Goal: Transaction & Acquisition: Purchase product/service

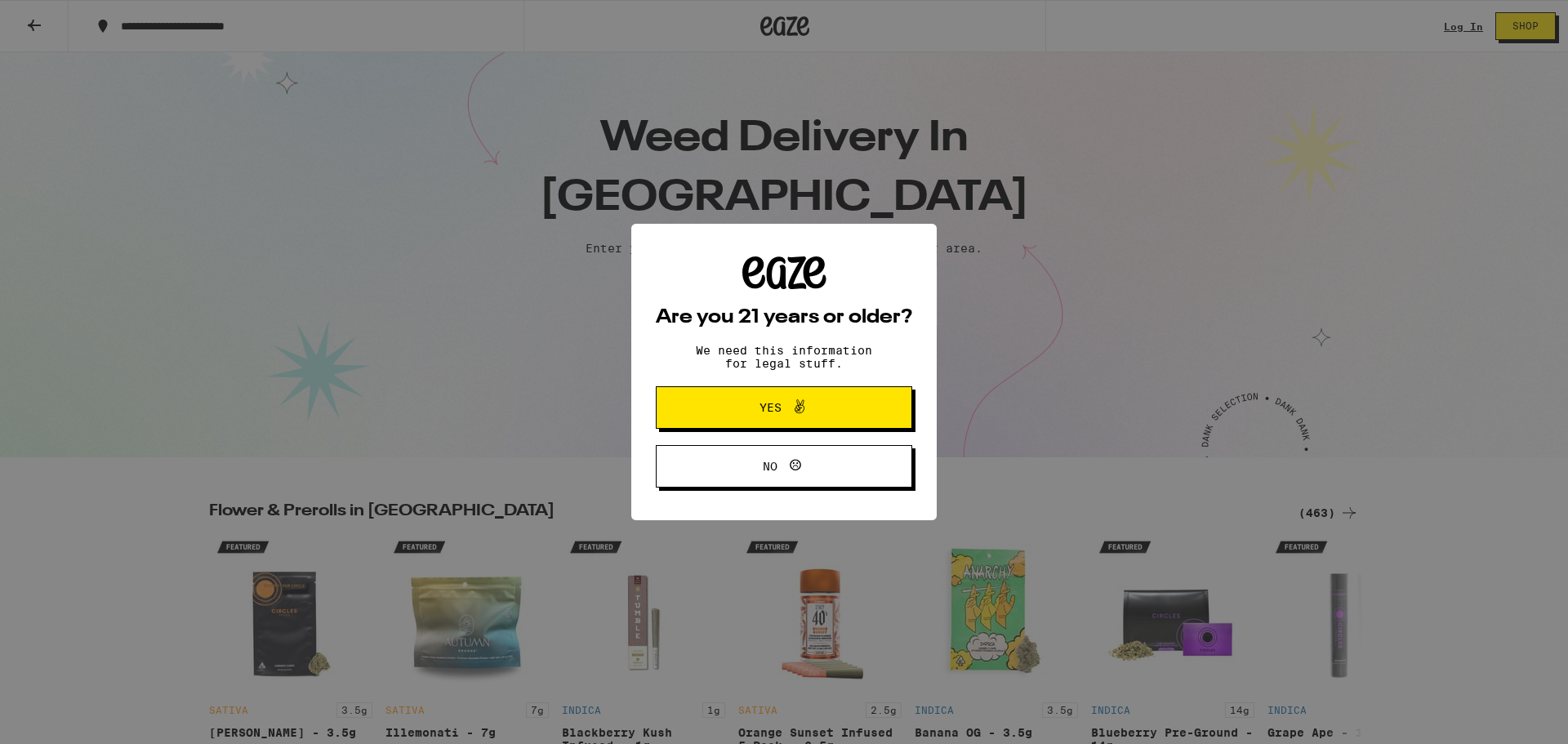
click at [719, 413] on button "Yes" at bounding box center [784, 407] width 257 height 43
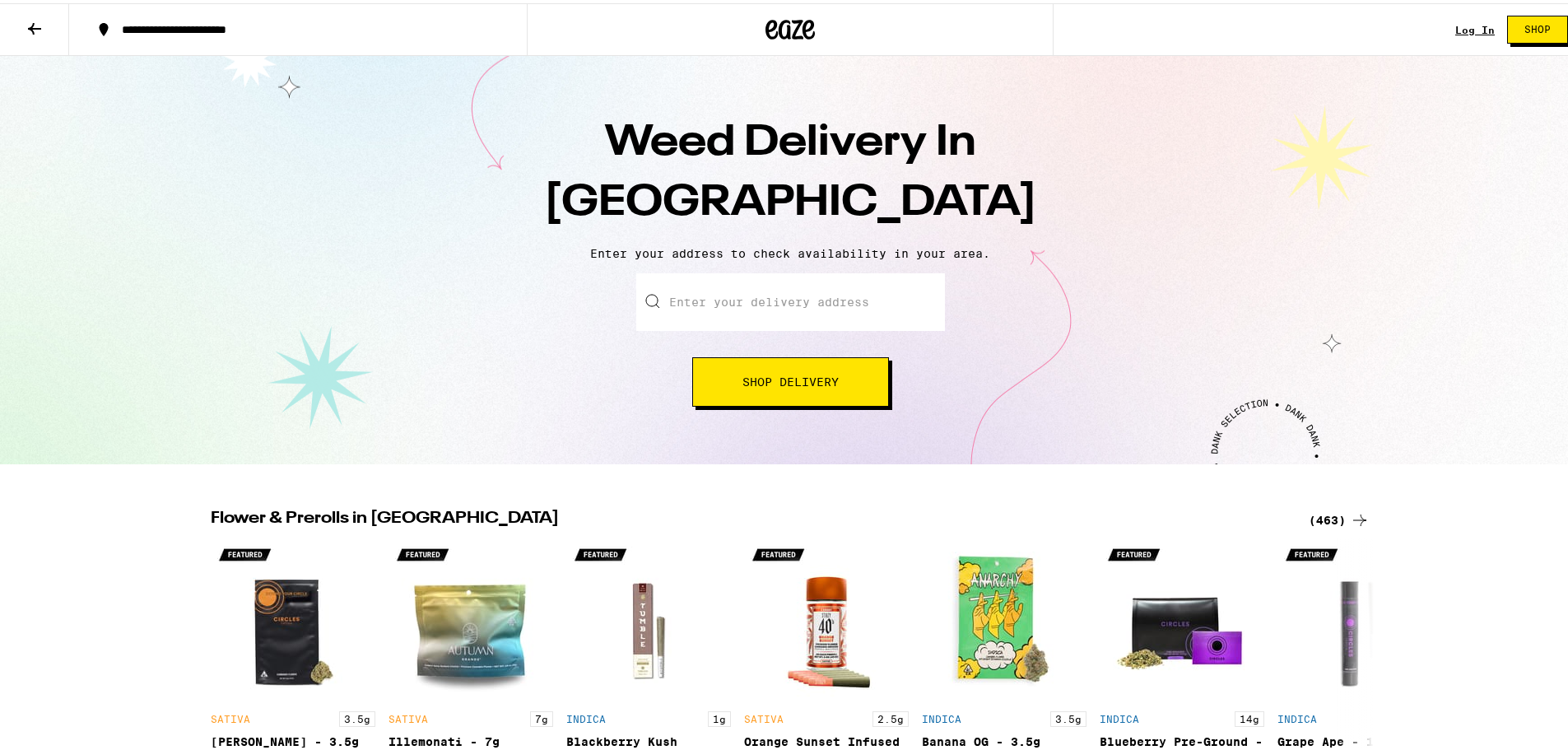
click at [749, 309] on input "Enter your delivery address" at bounding box center [791, 298] width 309 height 57
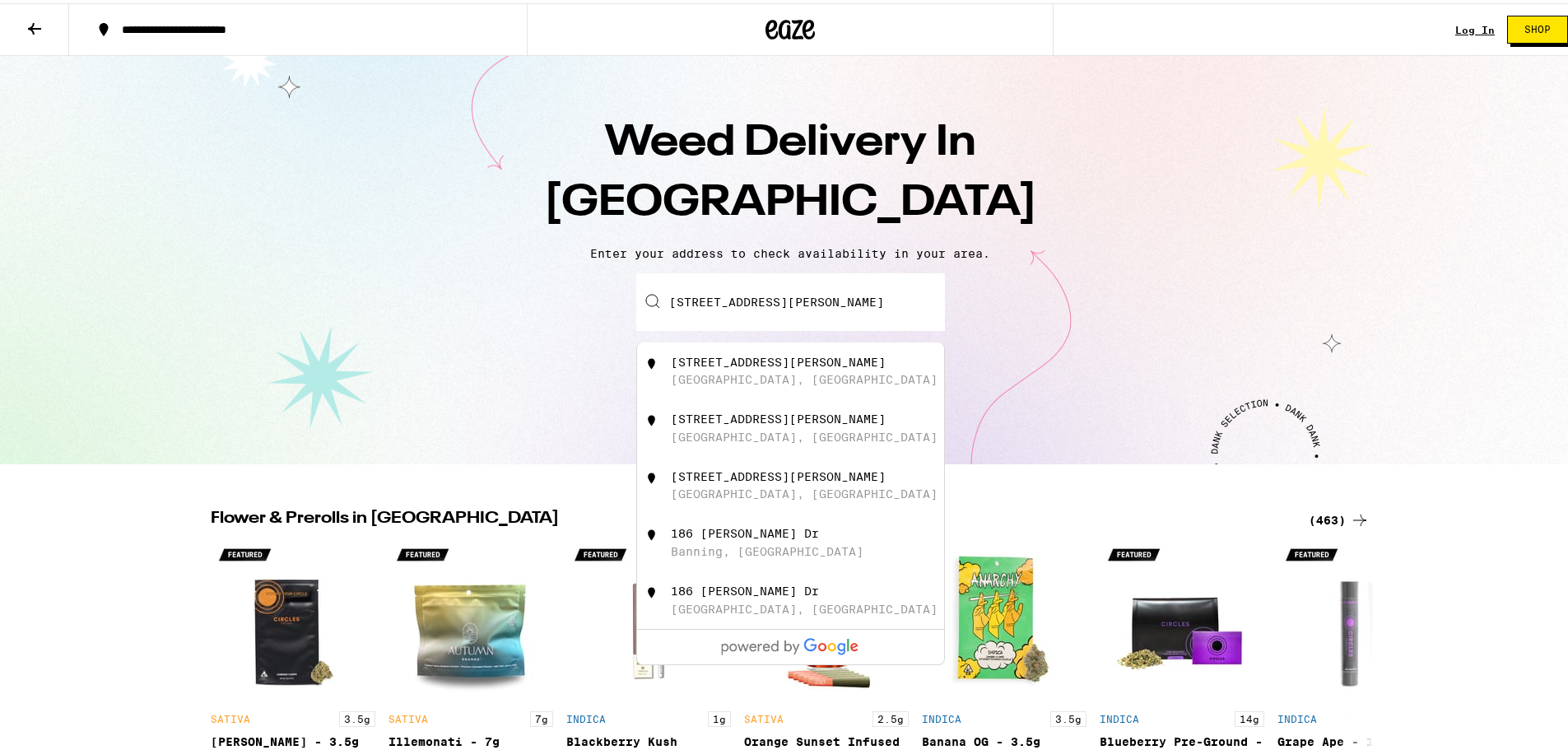
click at [772, 384] on div "[STREET_ADDRESS][PERSON_NAME][PERSON_NAME]" at bounding box center [818, 368] width 294 height 32
type input "[STREET_ADDRESS][PERSON_NAME]"
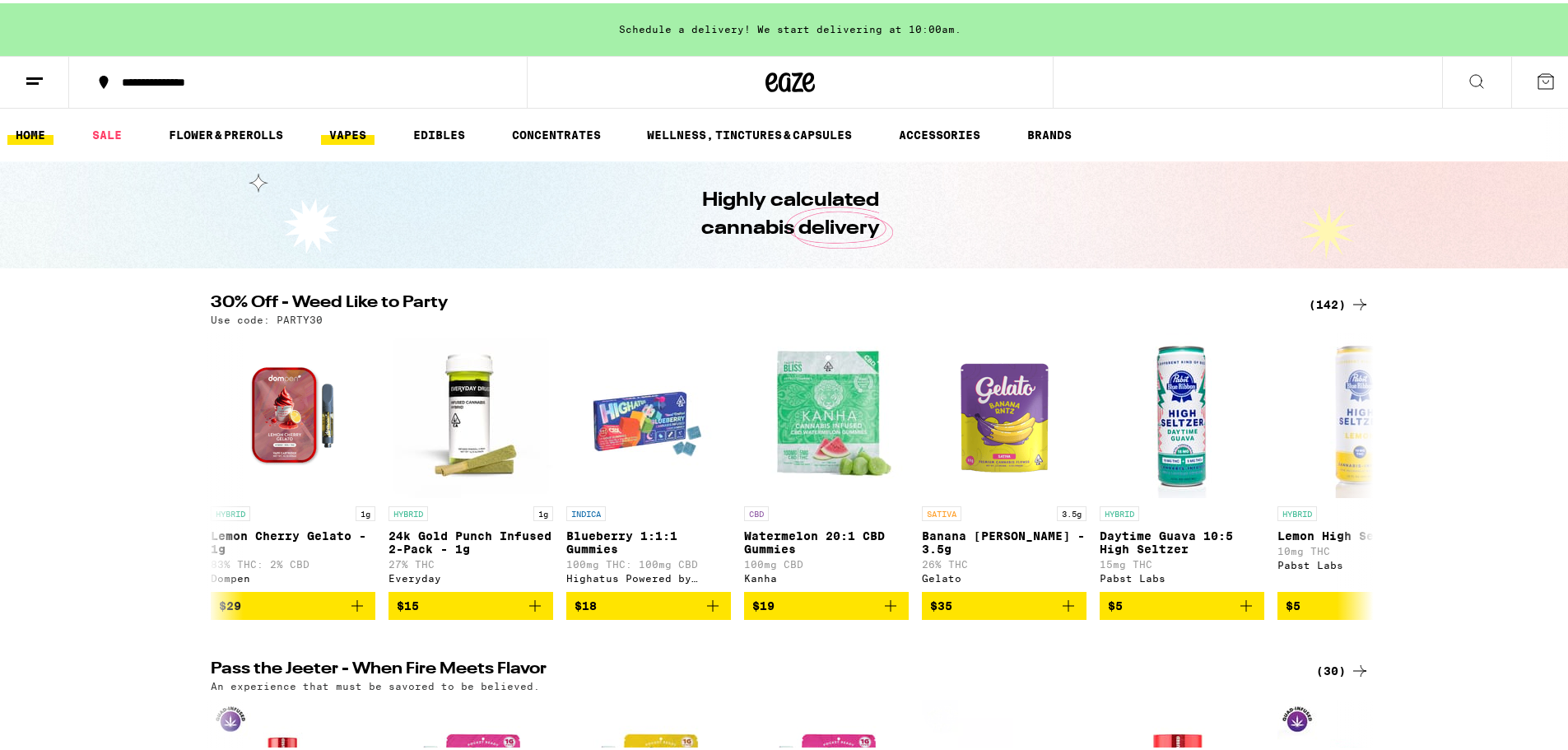
click at [357, 134] on link "VAPES" at bounding box center [348, 131] width 54 height 19
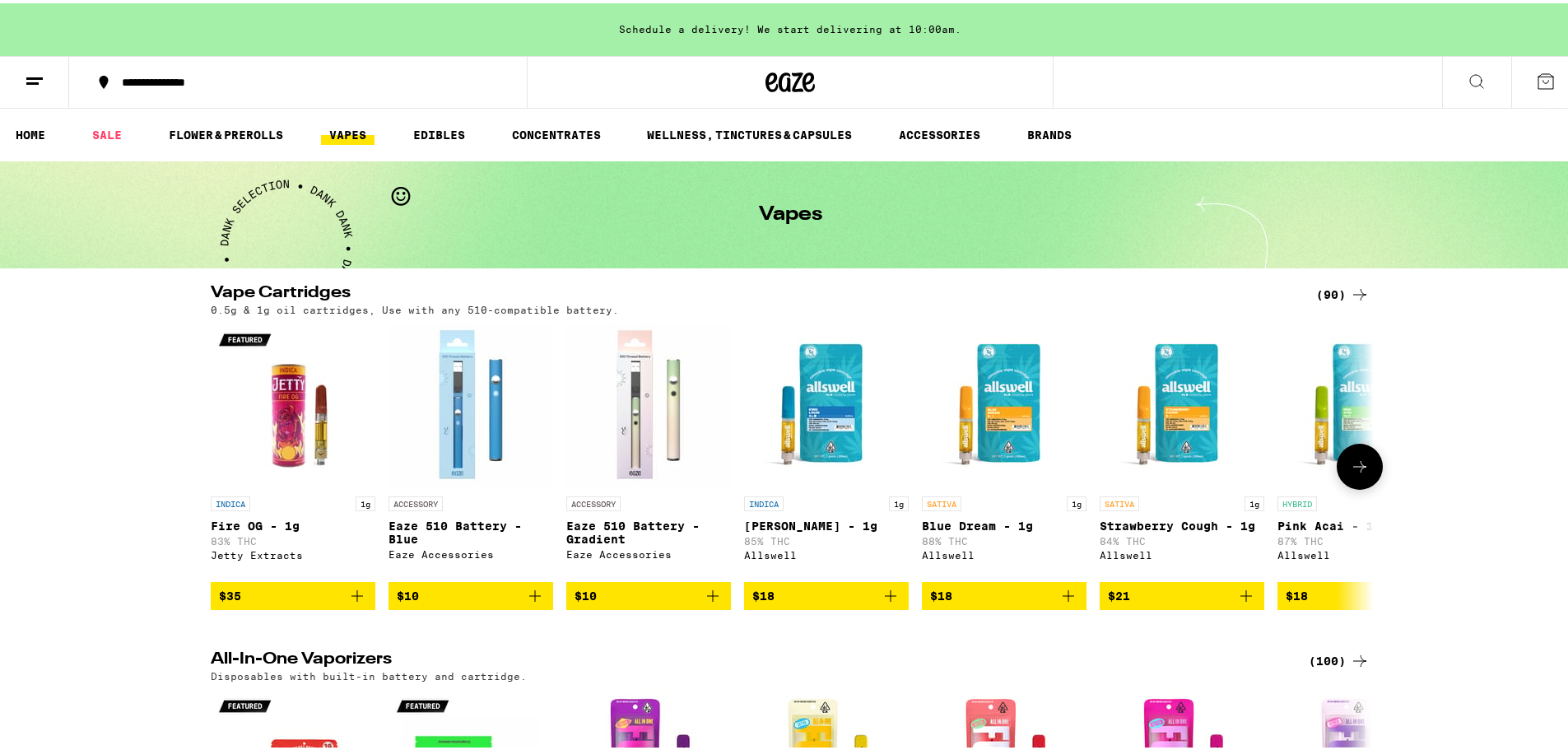
click at [1351, 474] on icon at bounding box center [1359, 463] width 19 height 19
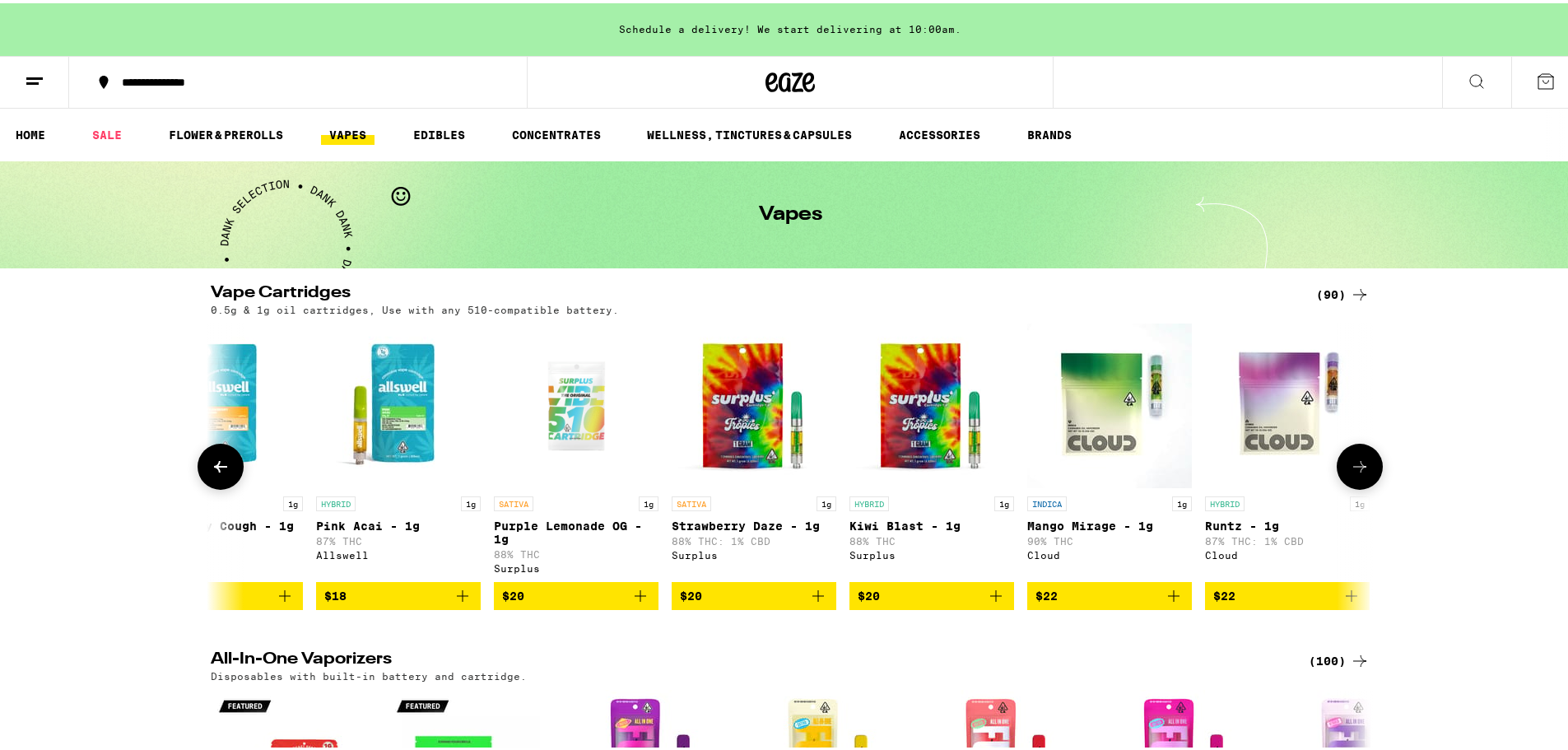
scroll to position [0, 979]
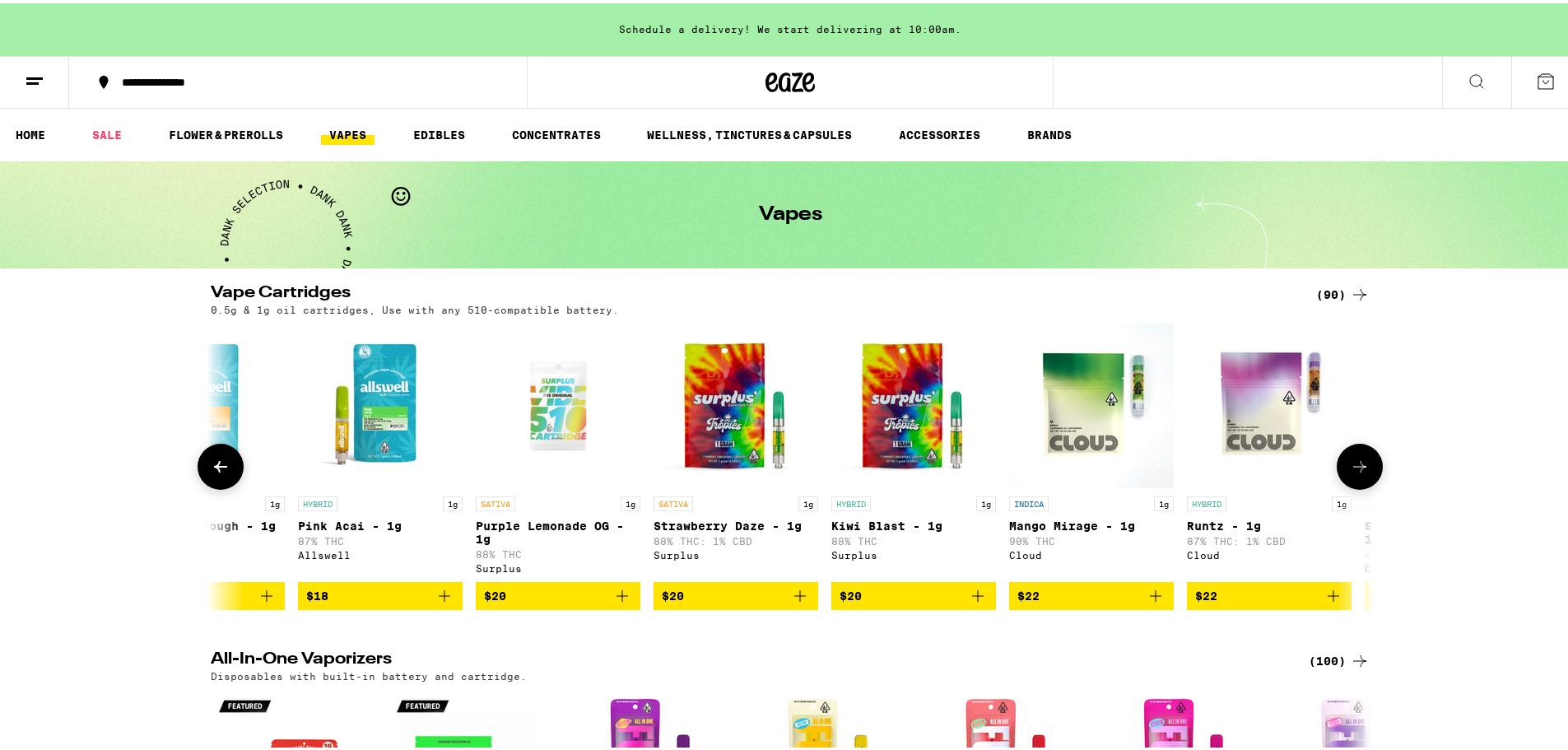
click at [1357, 469] on icon at bounding box center [1359, 463] width 13 height 11
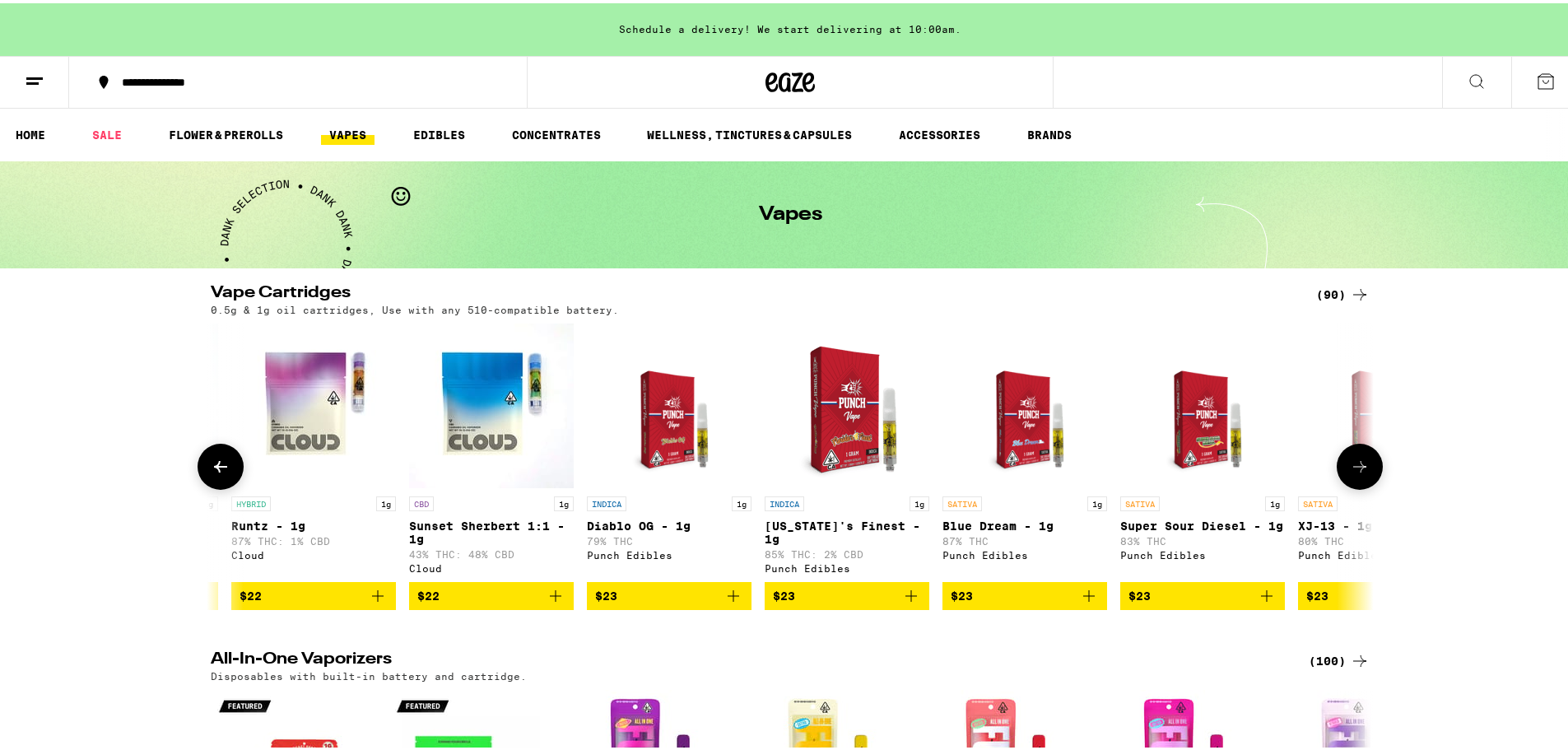
scroll to position [0, 1959]
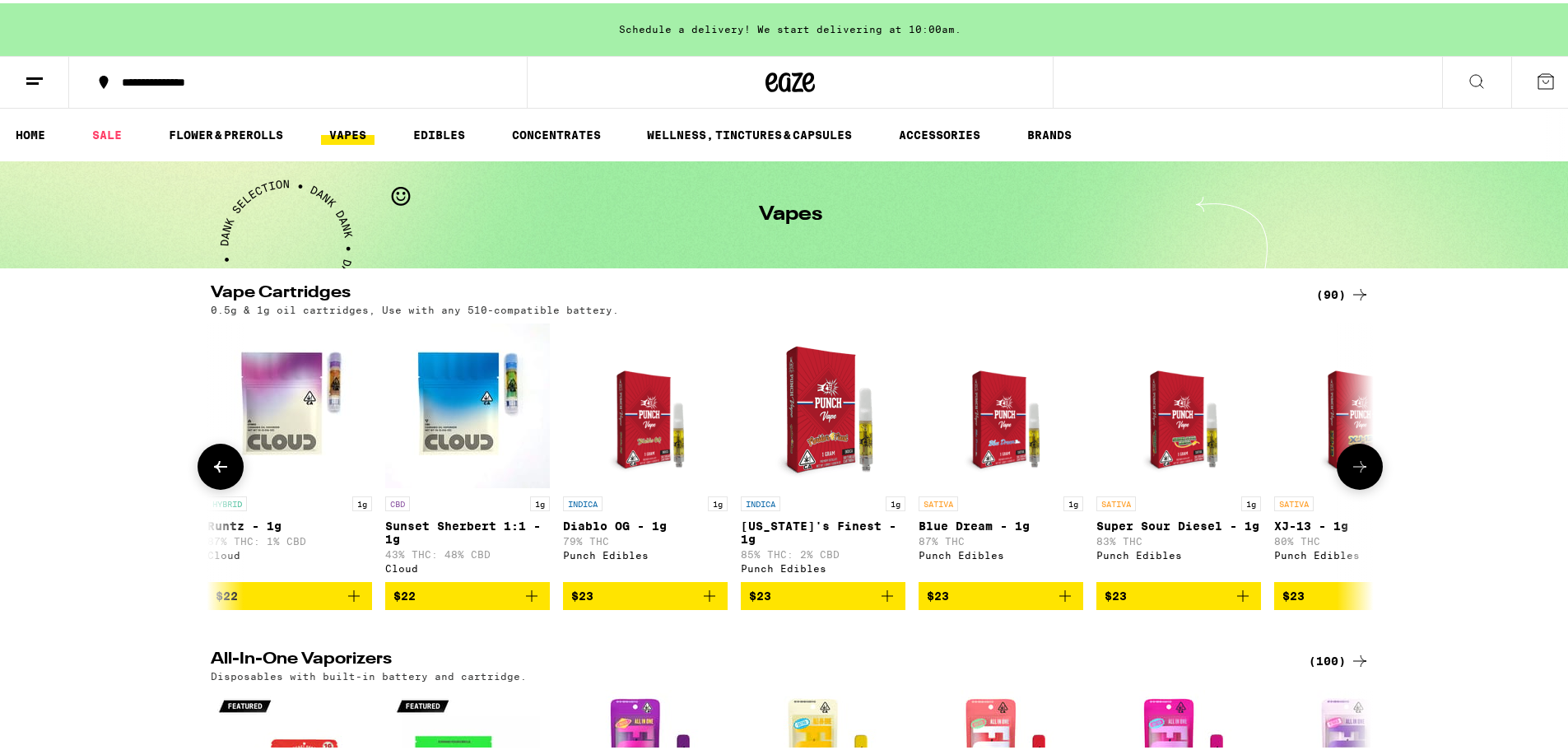
click at [1367, 475] on button at bounding box center [1359, 463] width 46 height 46
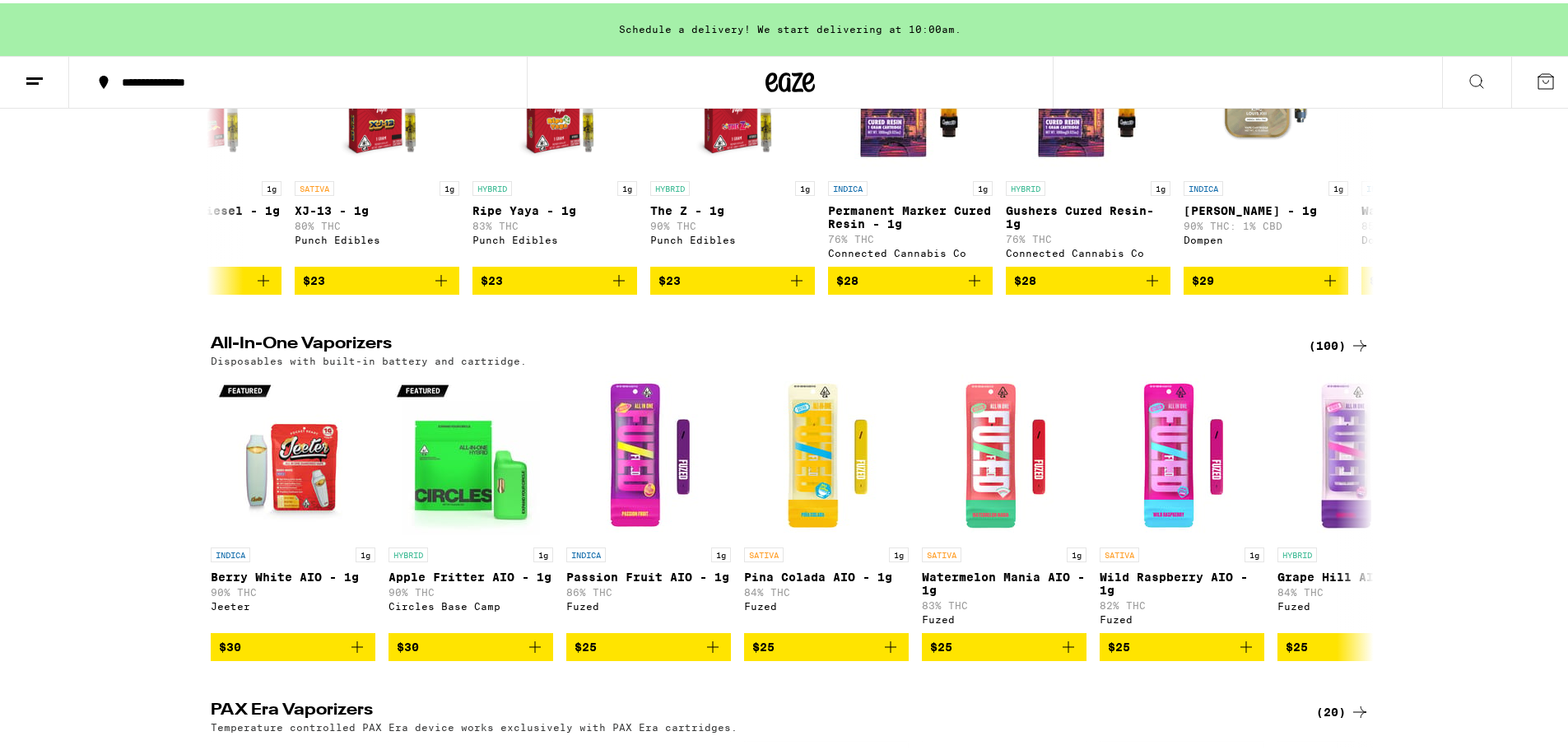
scroll to position [82, 0]
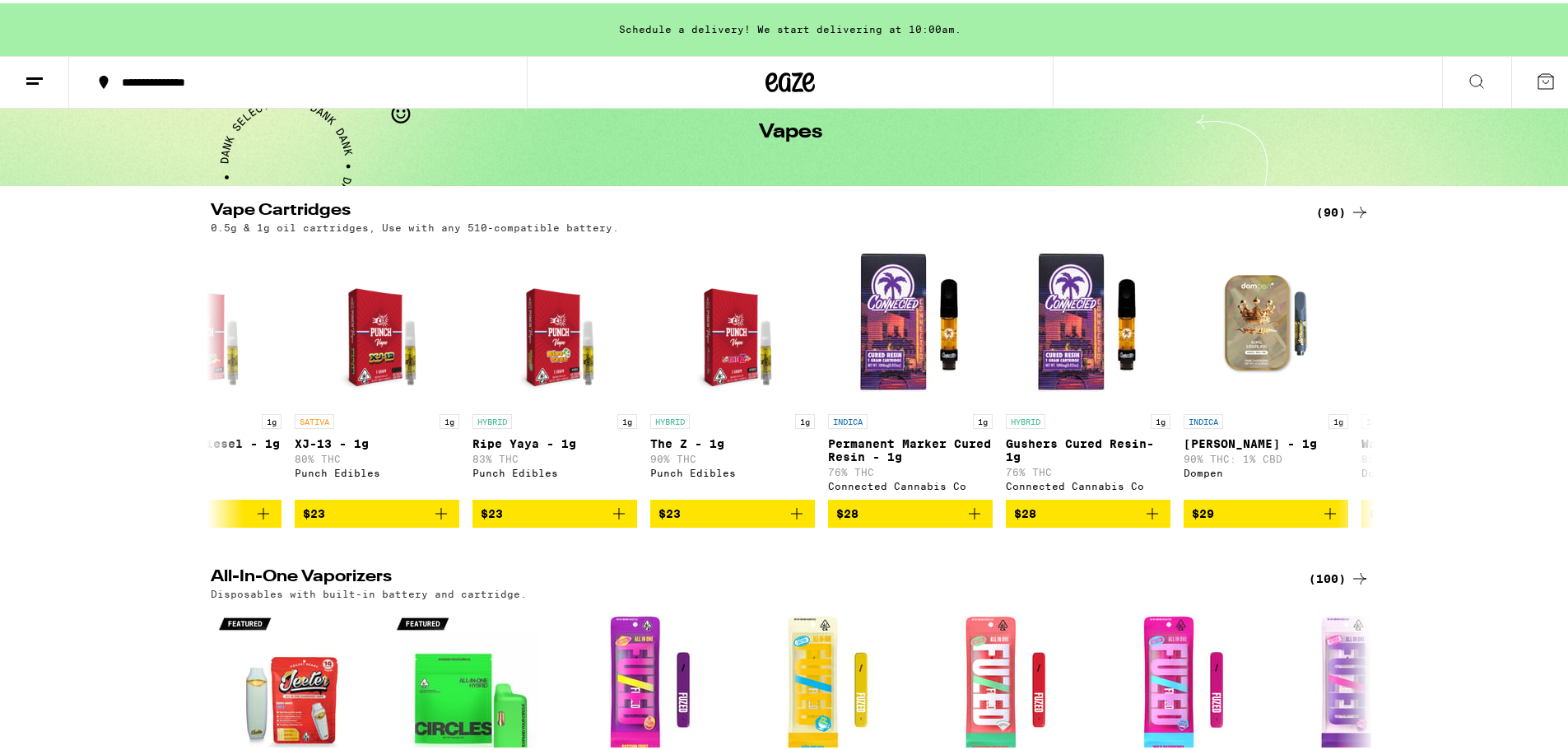
click at [1326, 205] on div "(90)" at bounding box center [1343, 209] width 54 height 19
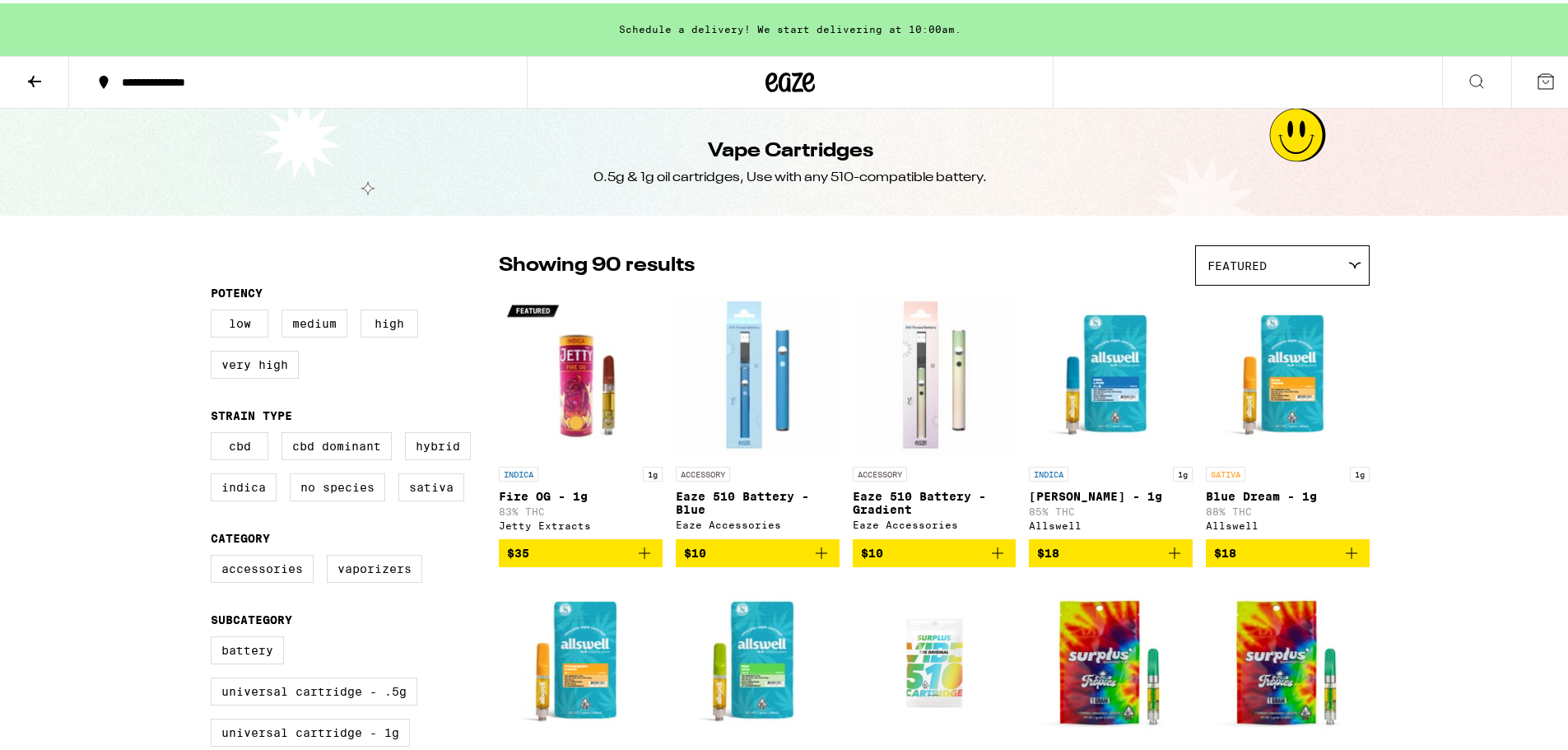
click at [1260, 264] on span "Featured" at bounding box center [1236, 262] width 59 height 13
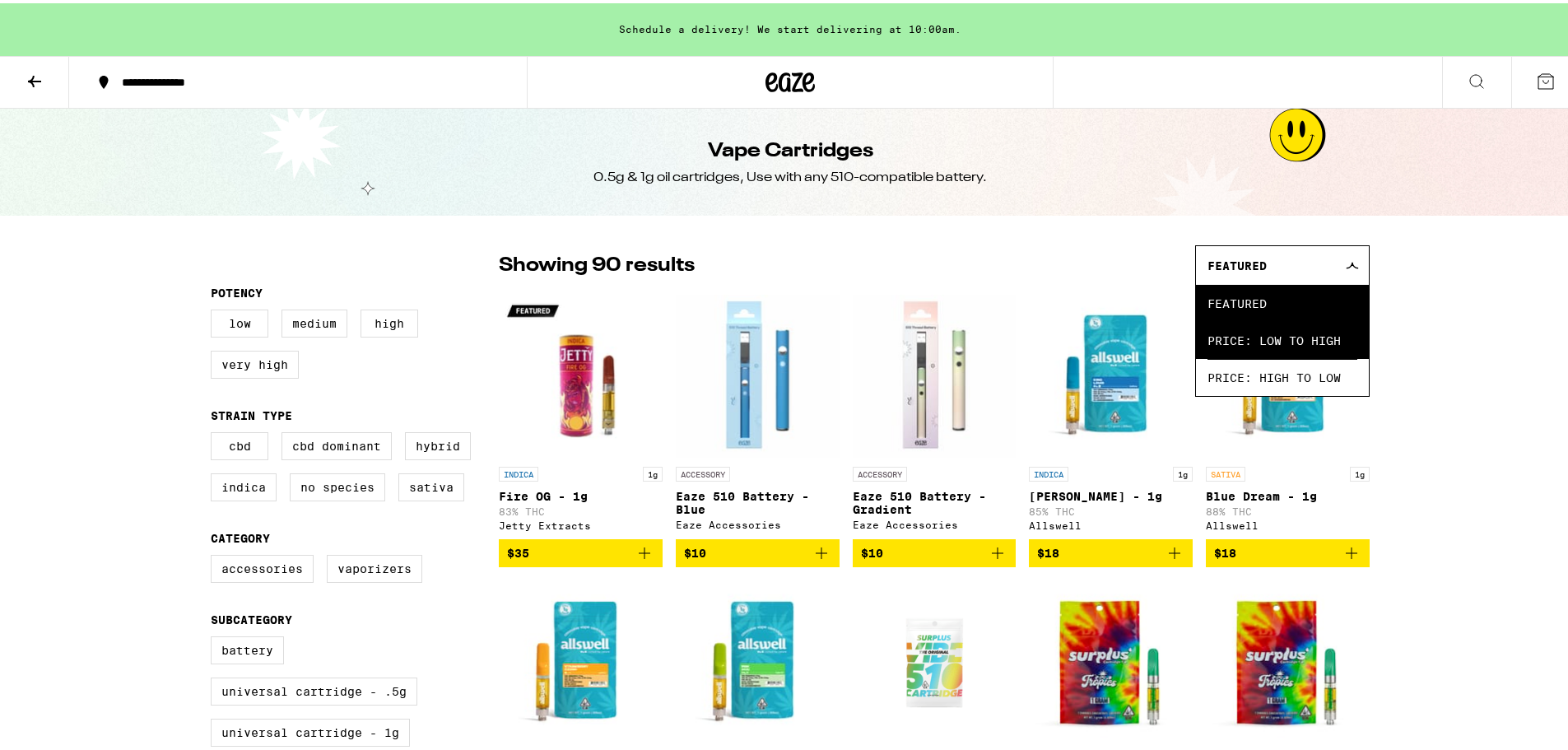
click at [1284, 348] on span "Price: Low to High" at bounding box center [1282, 337] width 150 height 37
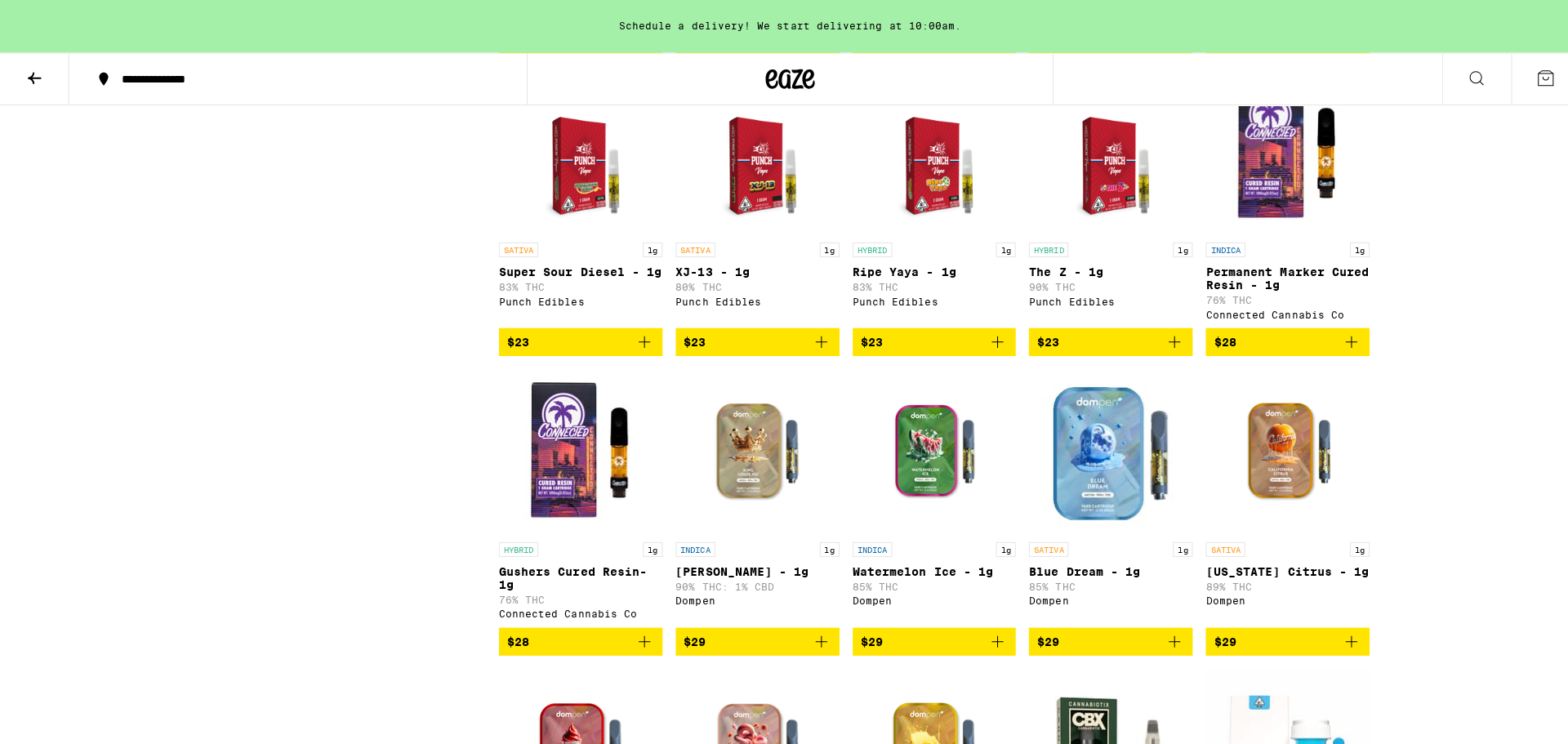
scroll to position [898, 0]
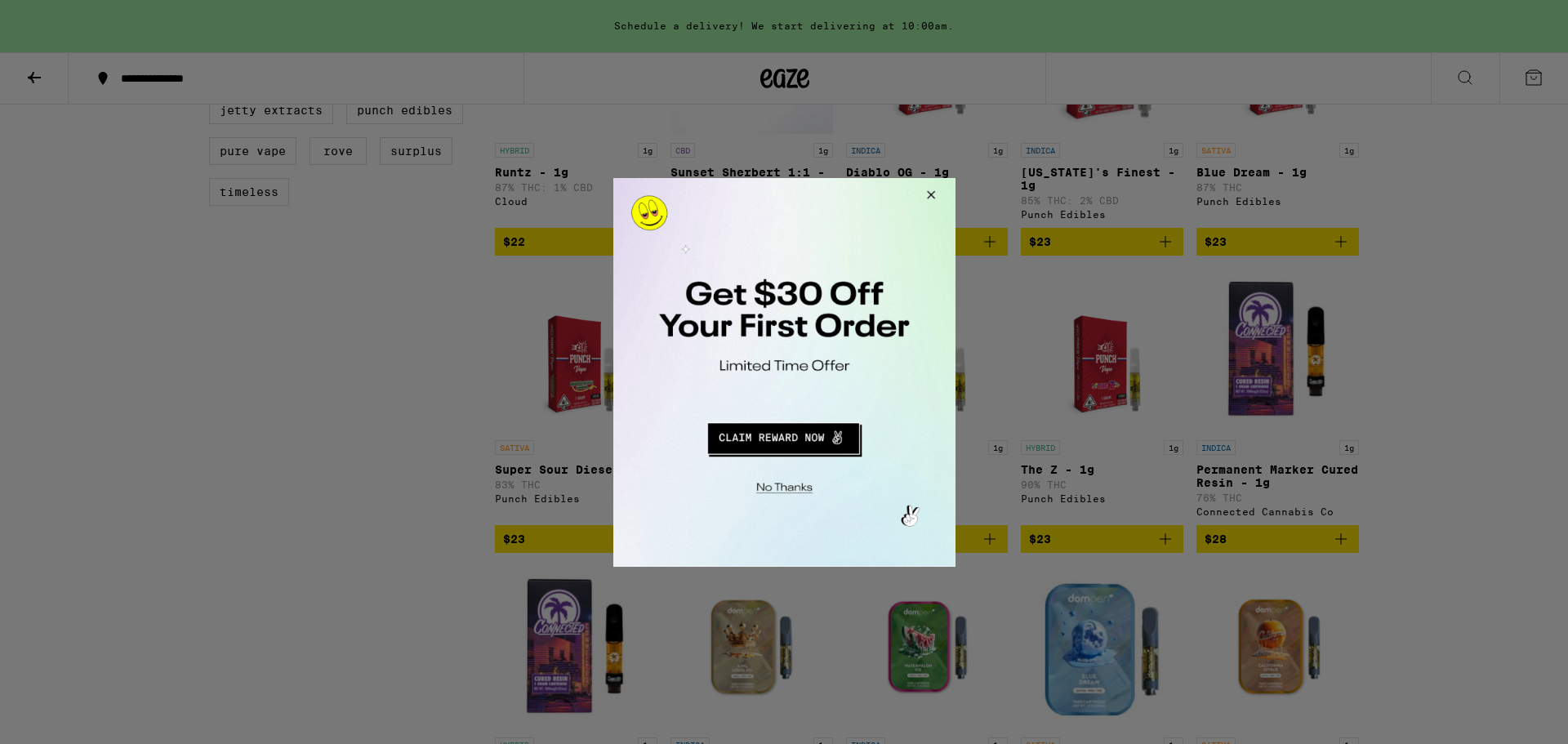
click at [790, 432] on button "Redirect to URL" at bounding box center [782, 435] width 284 height 39
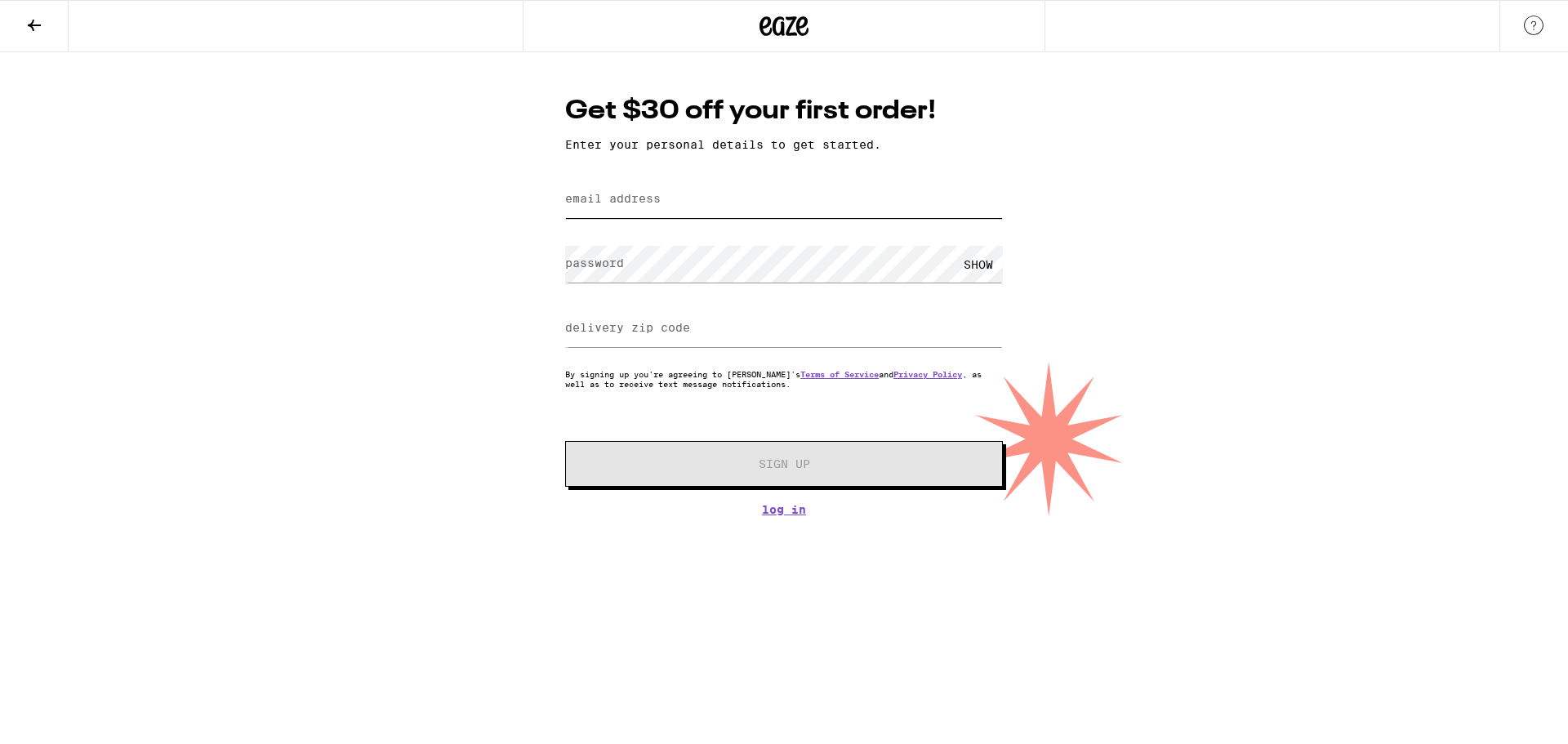
click at [696, 217] on input "email address" at bounding box center [784, 200] width 438 height 37
type input "[EMAIL_ADDRESS][DOMAIN_NAME]"
type input "92805"
click at [603, 270] on label "password" at bounding box center [594, 263] width 59 height 13
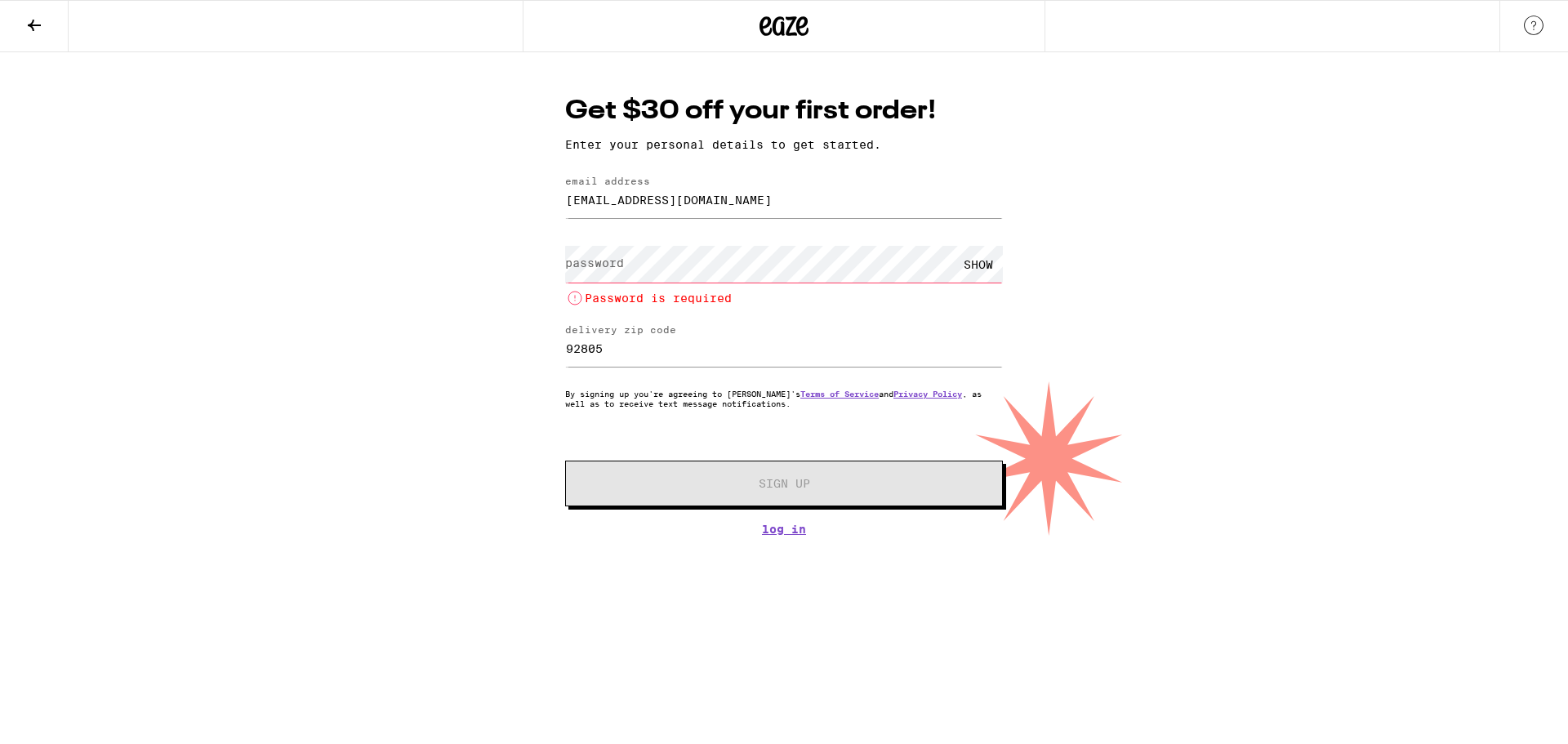
click at [602, 265] on label "password" at bounding box center [594, 263] width 59 height 13
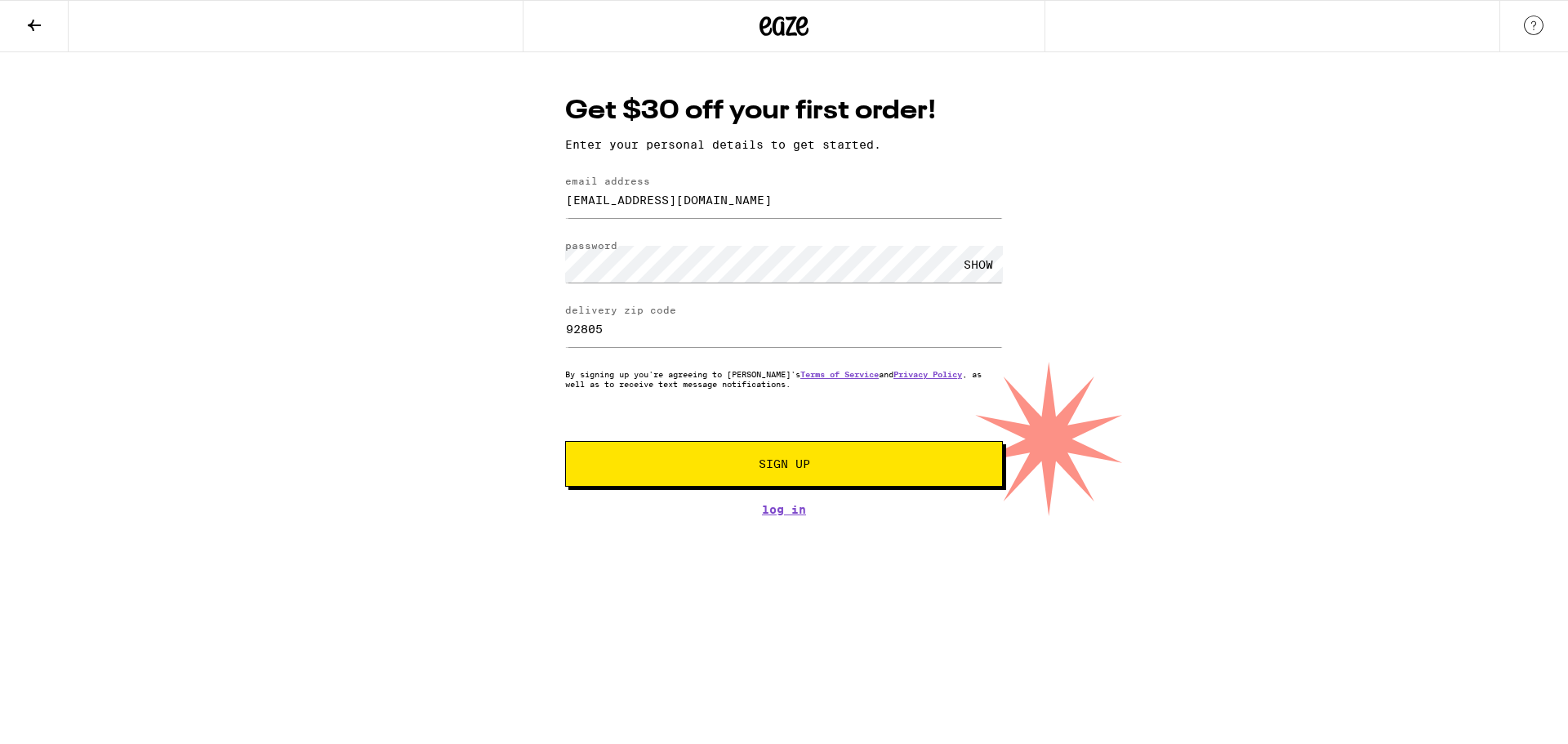
click at [762, 445] on button "Sign Up" at bounding box center [784, 464] width 438 height 45
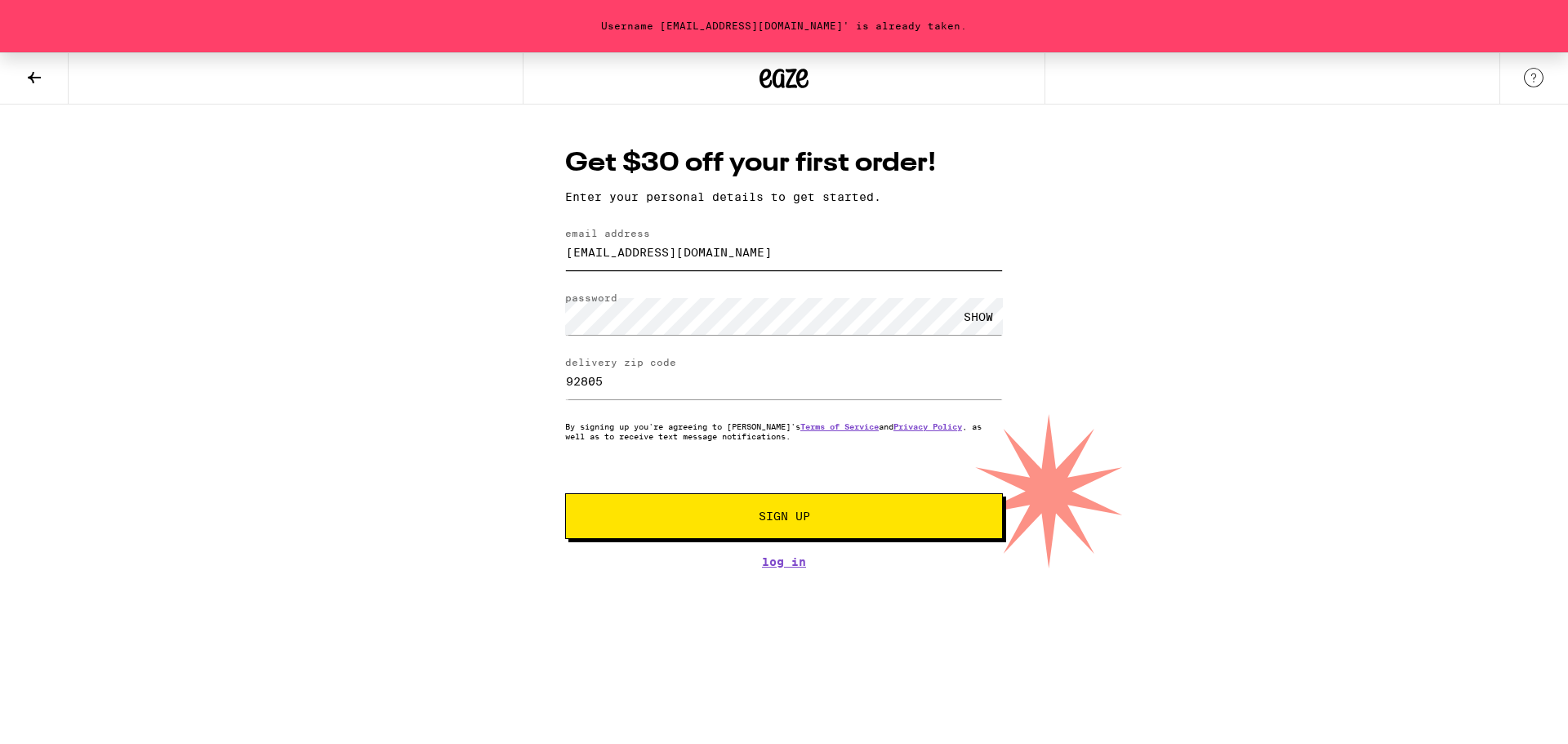
click at [646, 261] on input "[EMAIL_ADDRESS][DOMAIN_NAME]" at bounding box center [784, 251] width 438 height 37
type input "[EMAIL_ADDRESS][DOMAIN_NAME]"
click at [714, 512] on button "Sign Up" at bounding box center [784, 516] width 438 height 45
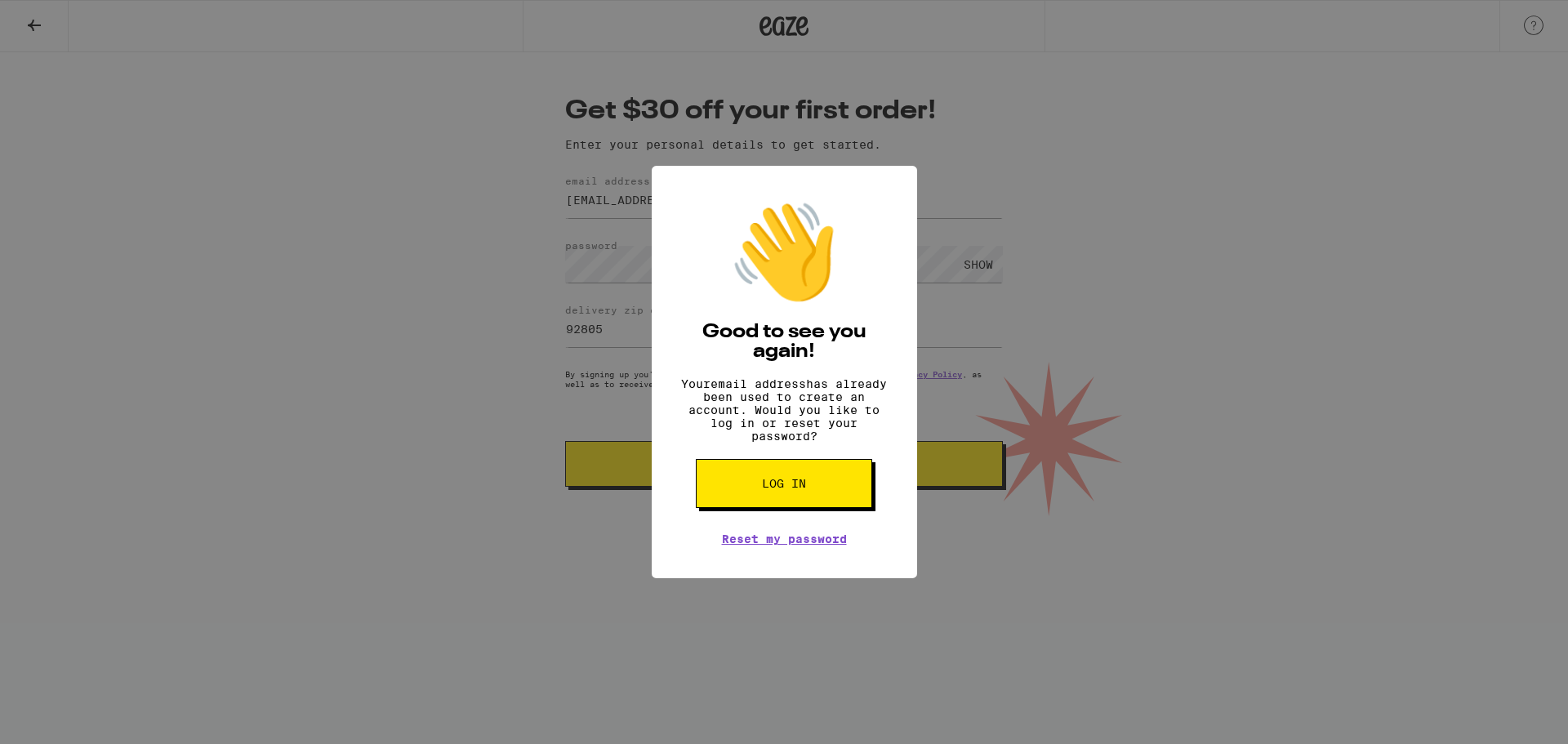
click at [773, 489] on span "Log in" at bounding box center [784, 483] width 44 height 11
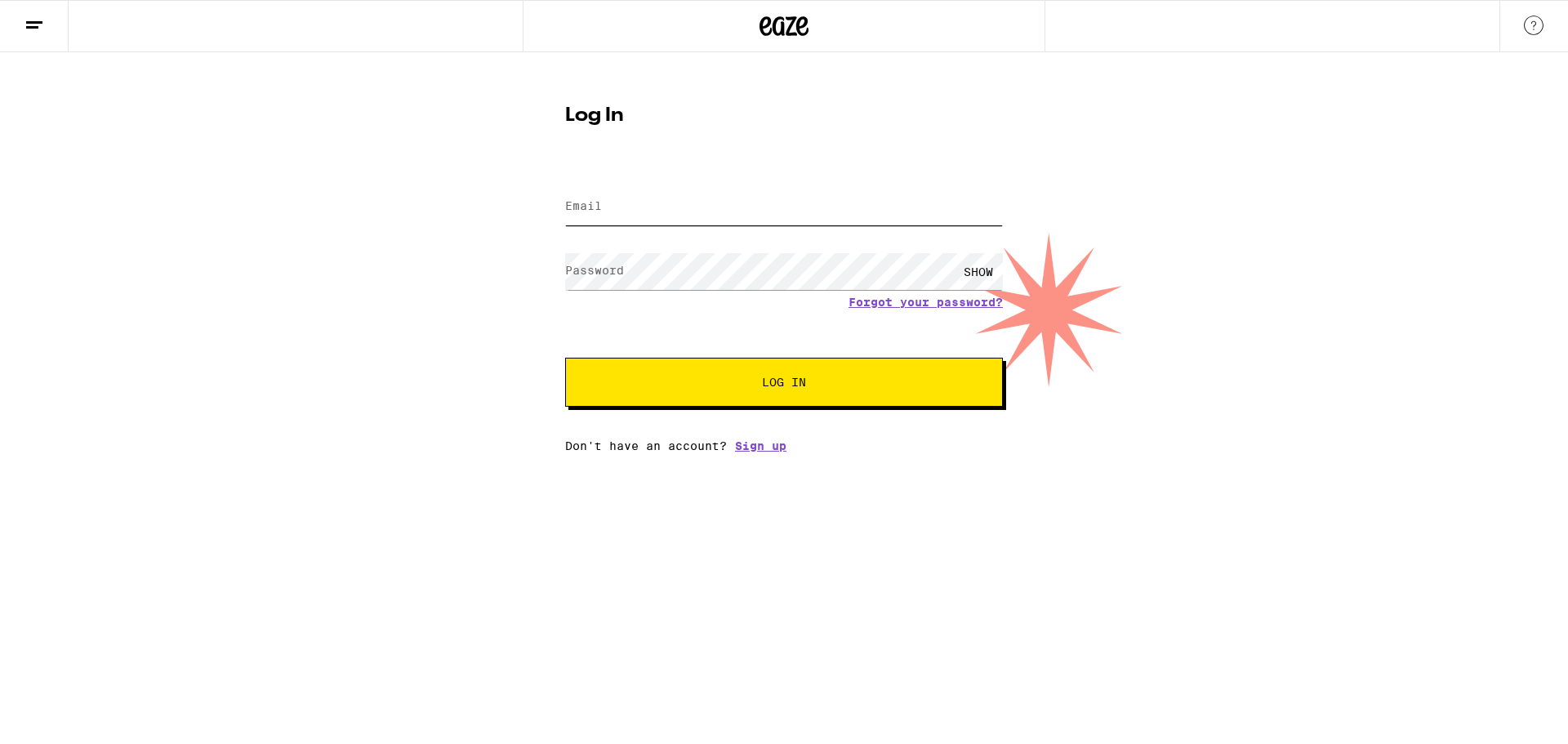
click at [888, 209] on input "Email" at bounding box center [784, 207] width 438 height 37
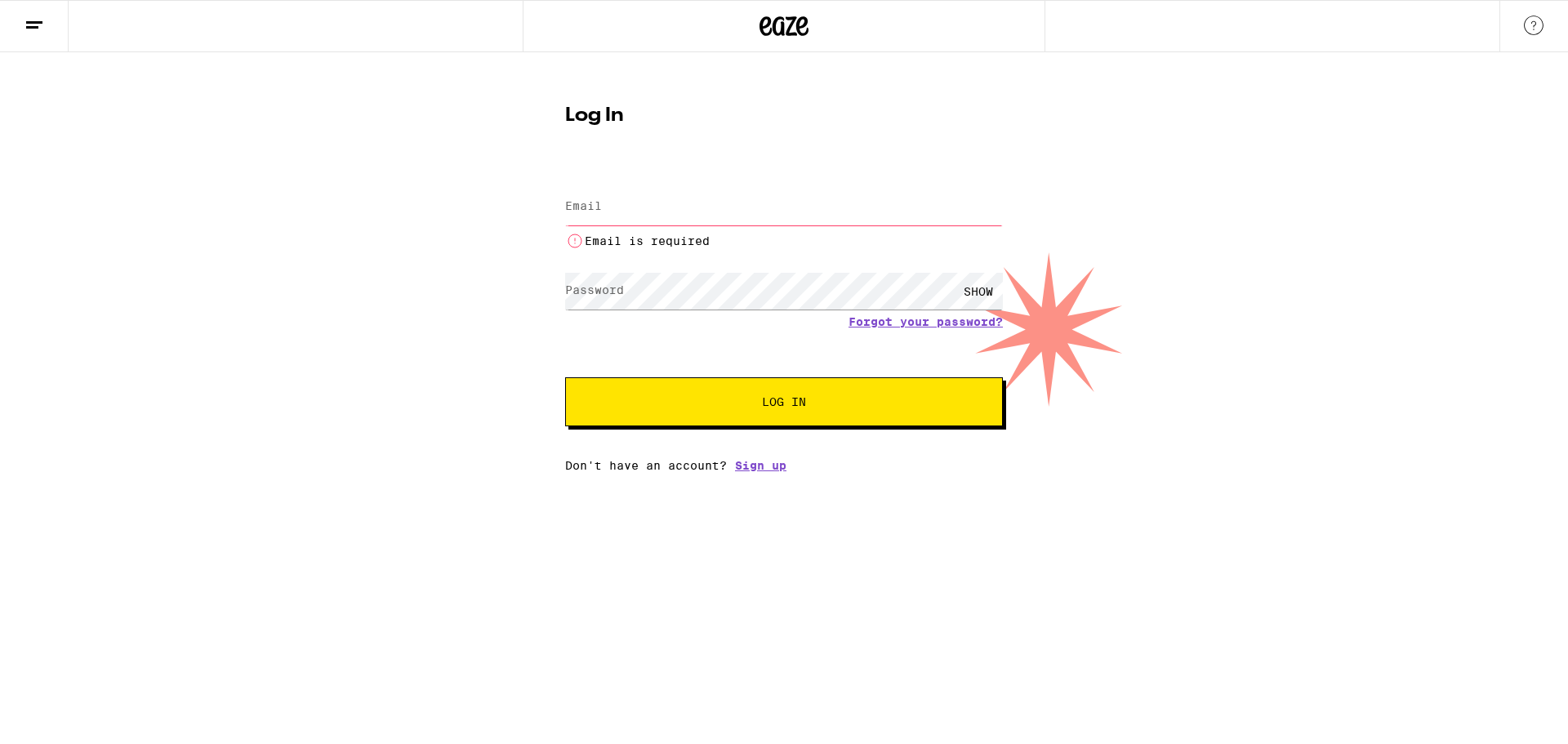
type input "[EMAIL_ADDRESS][DOMAIN_NAME]"
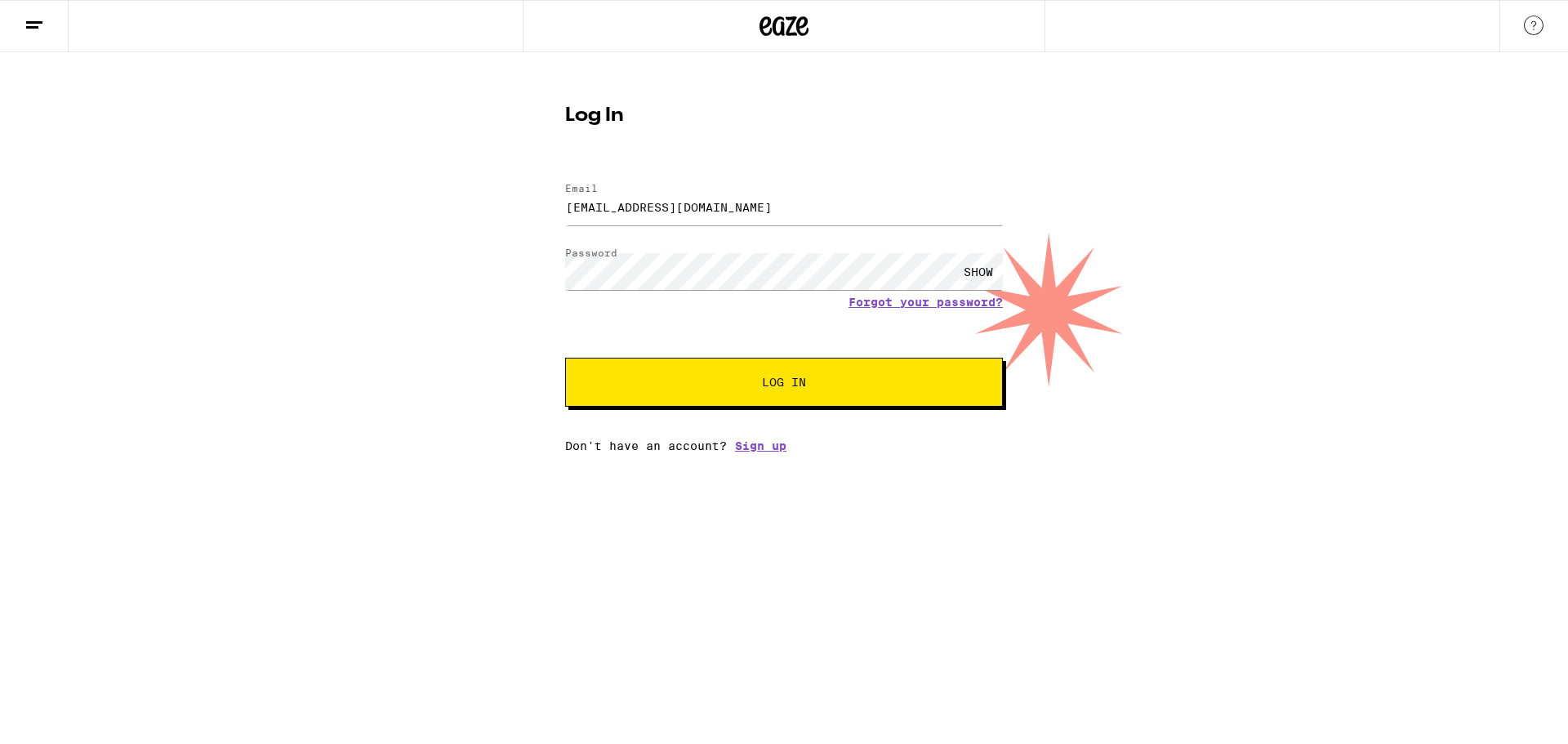
click at [758, 392] on button "Log In" at bounding box center [784, 382] width 438 height 49
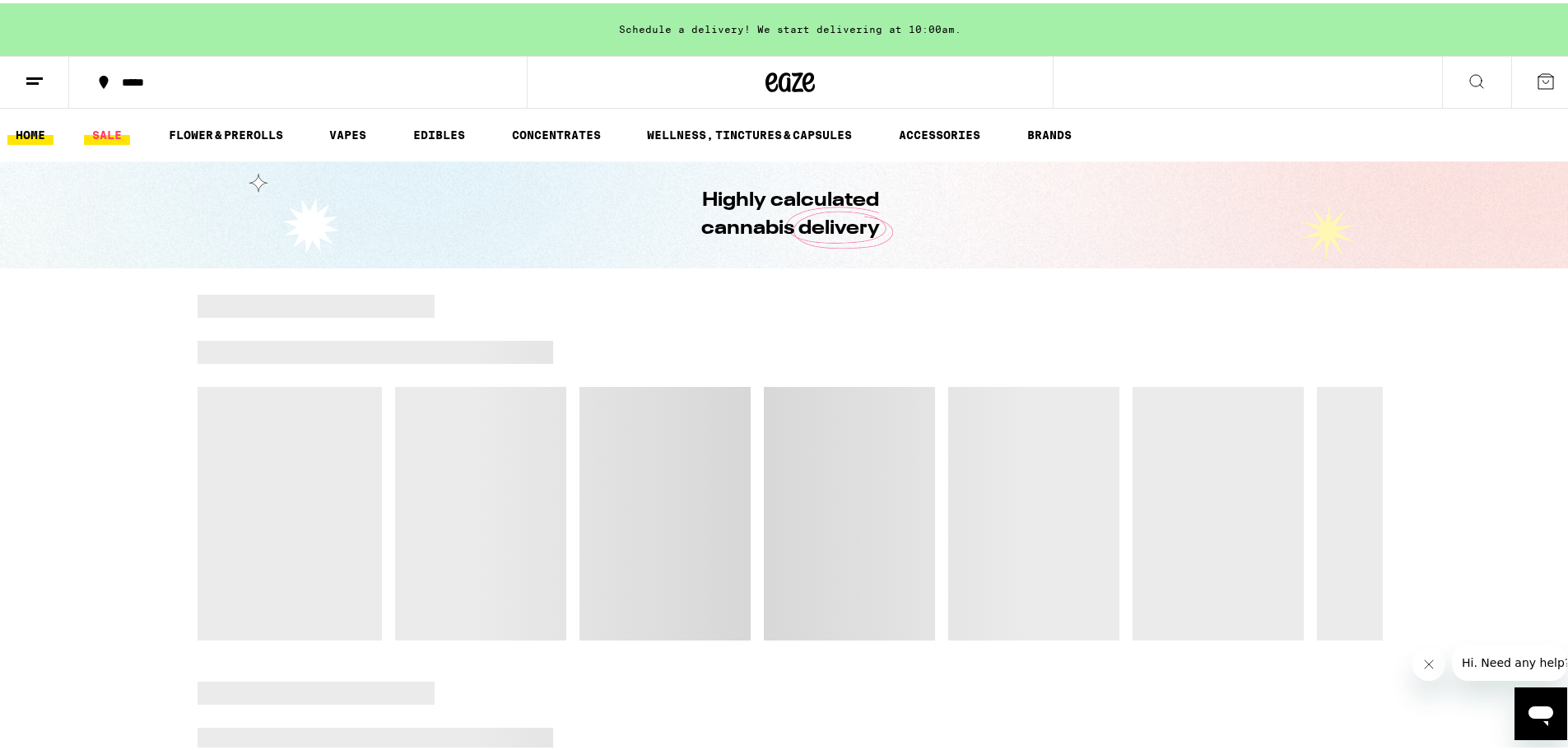
click at [116, 131] on link "SALE" at bounding box center [107, 131] width 46 height 19
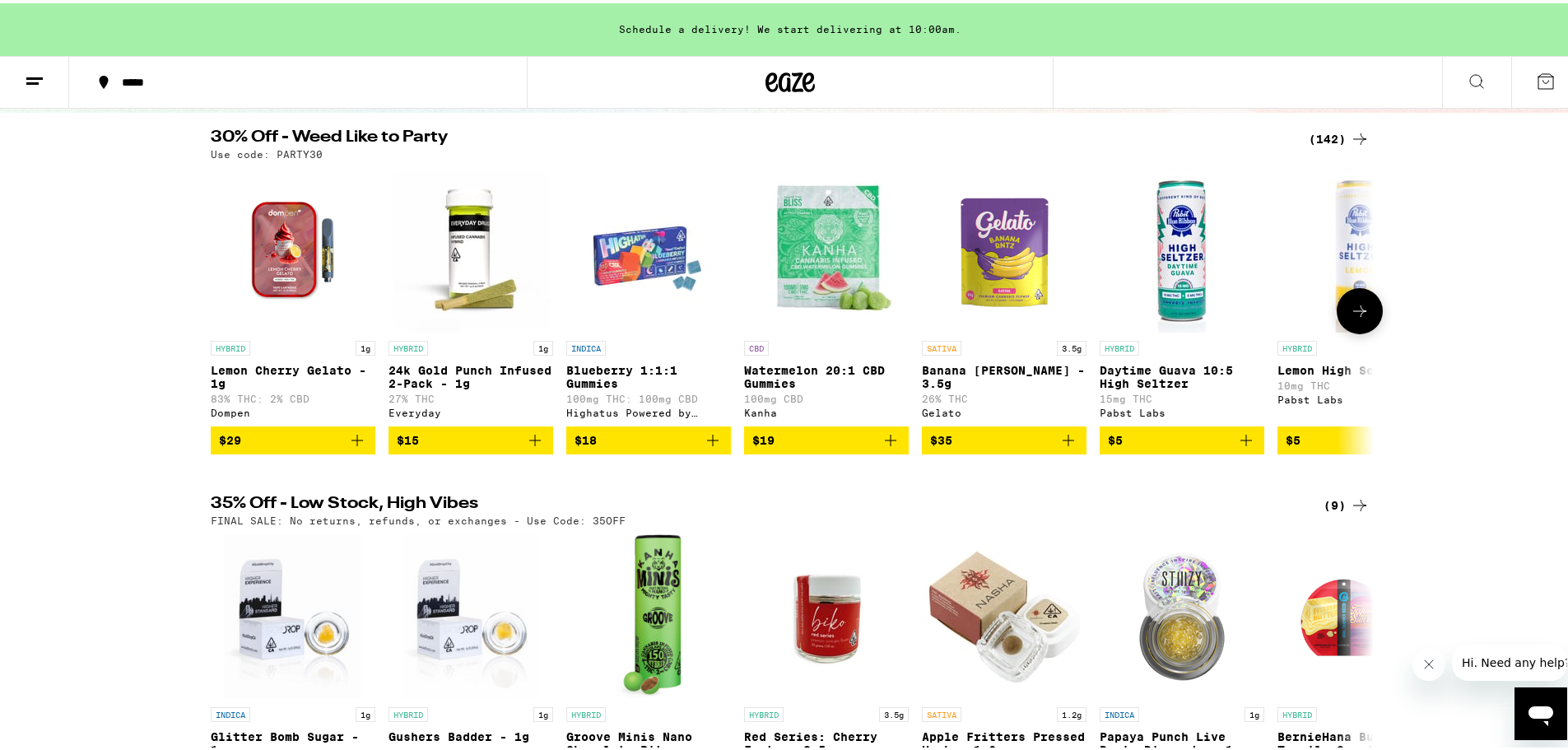
scroll to position [329, 0]
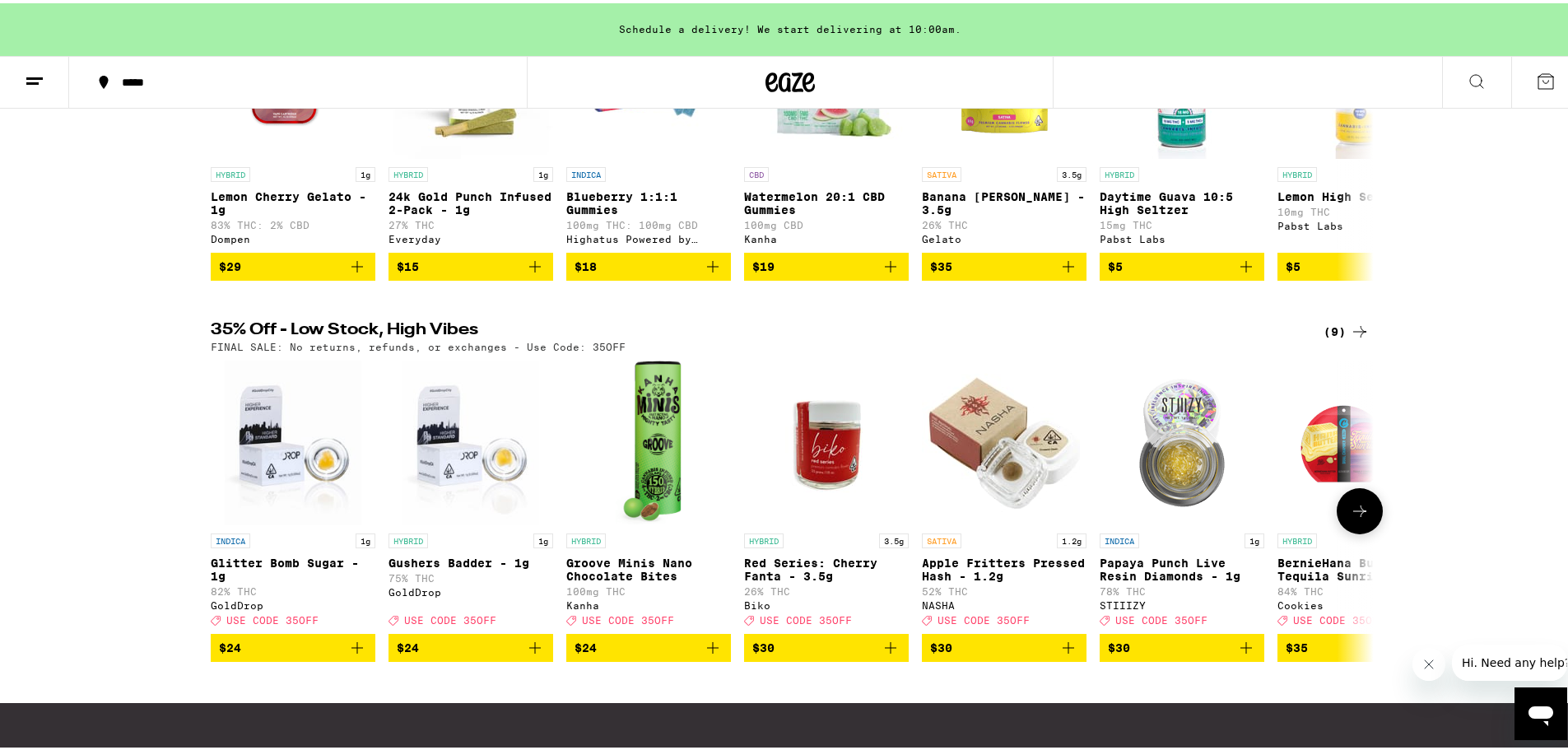
click at [1352, 518] on icon at bounding box center [1359, 508] width 19 height 19
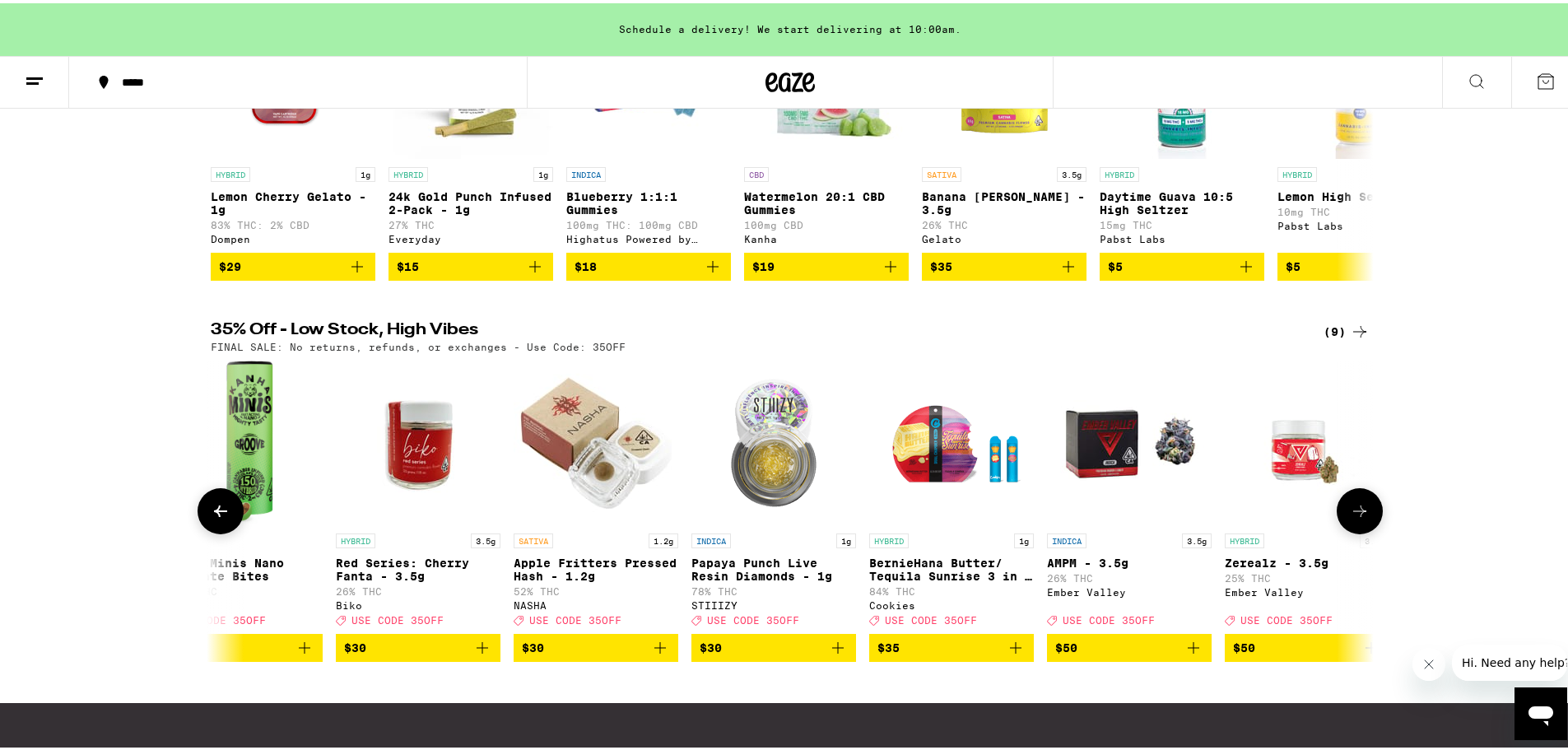
scroll to position [0, 441]
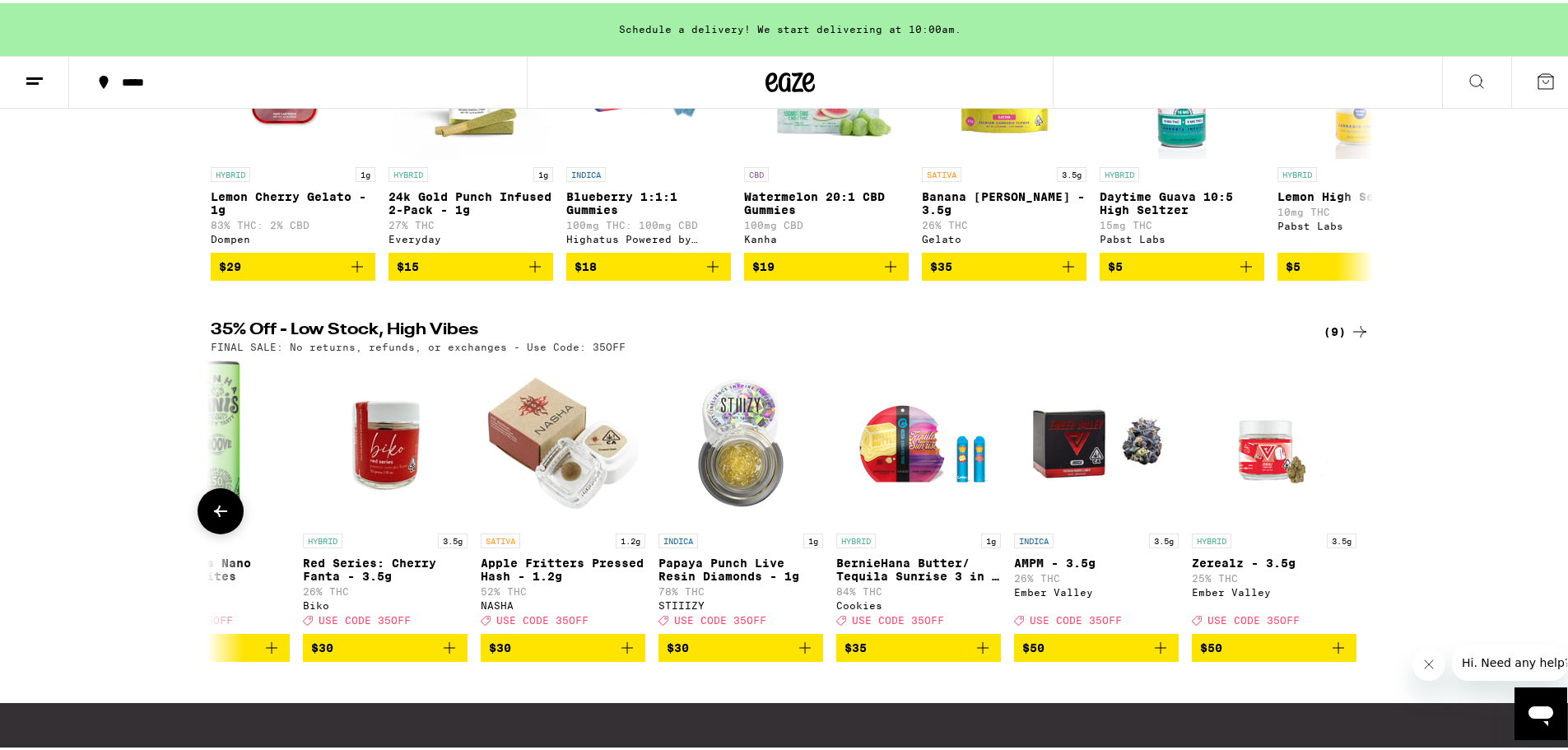
click at [1349, 526] on div at bounding box center [1359, 508] width 46 height 46
click at [922, 469] on img "Open page for BernieHana Butter/ Tequila Sunrise 3 in 1 AIO - 1g from Cookies" at bounding box center [918, 439] width 165 height 165
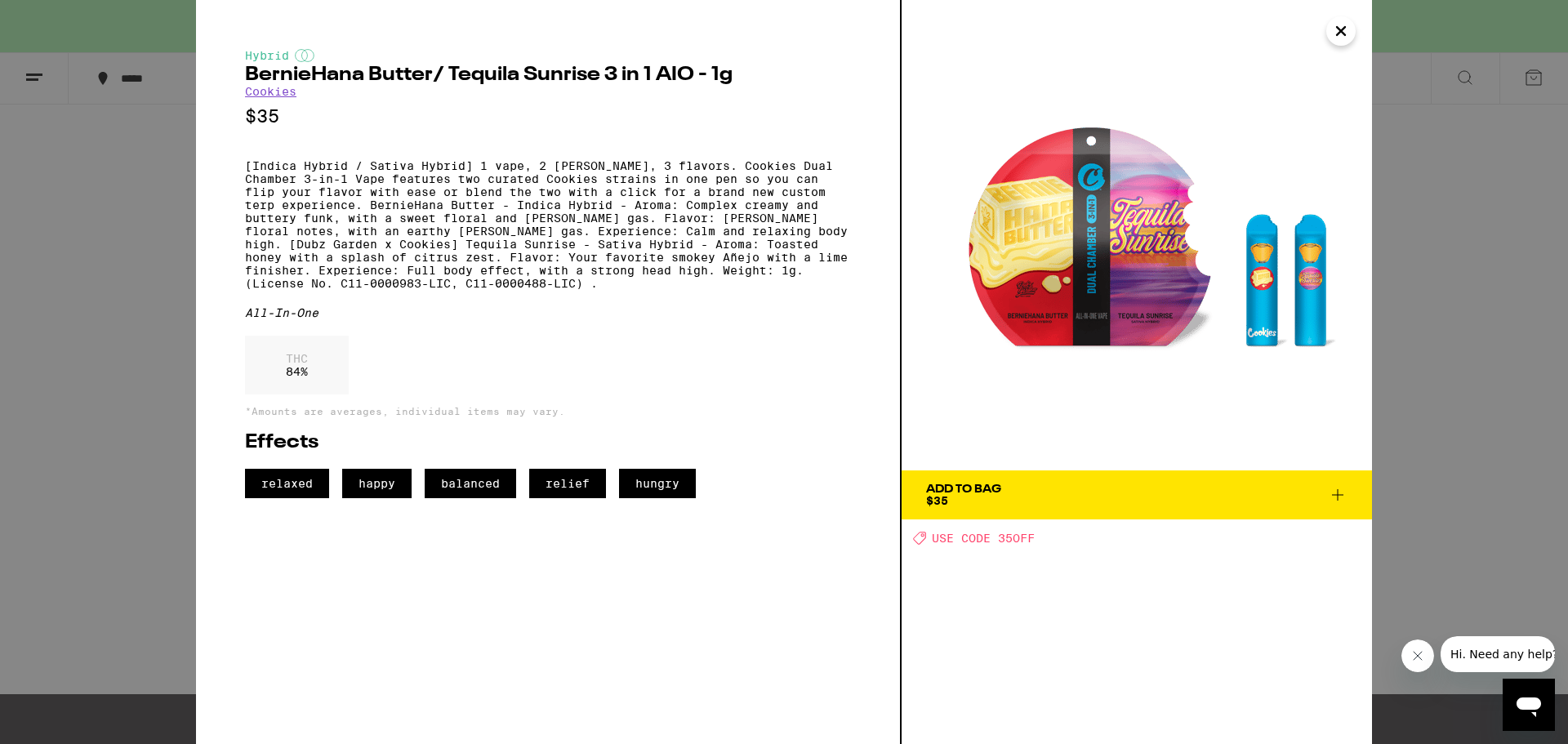
click at [1262, 271] on img at bounding box center [1136, 235] width 470 height 470
click at [1339, 43] on button "Close" at bounding box center [1341, 31] width 30 height 30
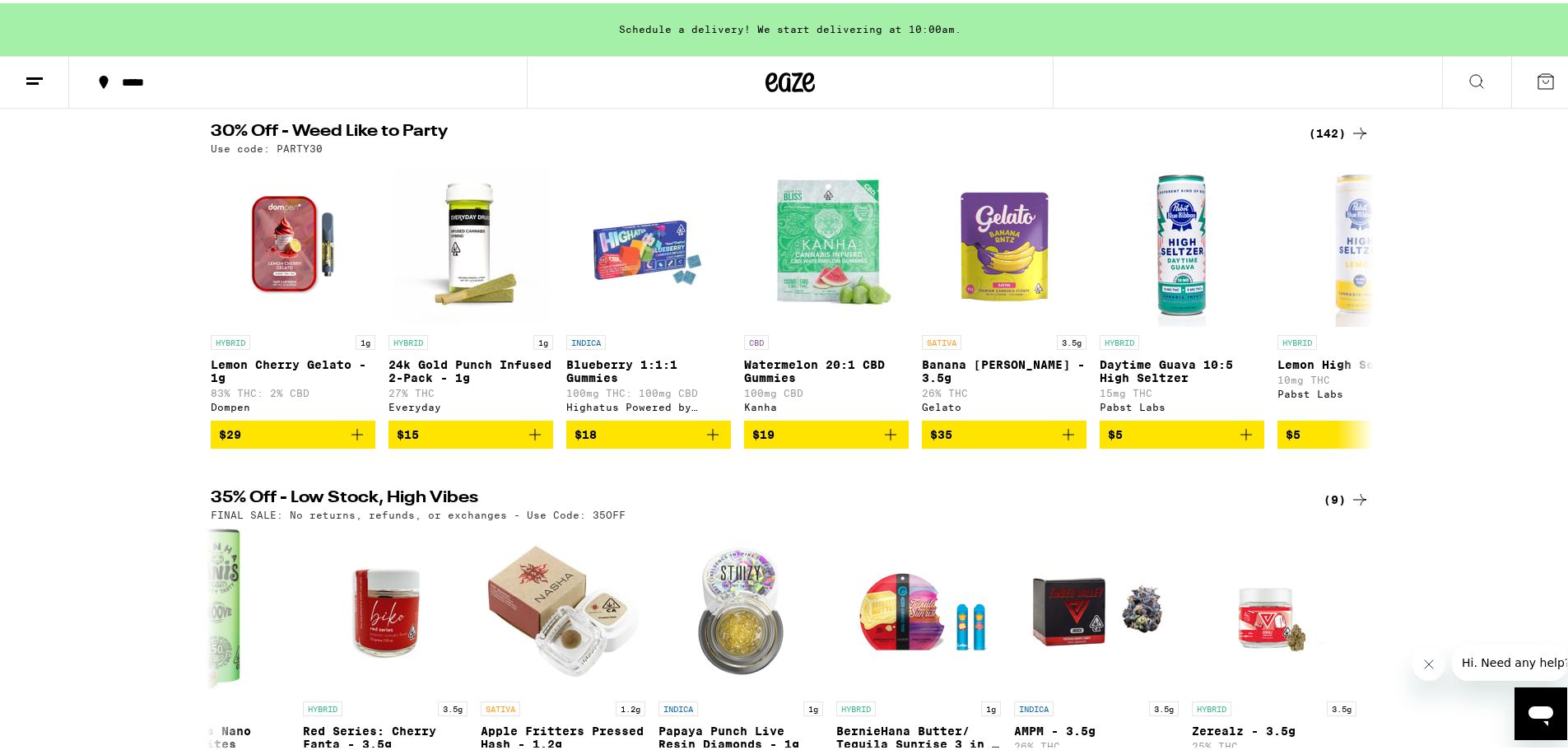
scroll to position [159, 0]
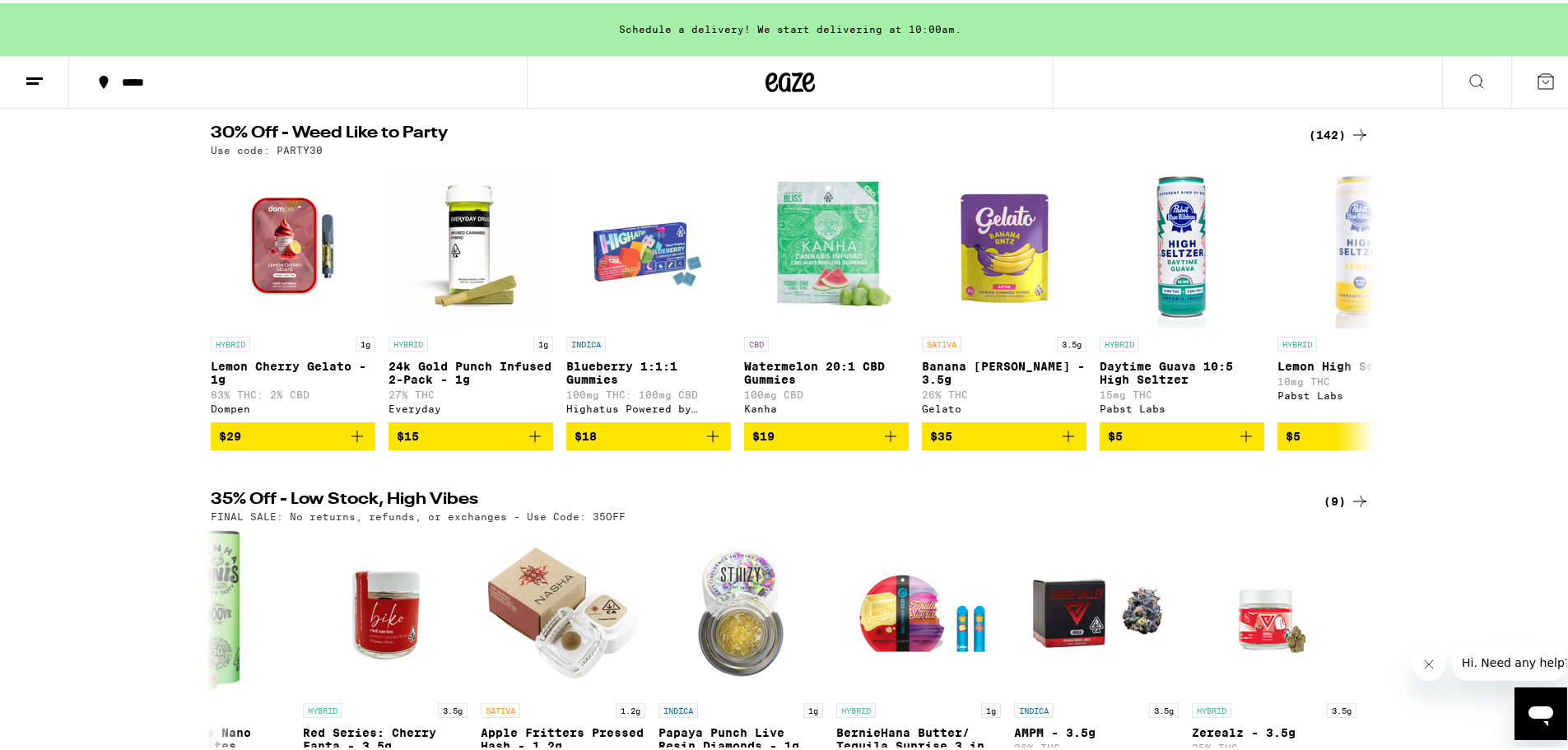
click at [1355, 504] on icon at bounding box center [1359, 497] width 13 height 11
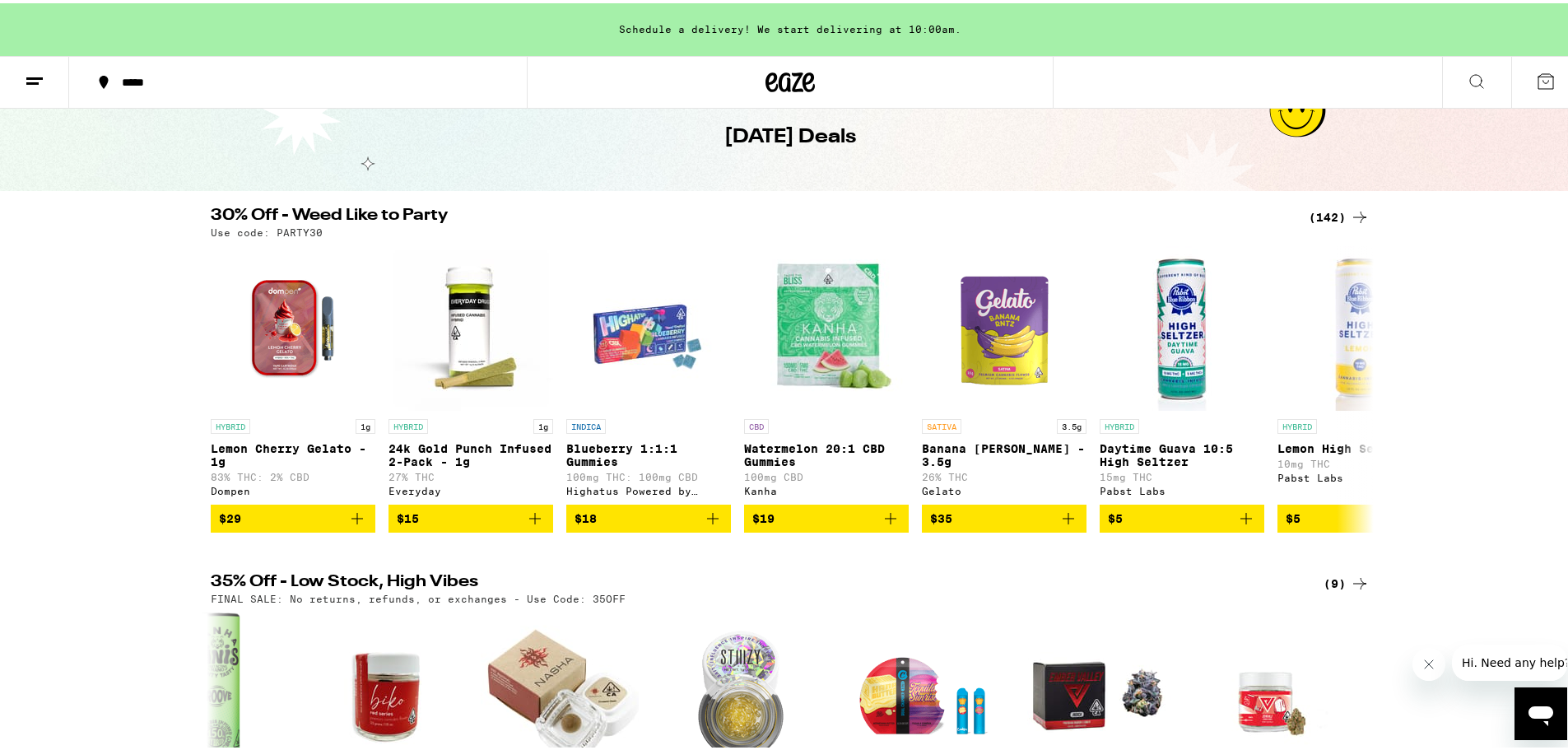
scroll to position [0, 0]
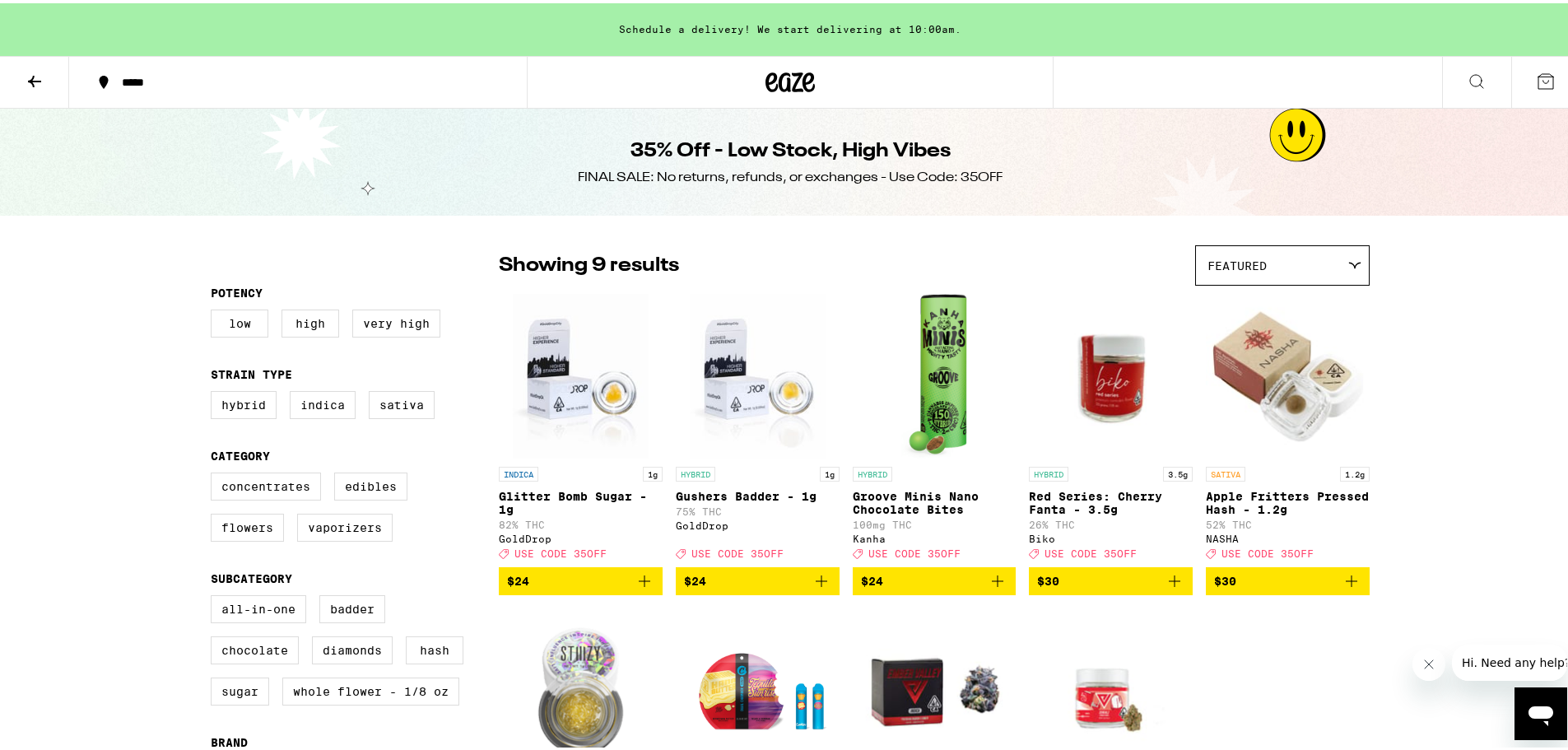
click at [40, 81] on icon at bounding box center [34, 78] width 19 height 19
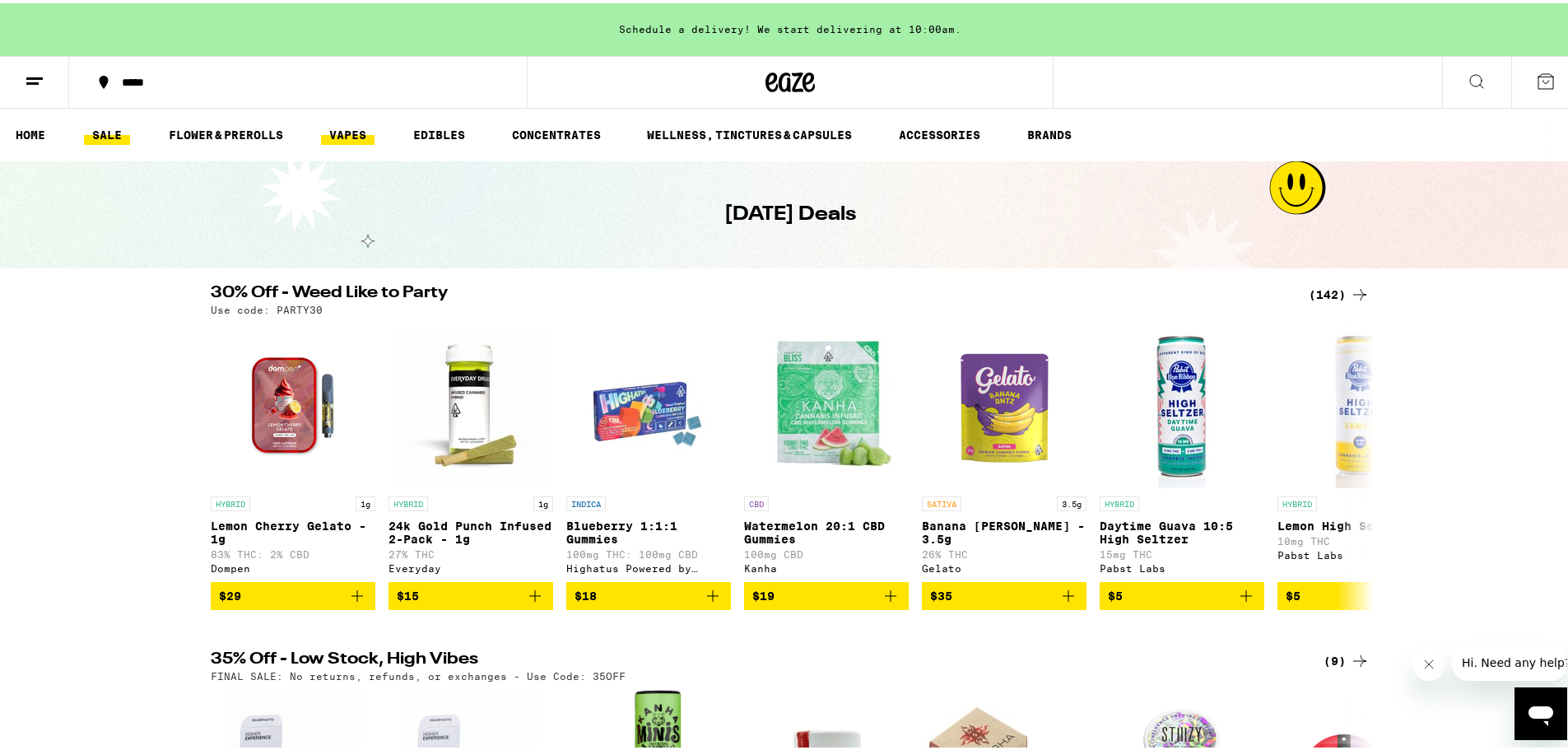
click at [357, 136] on link "VAPES" at bounding box center [348, 131] width 54 height 19
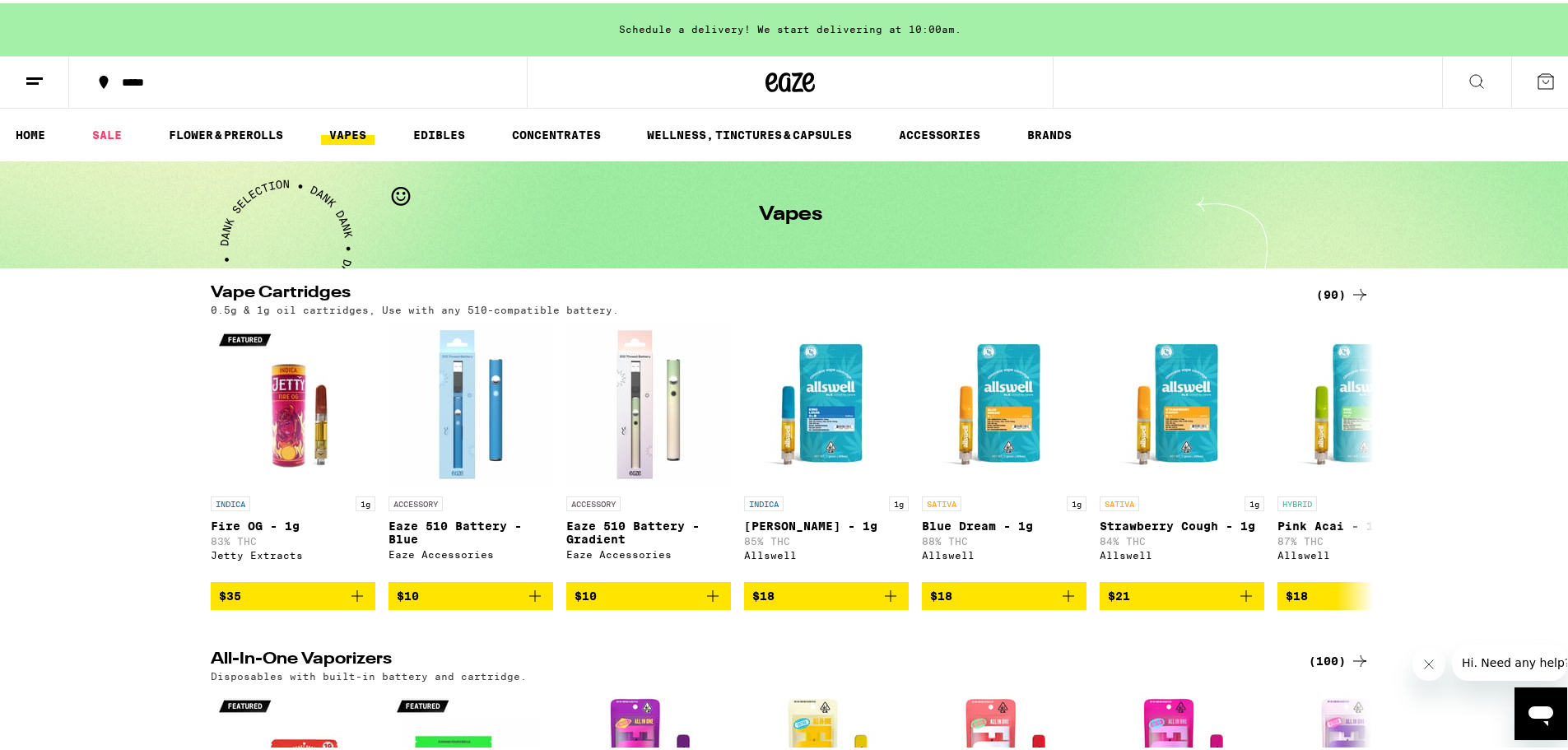
click at [806, 430] on img "Open page for King Louis XIII - 1g from Allswell" at bounding box center [826, 402] width 165 height 165
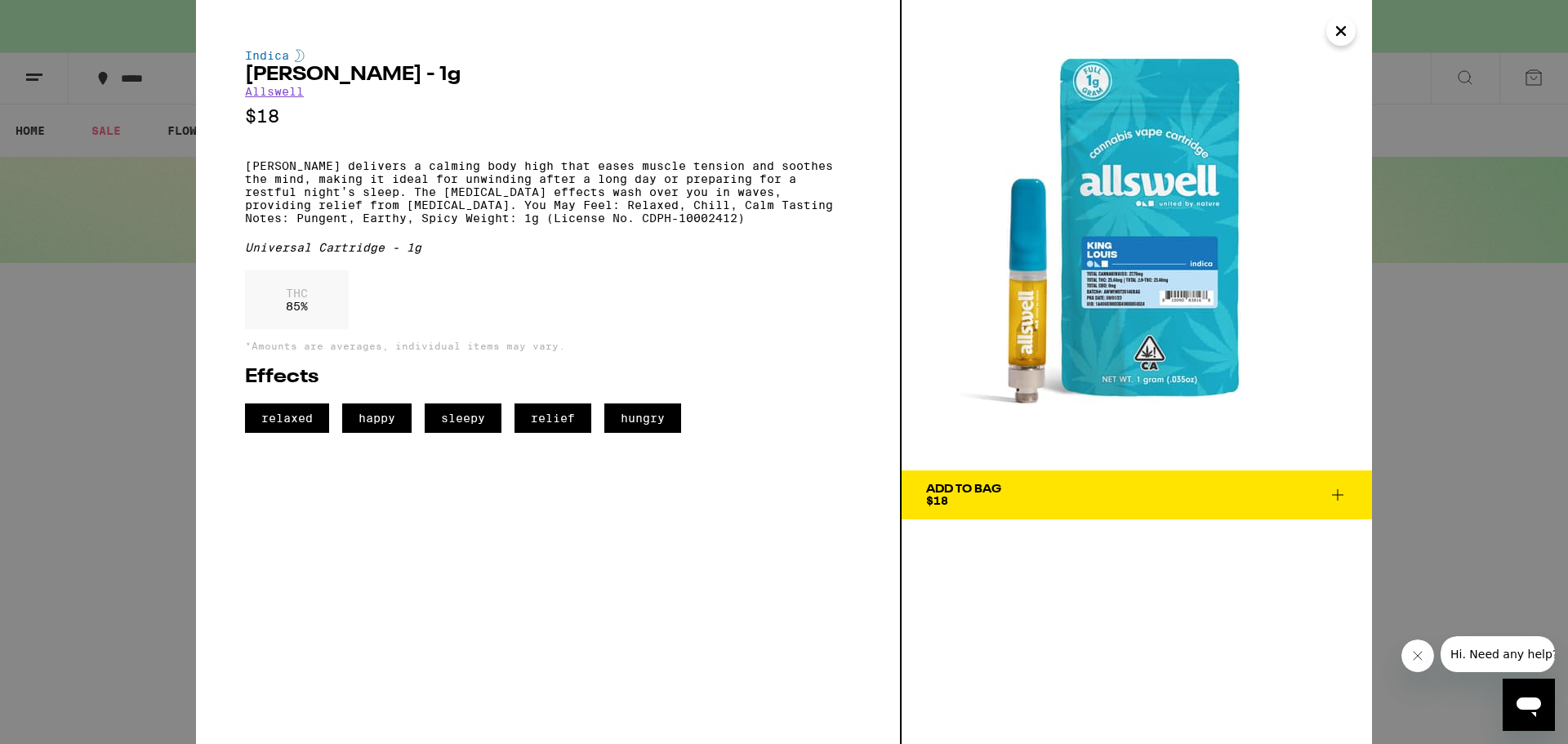
click at [1014, 313] on img at bounding box center [1136, 235] width 470 height 470
click at [1345, 43] on icon "Close" at bounding box center [1341, 31] width 19 height 24
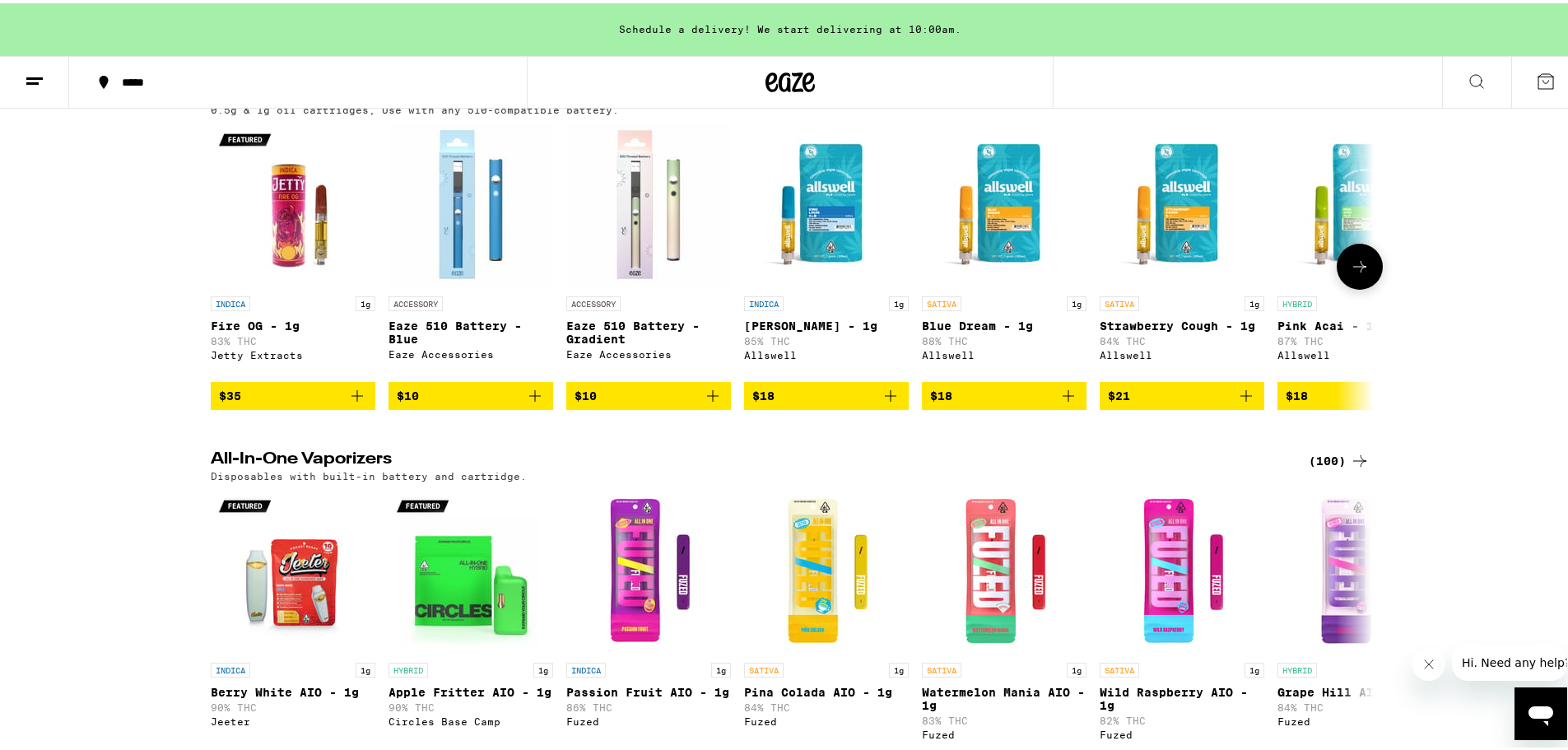
scroll to position [246, 0]
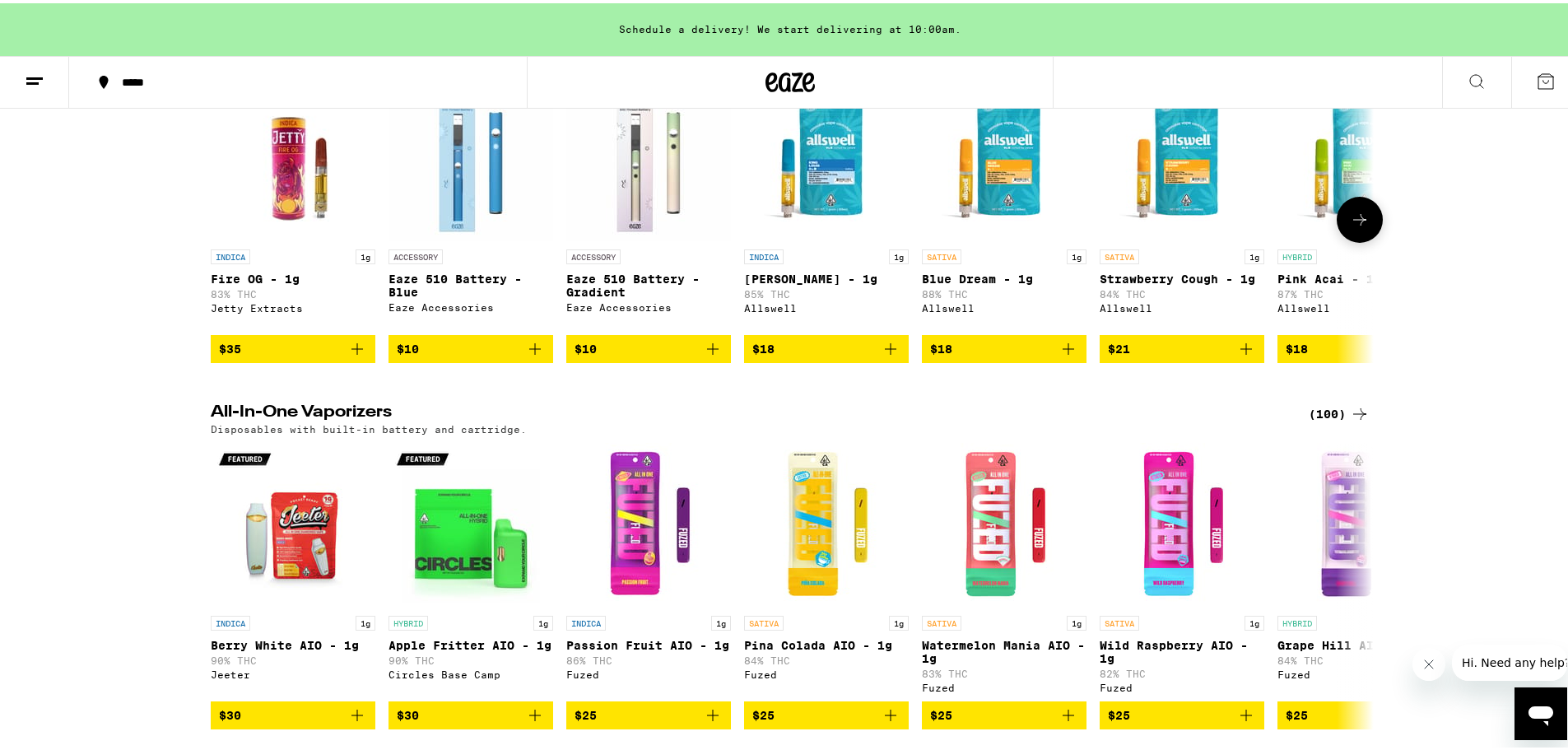
click at [1354, 222] on icon at bounding box center [1359, 216] width 13 height 11
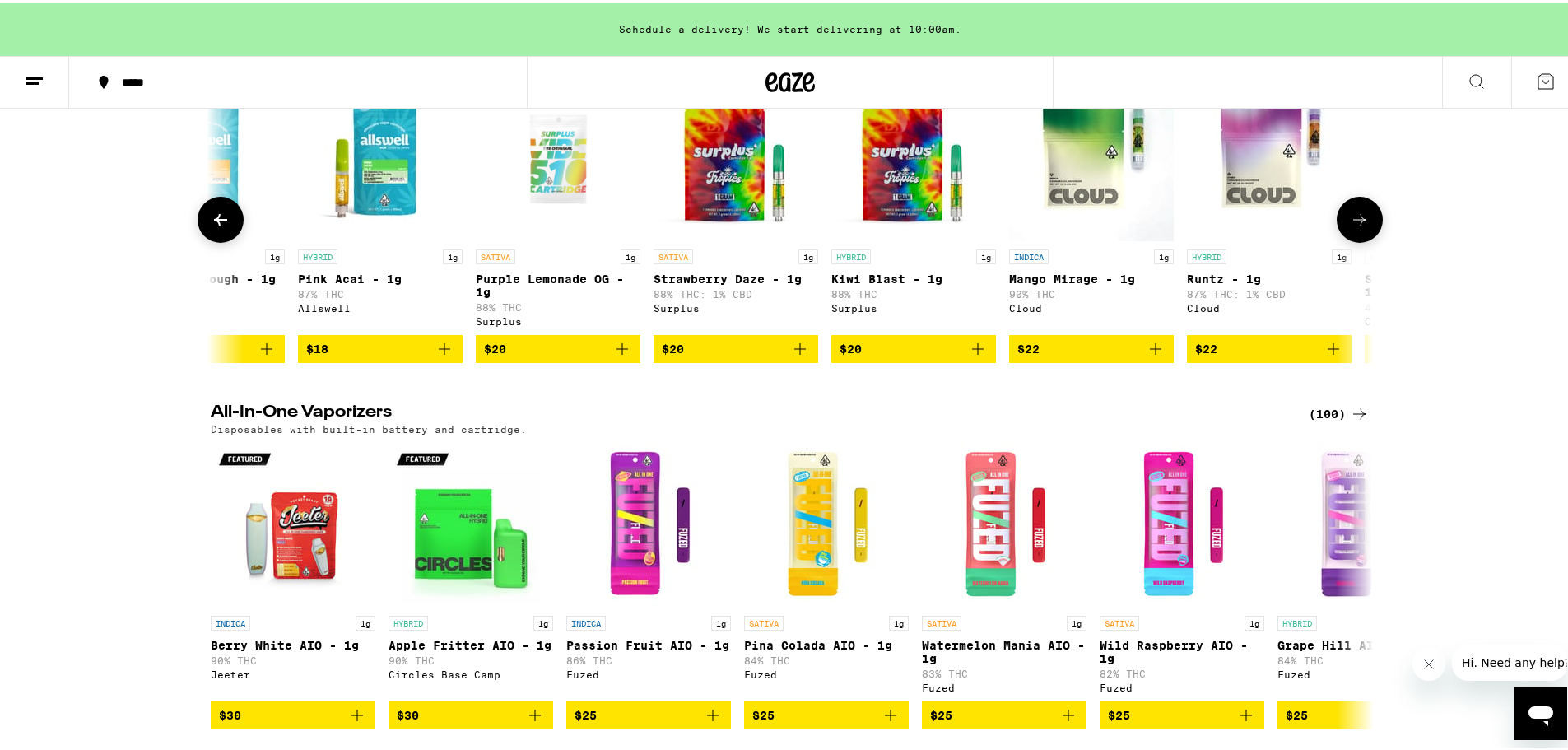
click at [1355, 222] on icon at bounding box center [1359, 216] width 13 height 11
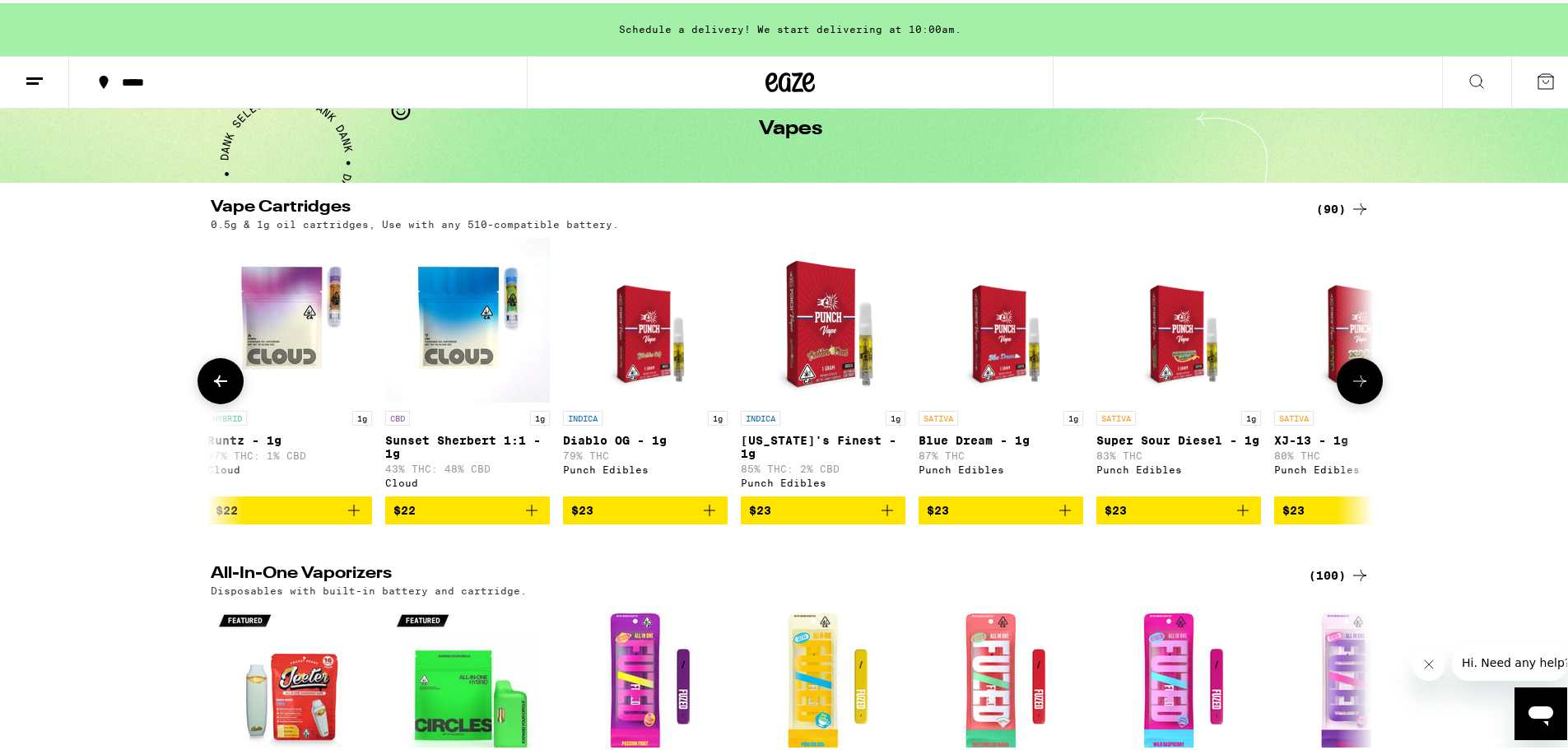
scroll to position [82, 0]
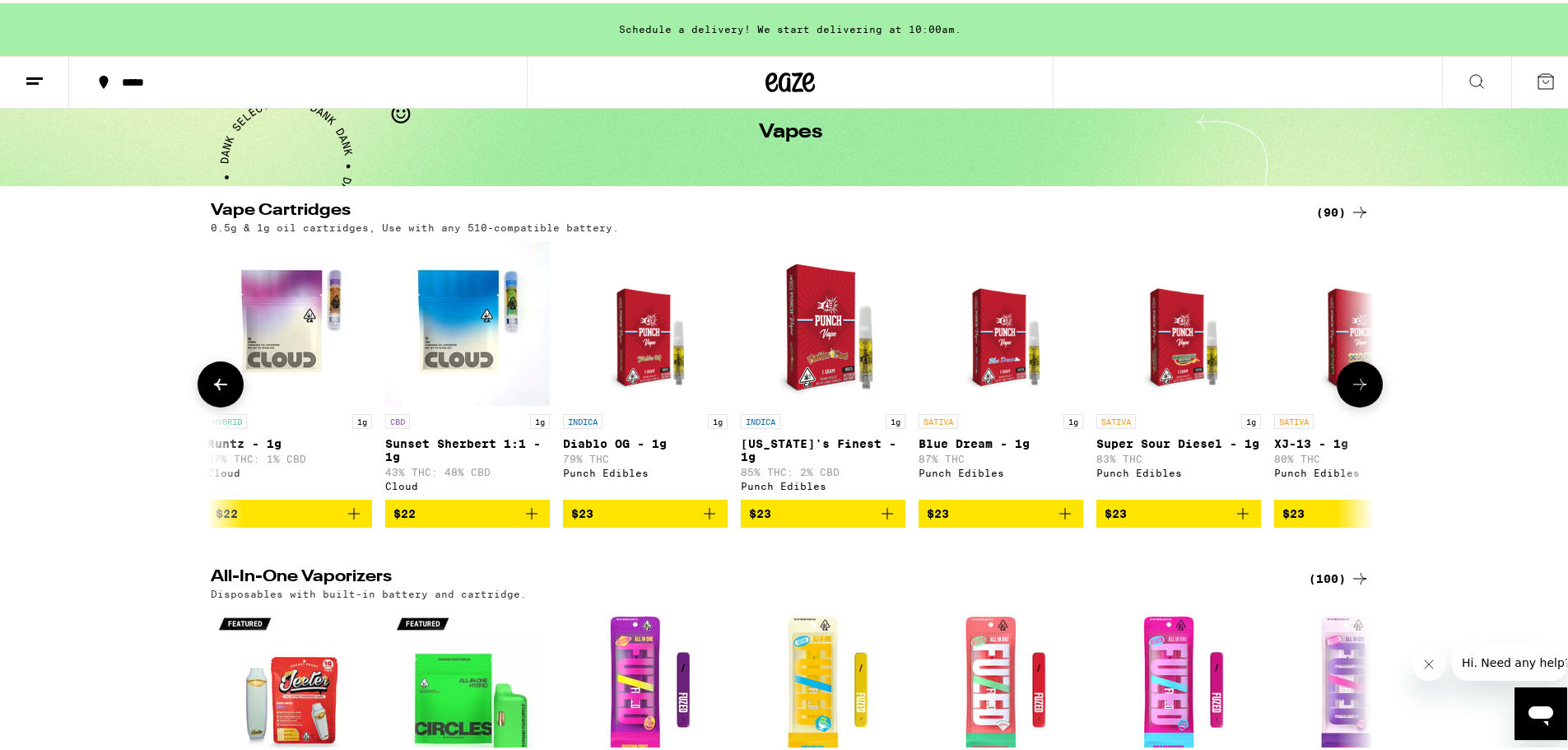
click at [1359, 373] on button at bounding box center [1359, 381] width 46 height 46
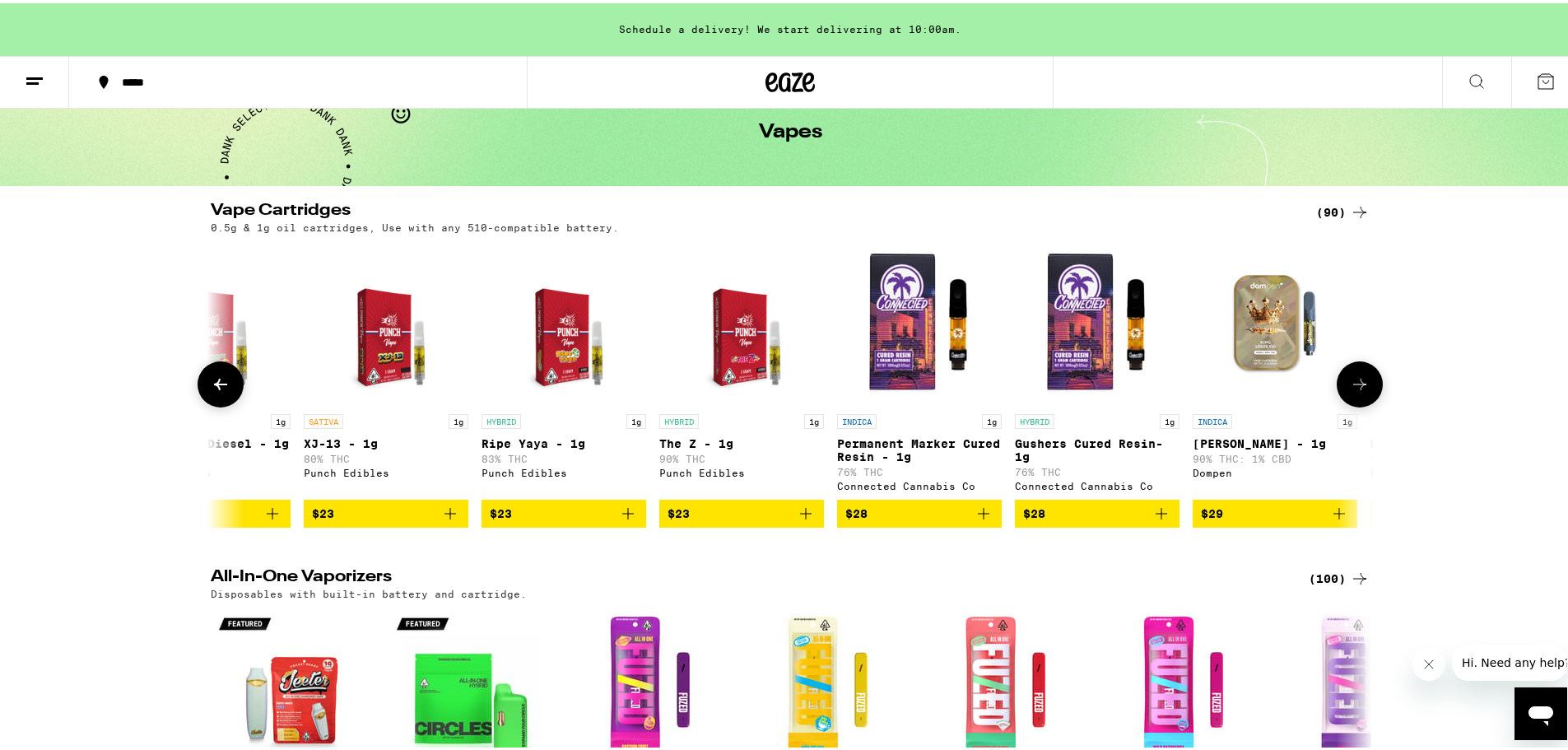
scroll to position [0, 2938]
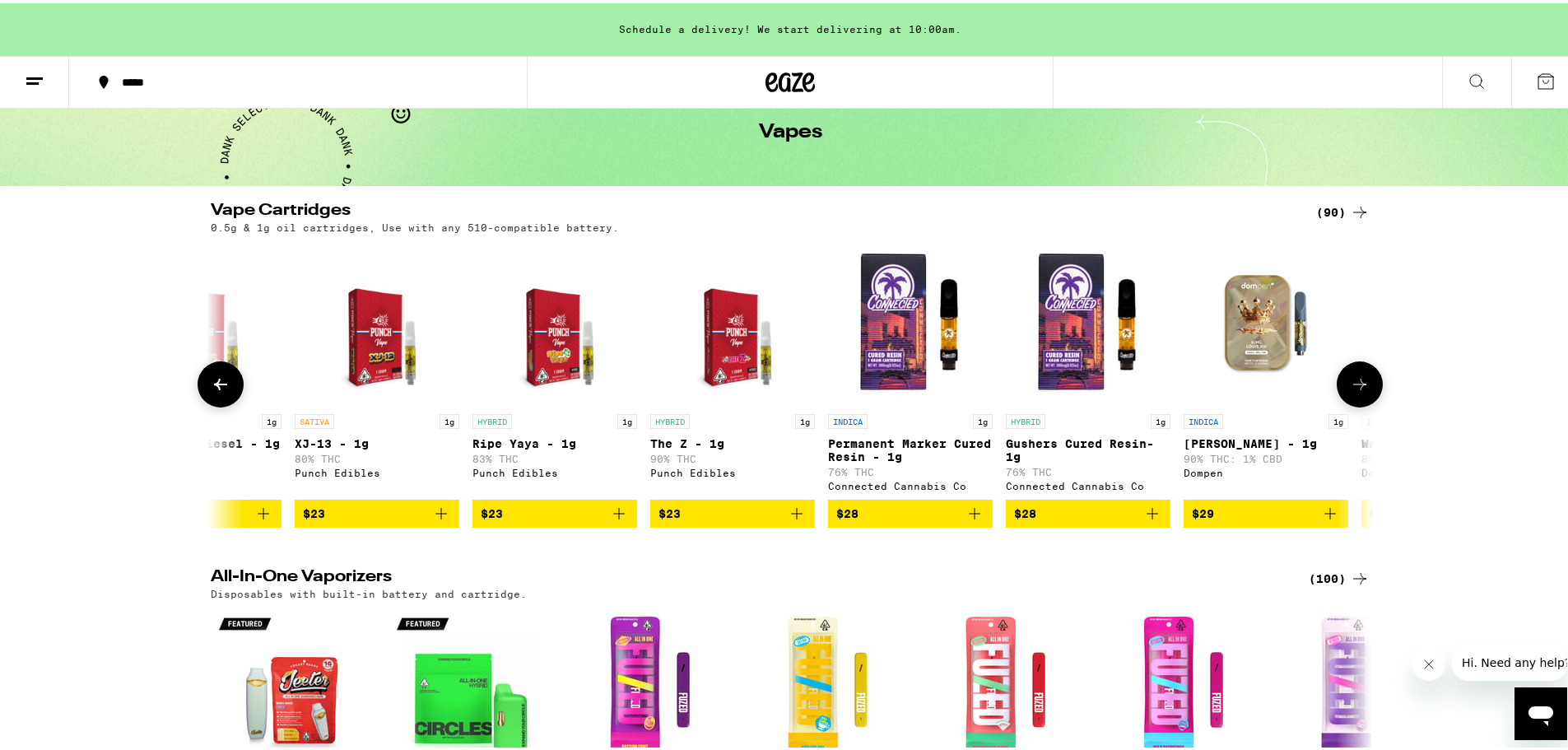
click at [1360, 386] on icon at bounding box center [1359, 381] width 19 height 19
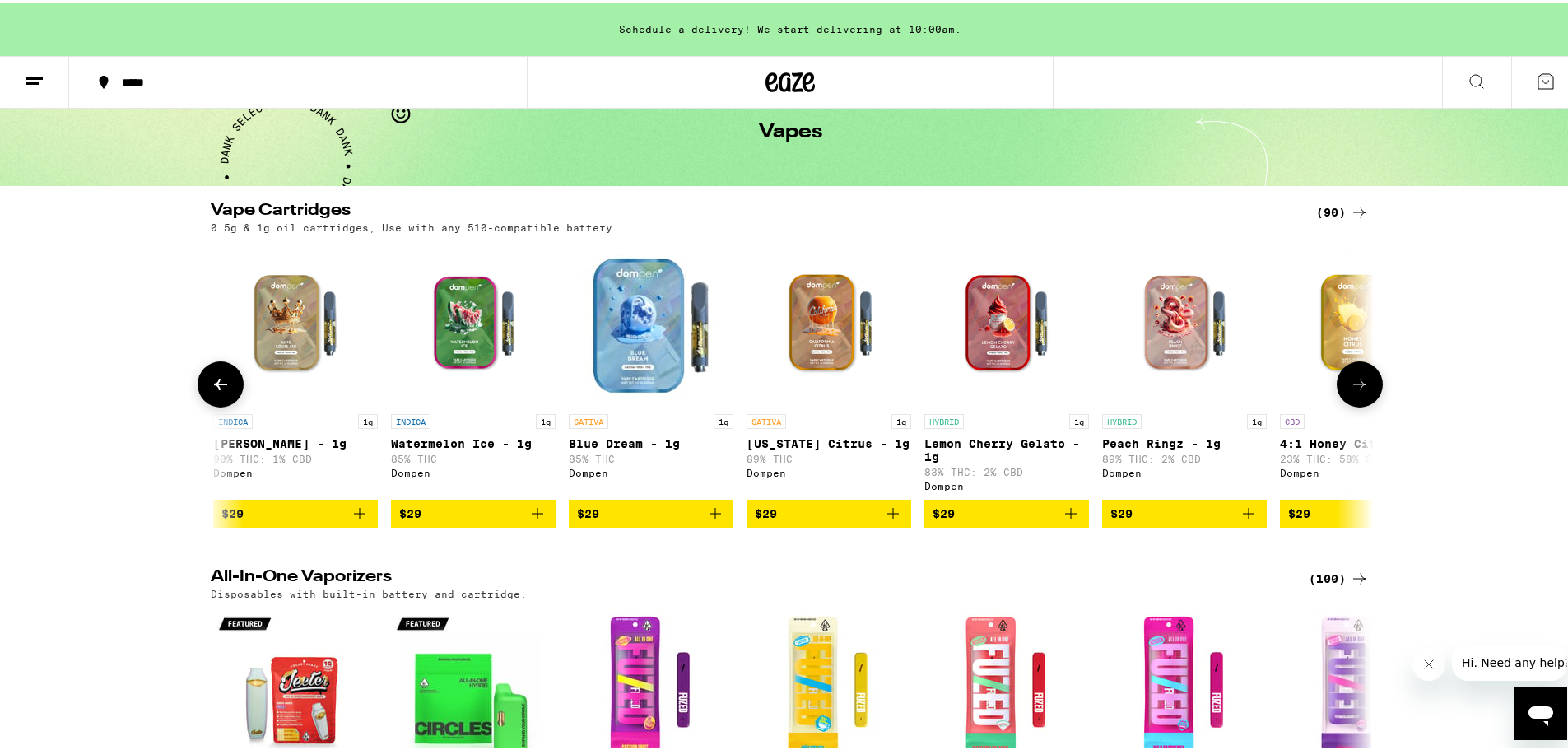
scroll to position [0, 3918]
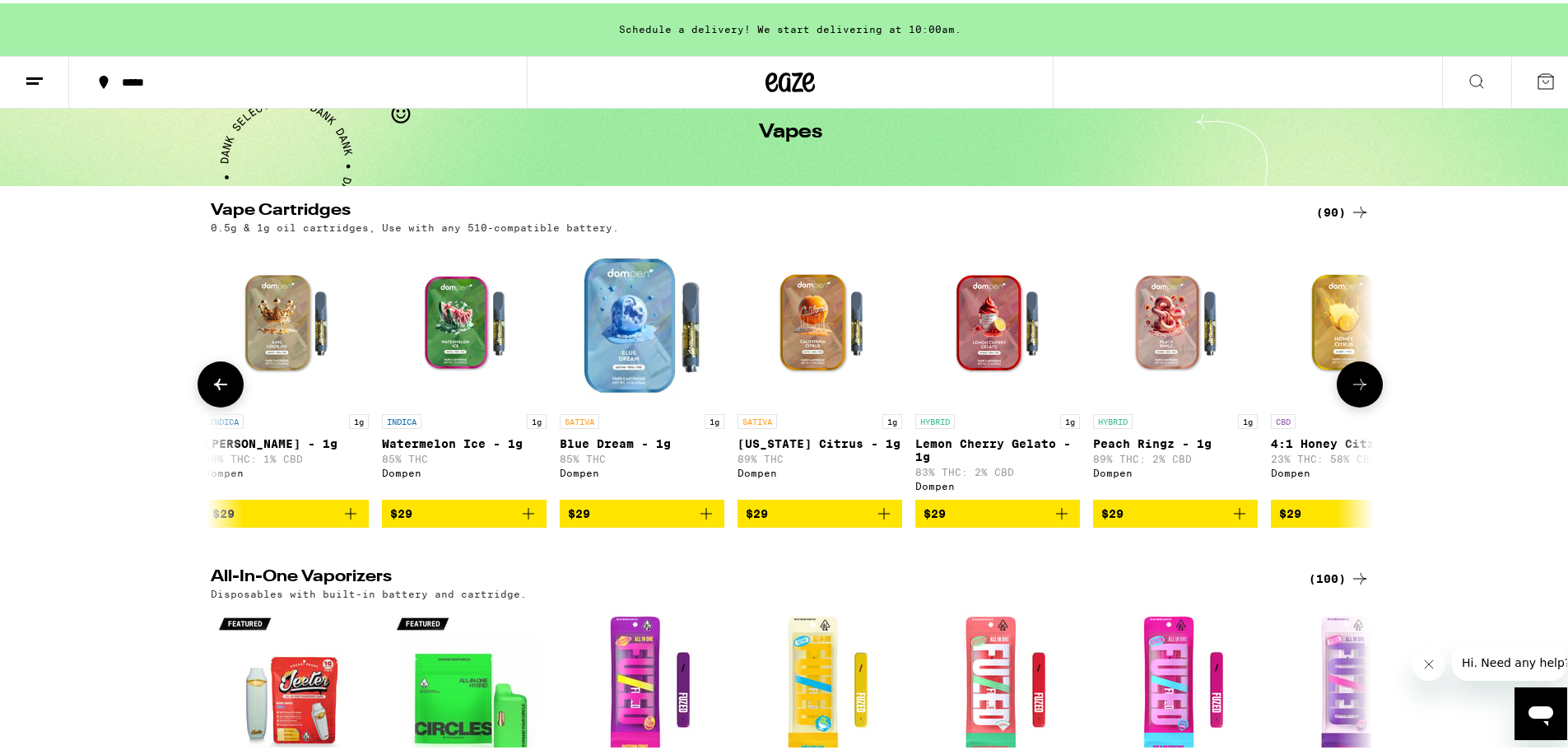
click at [1360, 386] on icon at bounding box center [1359, 381] width 19 height 19
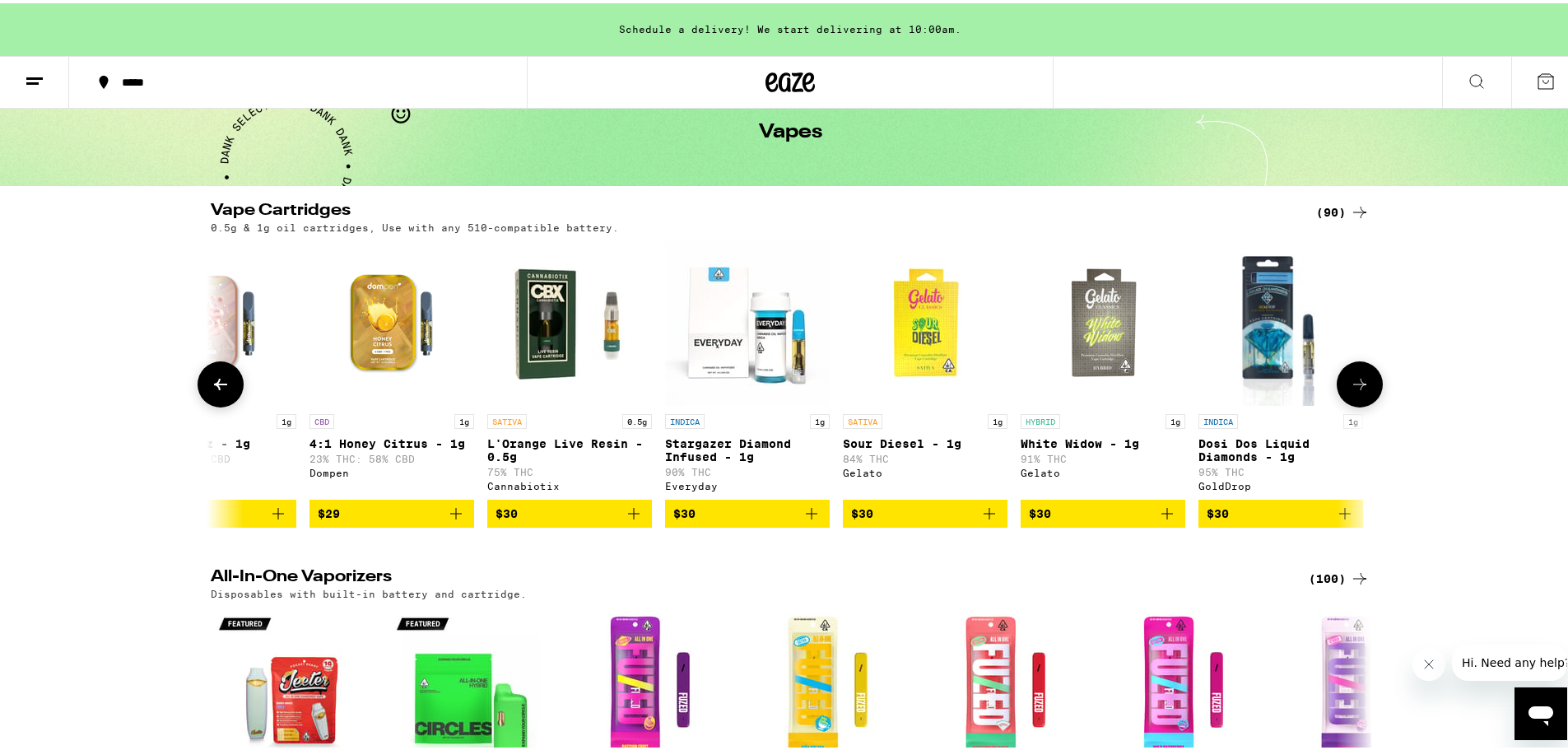
scroll to position [0, 4897]
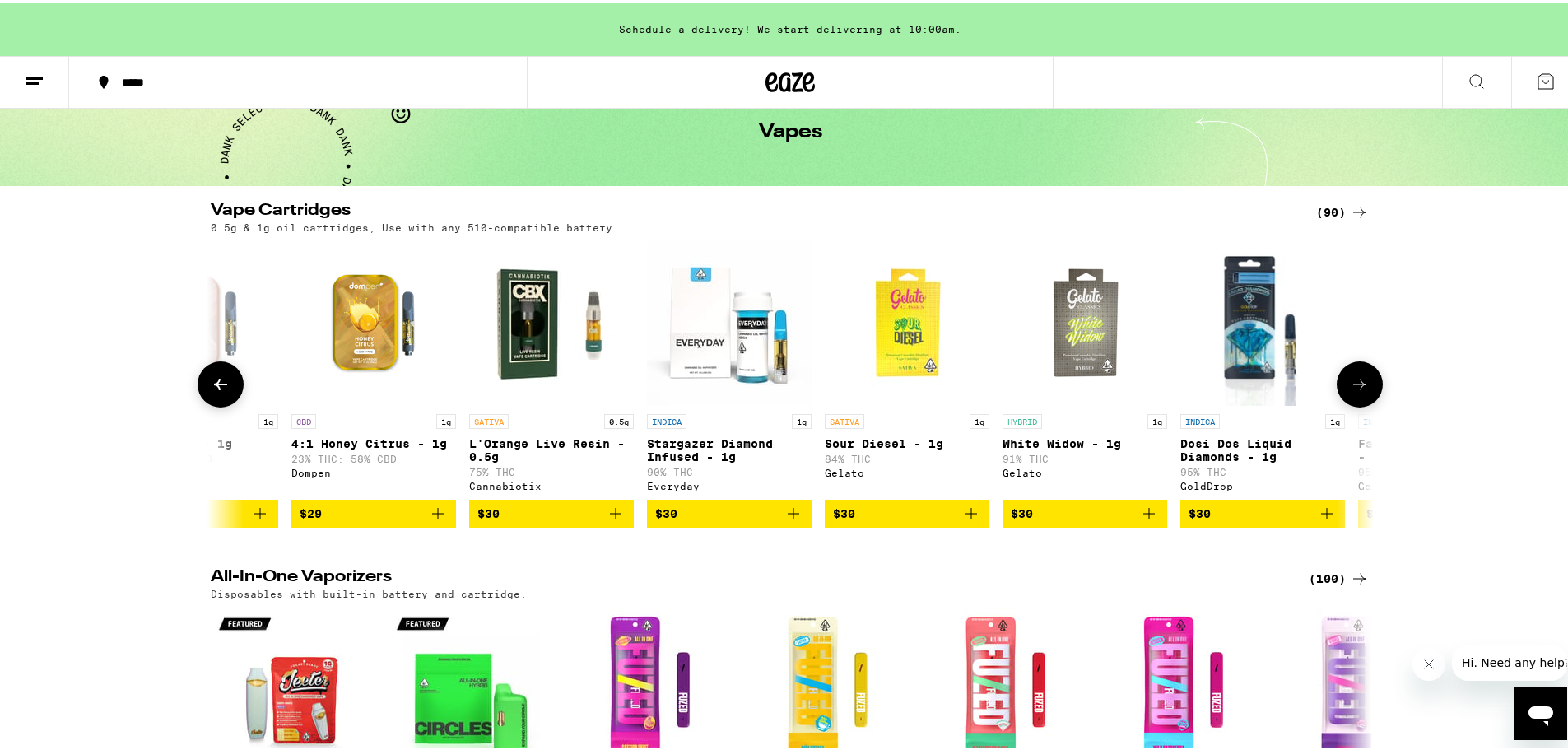
click at [1360, 386] on icon at bounding box center [1359, 381] width 19 height 19
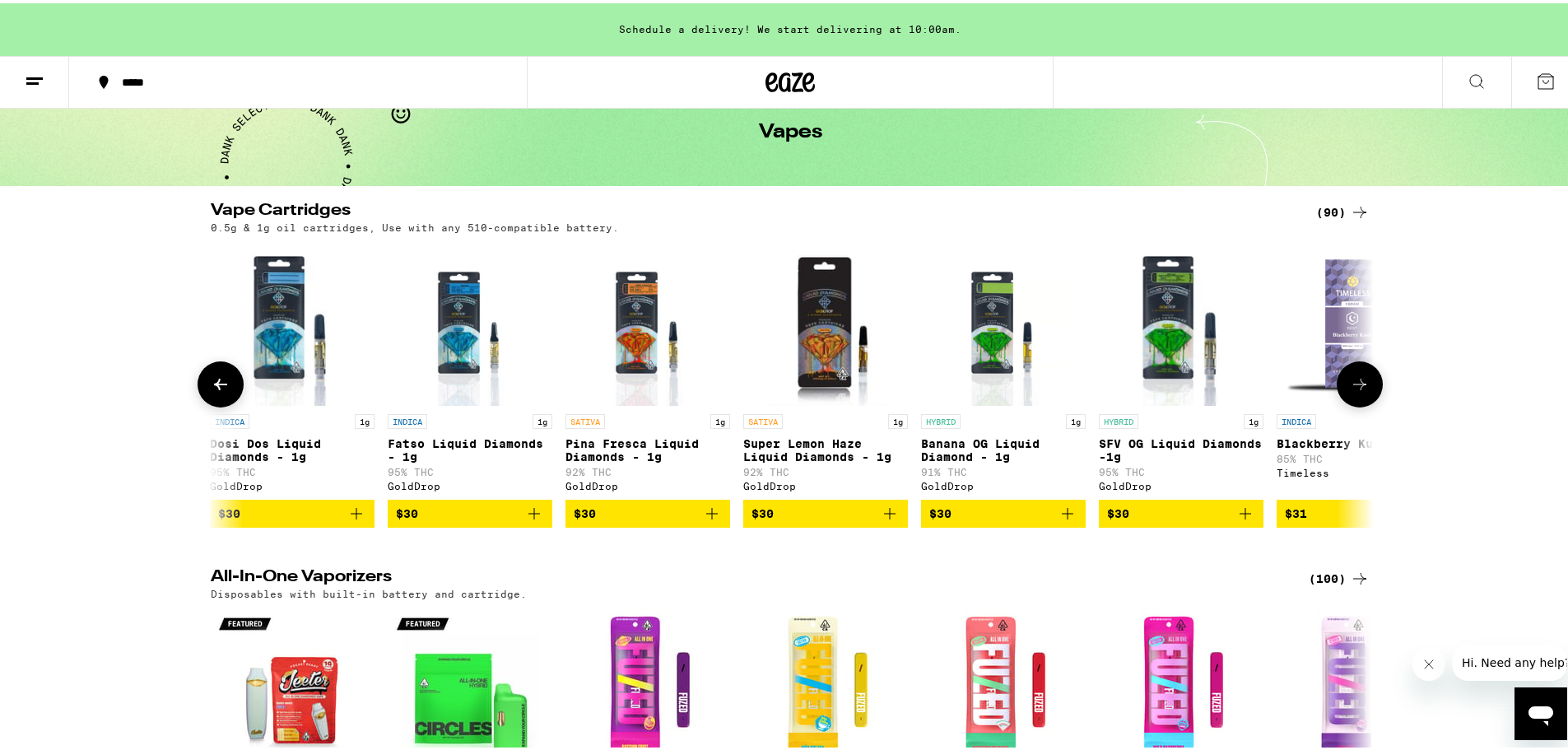
scroll to position [0, 5877]
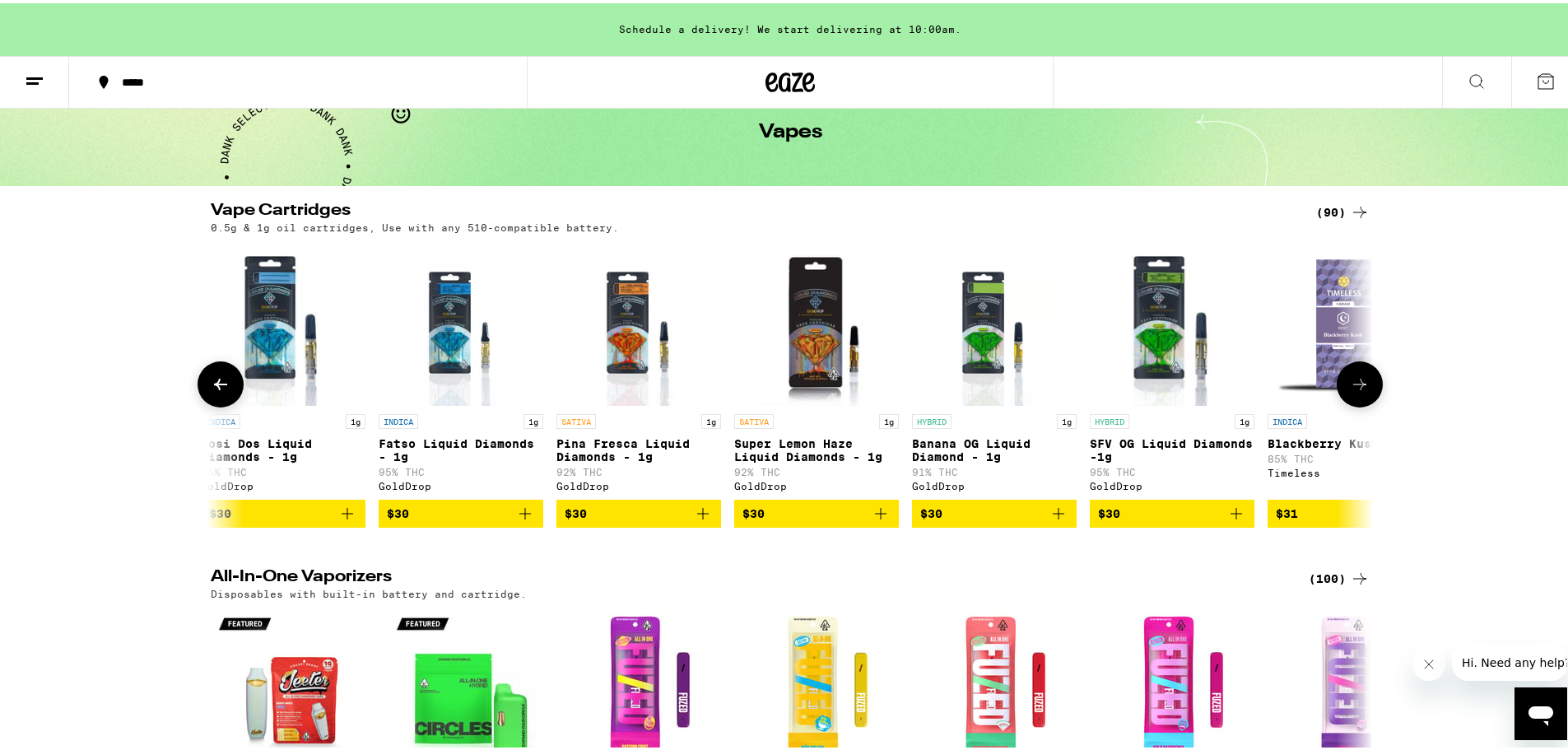
click at [1350, 386] on icon at bounding box center [1359, 381] width 19 height 19
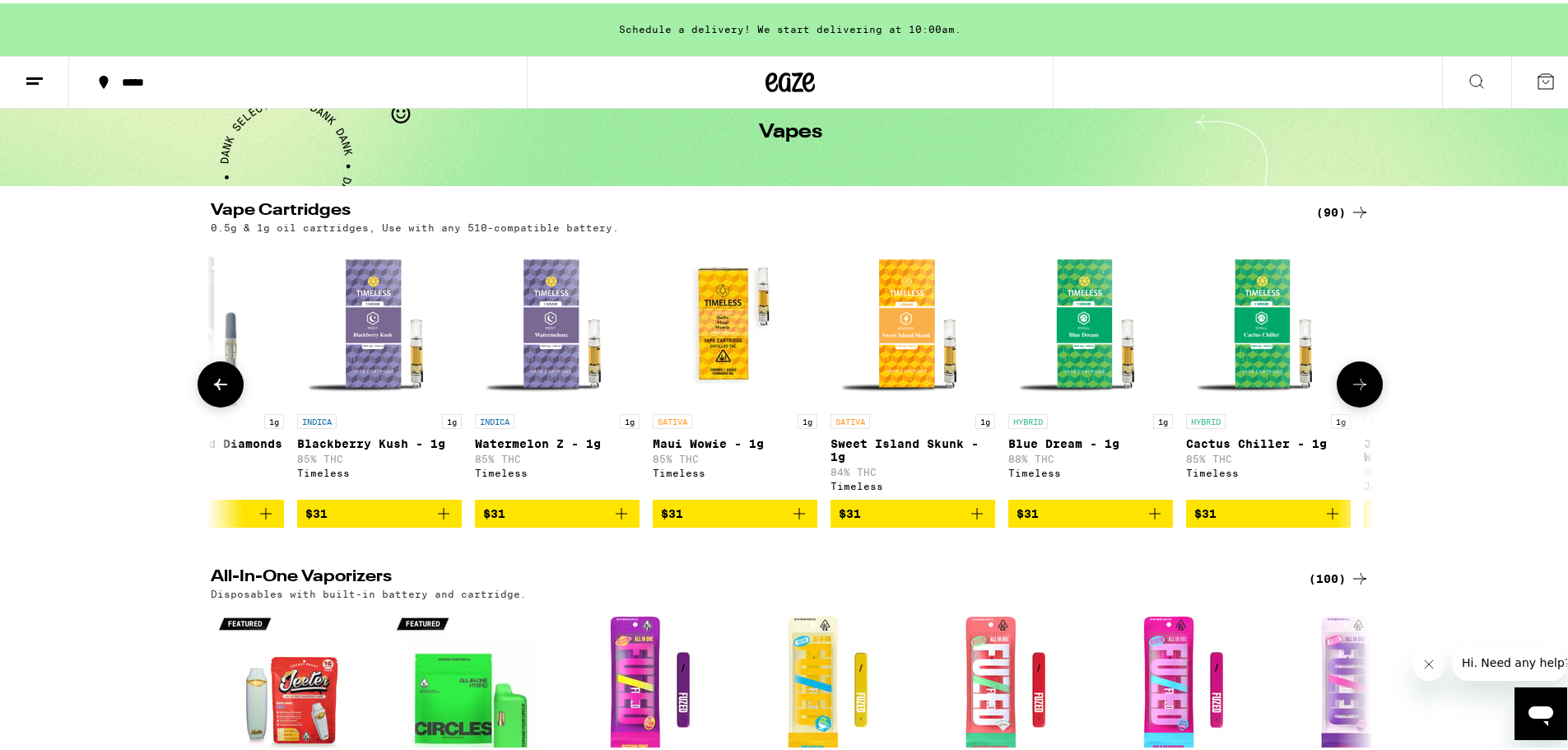
scroll to position [0, 6856]
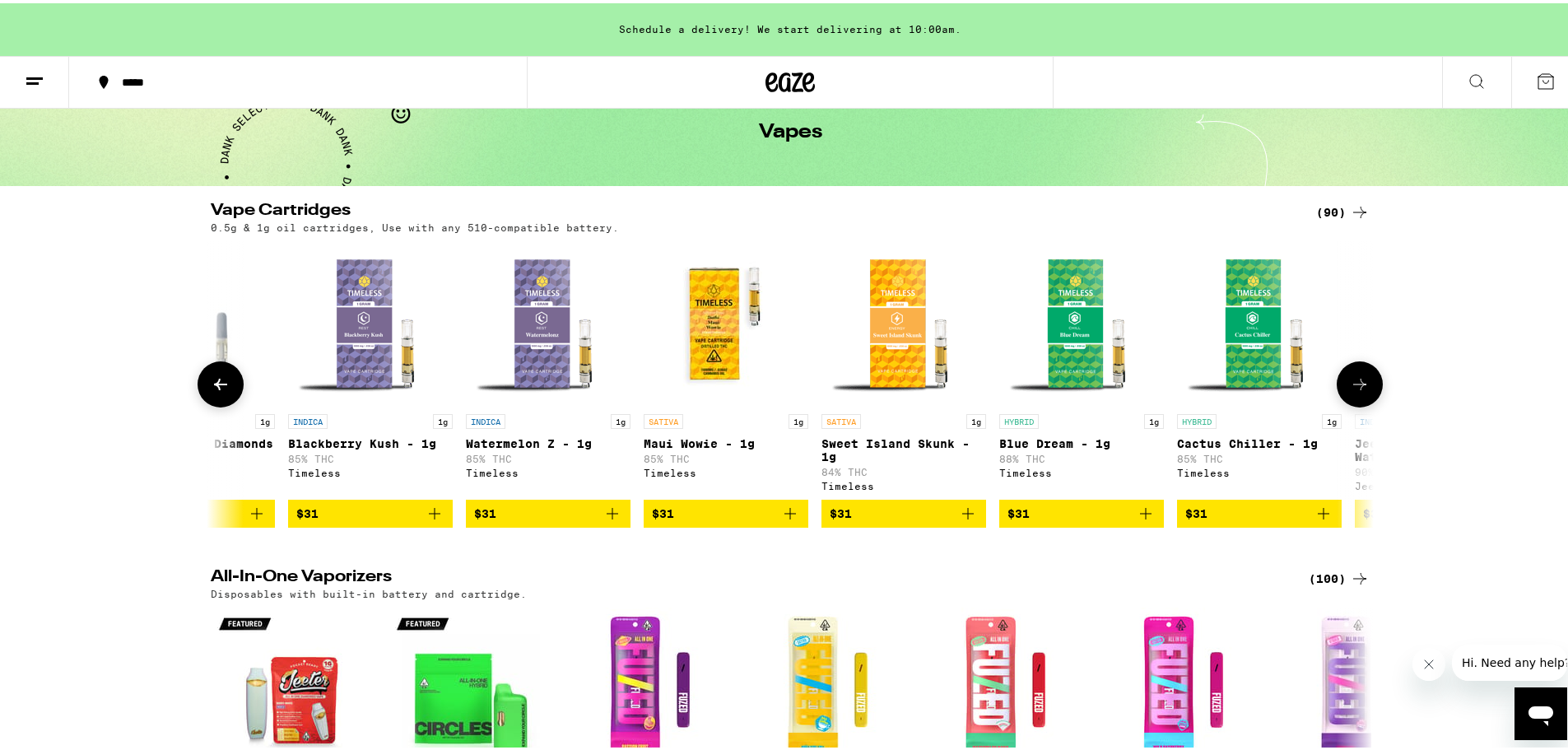
click at [1350, 386] on icon at bounding box center [1359, 381] width 19 height 19
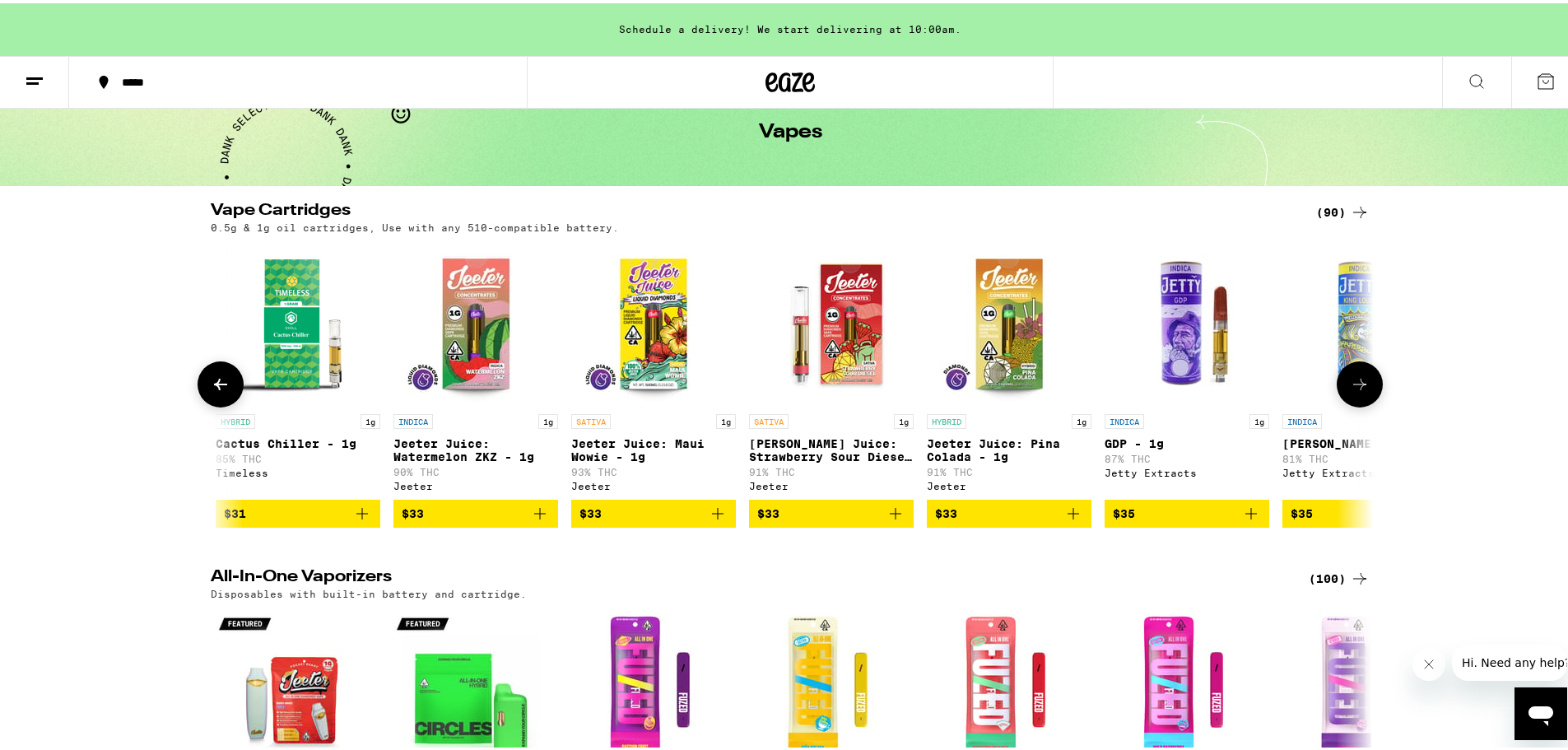
scroll to position [0, 7836]
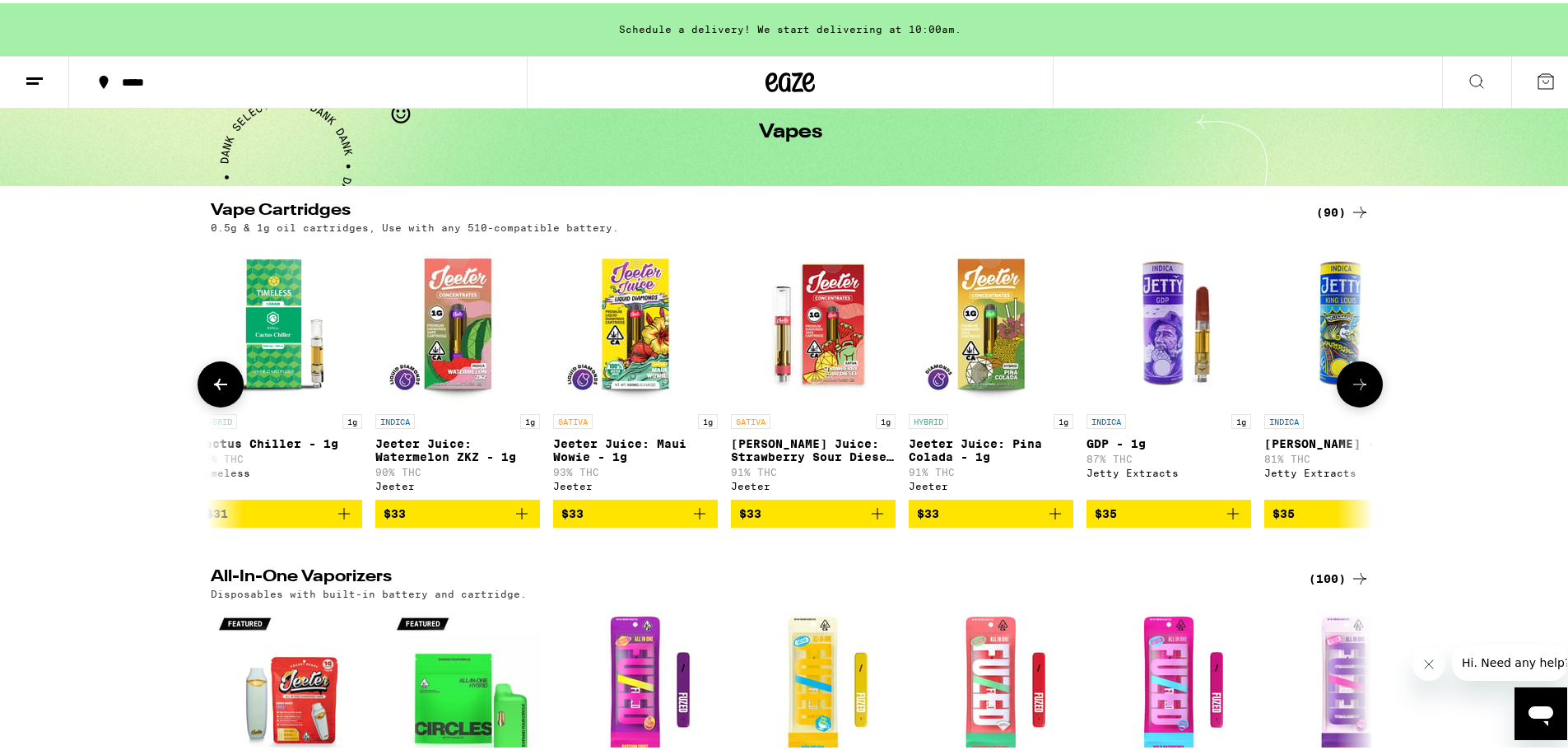
click at [1351, 386] on icon at bounding box center [1359, 381] width 19 height 19
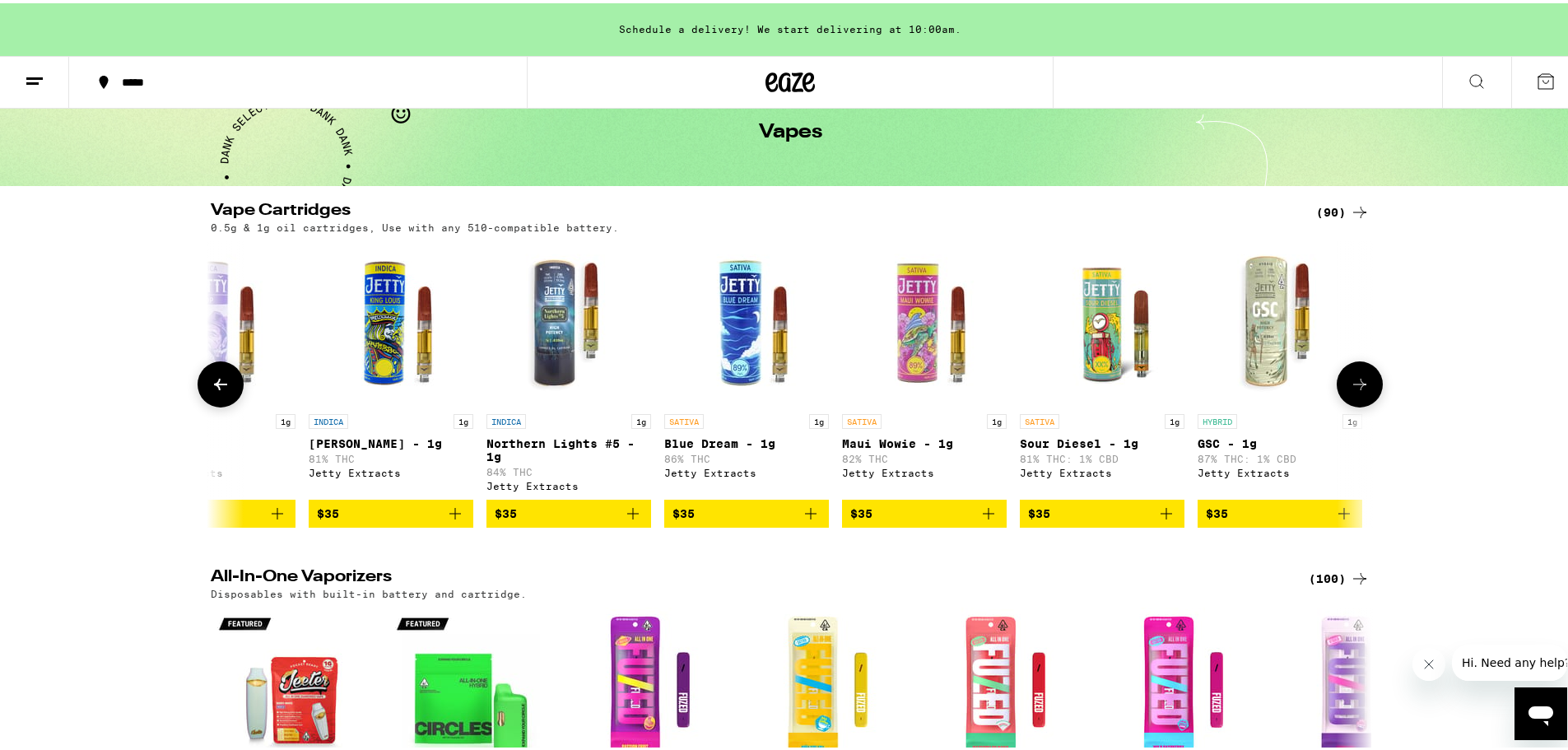
scroll to position [0, 8815]
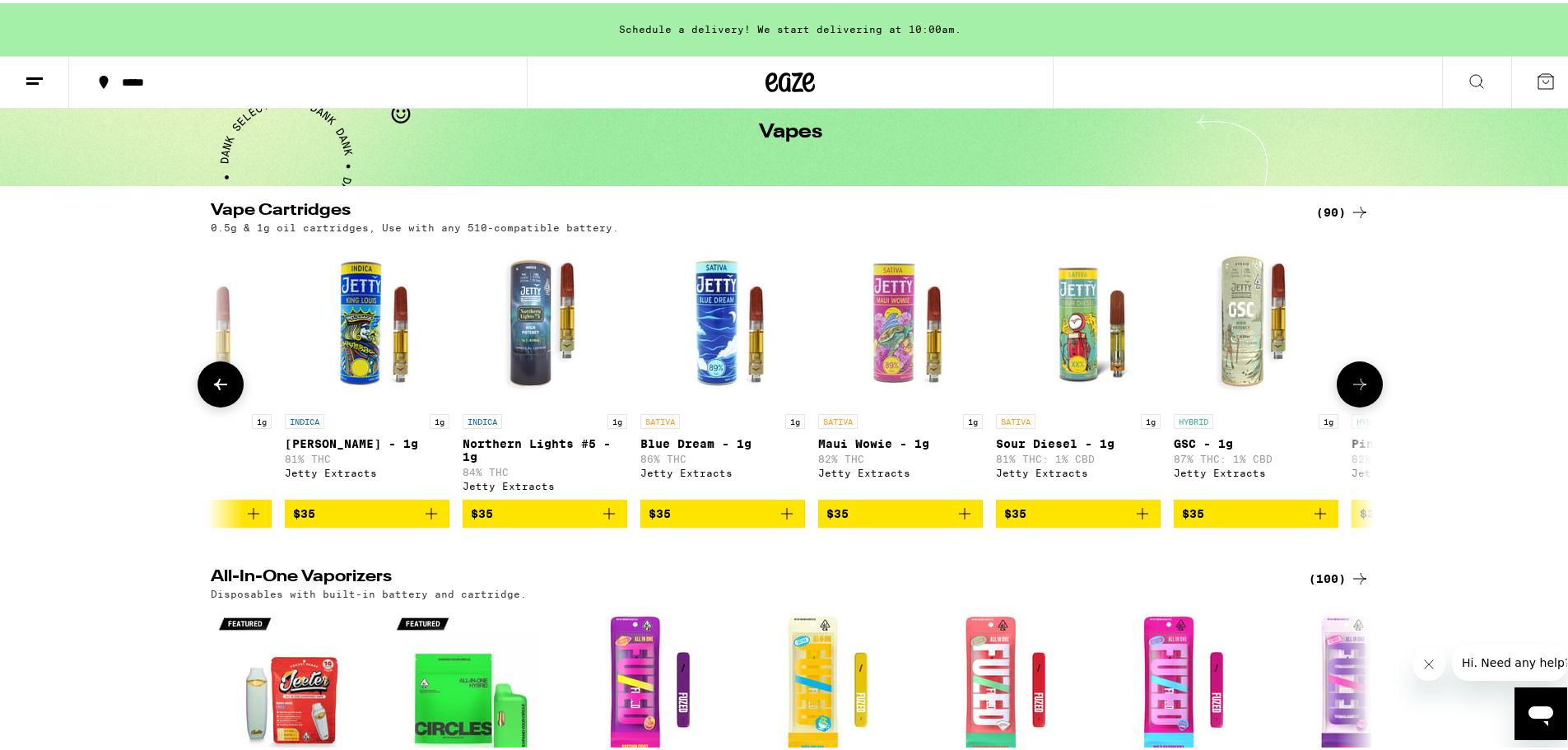
click at [1350, 385] on icon at bounding box center [1359, 381] width 19 height 19
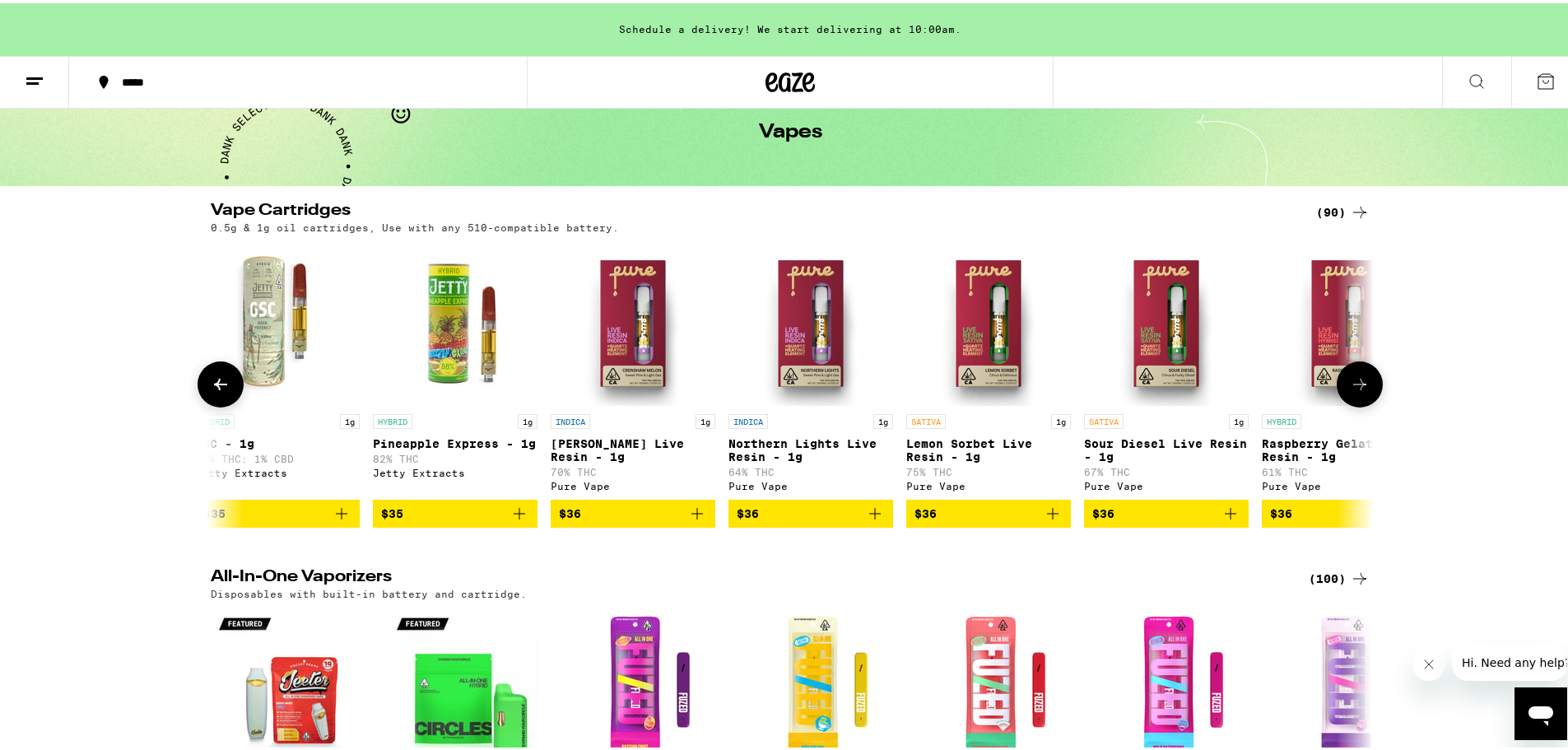
scroll to position [0, 9794]
click at [1350, 385] on icon at bounding box center [1359, 381] width 19 height 19
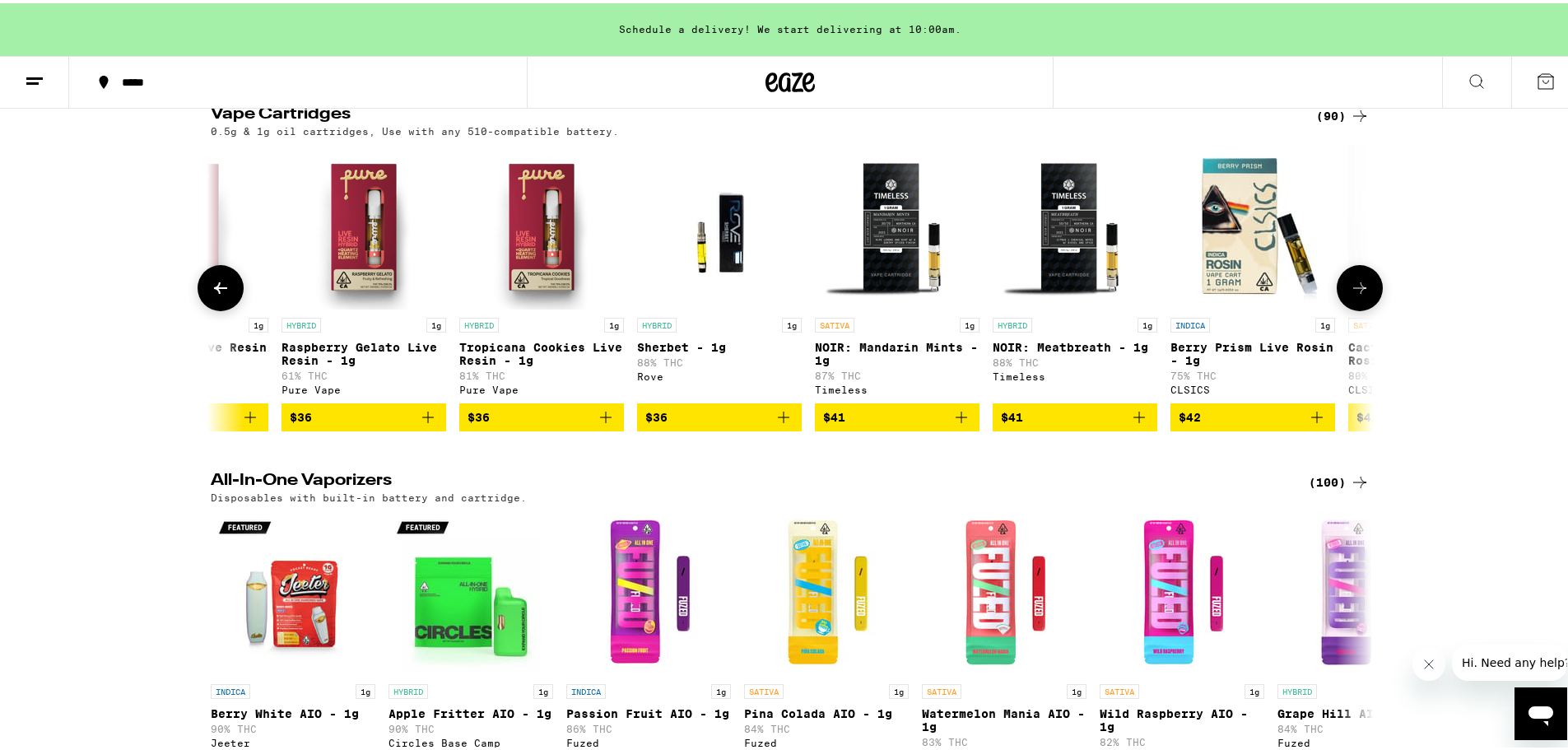
scroll to position [329, 0]
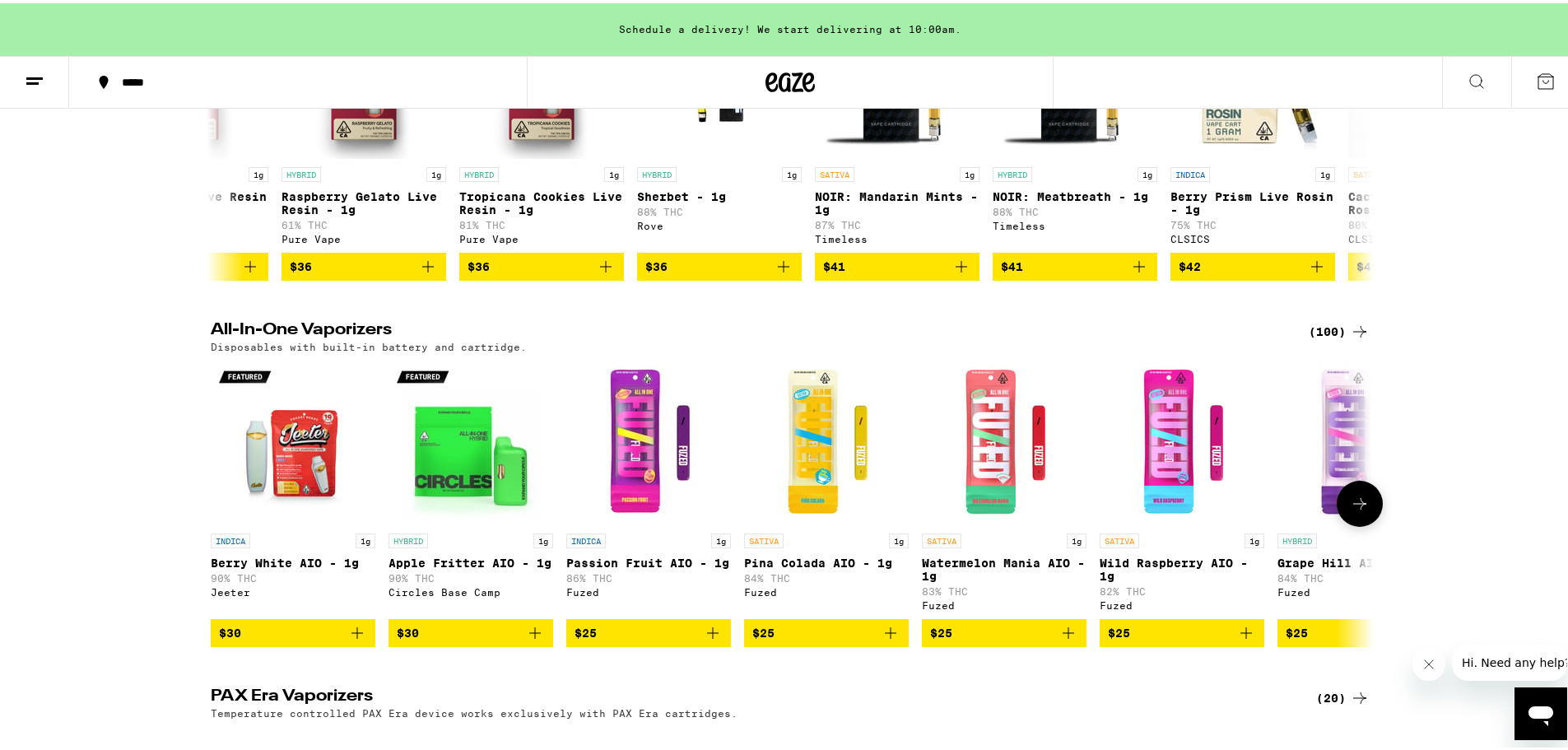
click at [1358, 511] on icon at bounding box center [1359, 500] width 19 height 19
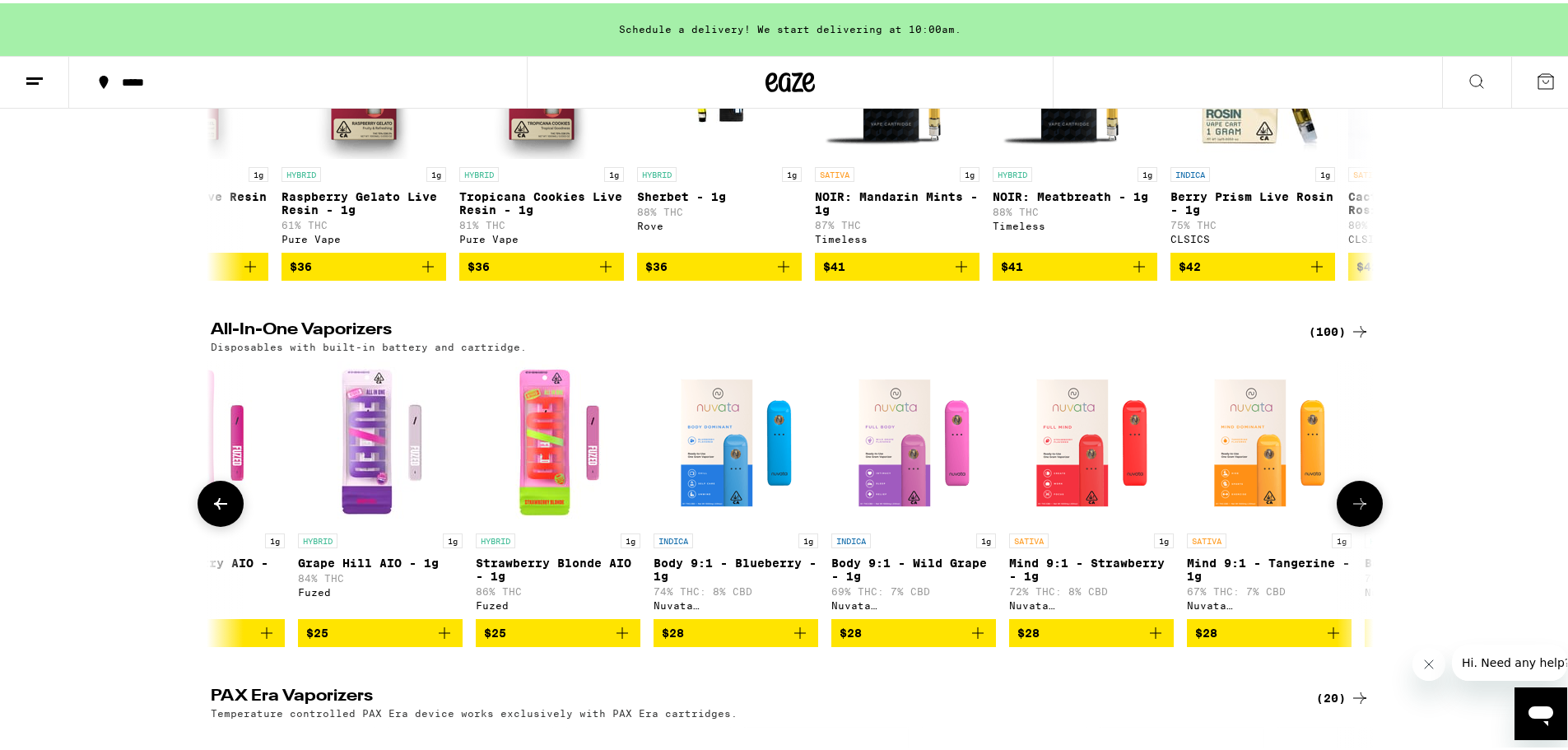
click at [1358, 511] on icon at bounding box center [1359, 500] width 19 height 19
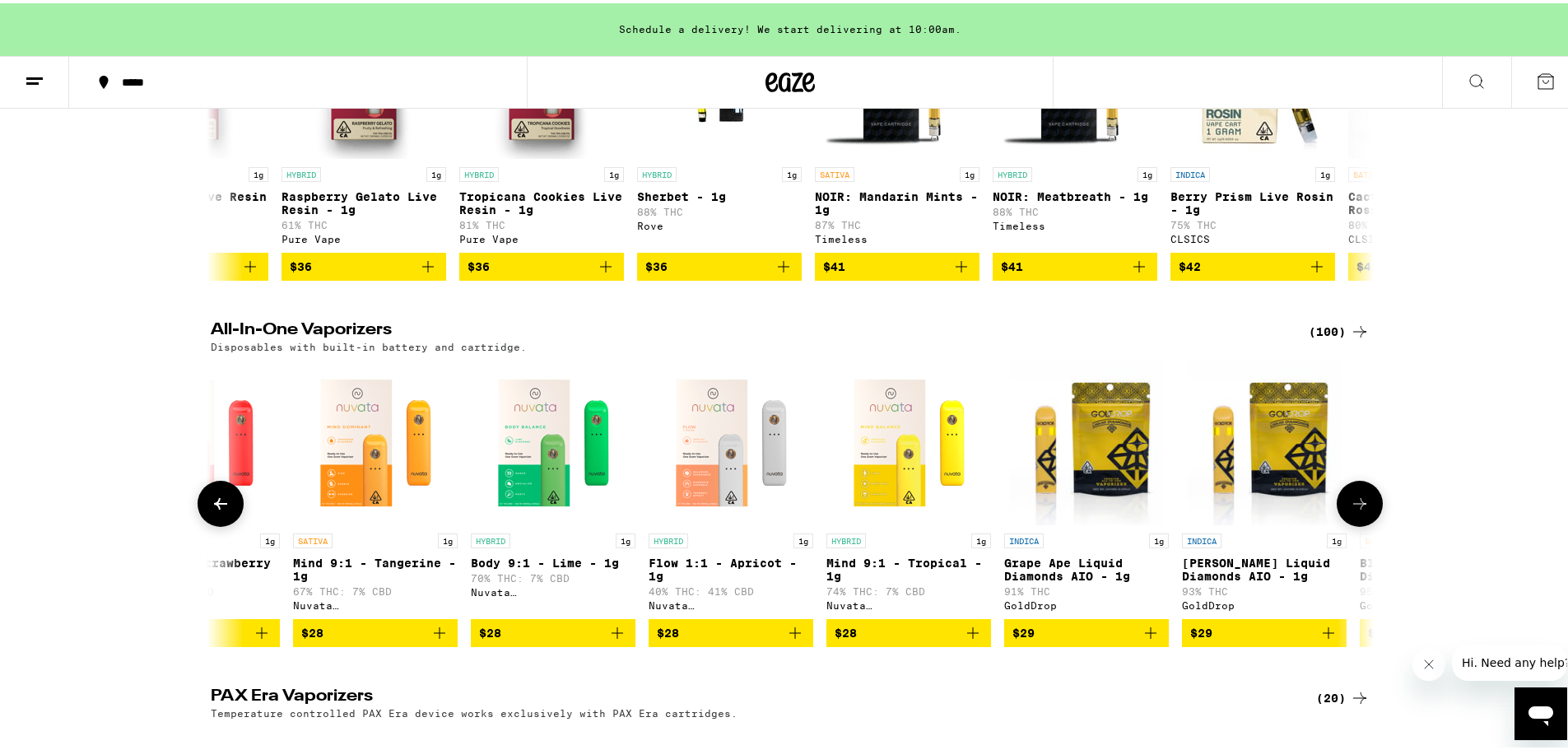
scroll to position [0, 1959]
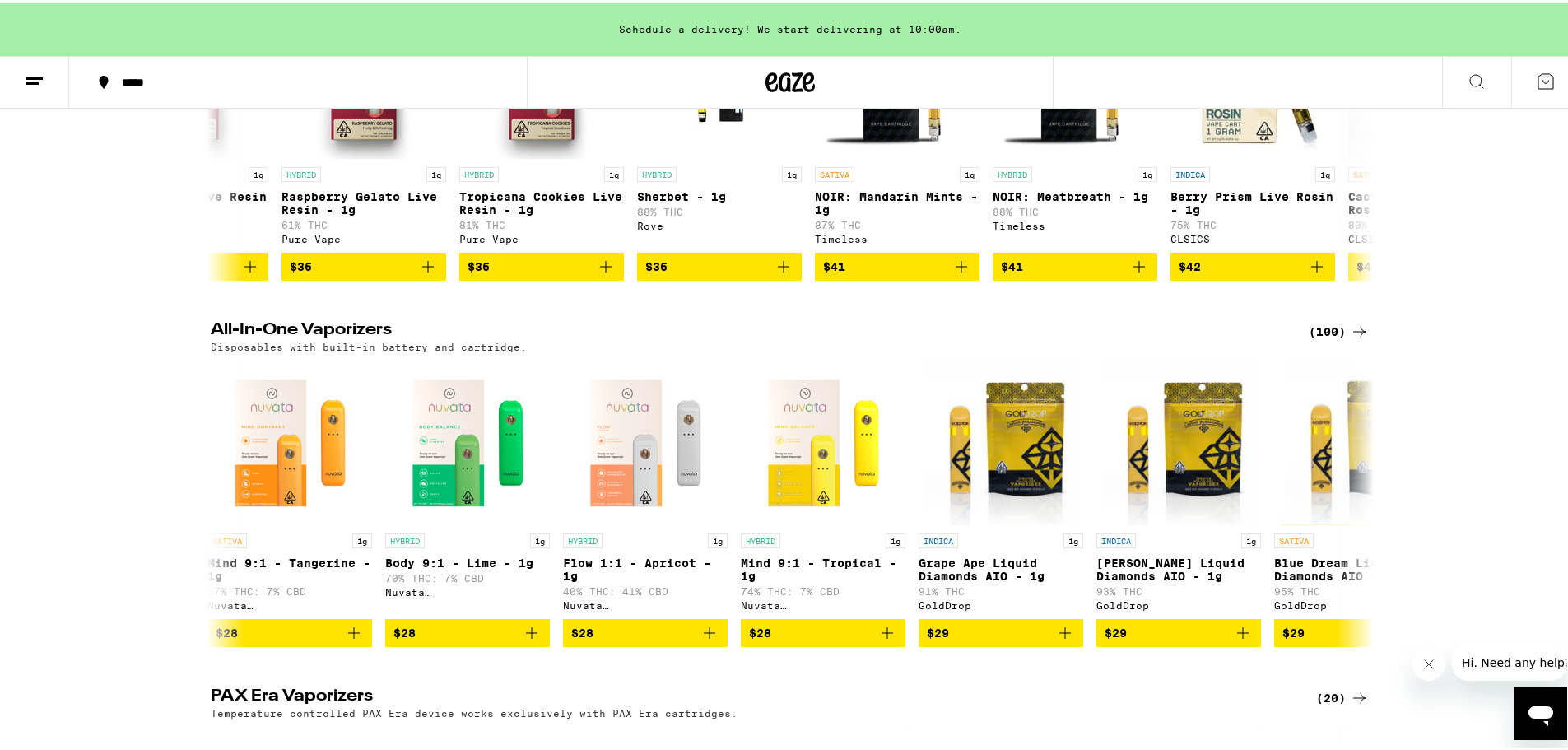
click at [1333, 336] on div "(100)" at bounding box center [1338, 328] width 61 height 19
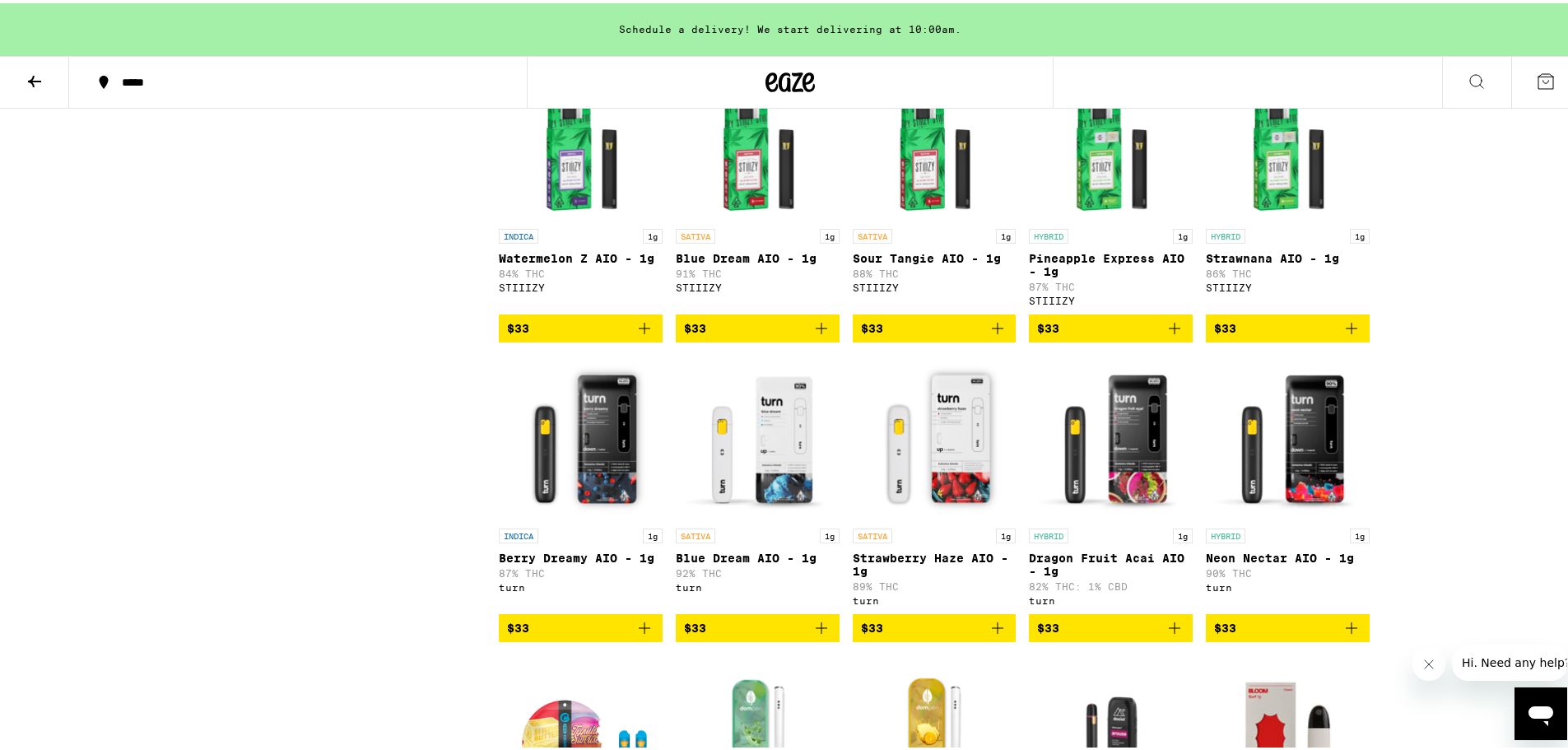
scroll to position [3703, 0]
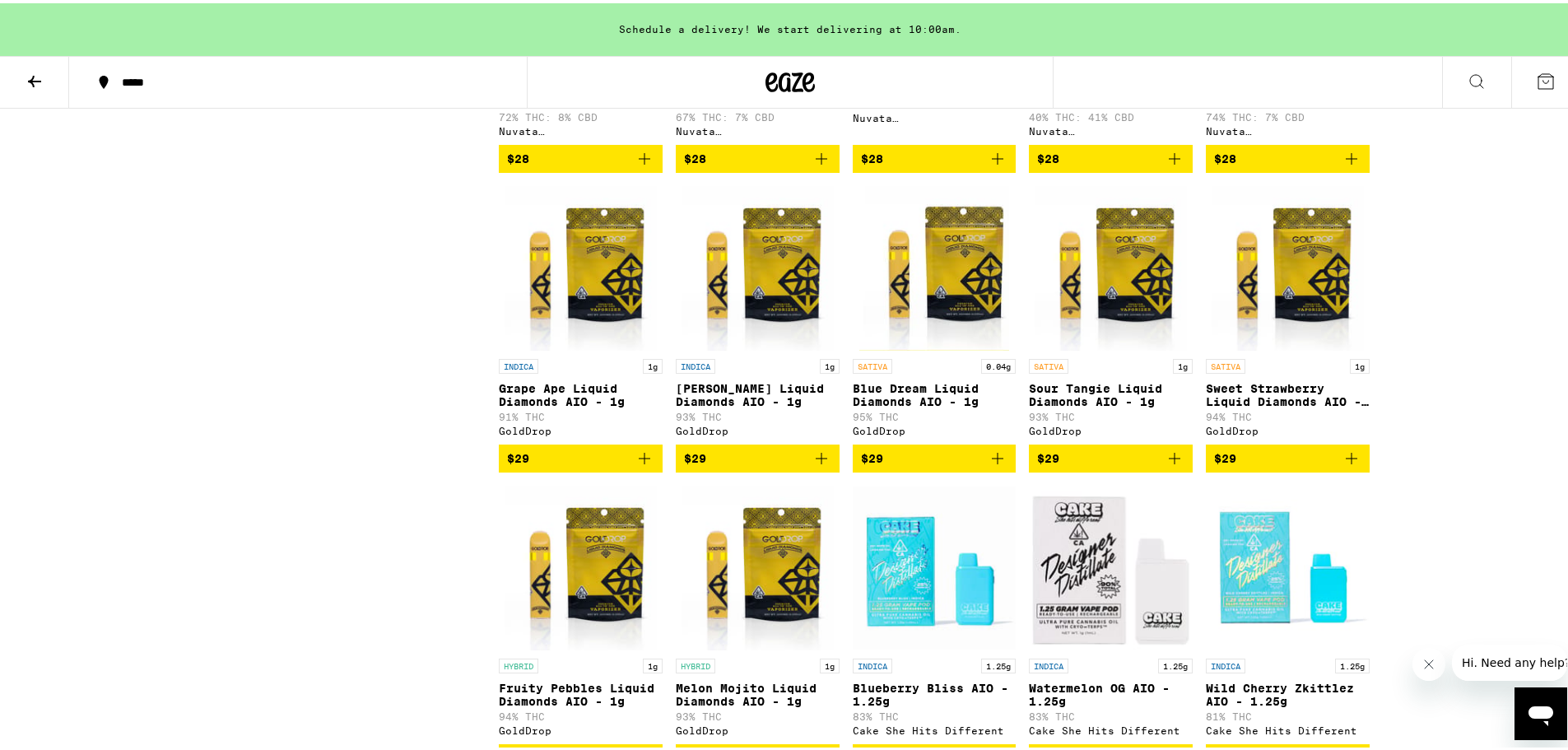
scroll to position [1003, 0]
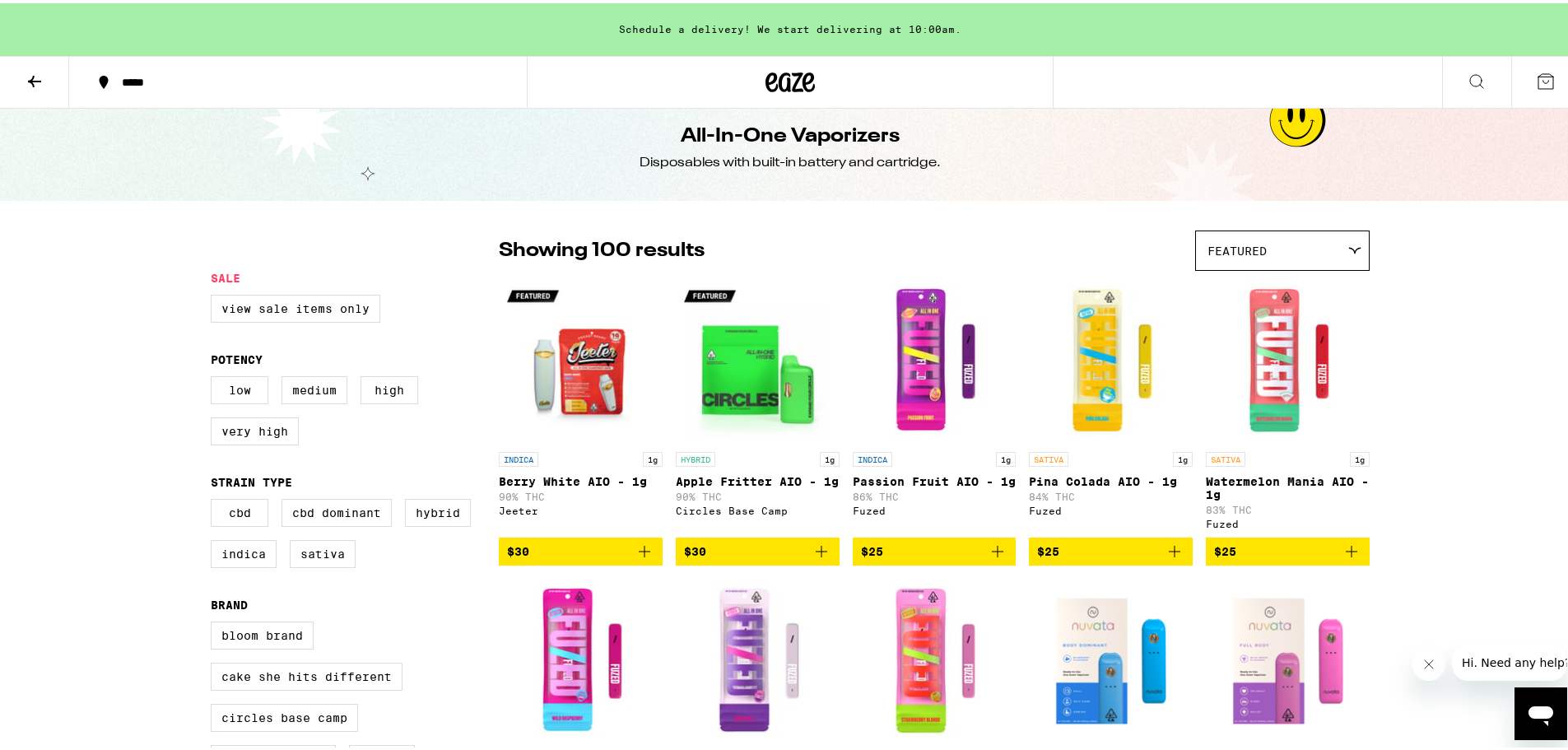
scroll to position [0, 0]
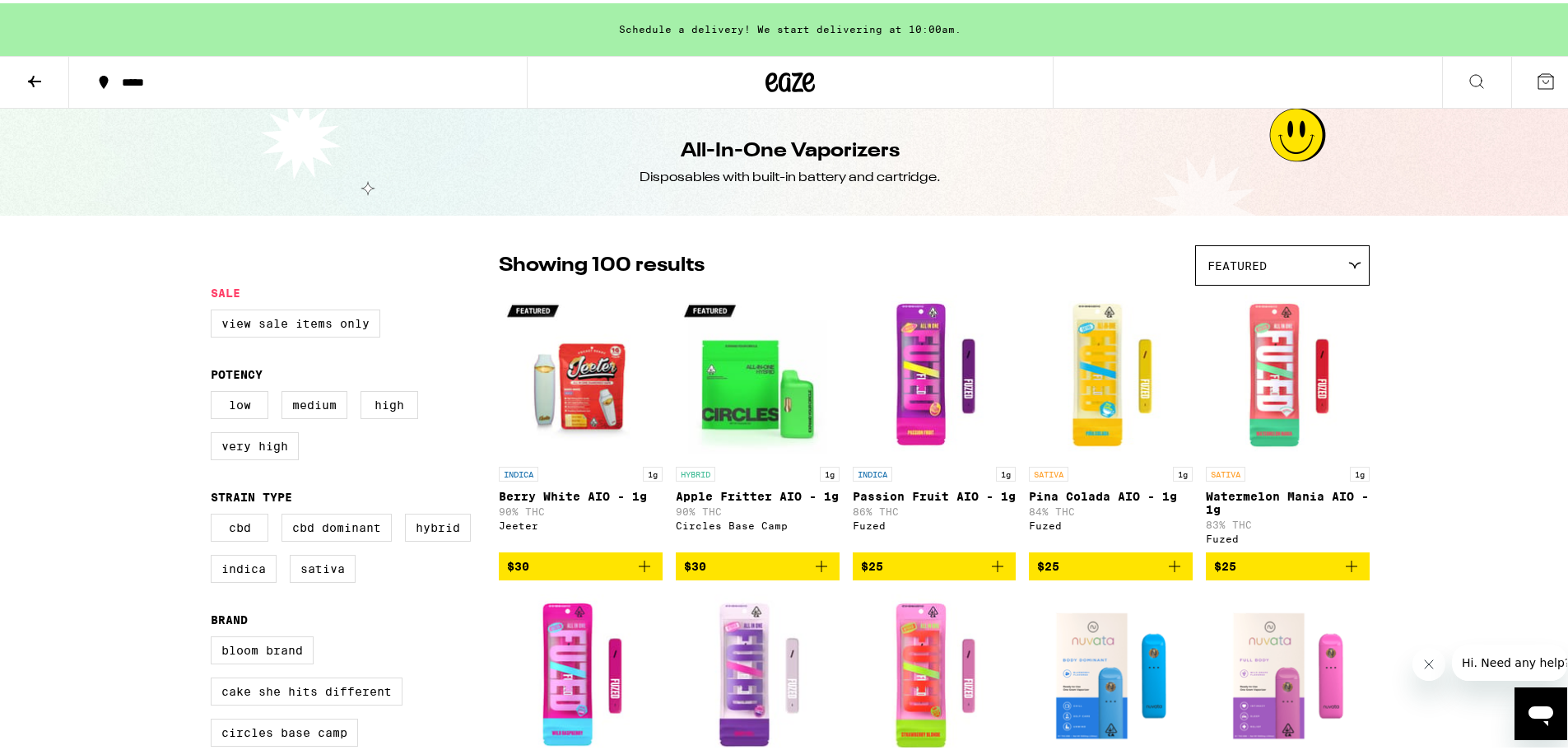
click at [33, 85] on icon at bounding box center [34, 78] width 19 height 19
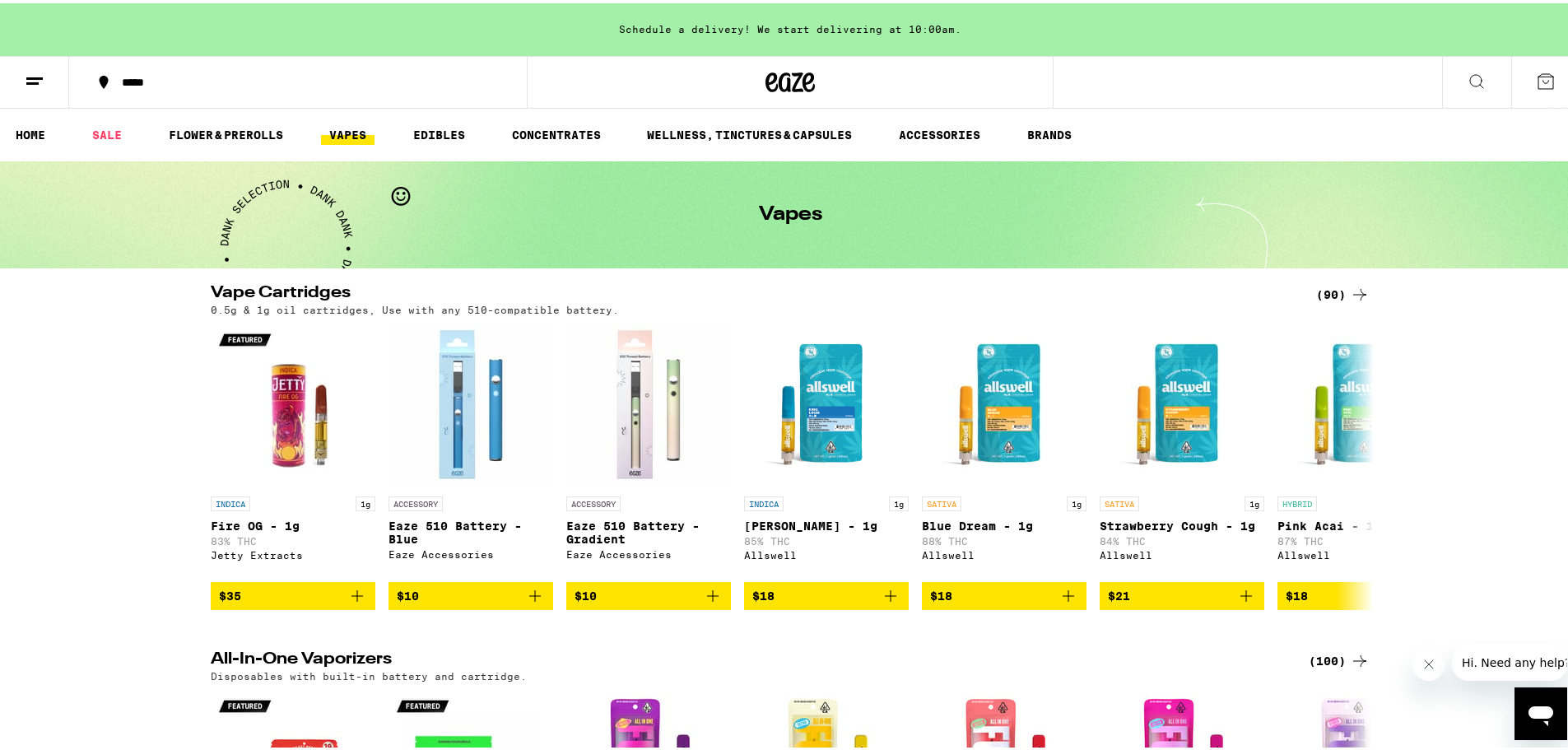
click at [1320, 289] on div "(90)" at bounding box center [1343, 291] width 54 height 19
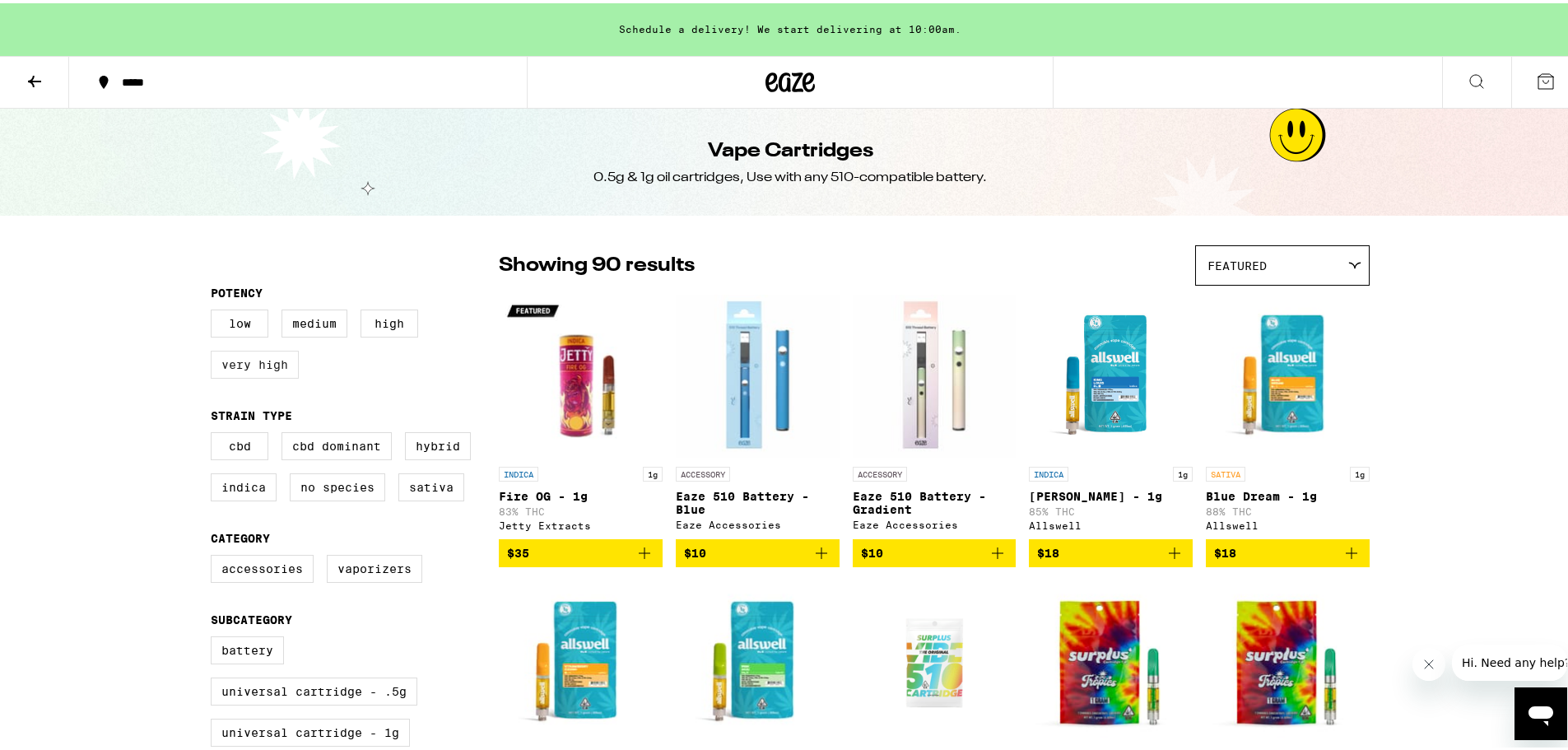
click at [267, 364] on label "Very High" at bounding box center [254, 362] width 88 height 28
click at [215, 310] on input "Very High" at bounding box center [214, 309] width 1 height 1
checkbox input "true"
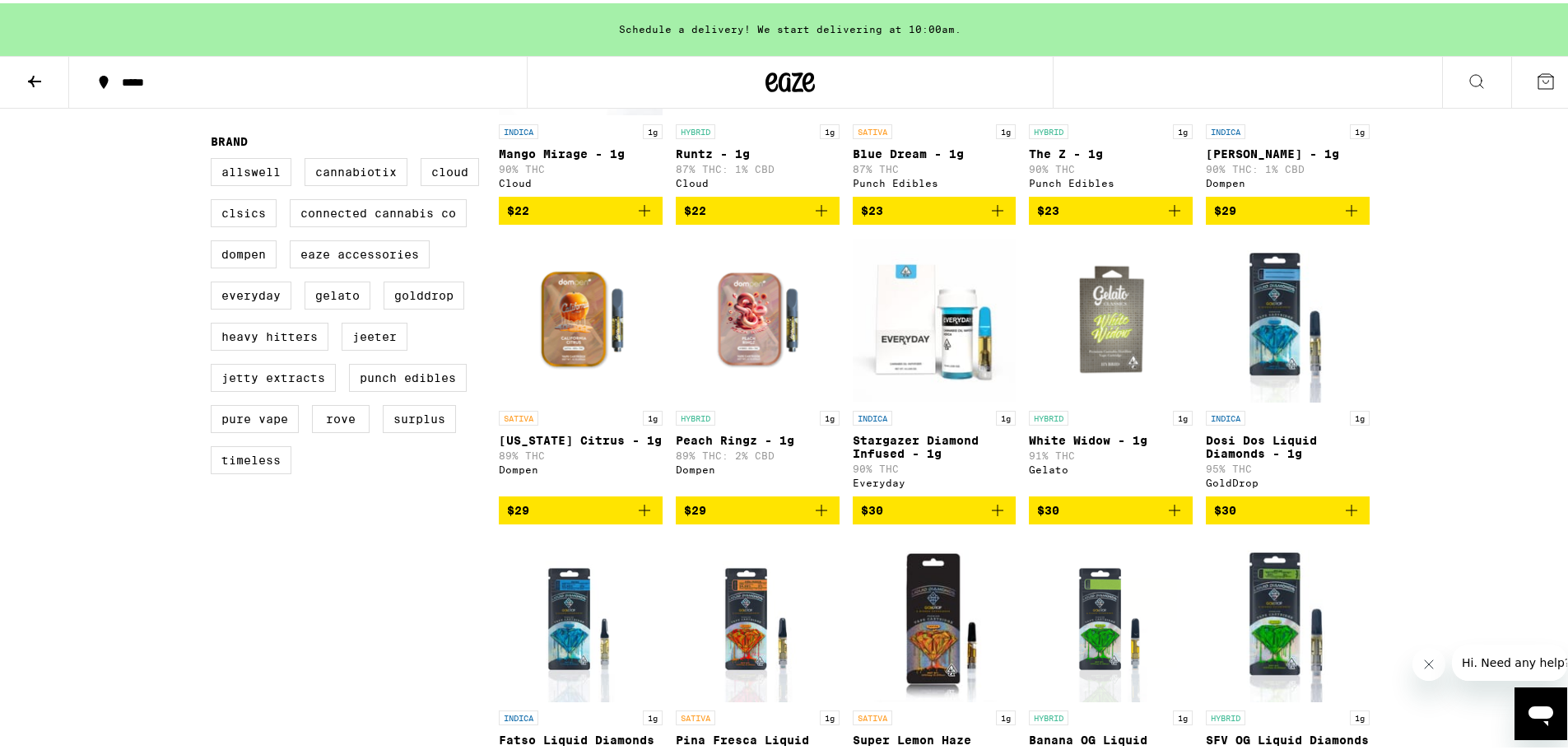
scroll to position [411, 0]
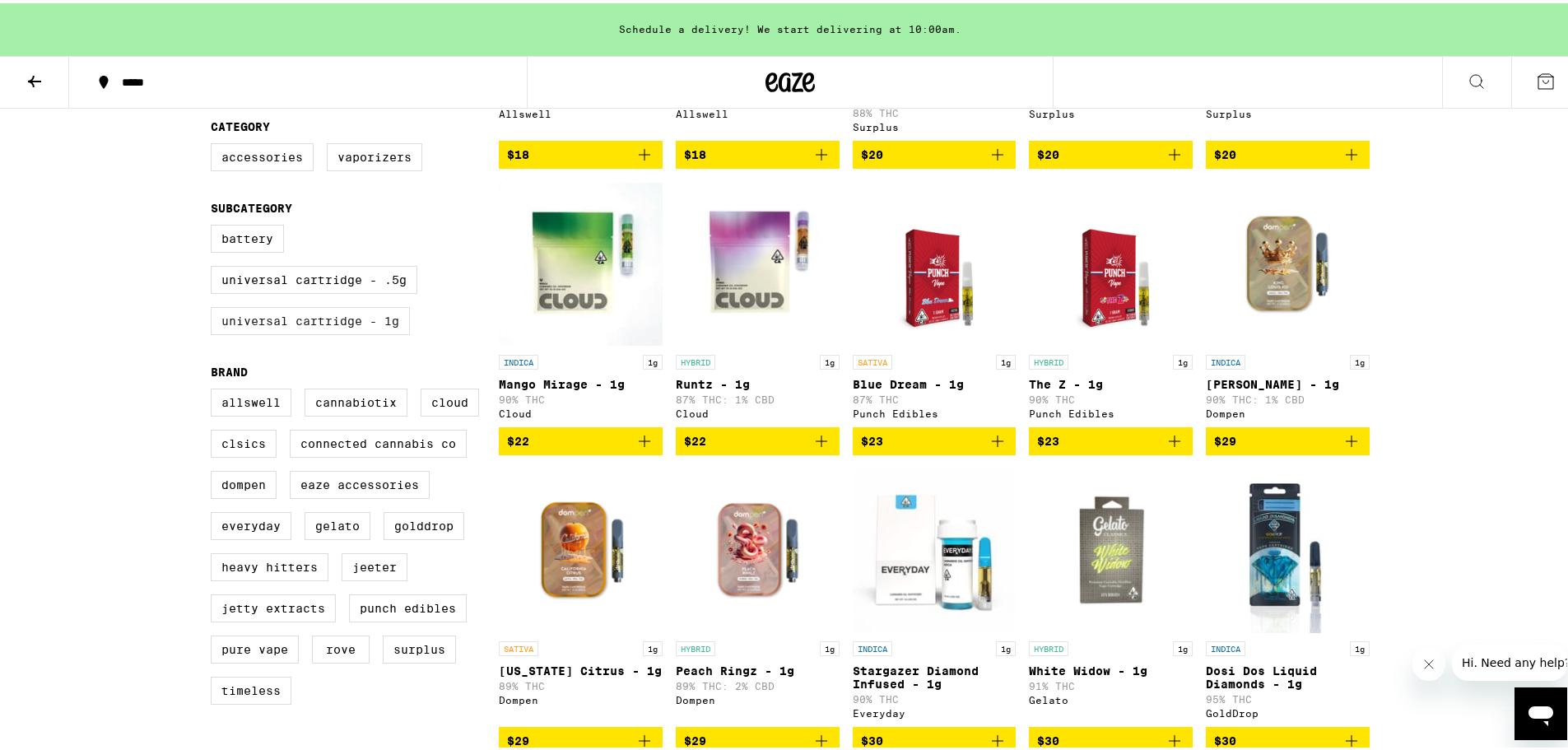
click at [300, 332] on label "Universal Cartridge - 1g" at bounding box center [310, 318] width 199 height 28
click at [215, 224] on input "Universal Cartridge - 1g" at bounding box center [214, 224] width 1 height 1
checkbox input "true"
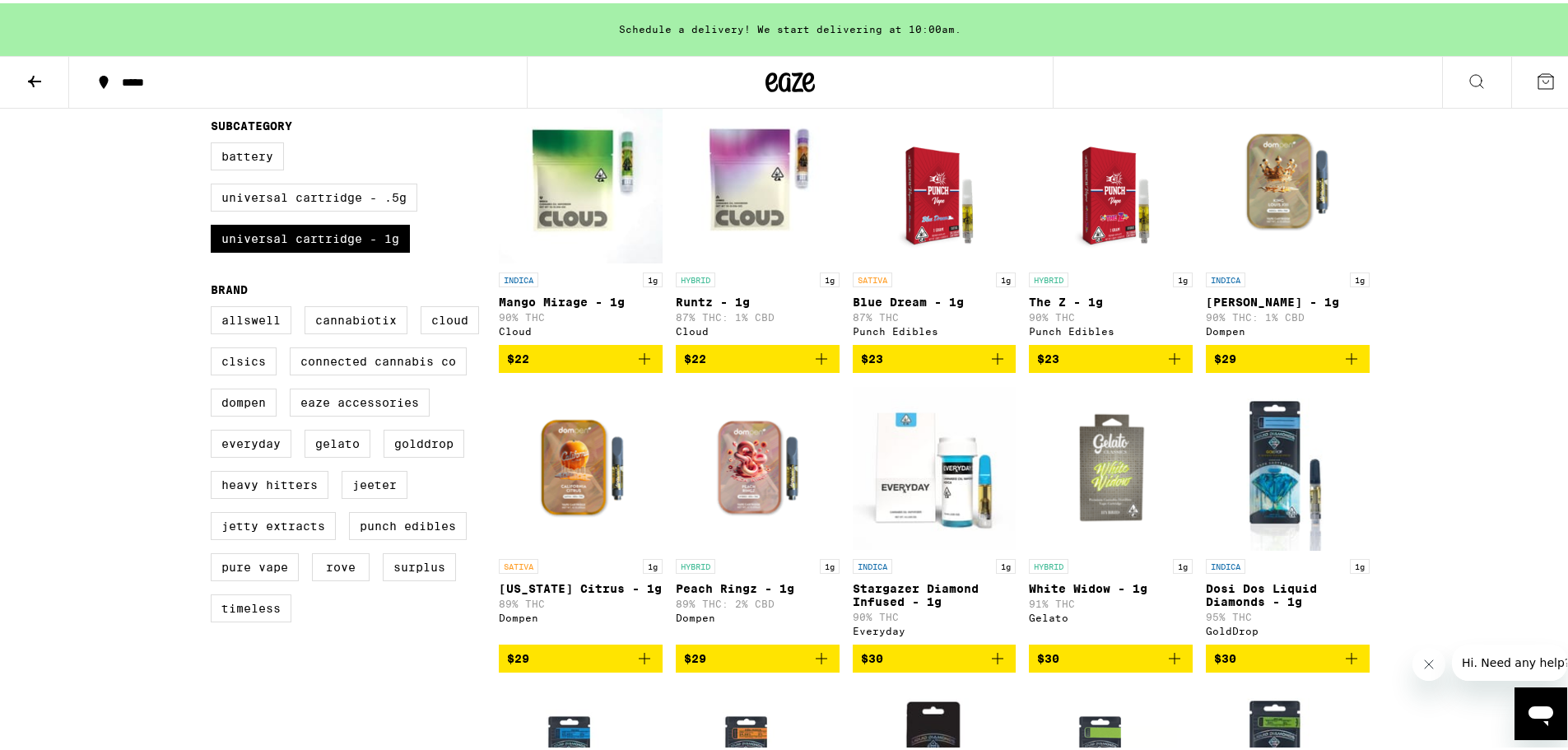
click at [966, 511] on img "Open page for Stargazer Diamond Infused - 1g from Everyday" at bounding box center [935, 465] width 164 height 165
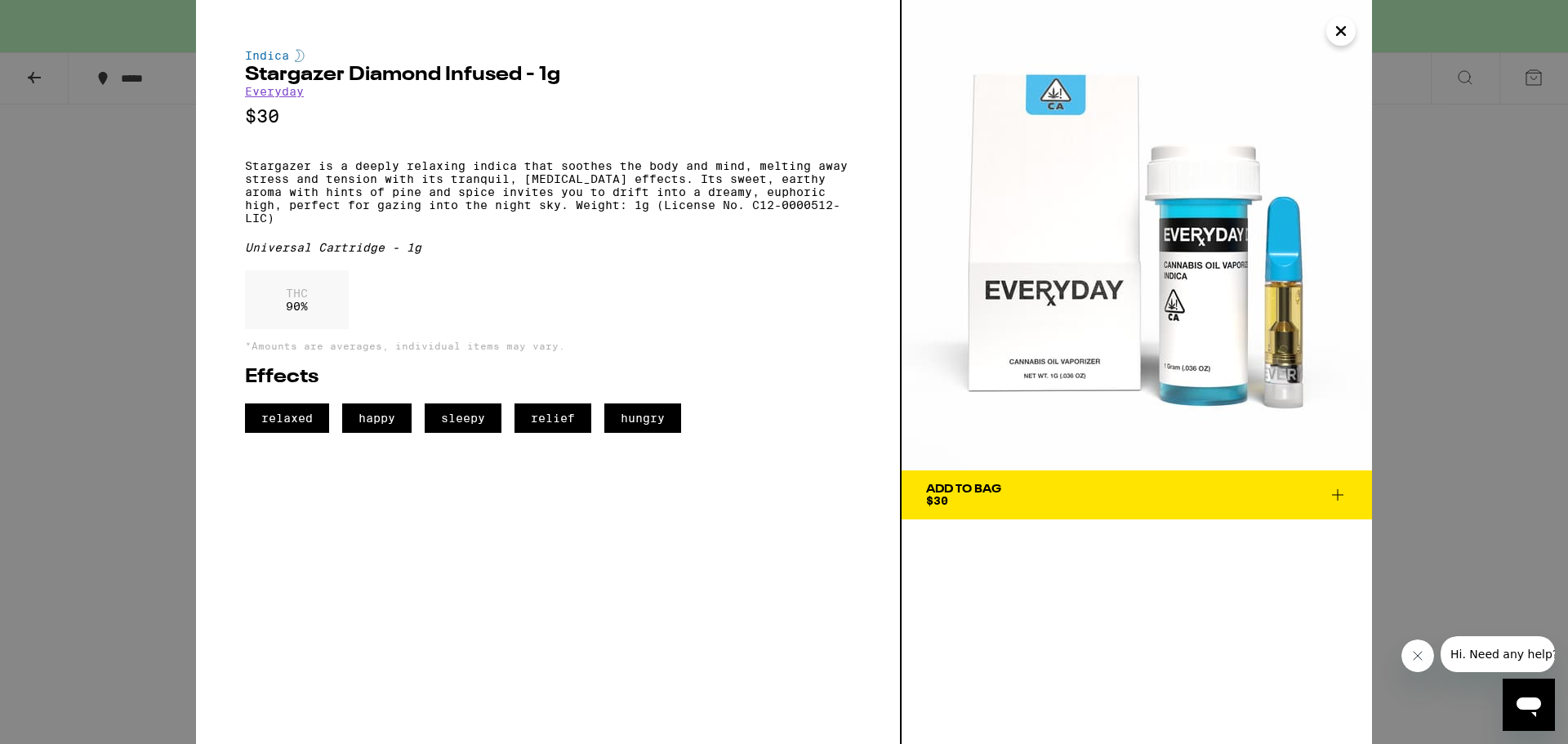
click at [1146, 504] on span "Add To Bag $30" at bounding box center [1136, 494] width 421 height 23
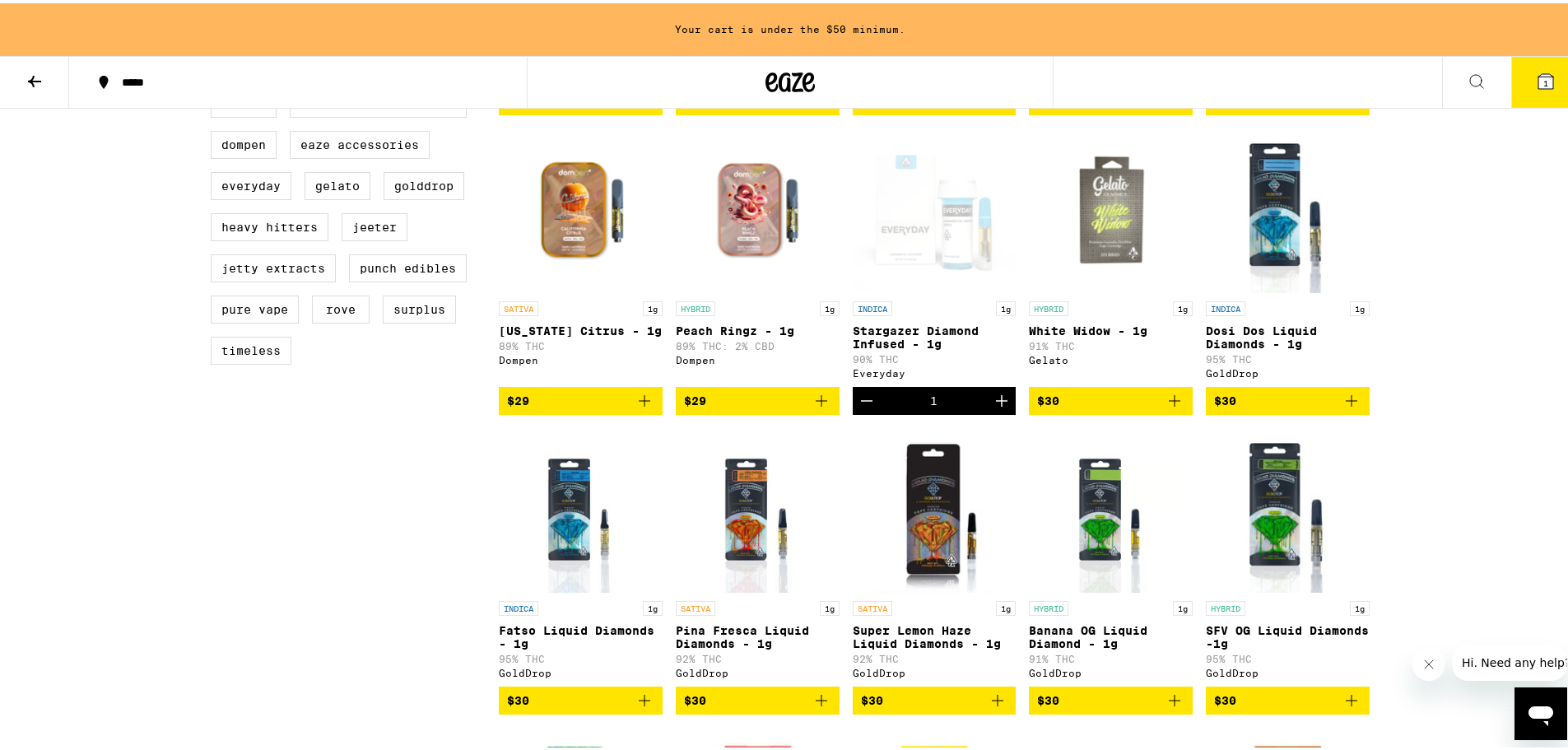
scroll to position [740, 0]
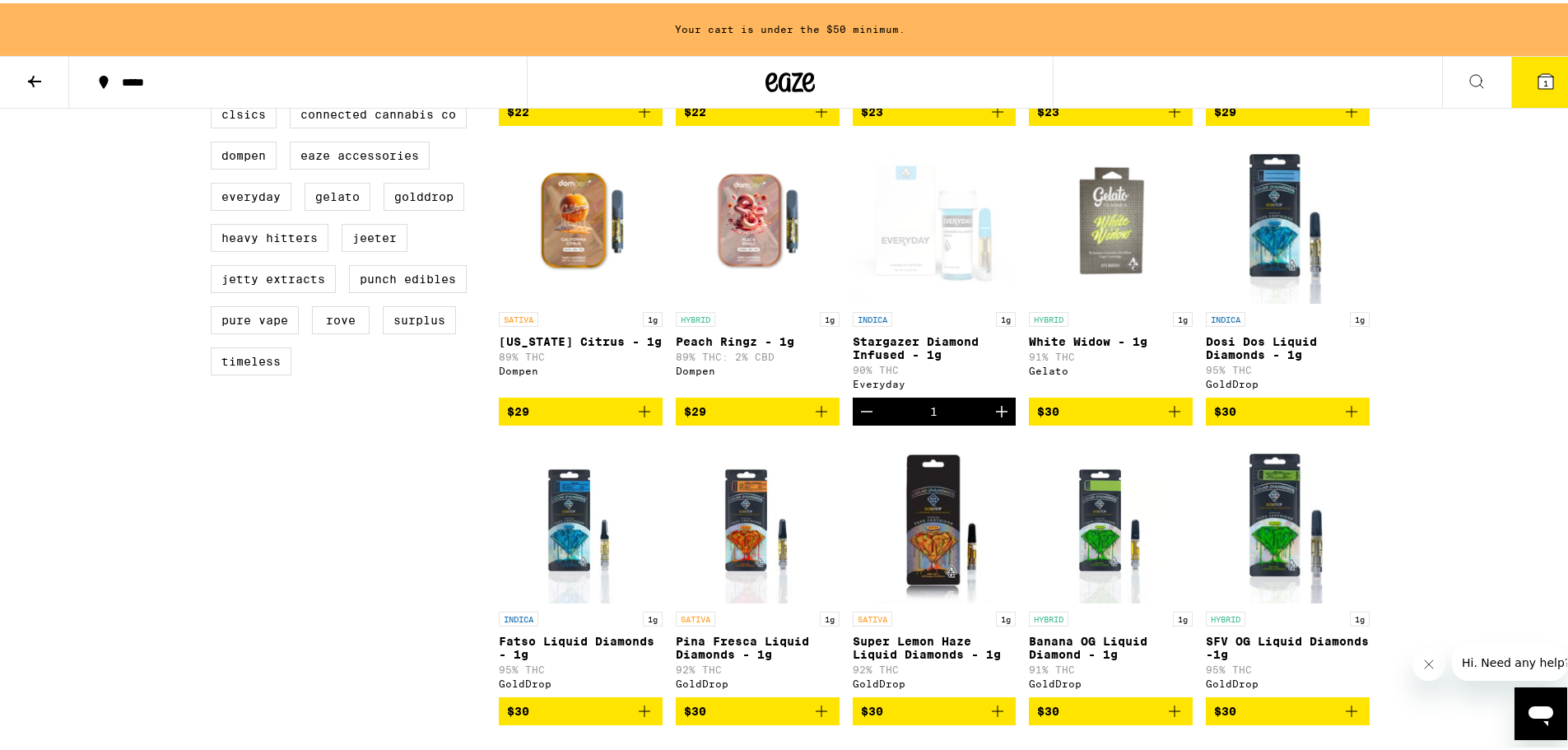
click at [873, 423] on button "Decrement" at bounding box center [867, 408] width 28 height 28
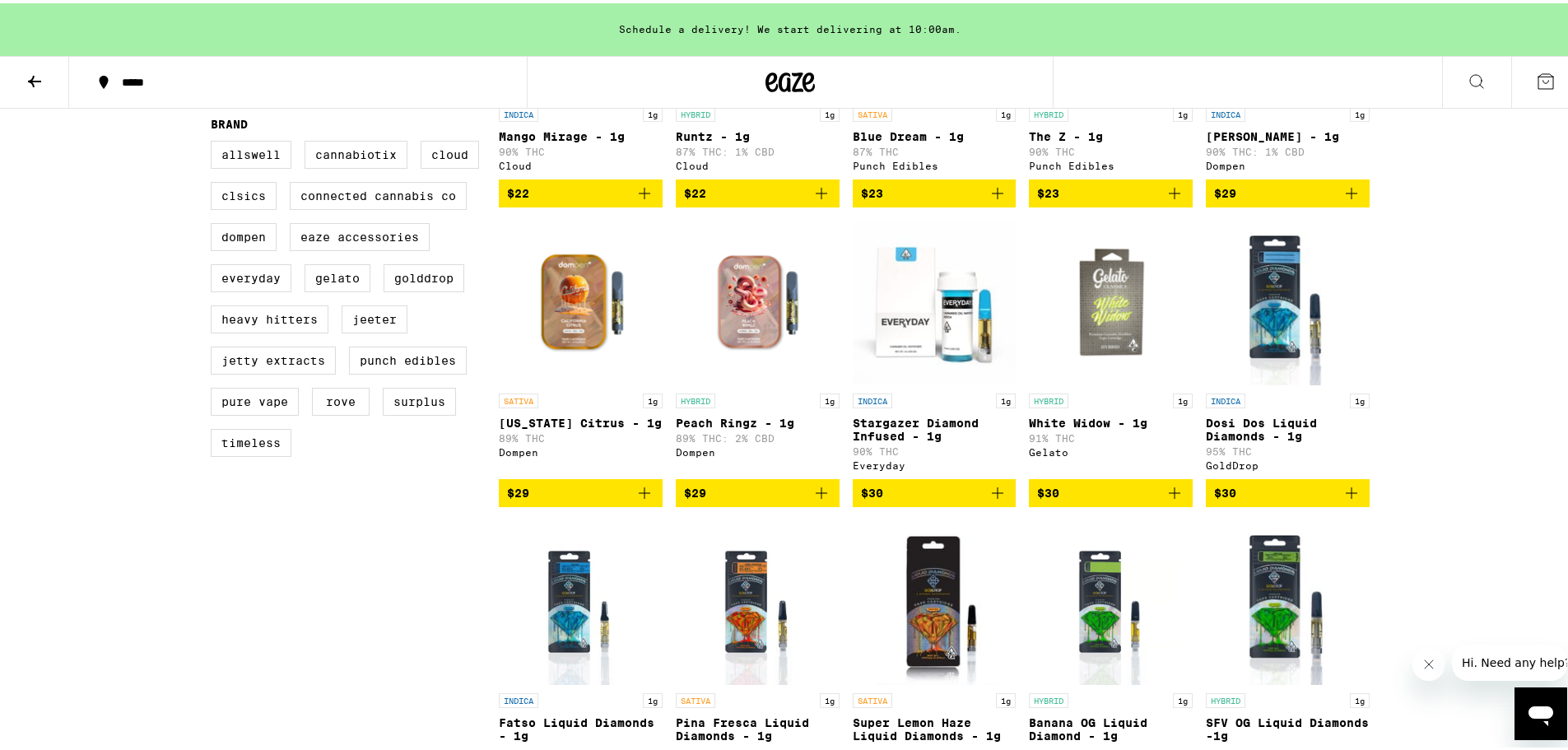
scroll to position [658, 0]
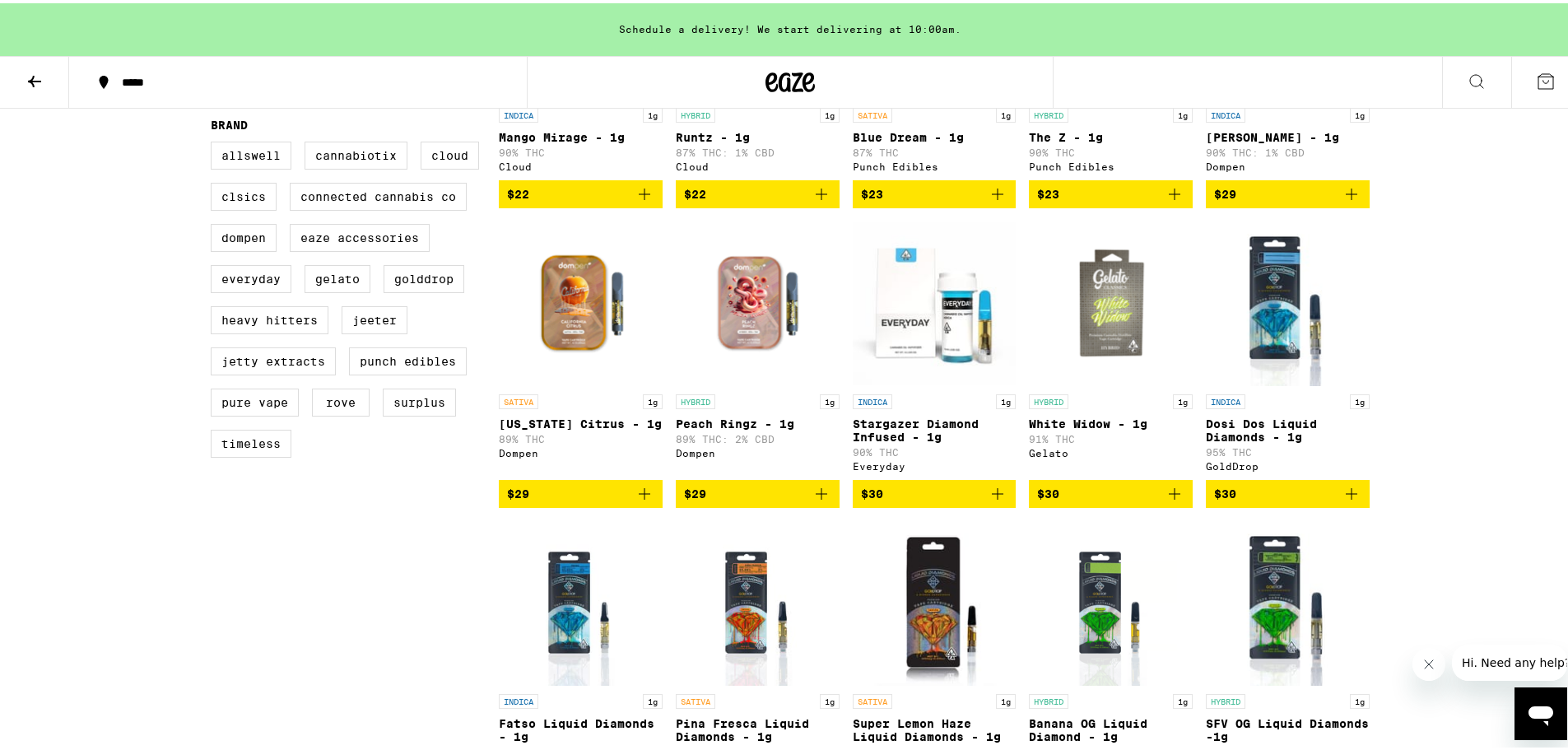
click at [992, 500] on icon "Add to bag" at bounding box center [997, 490] width 19 height 19
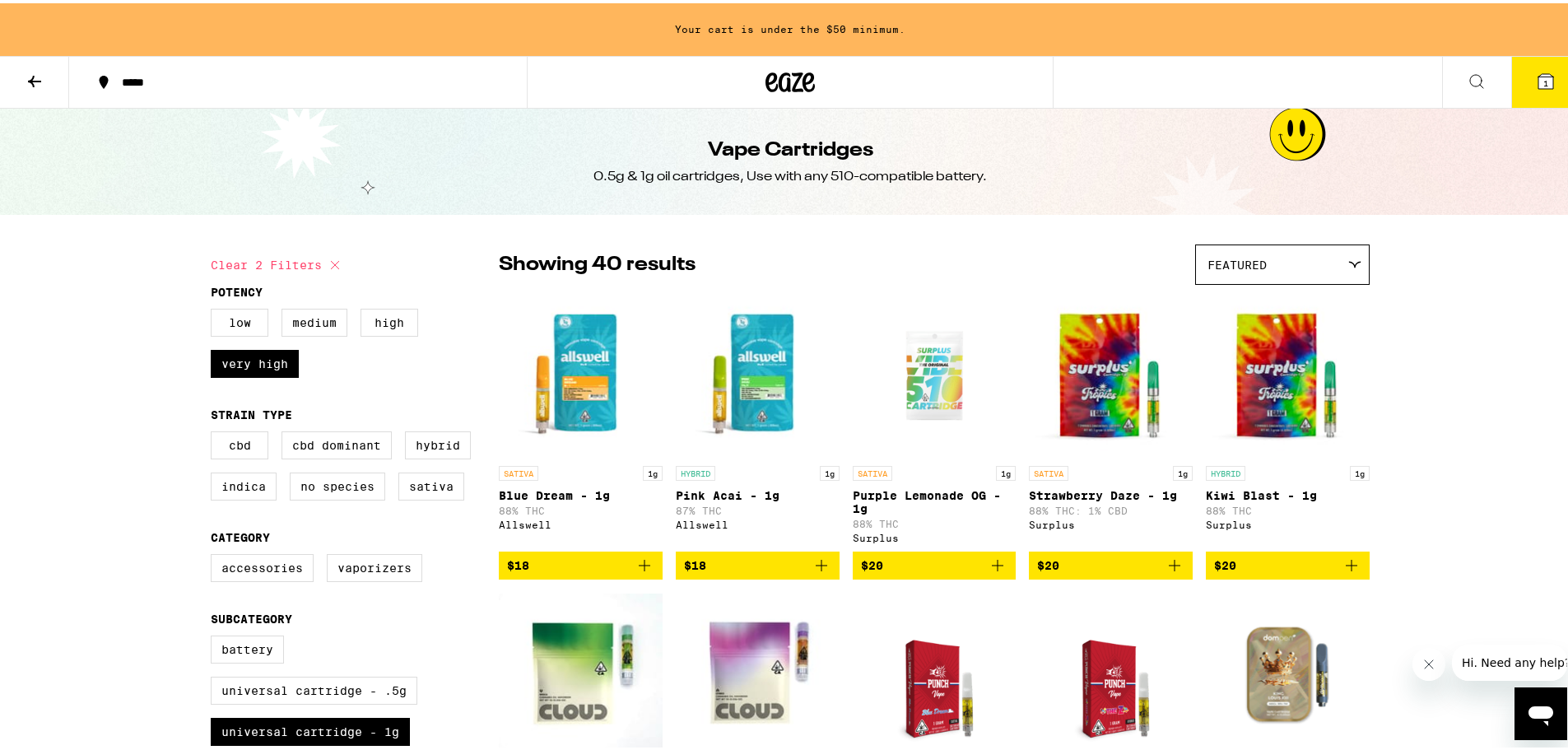
scroll to position [0, 0]
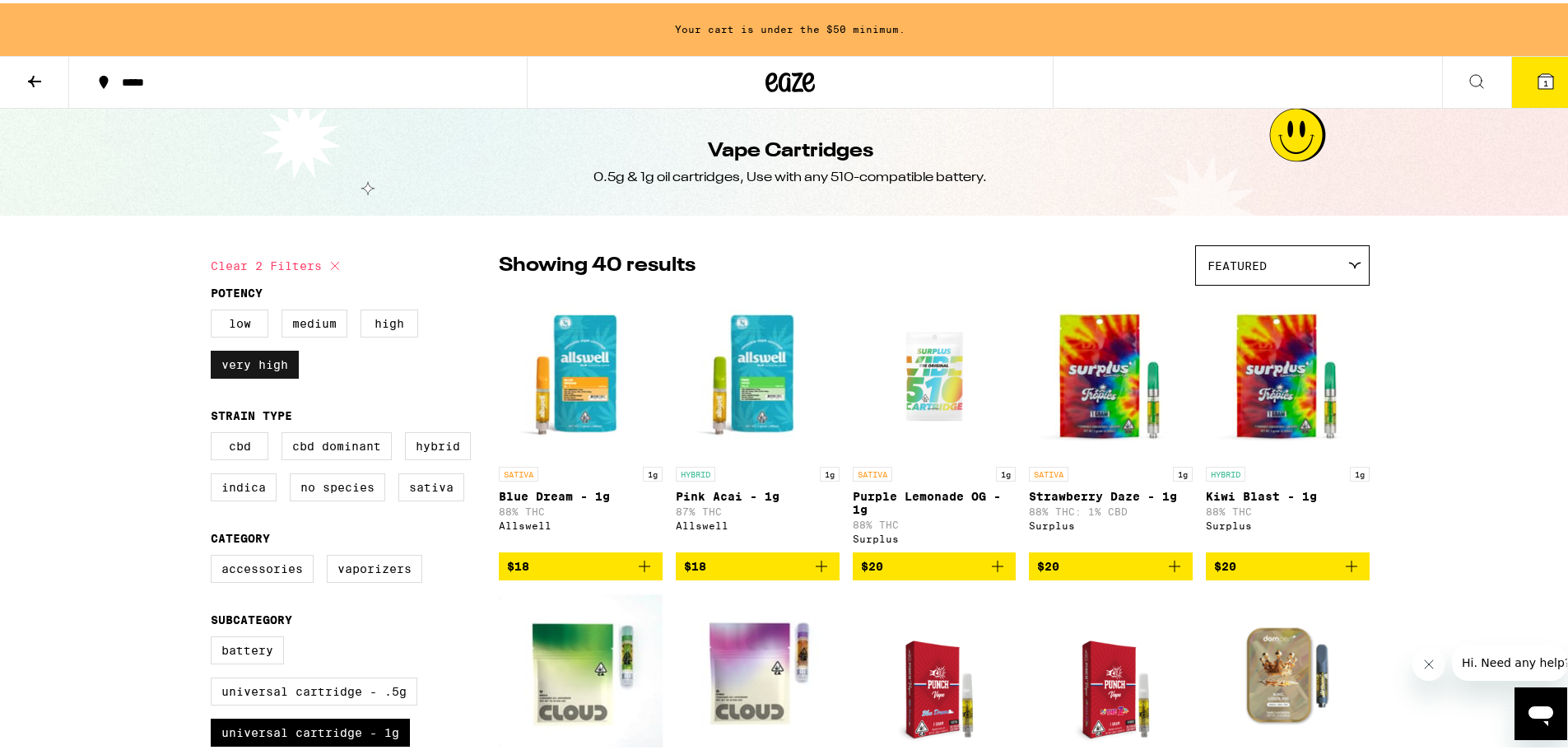
click at [248, 369] on label "Very High" at bounding box center [254, 362] width 88 height 28
click at [215, 310] on input "Very High" at bounding box center [214, 309] width 1 height 1
checkbox input "false"
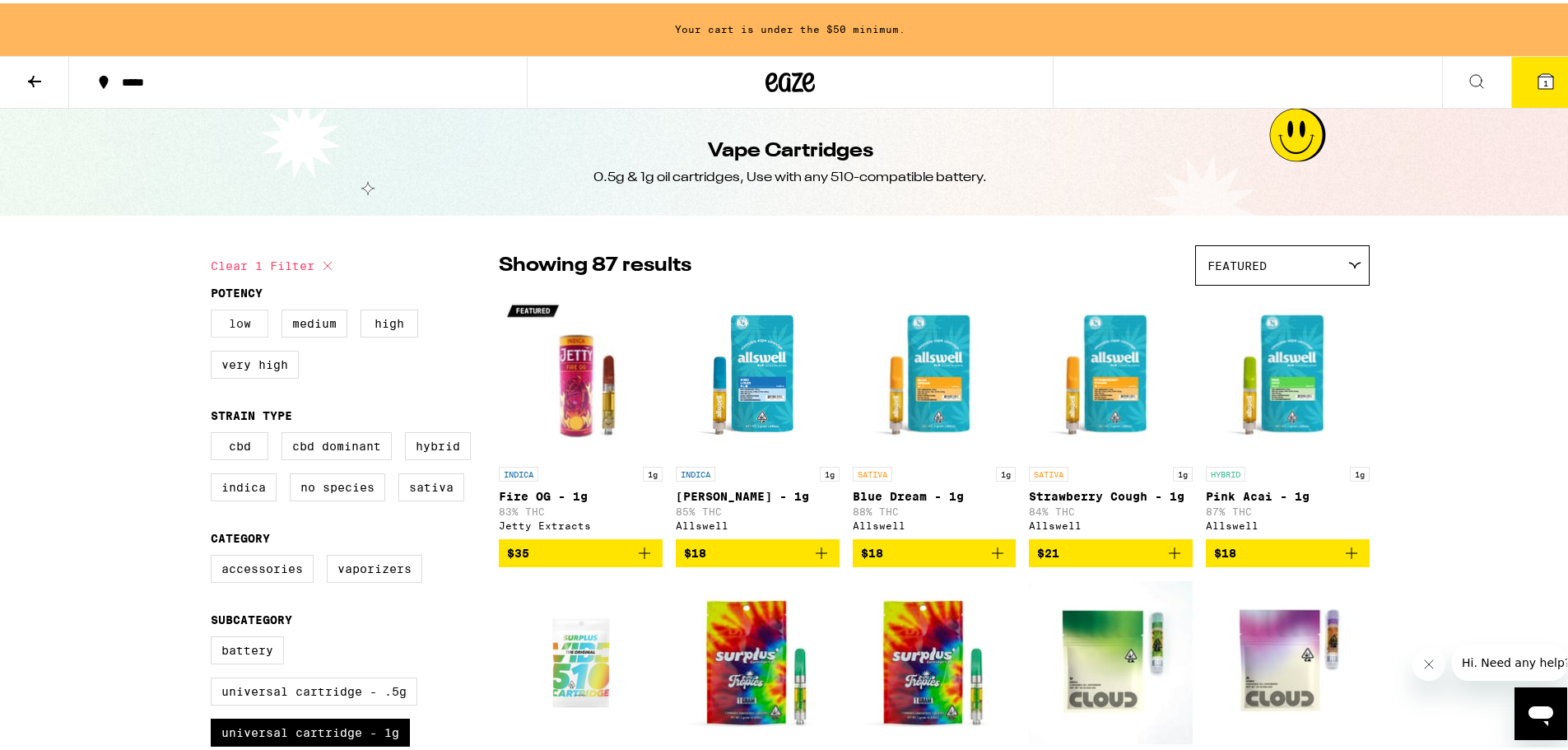
click at [239, 322] on label "Low" at bounding box center [239, 320] width 57 height 28
click at [215, 310] on input "Low" at bounding box center [214, 309] width 1 height 1
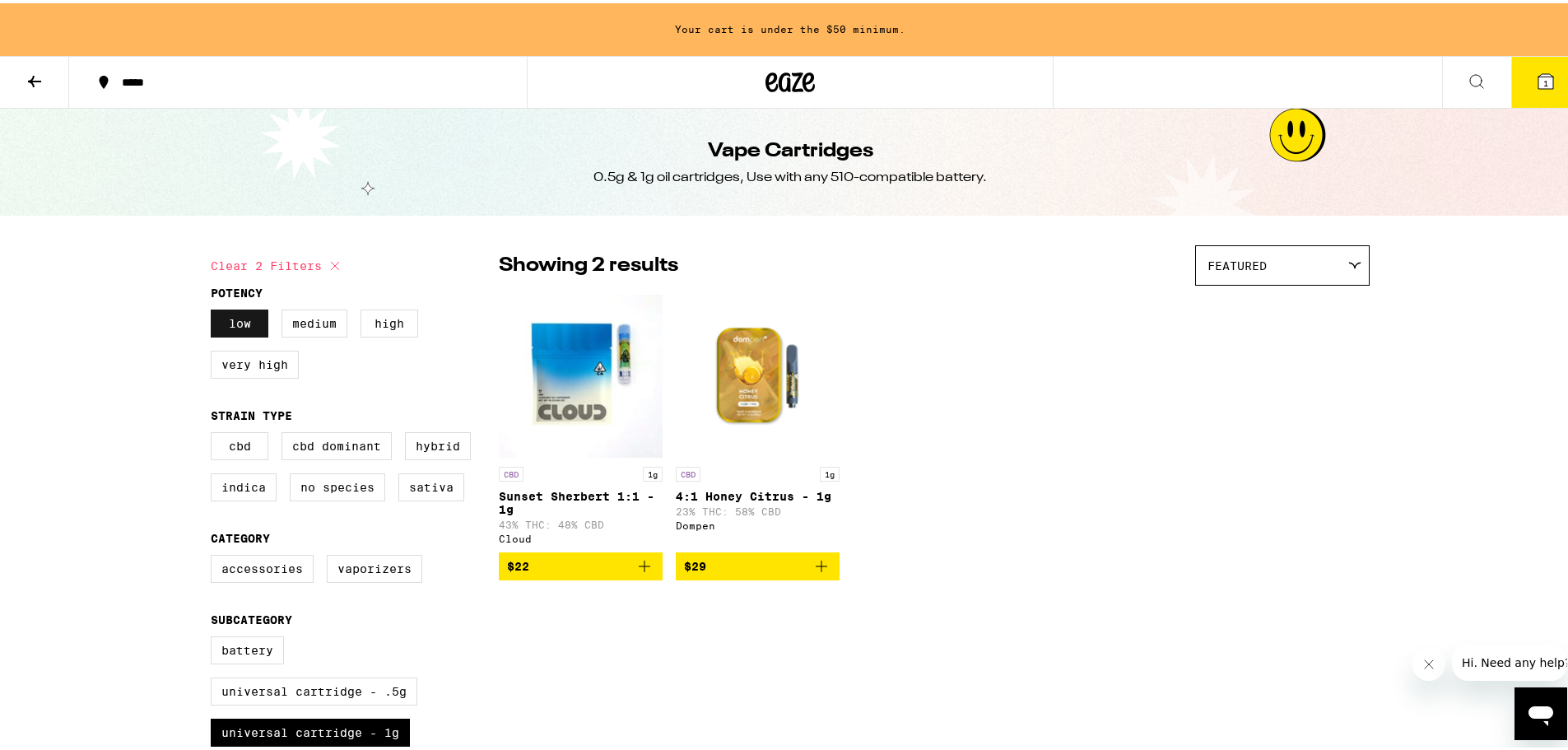
click at [254, 326] on label "Low" at bounding box center [239, 320] width 57 height 28
click at [215, 310] on input "Low" at bounding box center [214, 309] width 1 height 1
checkbox input "false"
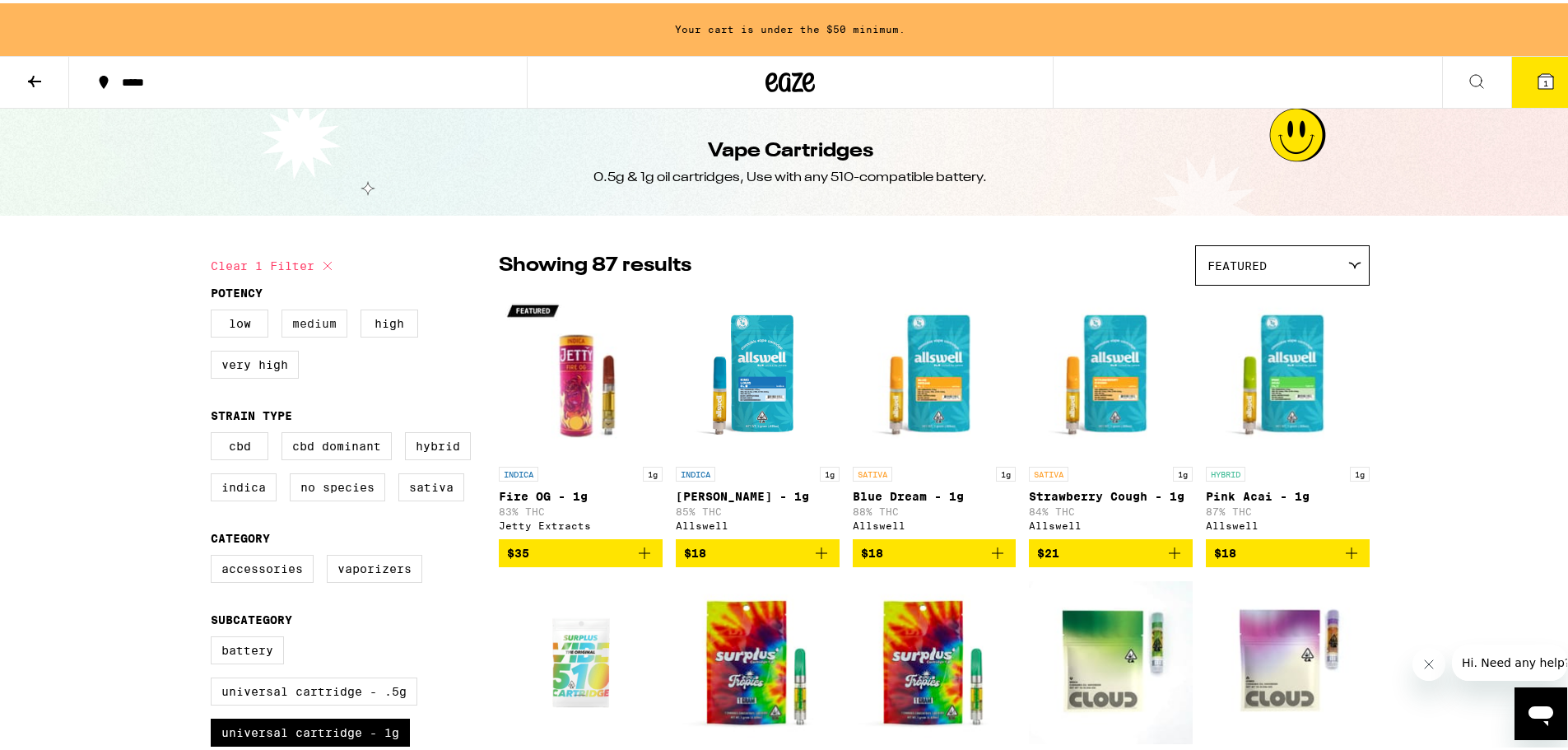
click at [287, 318] on label "Medium" at bounding box center [314, 320] width 66 height 28
click at [215, 310] on input "Medium" at bounding box center [214, 309] width 1 height 1
checkbox input "true"
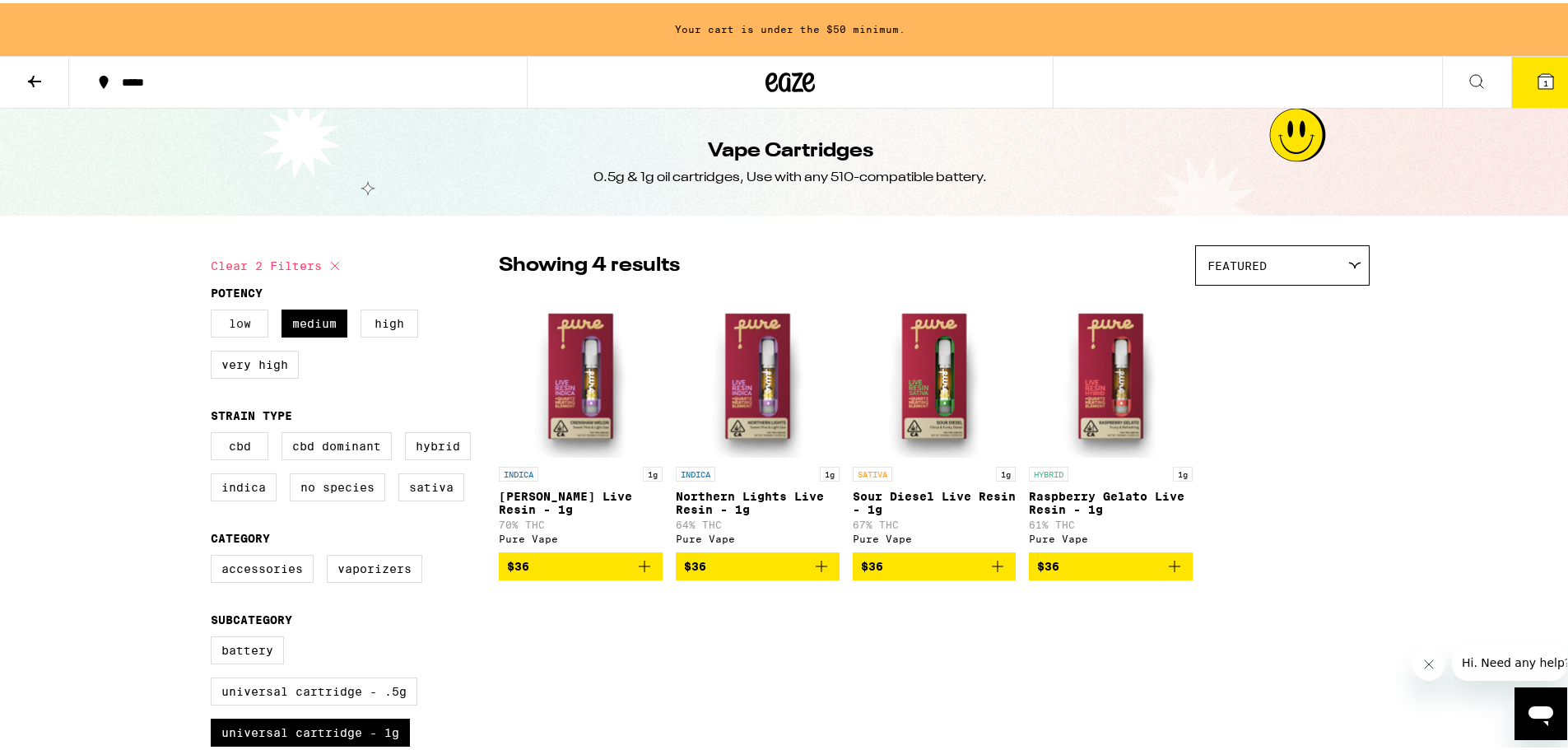
click at [237, 327] on label "Low" at bounding box center [239, 320] width 57 height 28
click at [215, 310] on input "Low" at bounding box center [214, 309] width 1 height 1
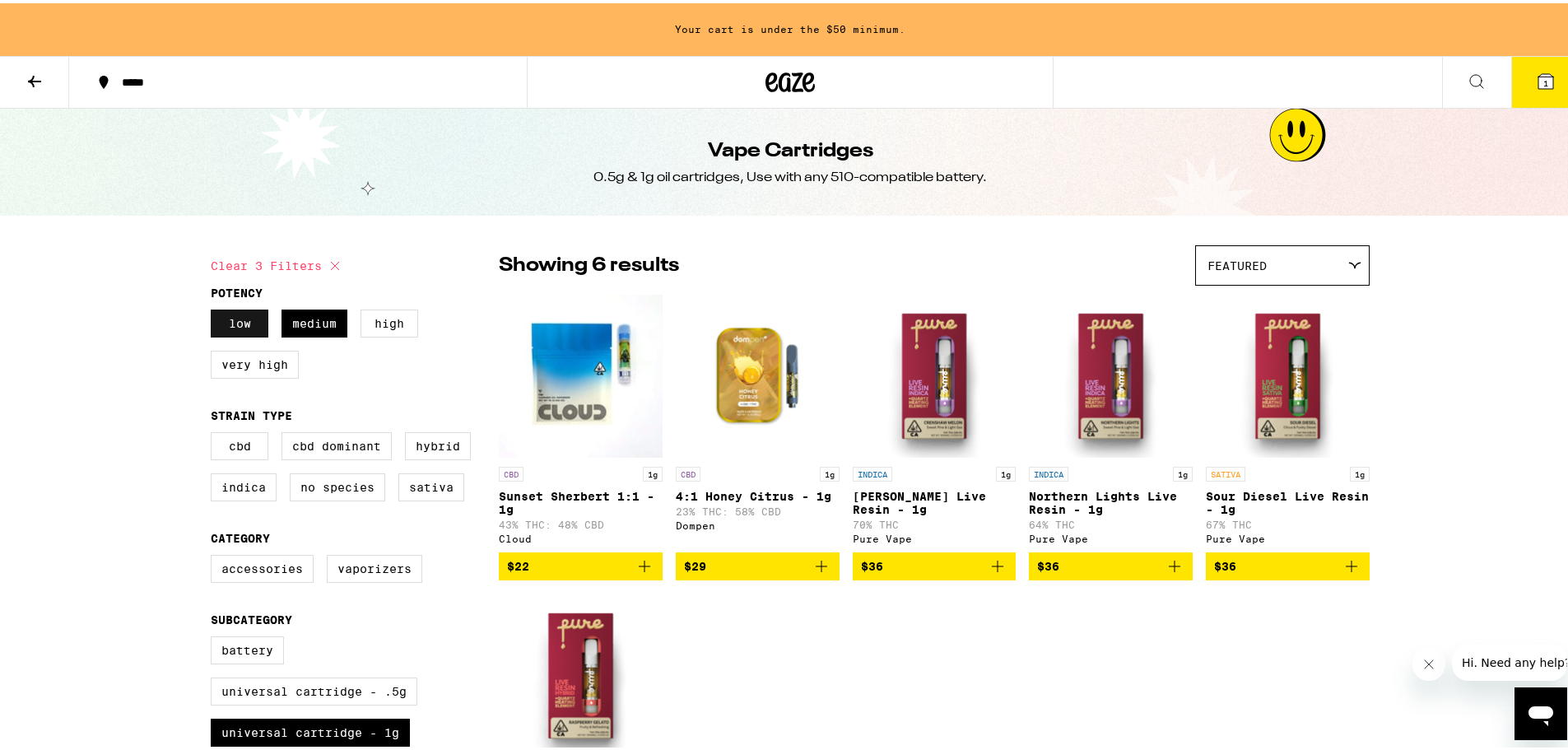
click at [234, 335] on label "Low" at bounding box center [239, 320] width 57 height 28
click at [215, 310] on input "Low" at bounding box center [214, 309] width 1 height 1
checkbox input "false"
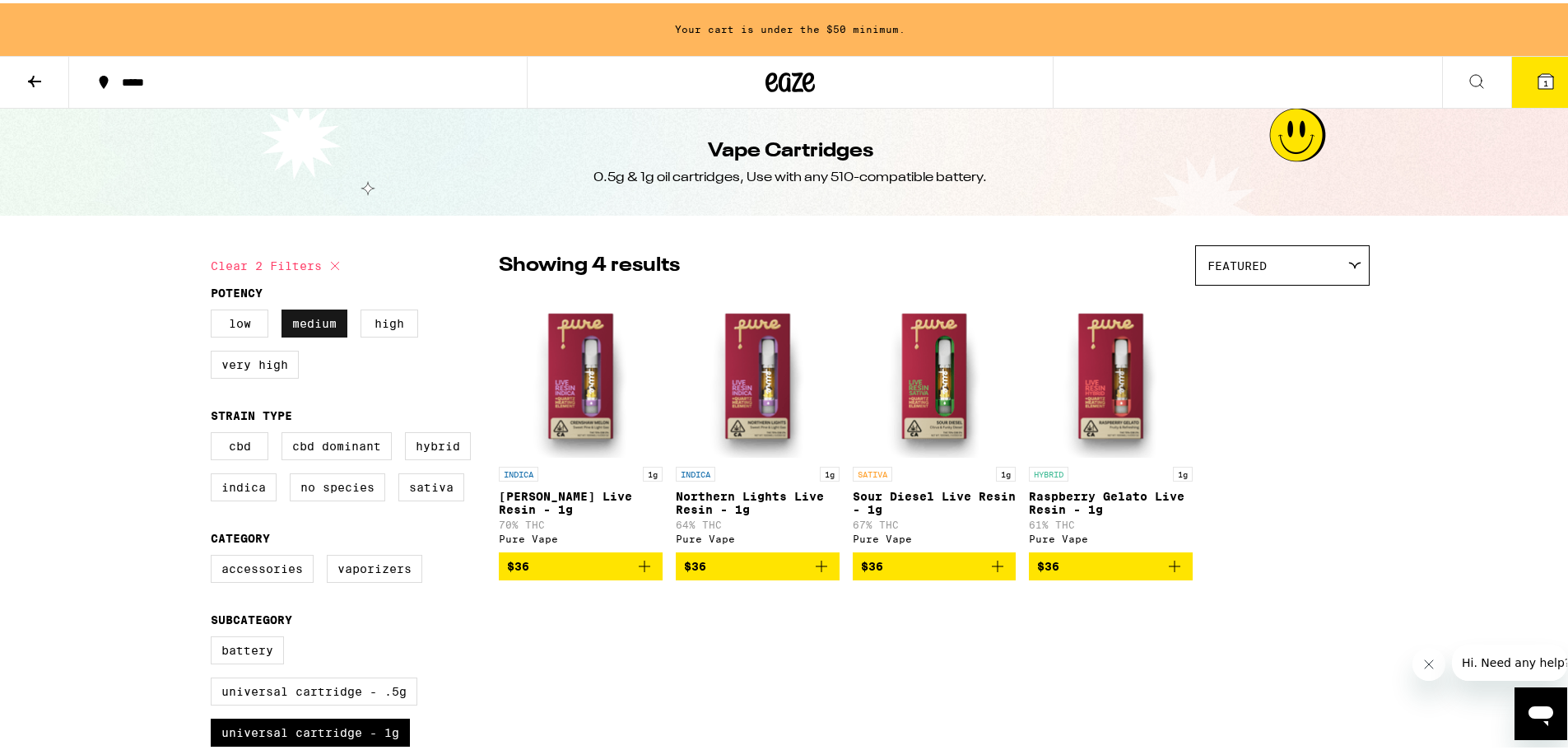
click at [283, 327] on label "Medium" at bounding box center [314, 320] width 66 height 28
click at [215, 310] on input "Medium" at bounding box center [214, 309] width 1 height 1
checkbox input "false"
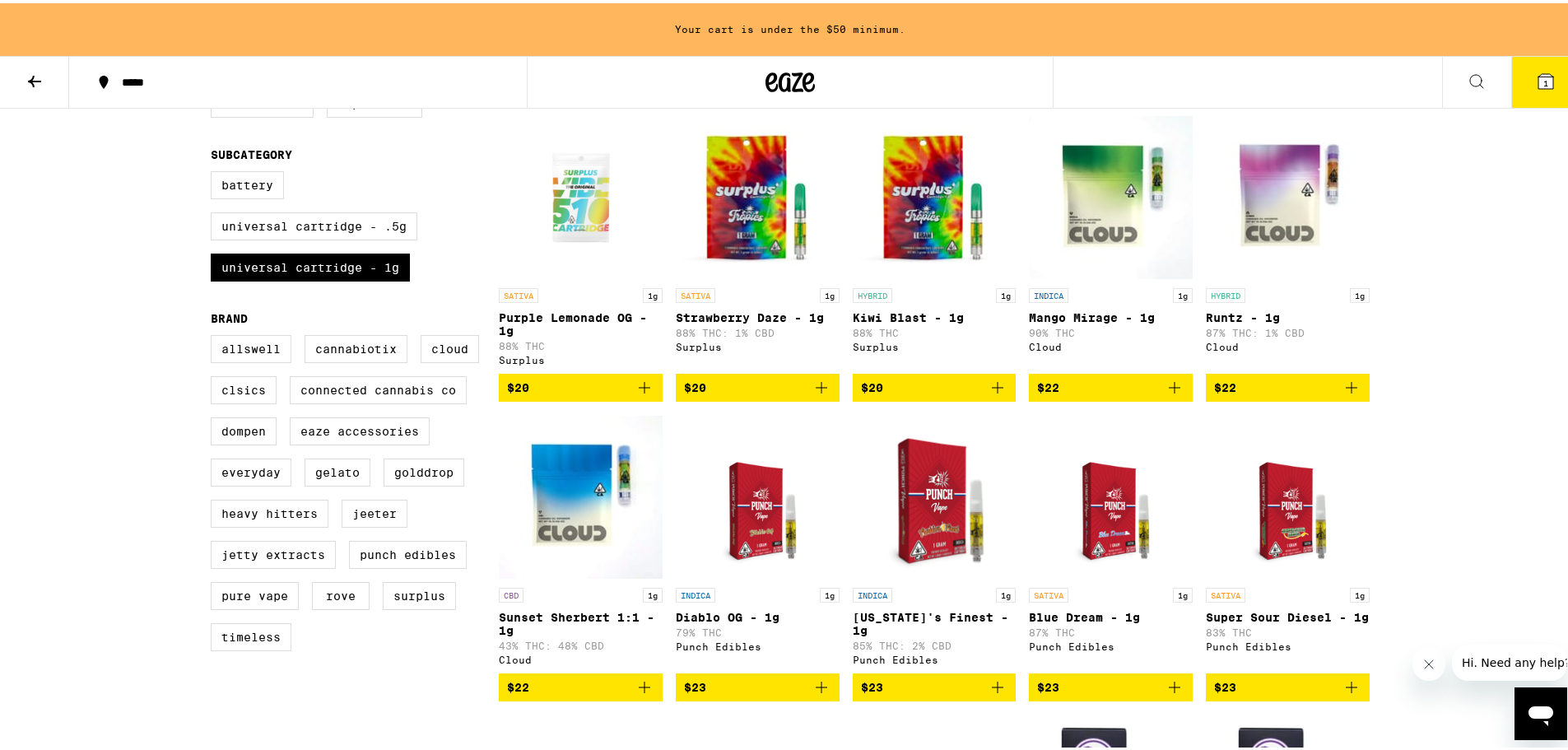
scroll to position [494, 0]
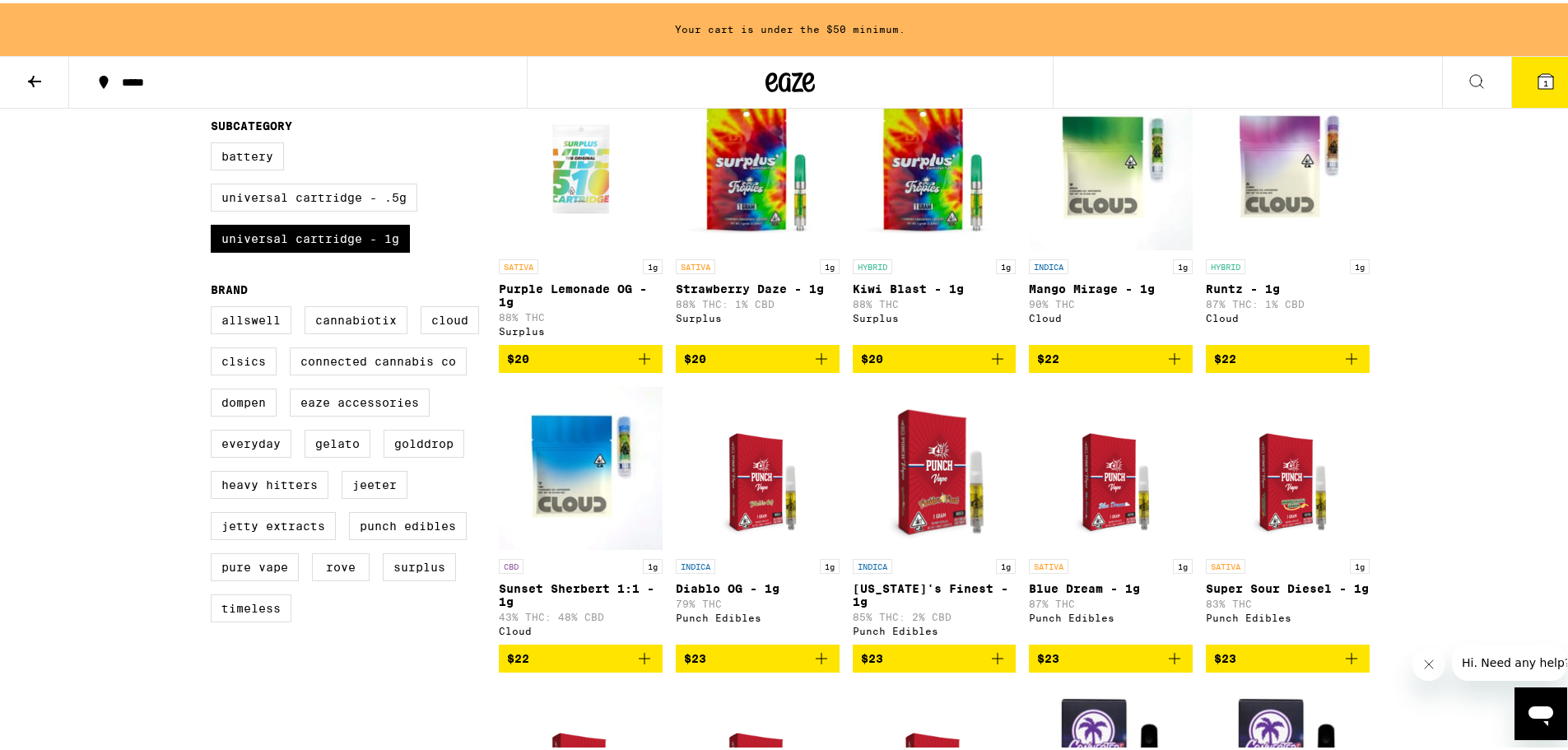
click at [789, 524] on img "Open page for Diablo OG - 1g from Punch Edibles" at bounding box center [757, 465] width 128 height 165
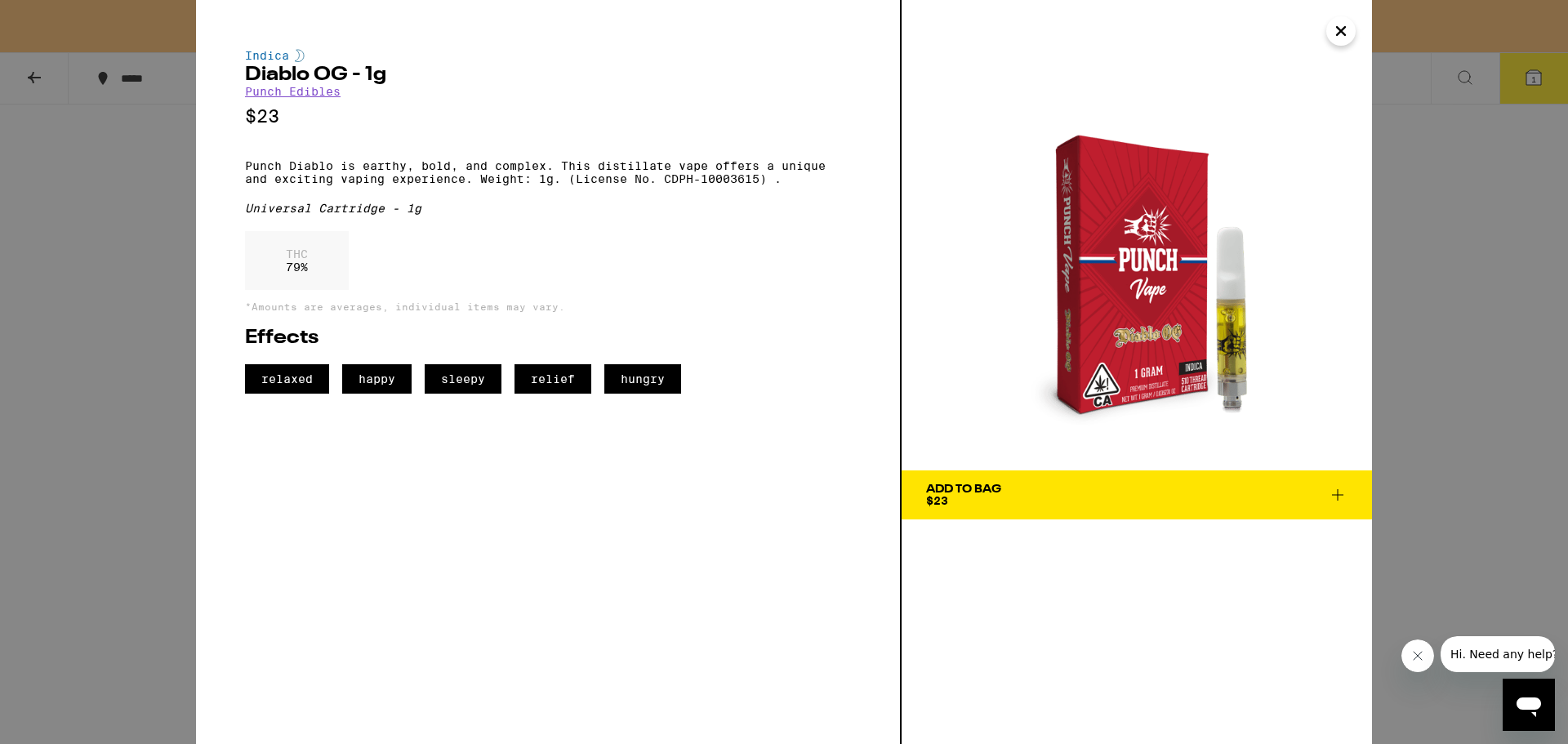
click at [1240, 356] on img at bounding box center [1136, 235] width 470 height 470
click at [1086, 493] on span "Add To Bag $23" at bounding box center [1136, 494] width 421 height 23
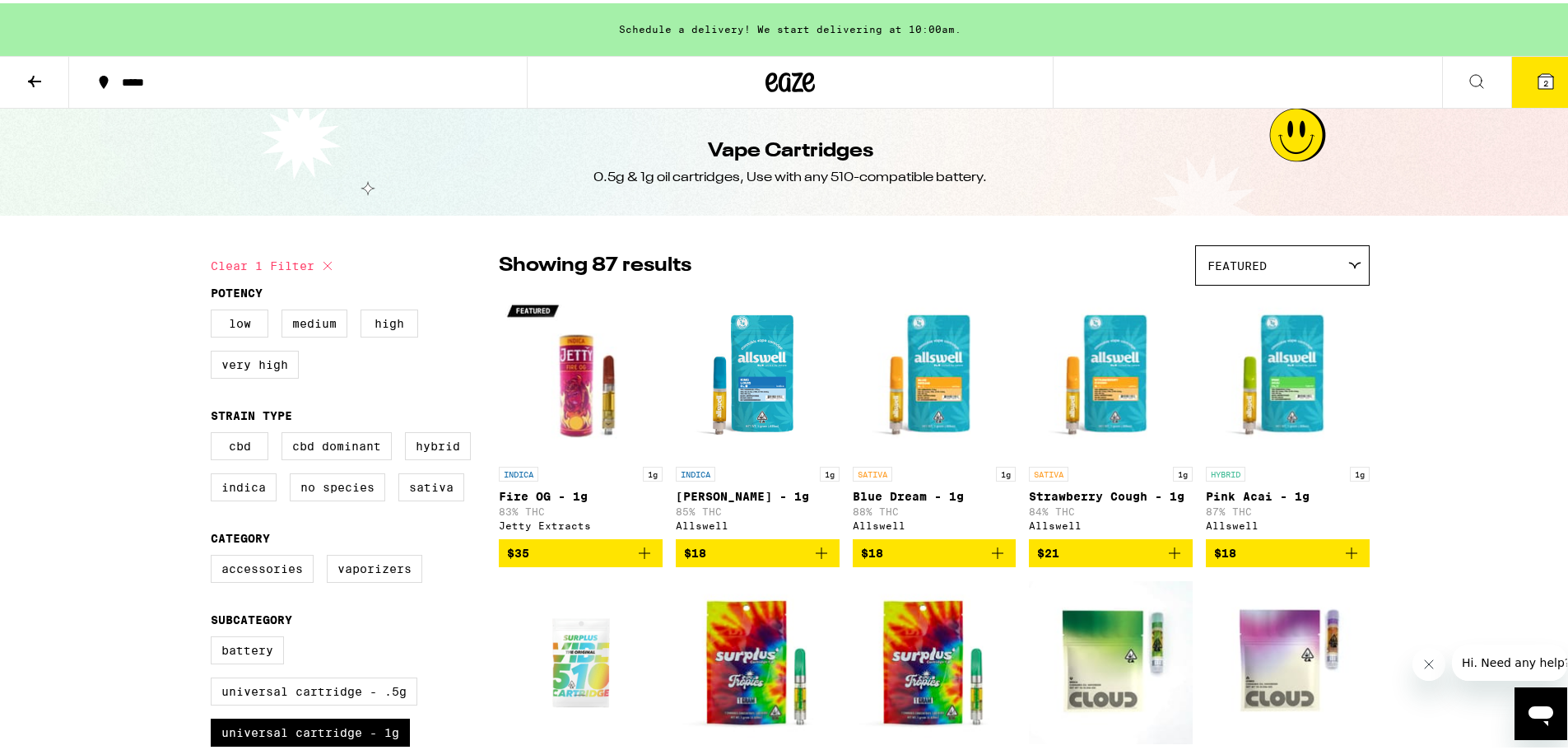
click at [49, 71] on button at bounding box center [34, 79] width 70 height 52
click at [30, 73] on icon at bounding box center [34, 78] width 19 height 19
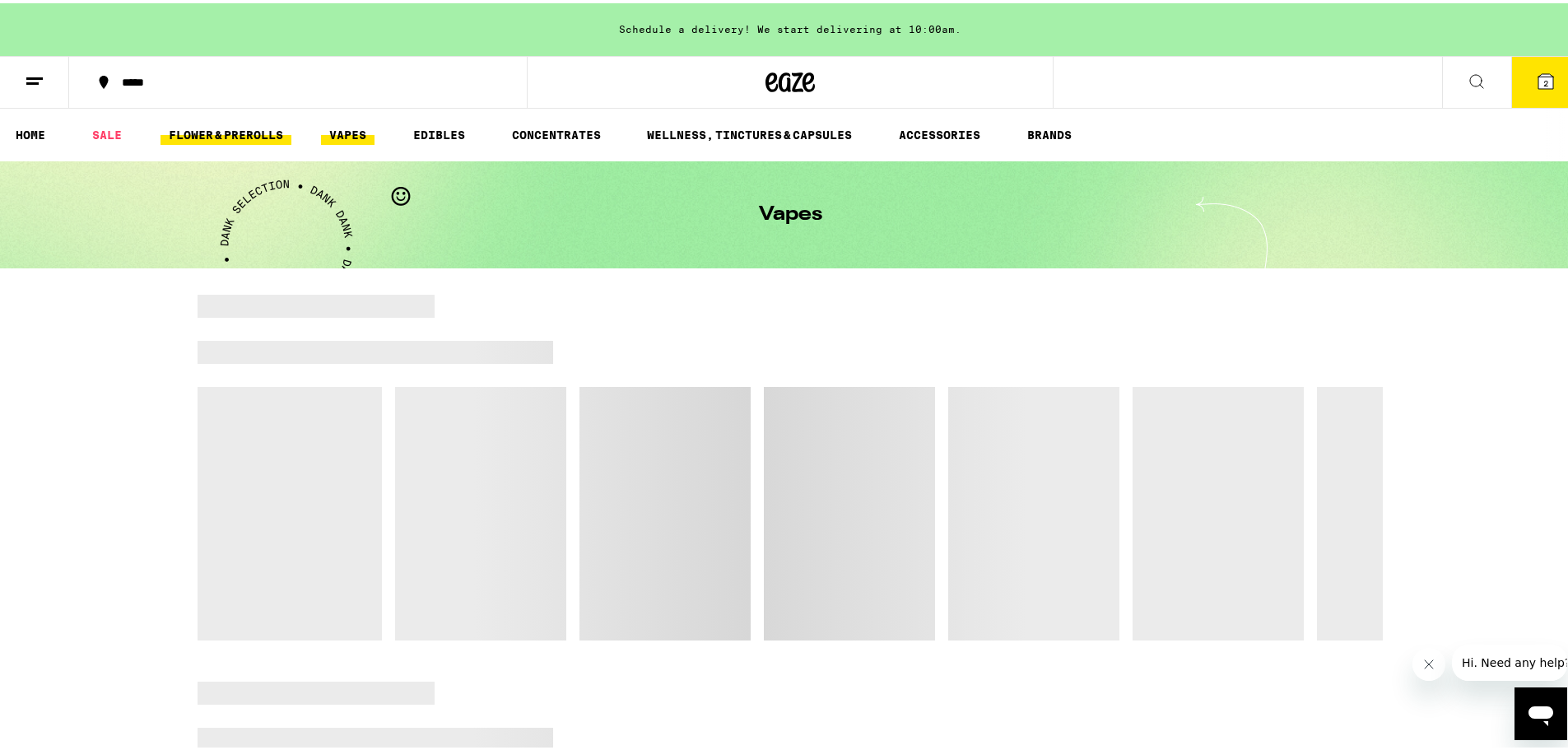
click at [213, 136] on link "FLOWER & PREROLLS" at bounding box center [225, 131] width 131 height 19
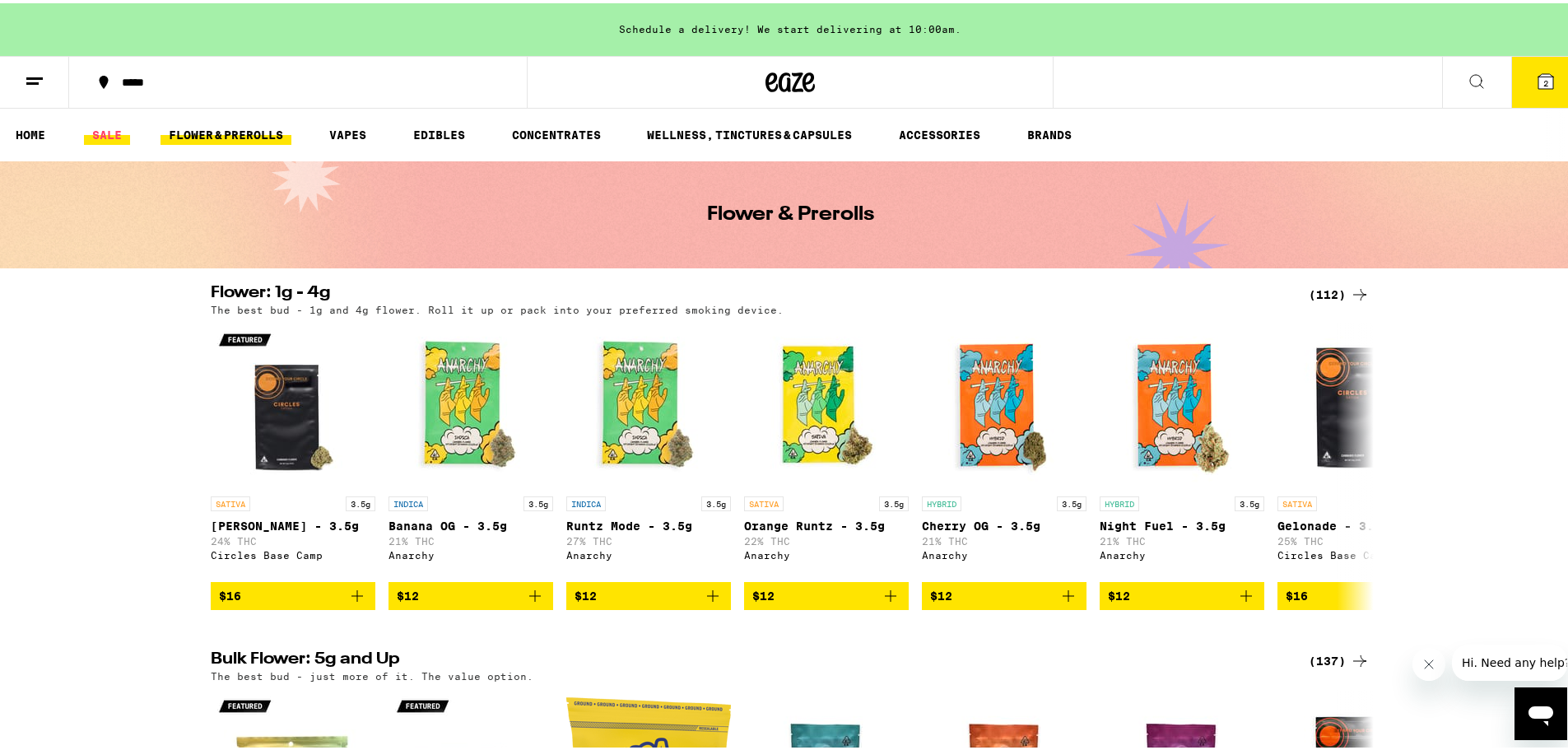
click at [109, 133] on link "SALE" at bounding box center [107, 131] width 46 height 19
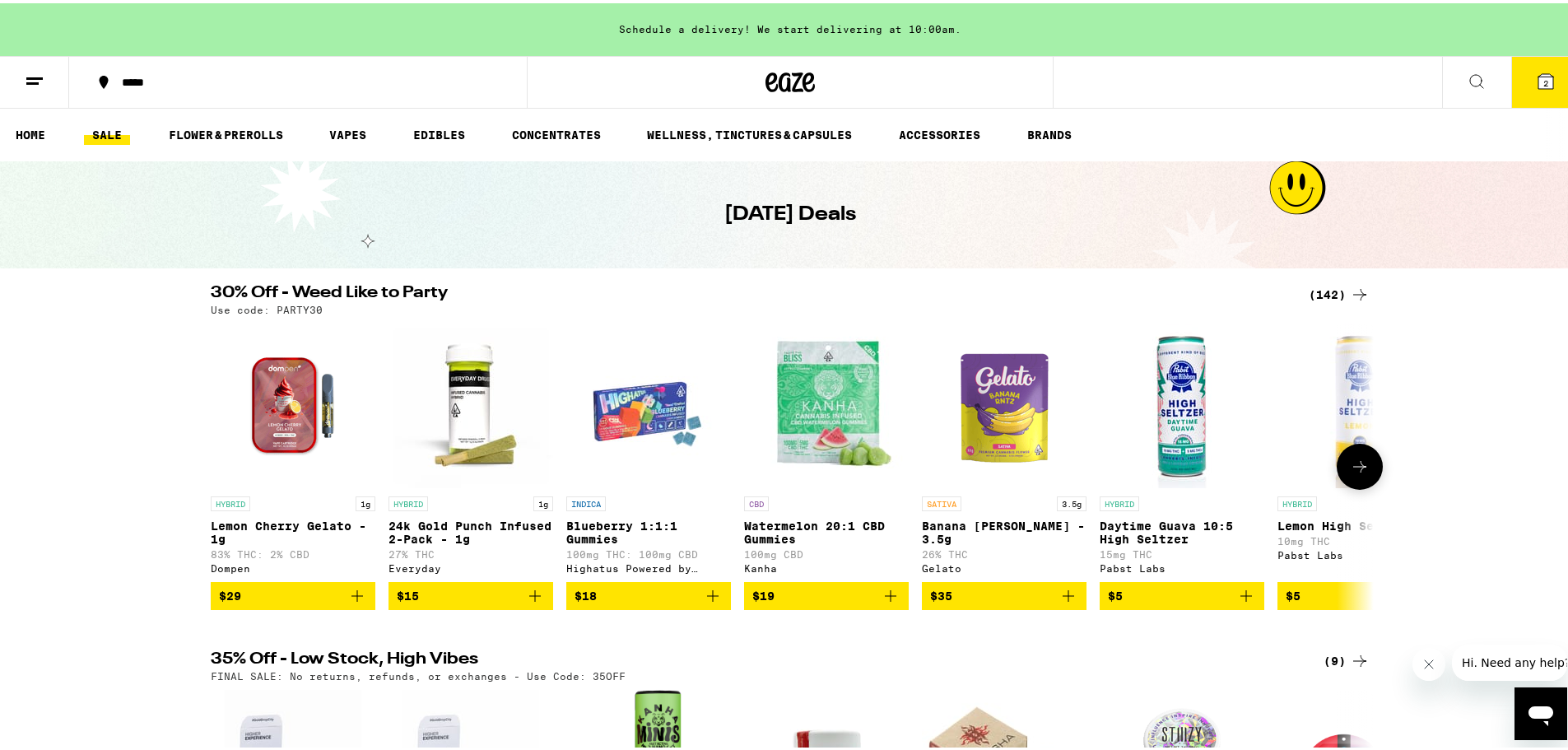
click at [1365, 474] on button at bounding box center [1359, 463] width 46 height 46
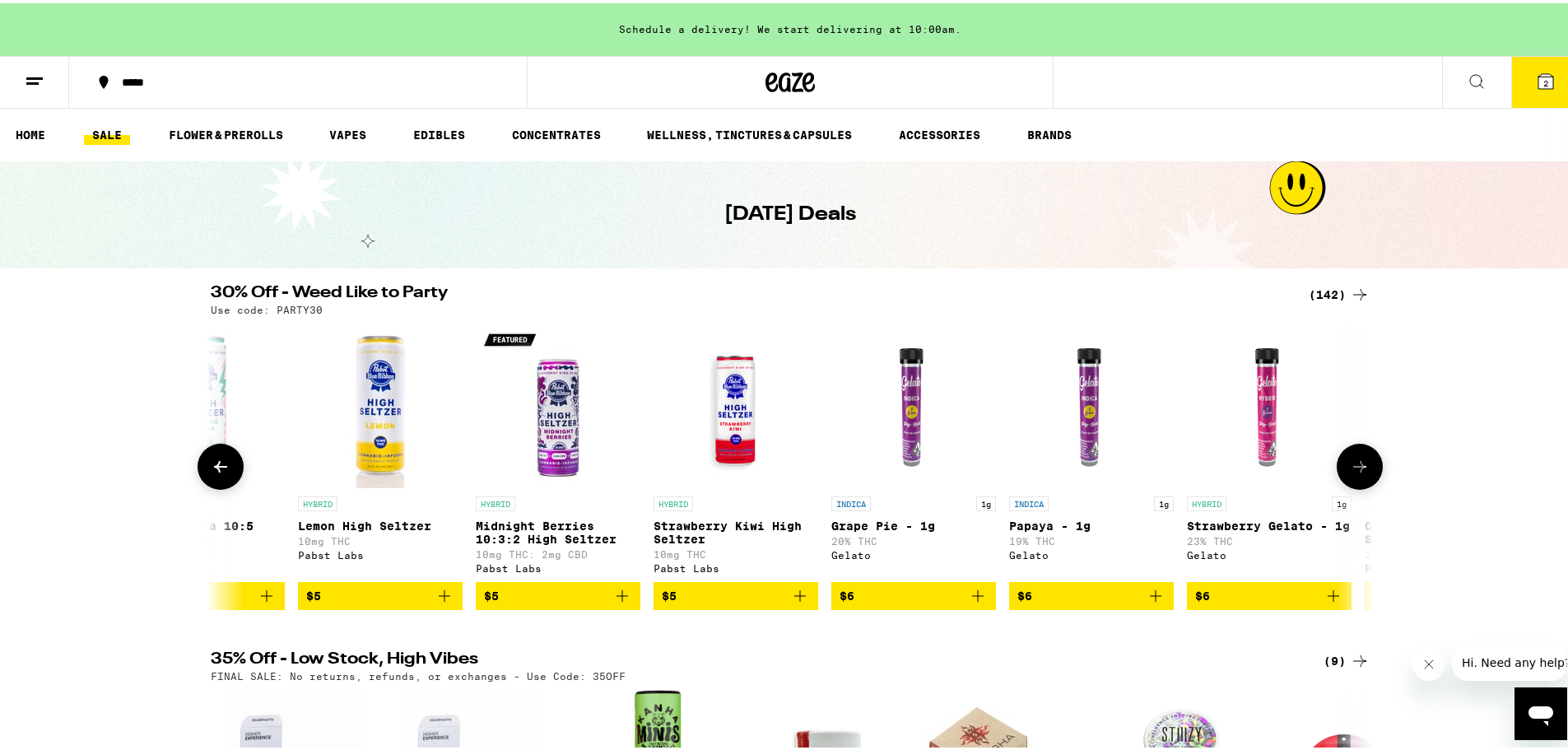
click at [1365, 474] on button at bounding box center [1359, 463] width 46 height 46
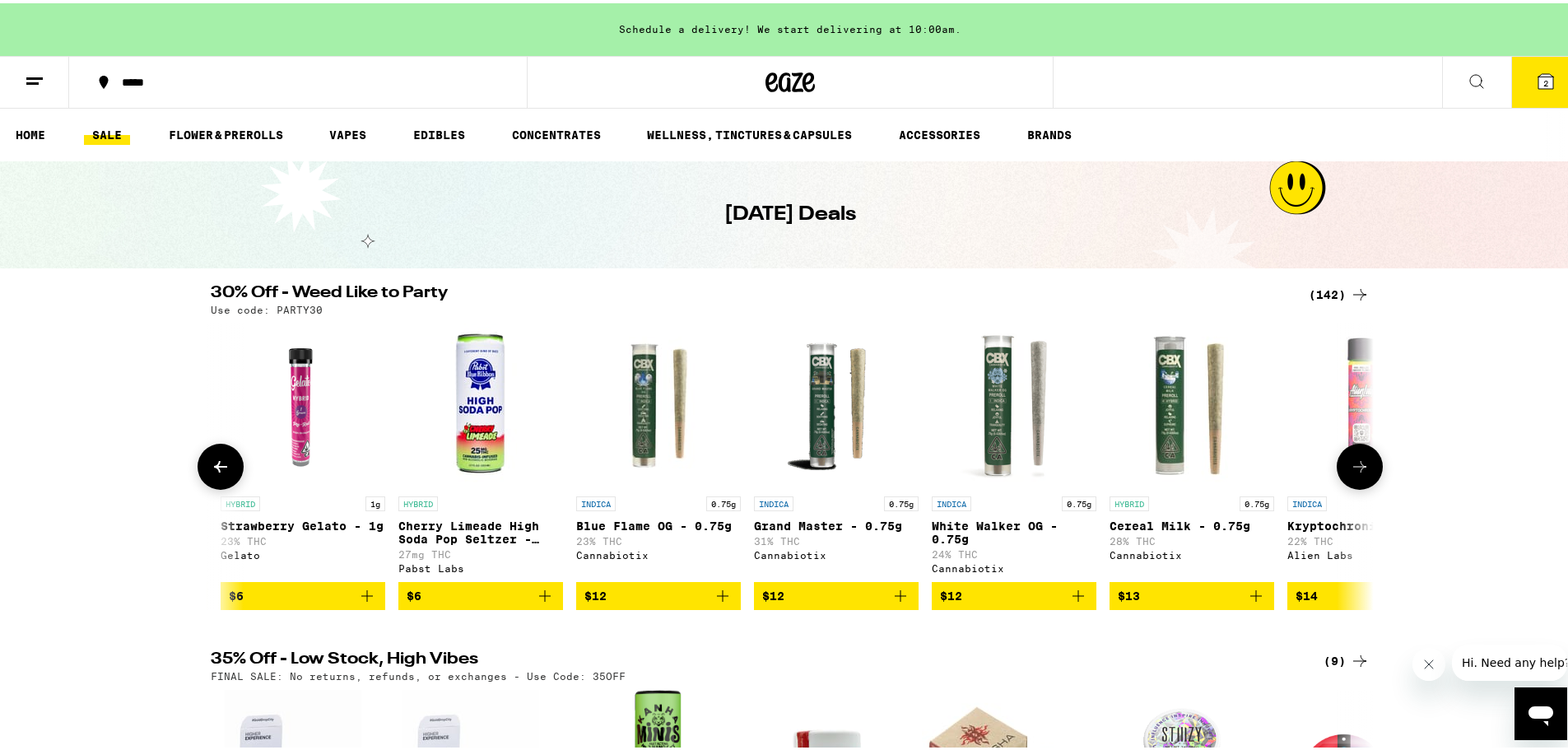
scroll to position [0, 1959]
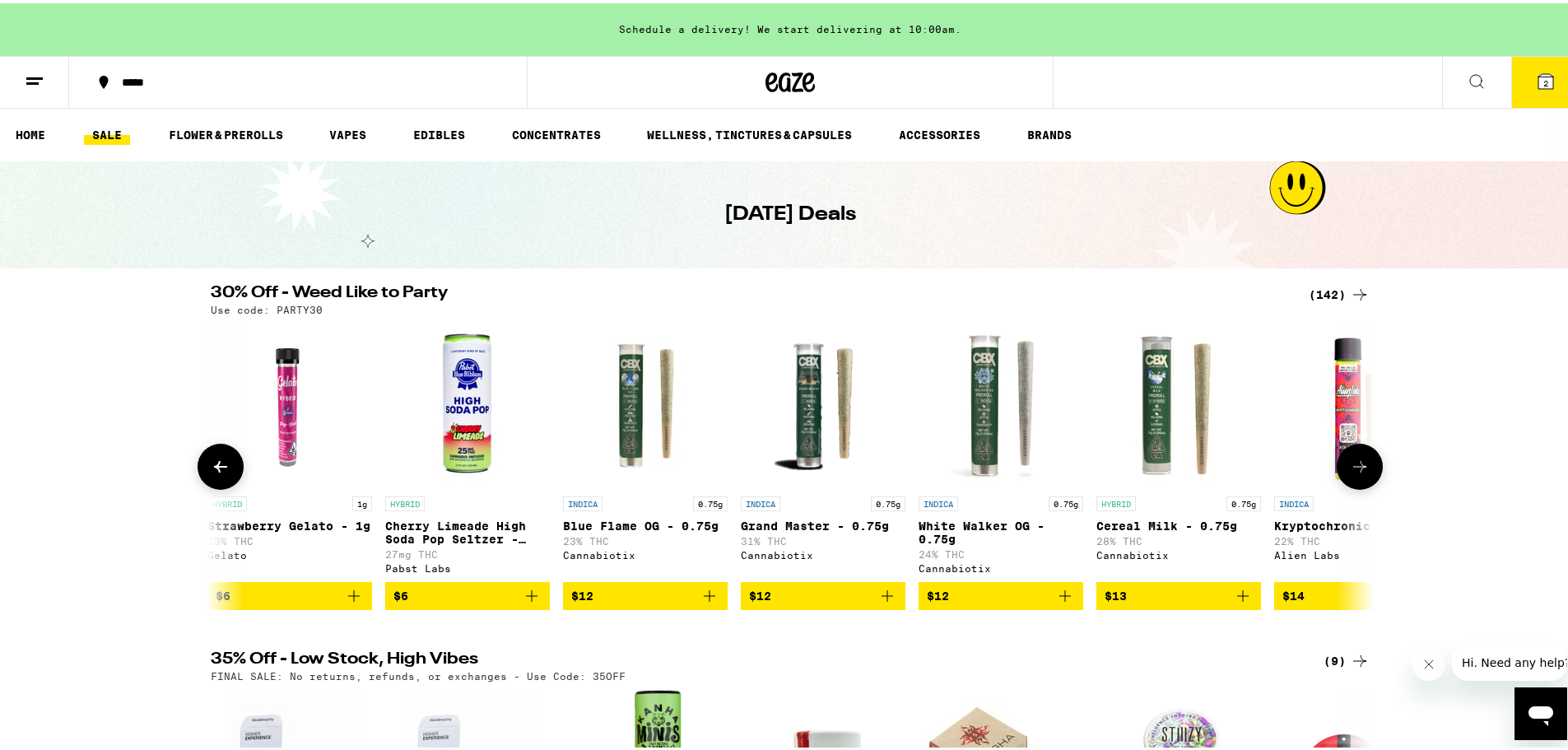
click at [1366, 476] on button at bounding box center [1359, 463] width 46 height 46
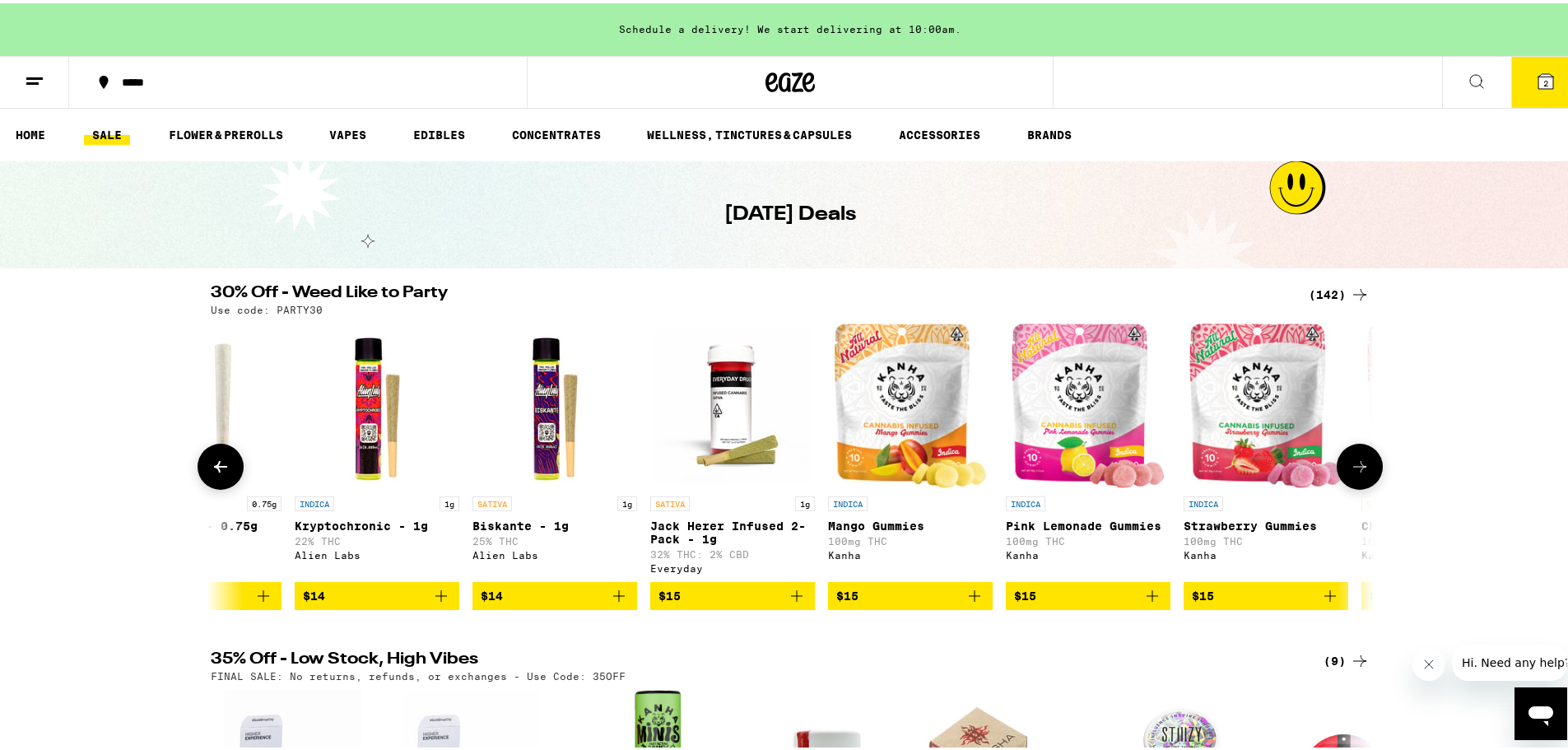
click at [1366, 476] on button at bounding box center [1359, 463] width 46 height 46
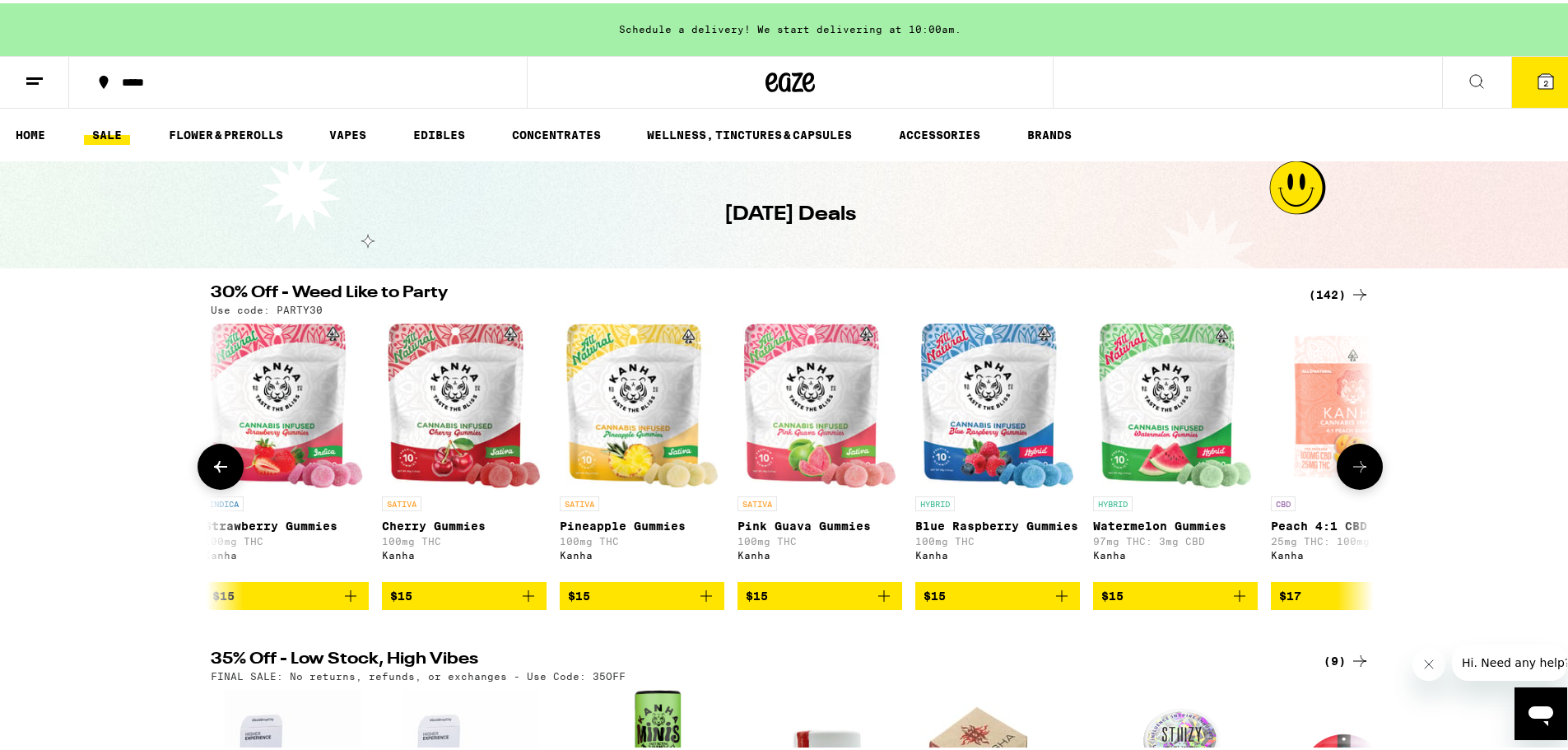
click at [1350, 474] on icon at bounding box center [1359, 463] width 19 height 19
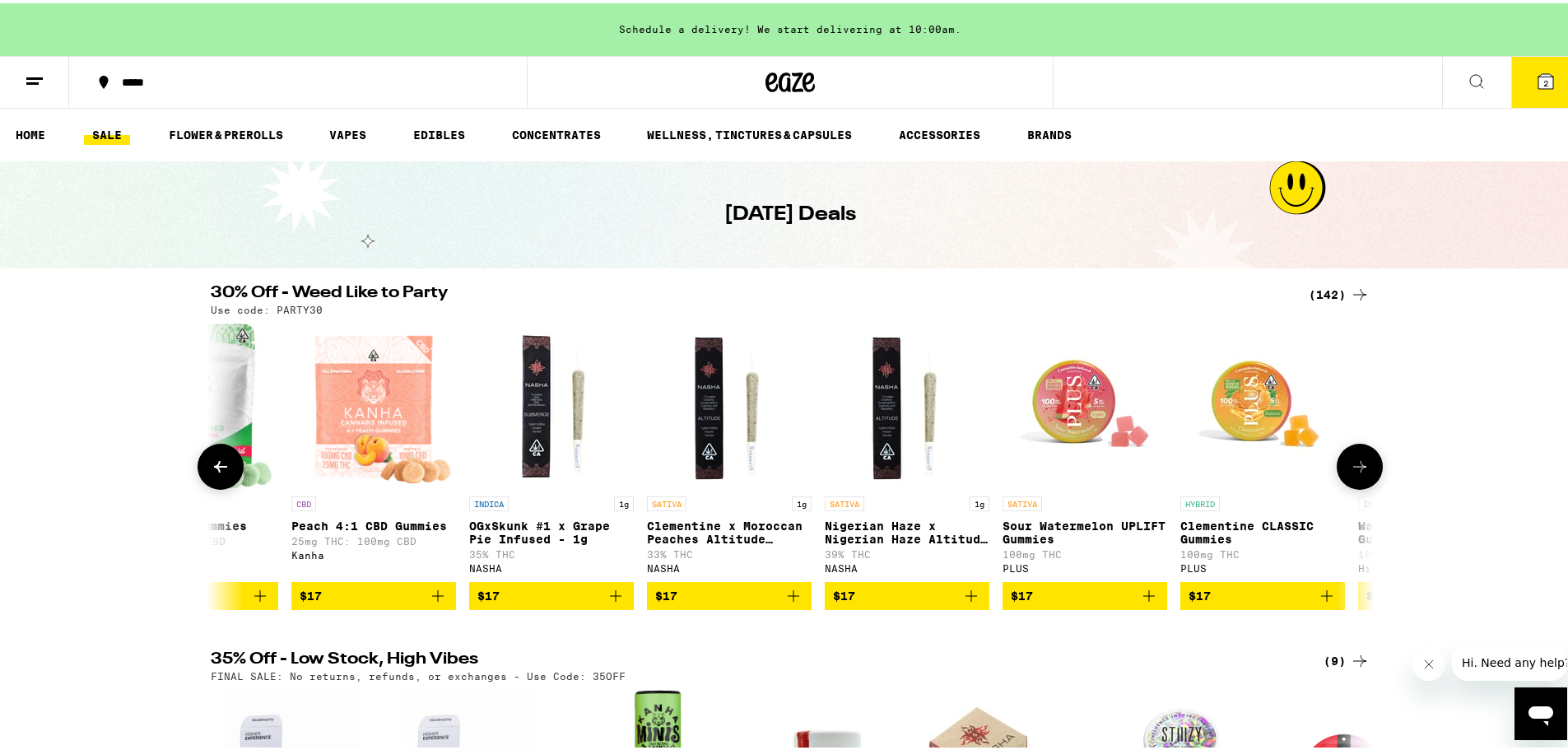
click at [1351, 474] on icon at bounding box center [1359, 463] width 19 height 19
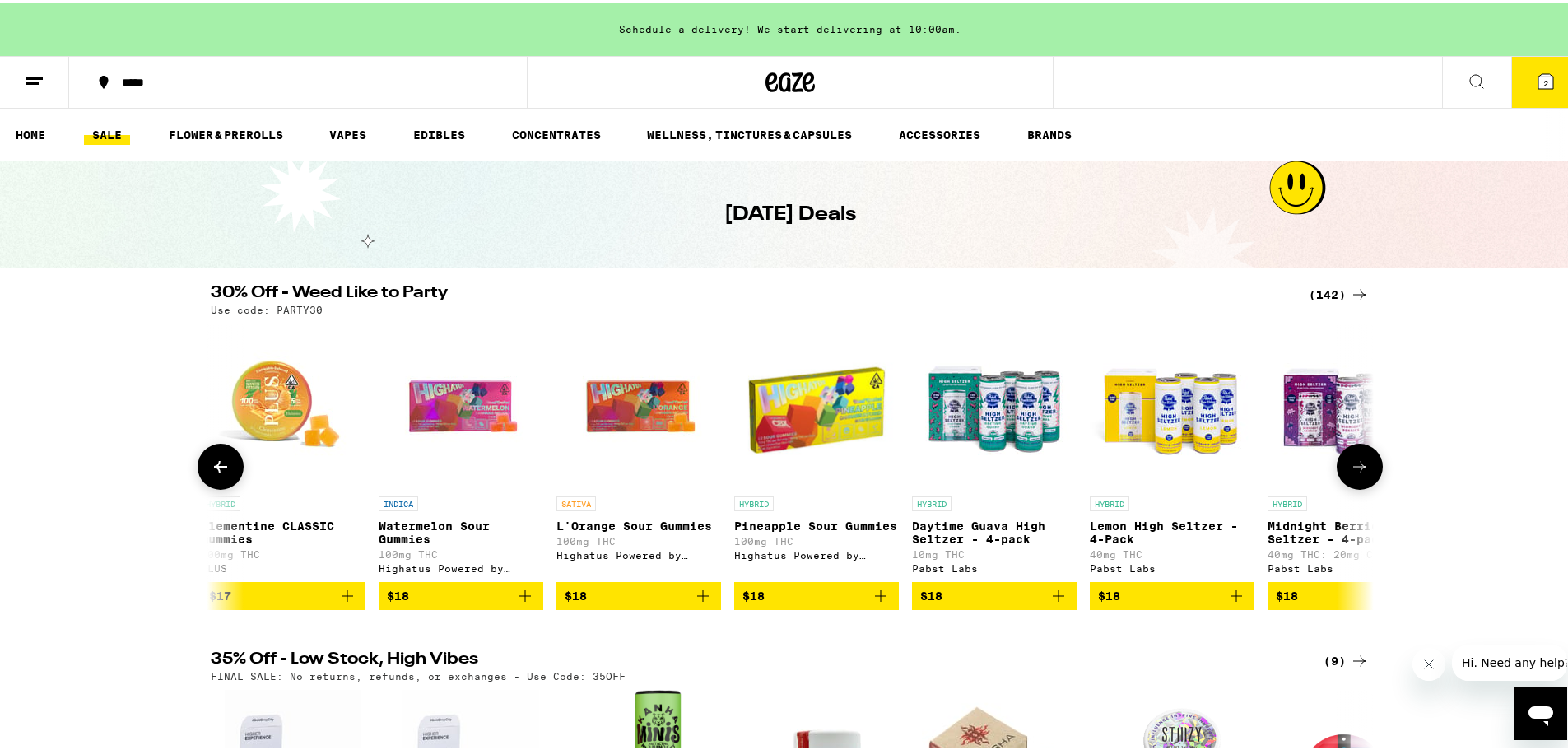
click at [1351, 474] on icon at bounding box center [1359, 463] width 19 height 19
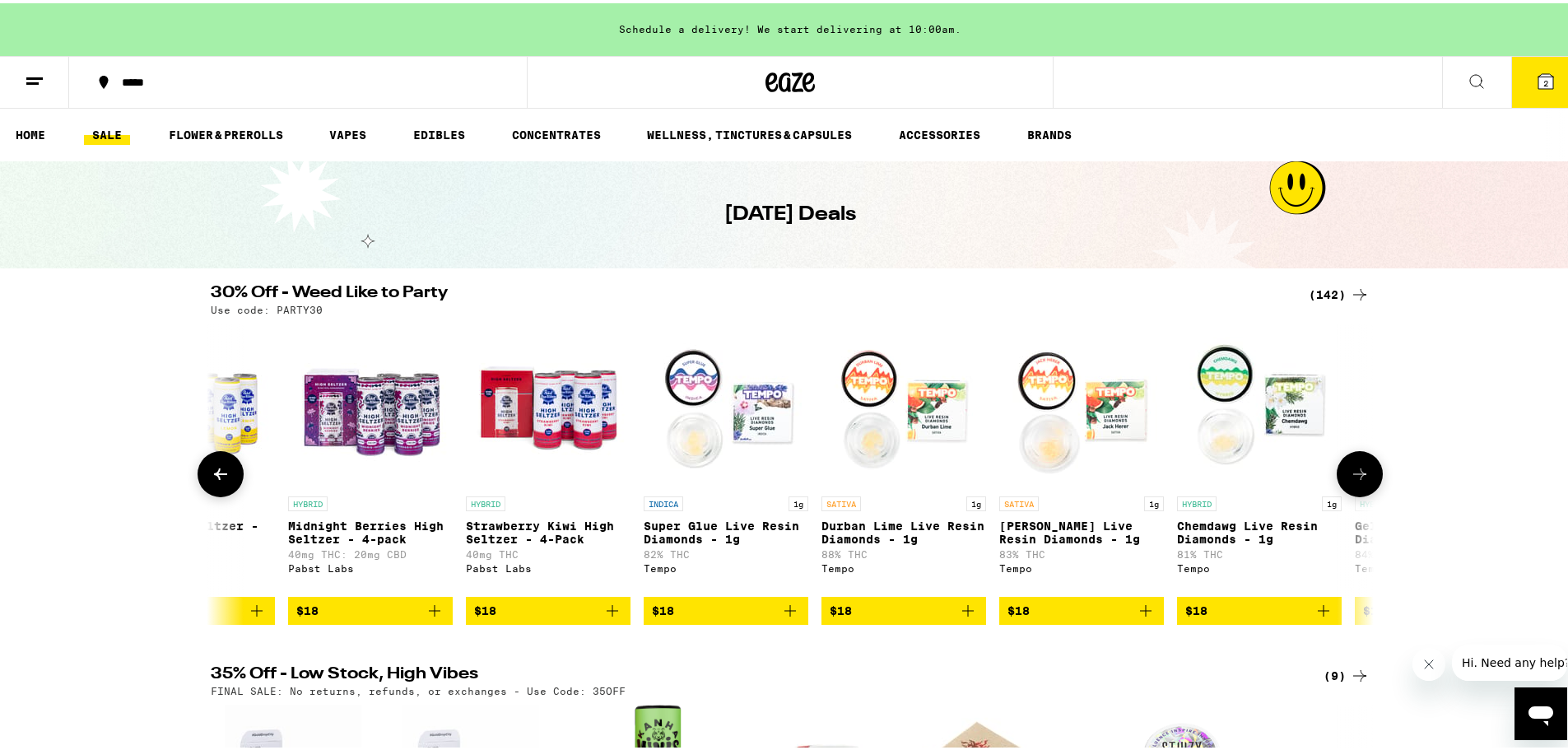
click at [1351, 474] on icon at bounding box center [1359, 471] width 19 height 19
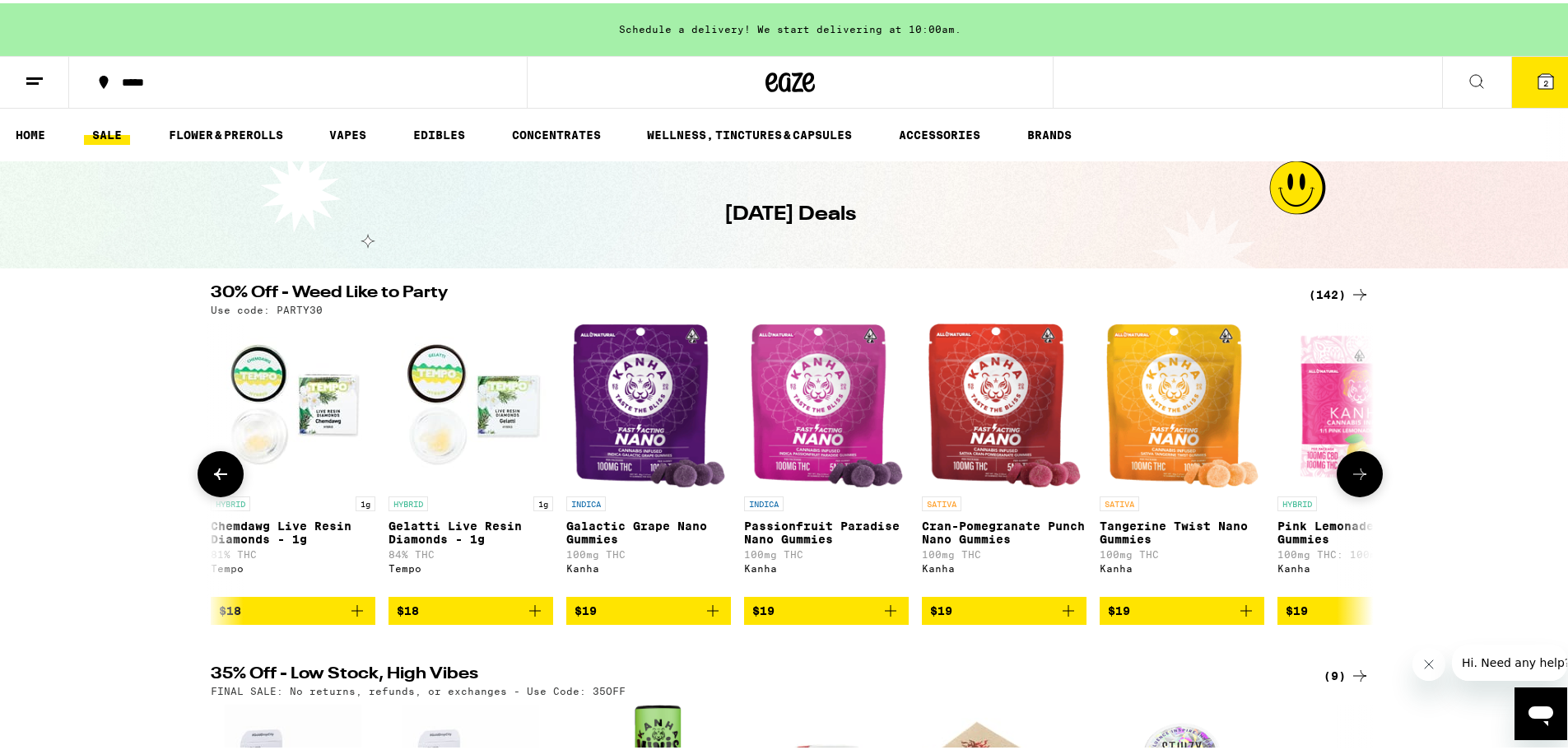
scroll to position [0, 7836]
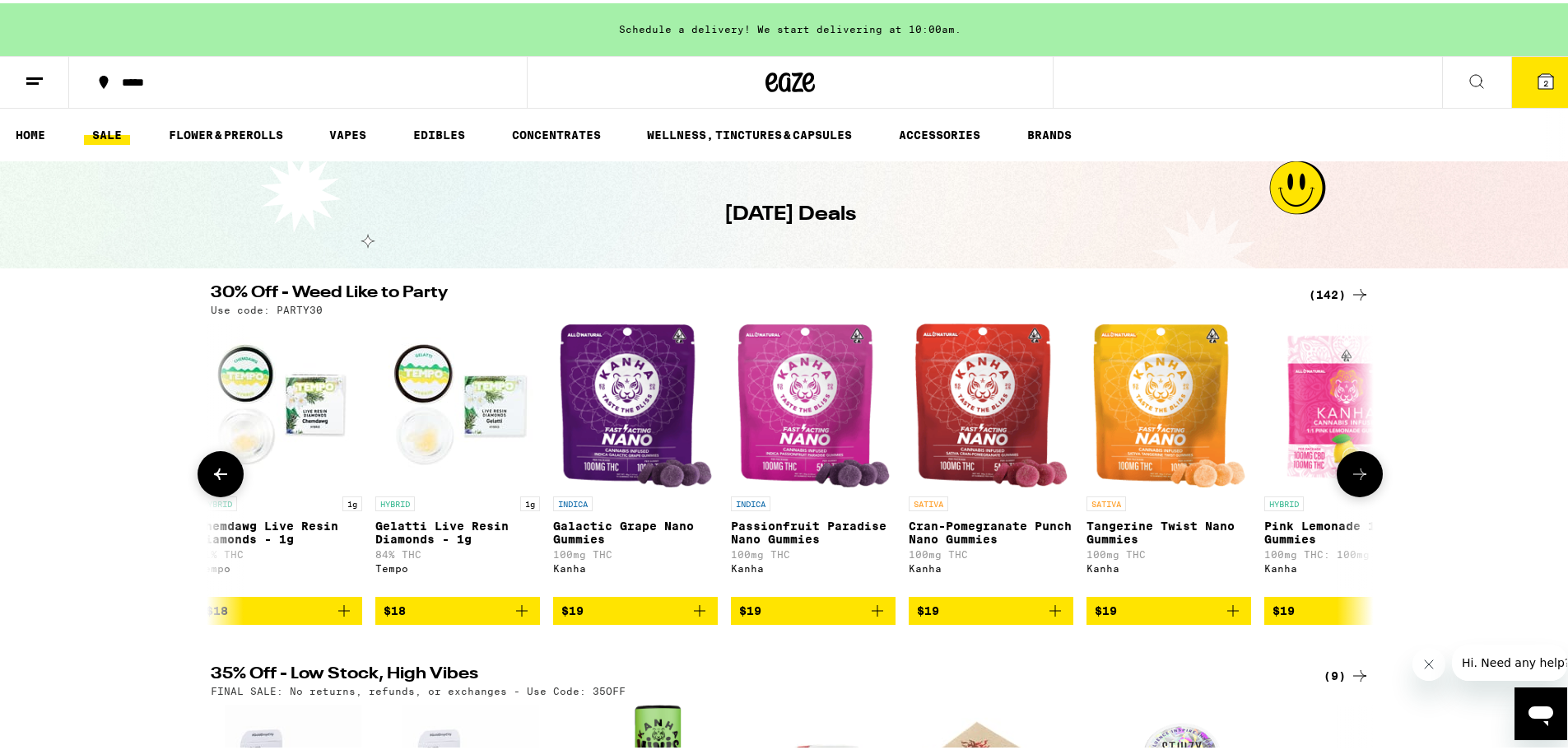
click at [407, 437] on img "Open page for Gelatti Live Resin Diamonds - 1g from Tempo" at bounding box center [457, 402] width 165 height 165
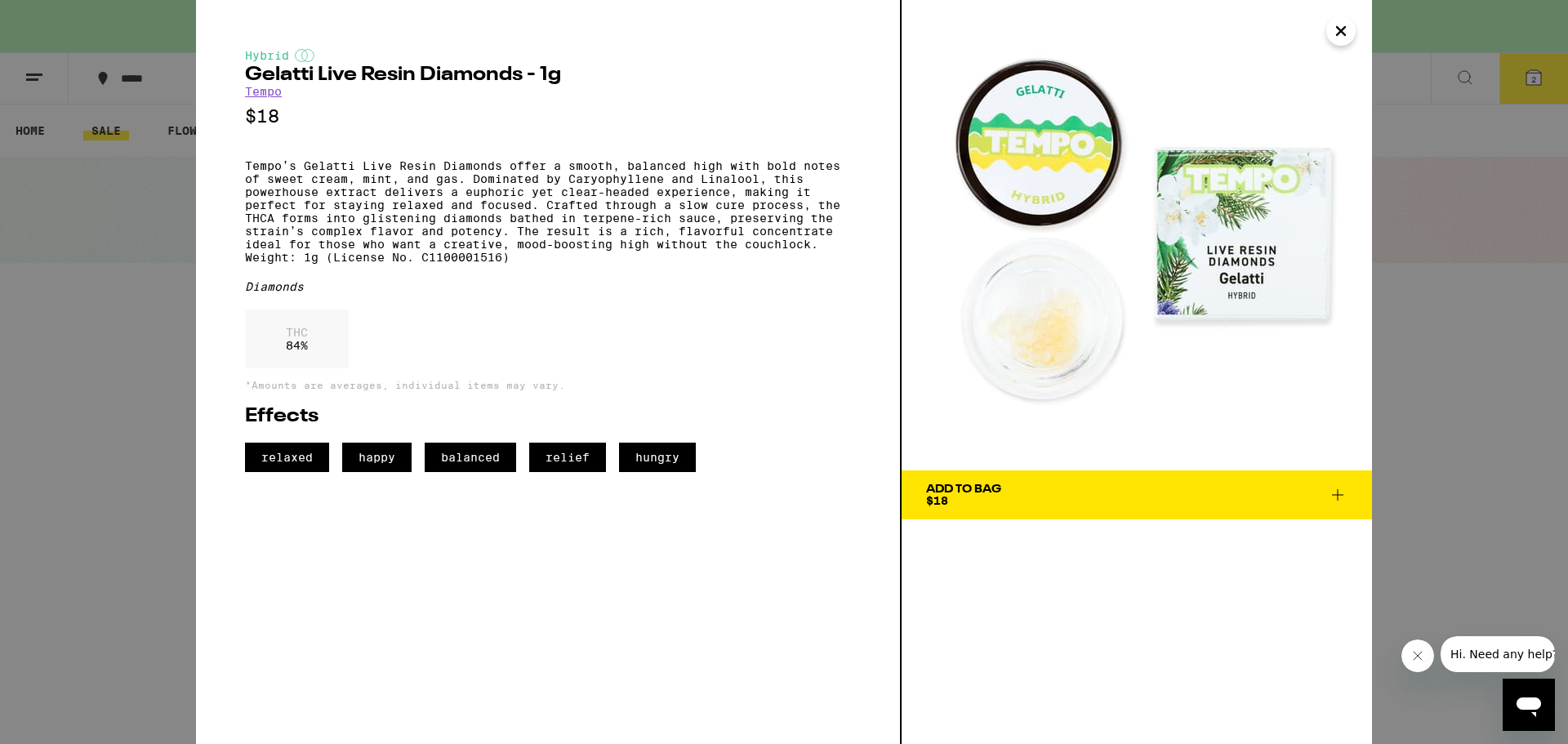
click at [1052, 320] on img at bounding box center [1136, 235] width 470 height 470
click at [1198, 273] on img at bounding box center [1136, 235] width 470 height 470
click at [1329, 30] on button "Close" at bounding box center [1341, 31] width 30 height 30
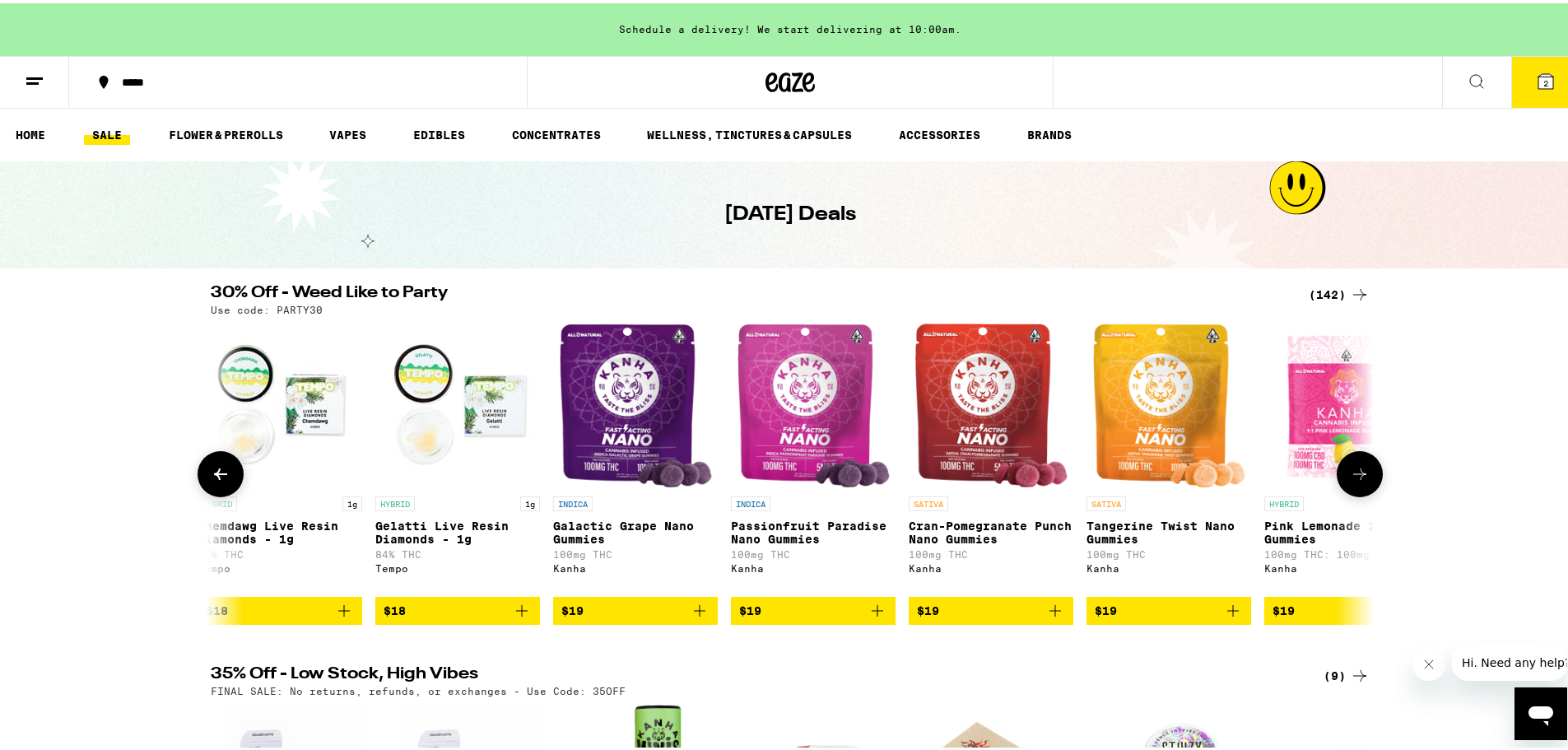
click at [217, 481] on icon at bounding box center [220, 471] width 19 height 19
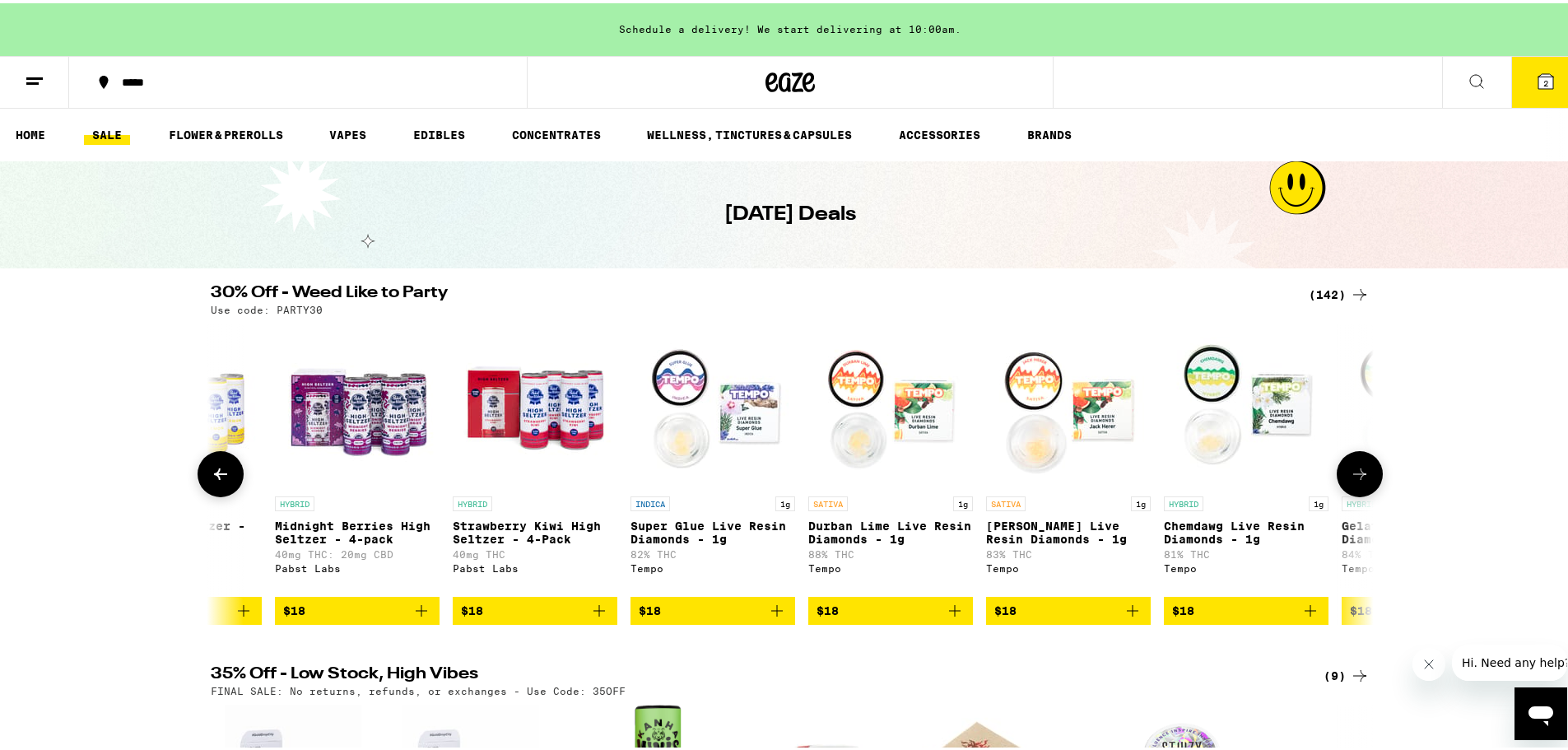
scroll to position [0, 6856]
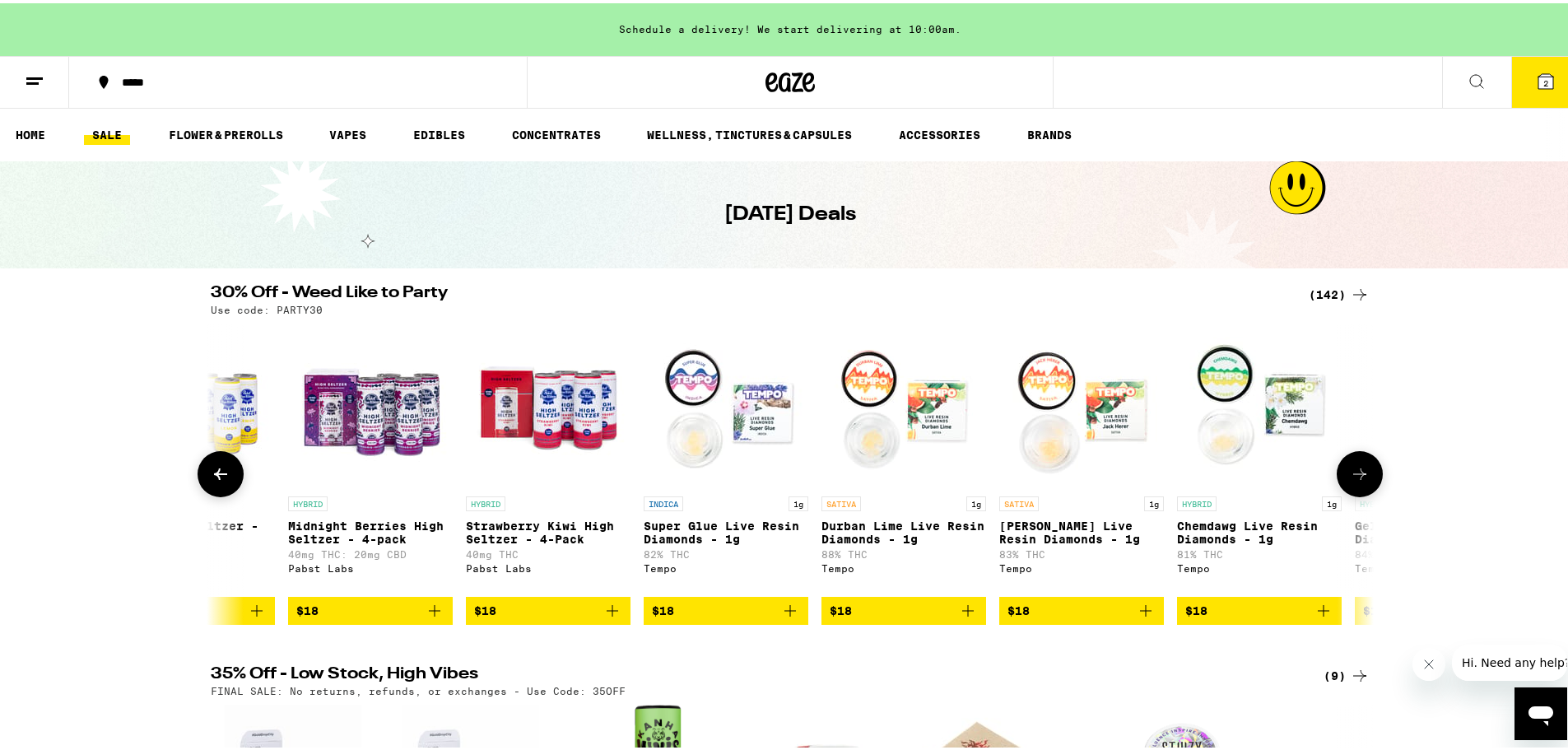
click at [668, 540] on p "Super Glue Live Resin Diamonds - 1g" at bounding box center [725, 529] width 165 height 26
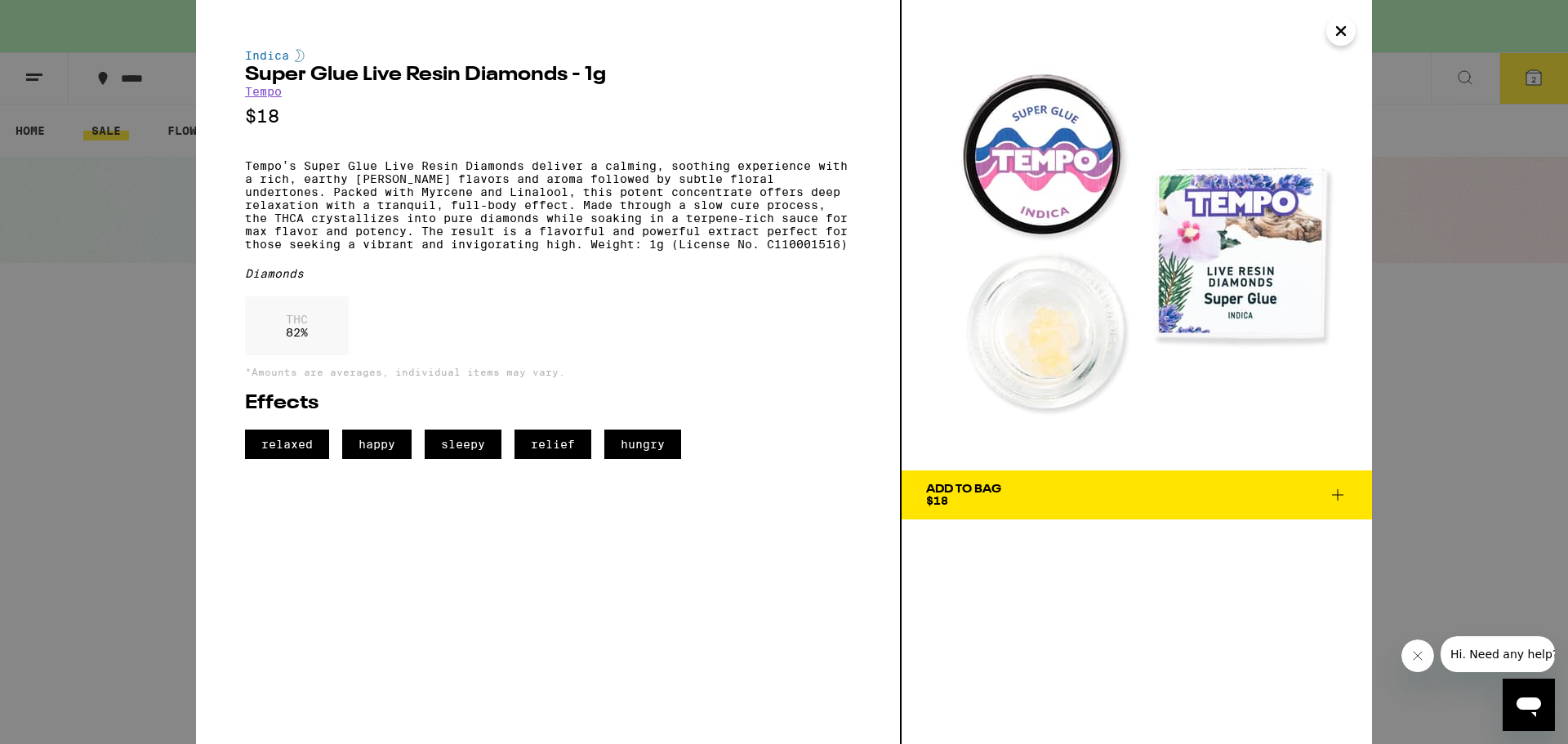
click at [1055, 495] on span "Add To Bag $18" at bounding box center [1136, 494] width 421 height 23
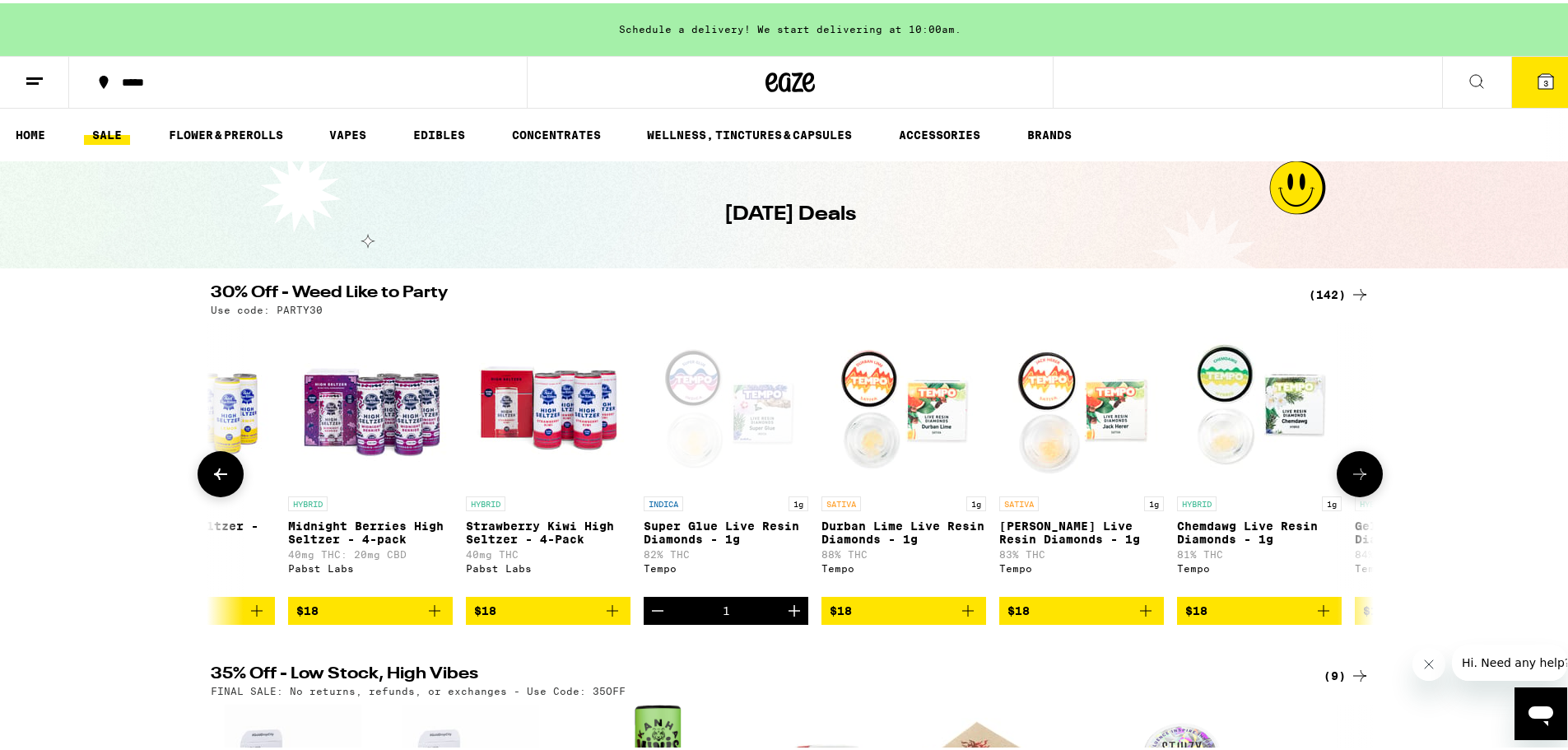
click at [1336, 463] on div at bounding box center [1359, 471] width 46 height 46
click at [1340, 477] on button at bounding box center [1359, 471] width 46 height 46
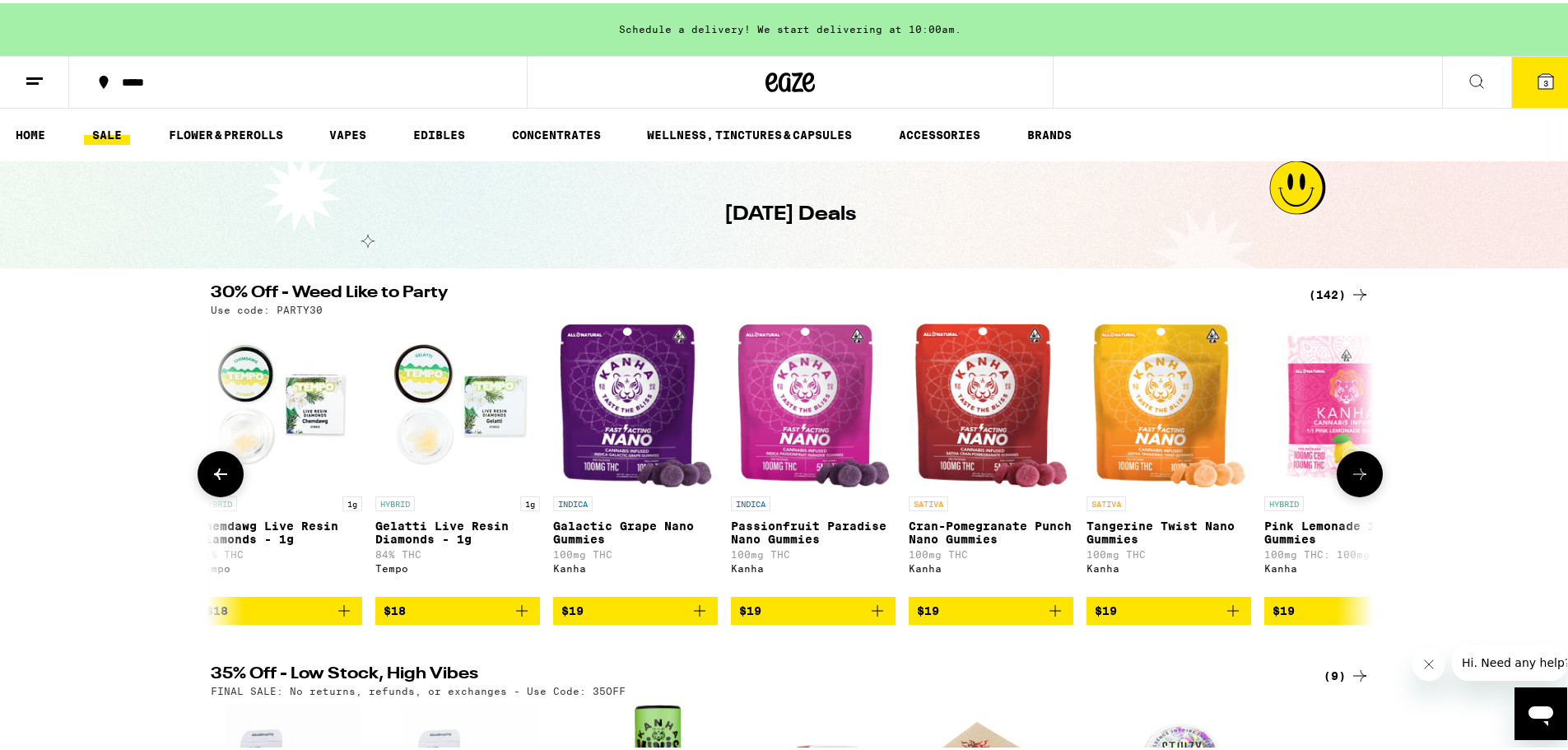
click at [1340, 481] on button at bounding box center [1359, 471] width 46 height 46
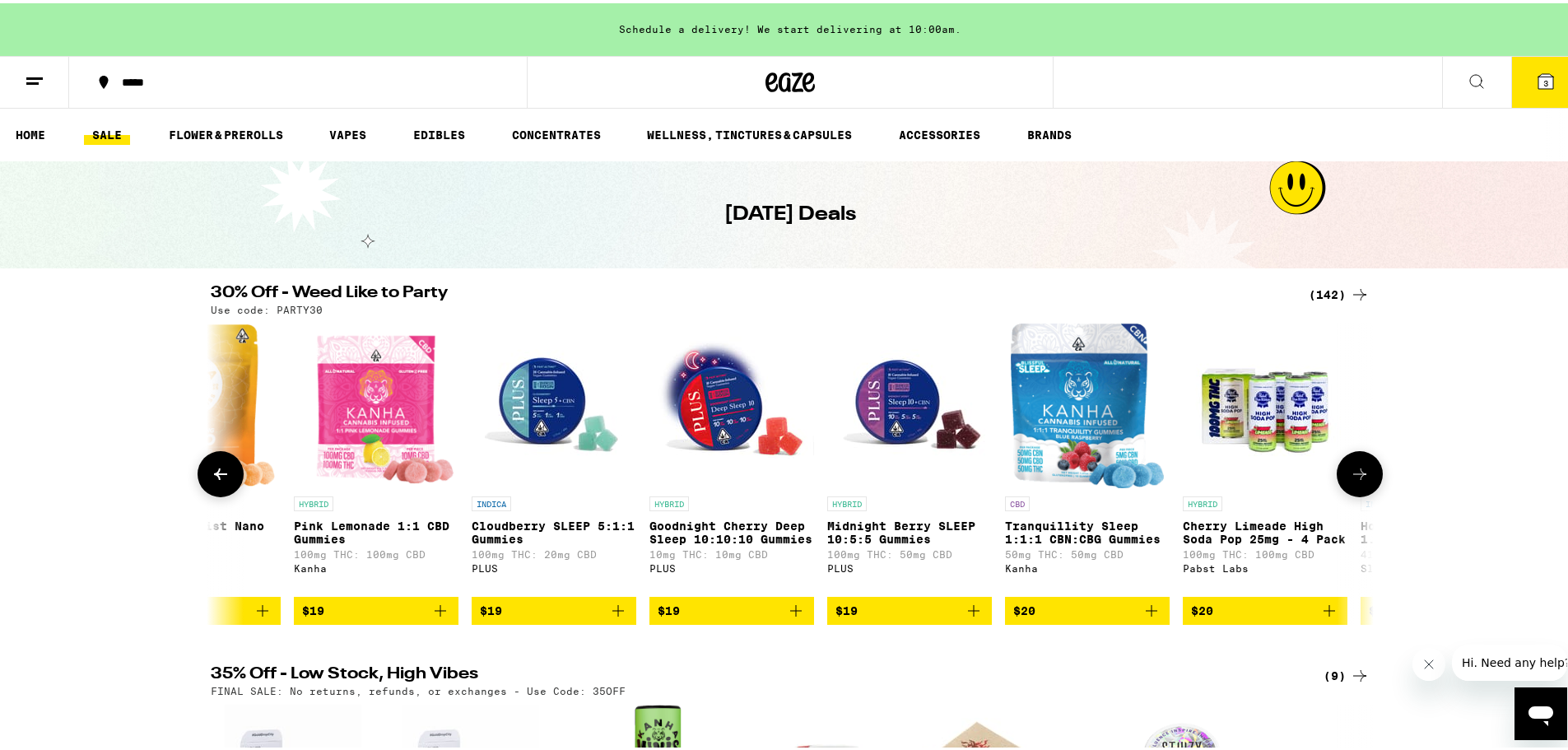
scroll to position [0, 8815]
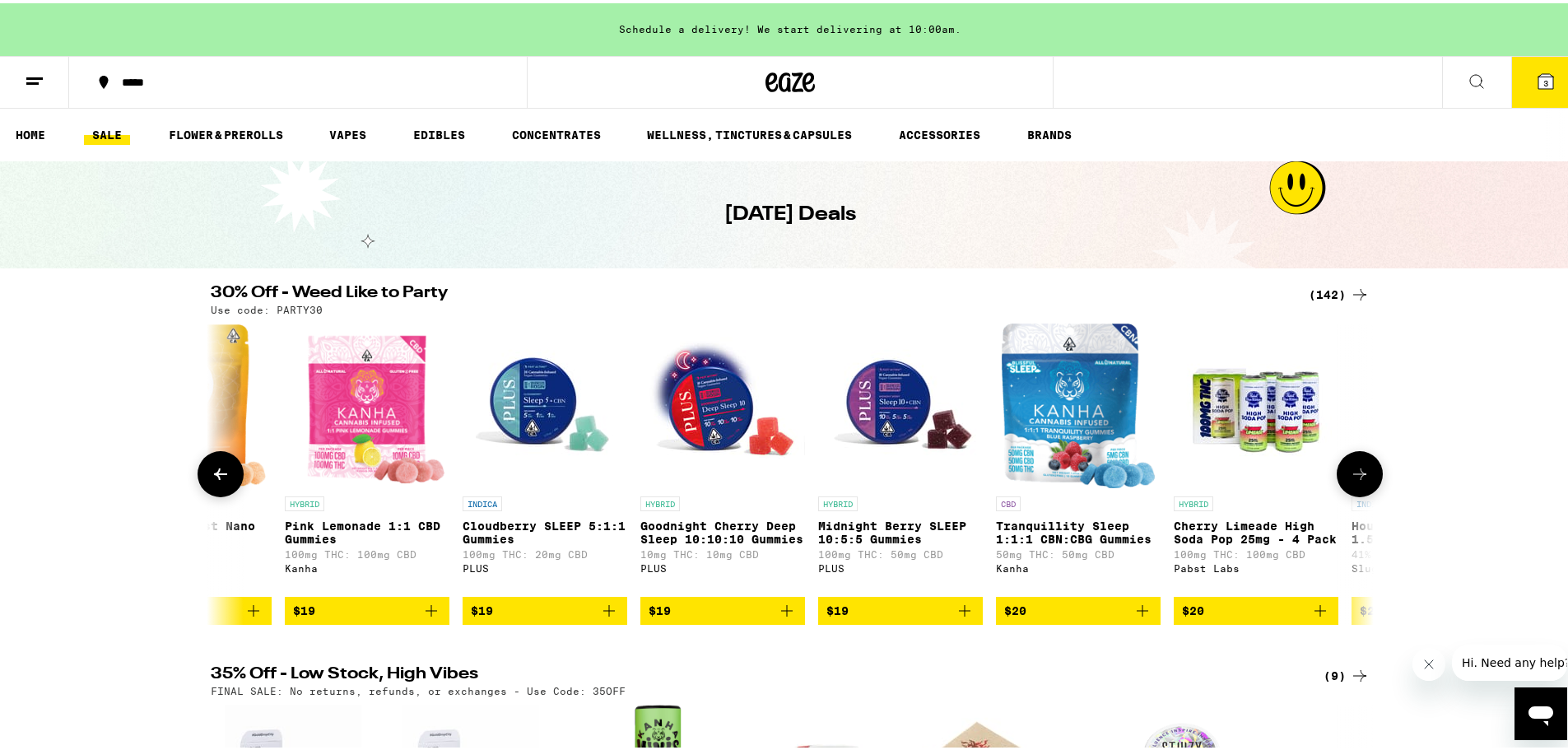
click at [1340, 481] on button at bounding box center [1359, 471] width 46 height 46
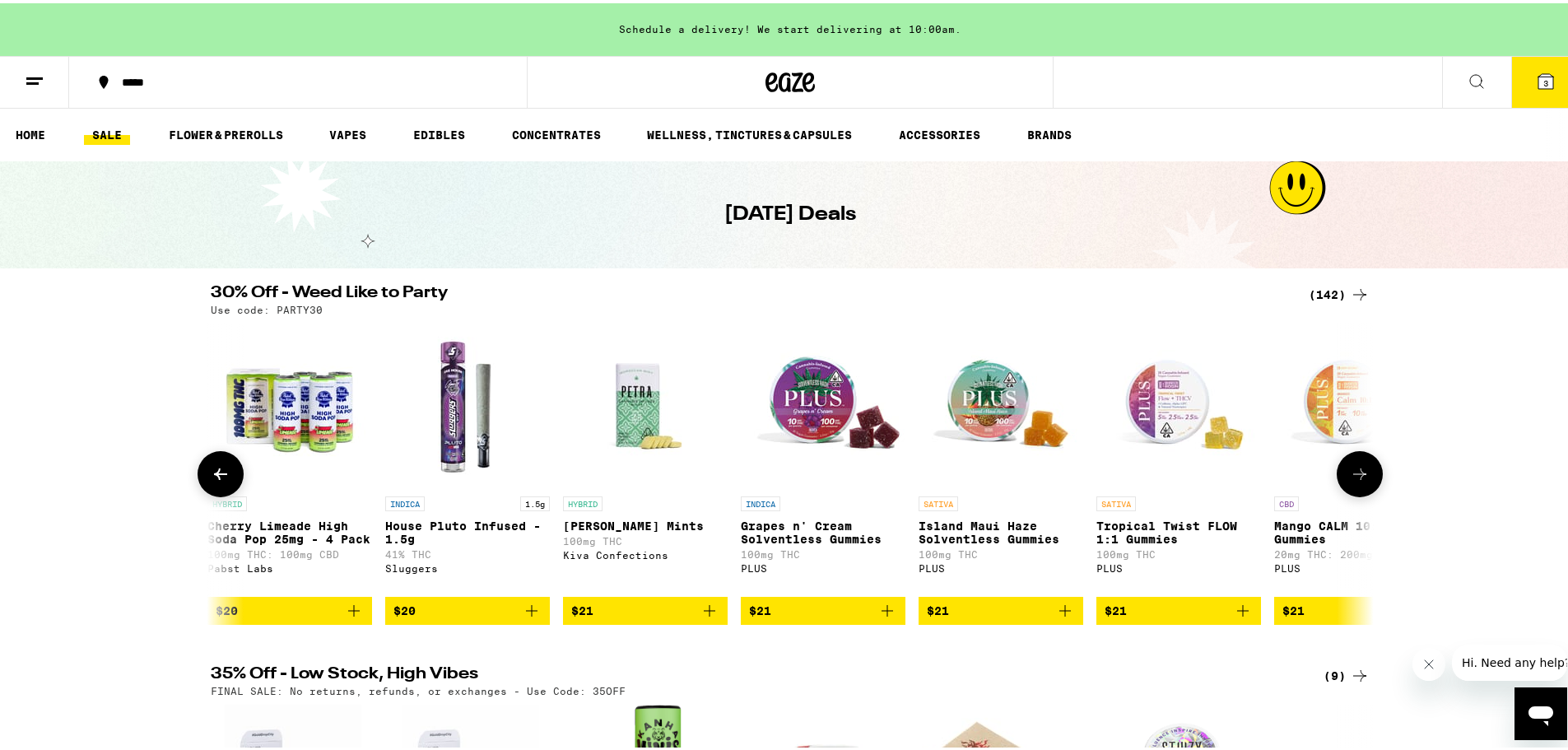
scroll to position [0, 9794]
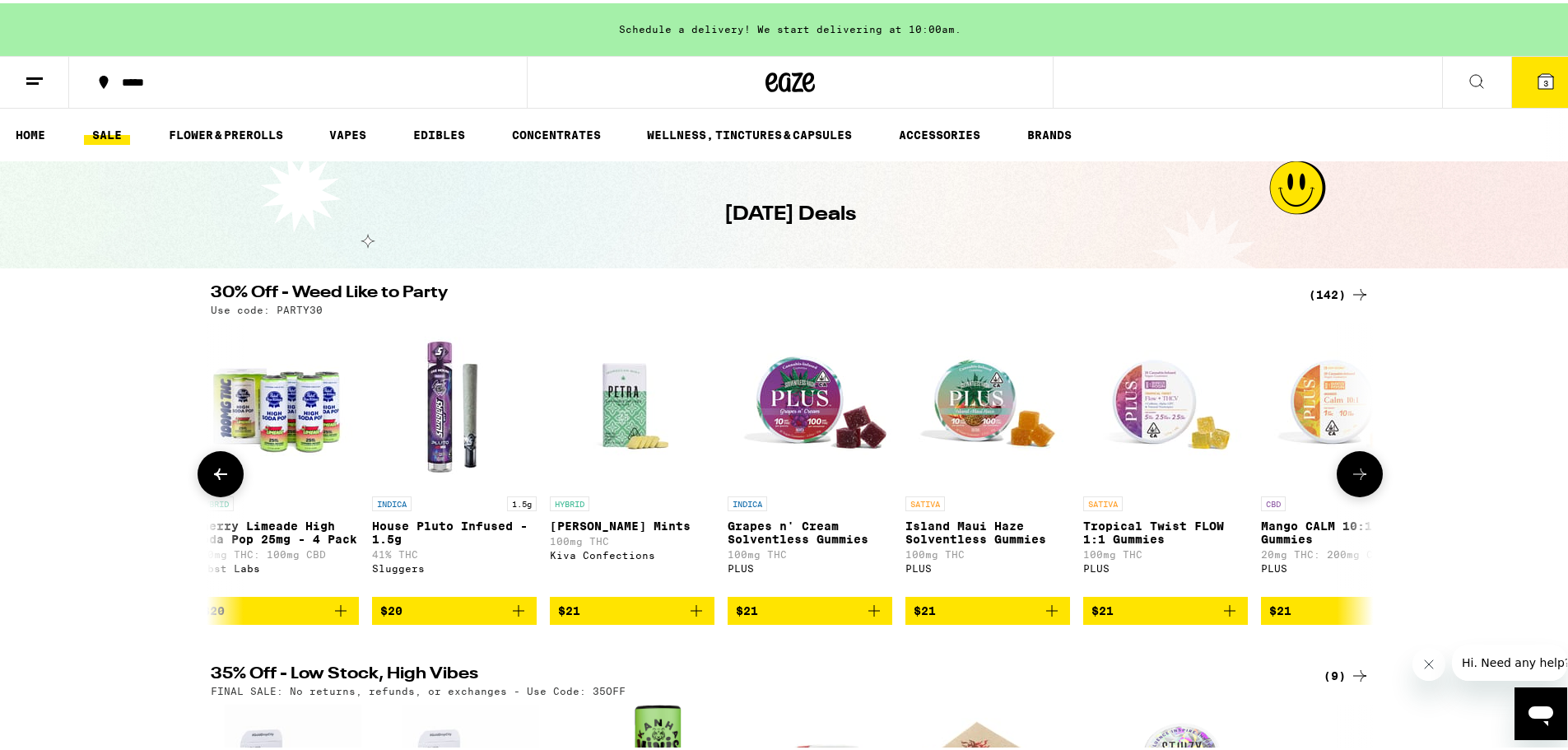
click at [1340, 482] on button at bounding box center [1359, 471] width 46 height 46
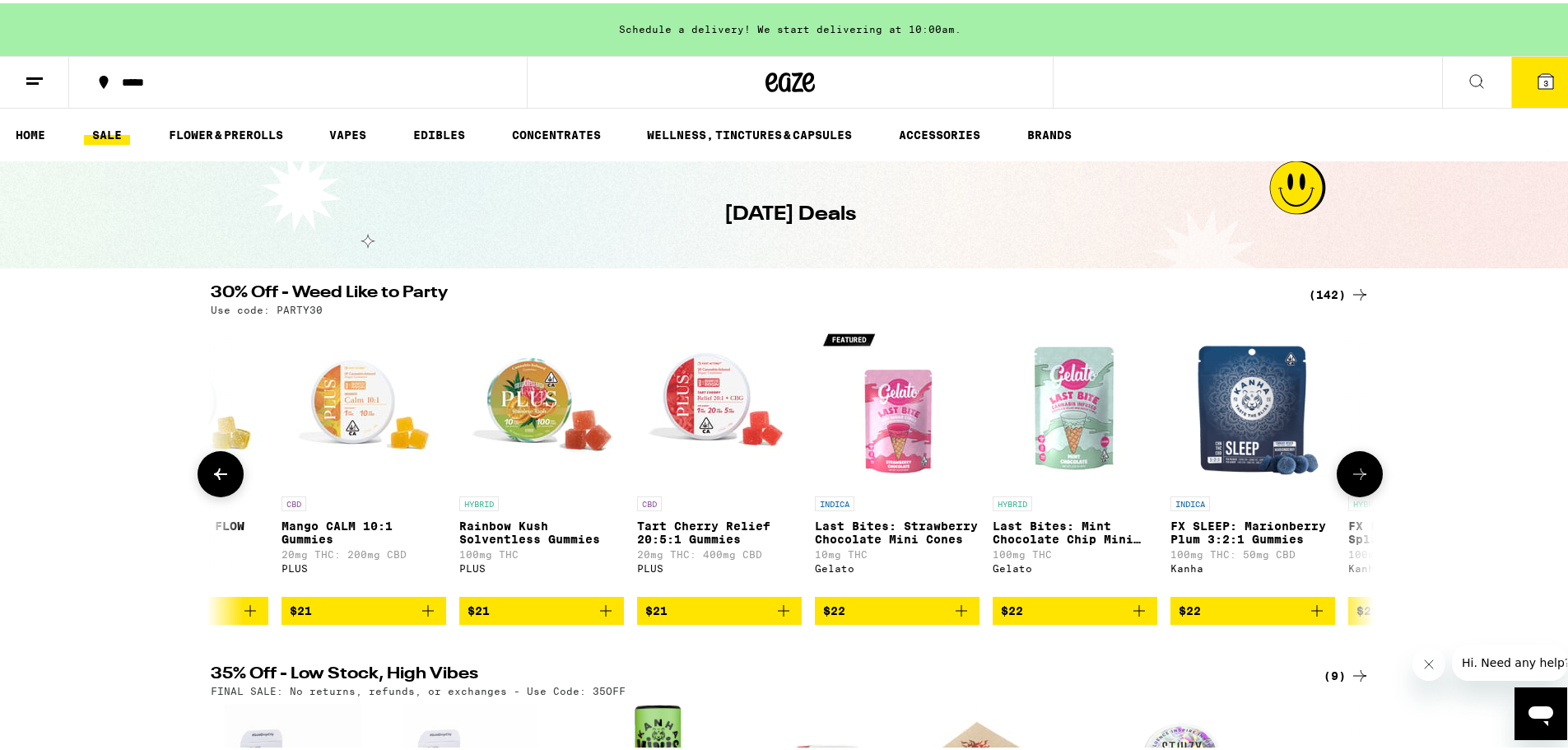
click at [1340, 482] on button at bounding box center [1359, 471] width 46 height 46
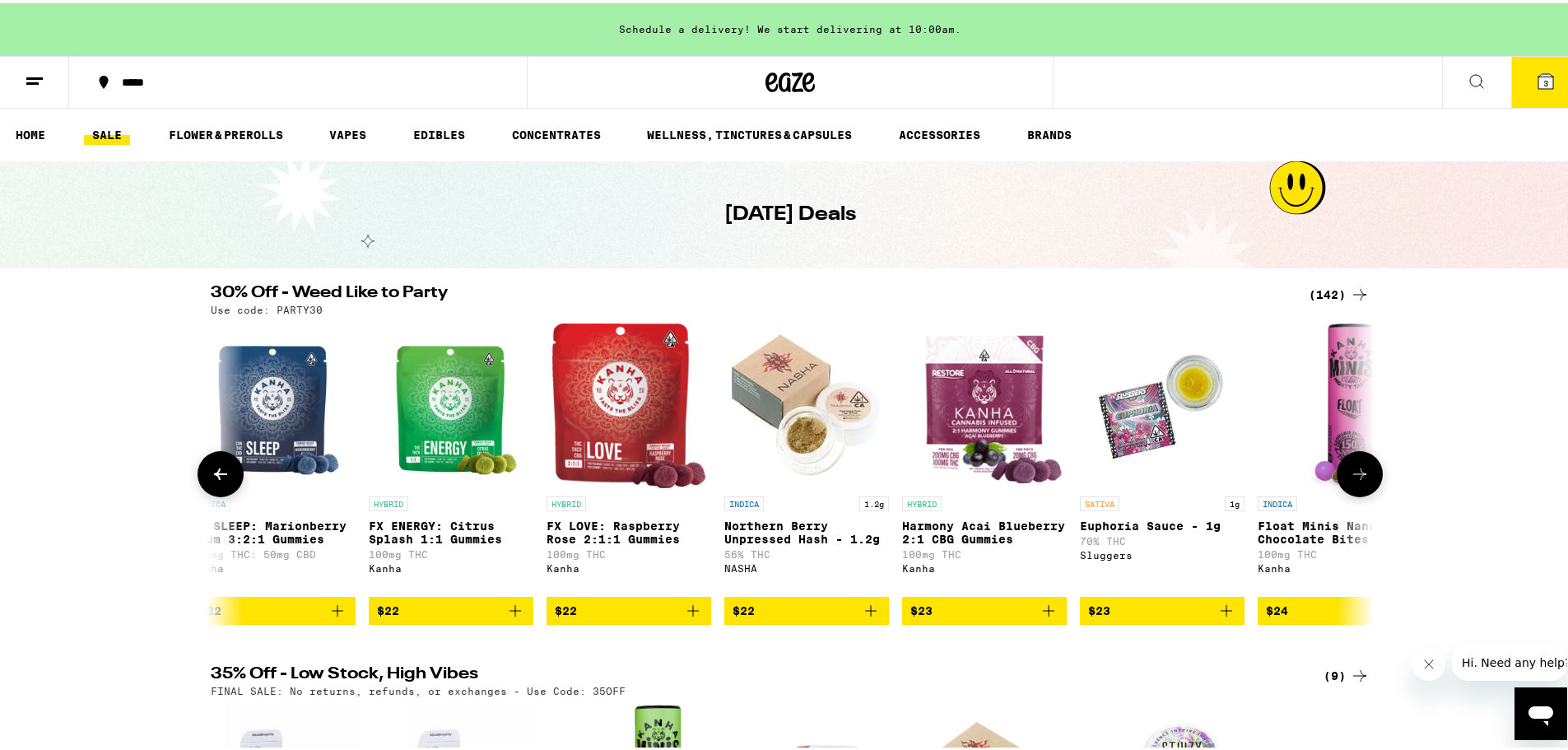
click at [1340, 482] on button at bounding box center [1359, 471] width 46 height 46
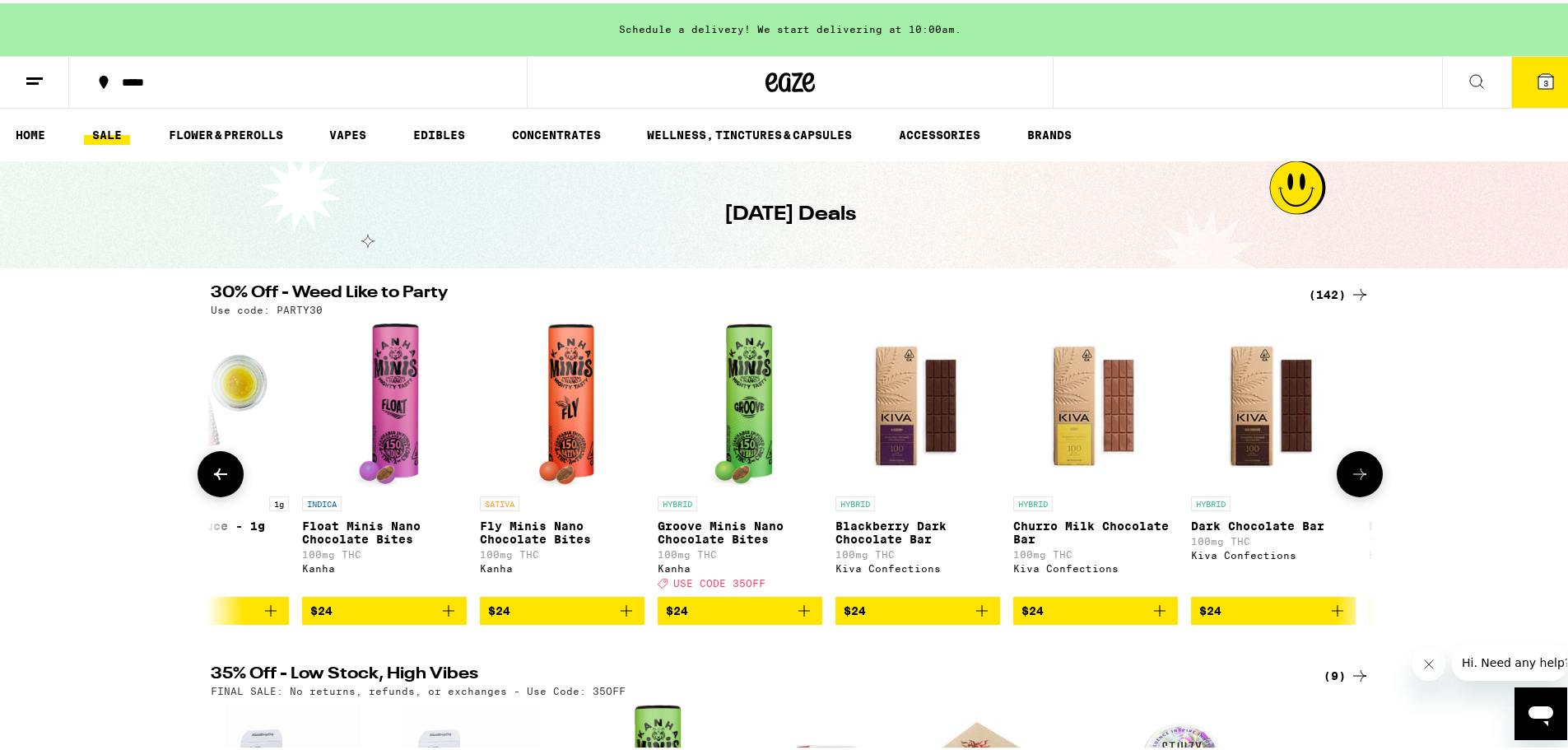
scroll to position [0, 12732]
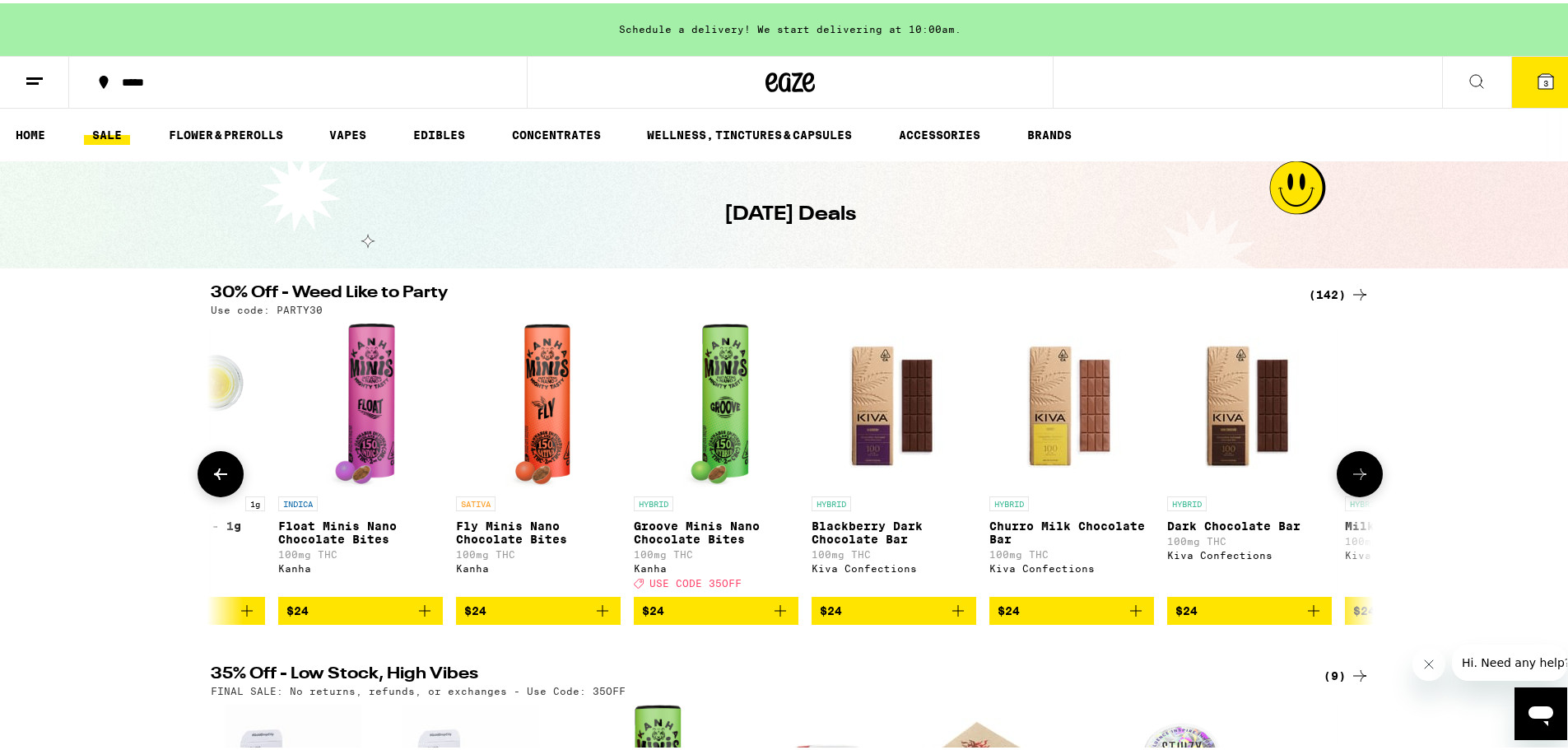
click at [198, 479] on button at bounding box center [220, 471] width 46 height 46
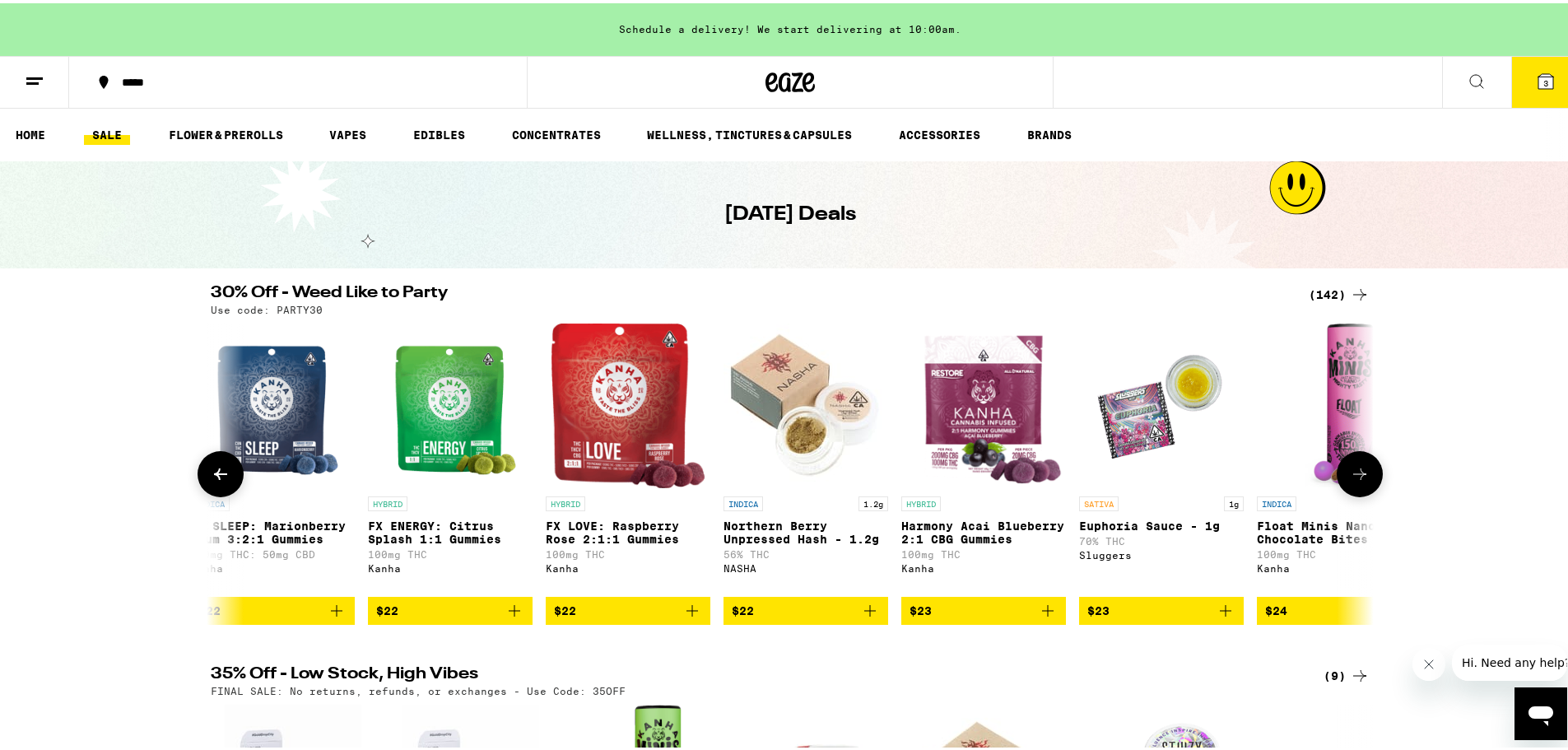
scroll to position [0, 11753]
click at [1366, 473] on button at bounding box center [1359, 471] width 46 height 46
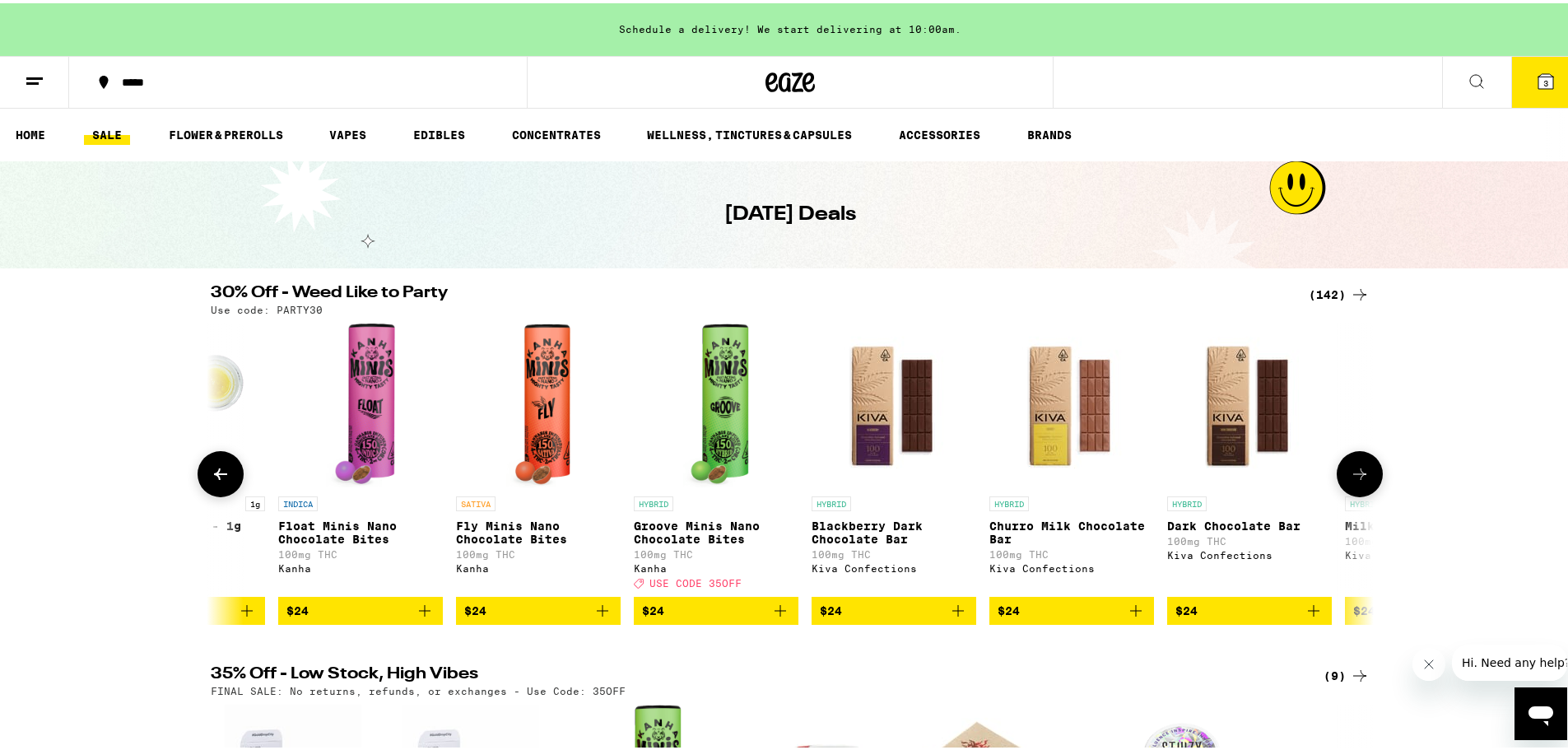
click at [1366, 474] on button at bounding box center [1359, 471] width 46 height 46
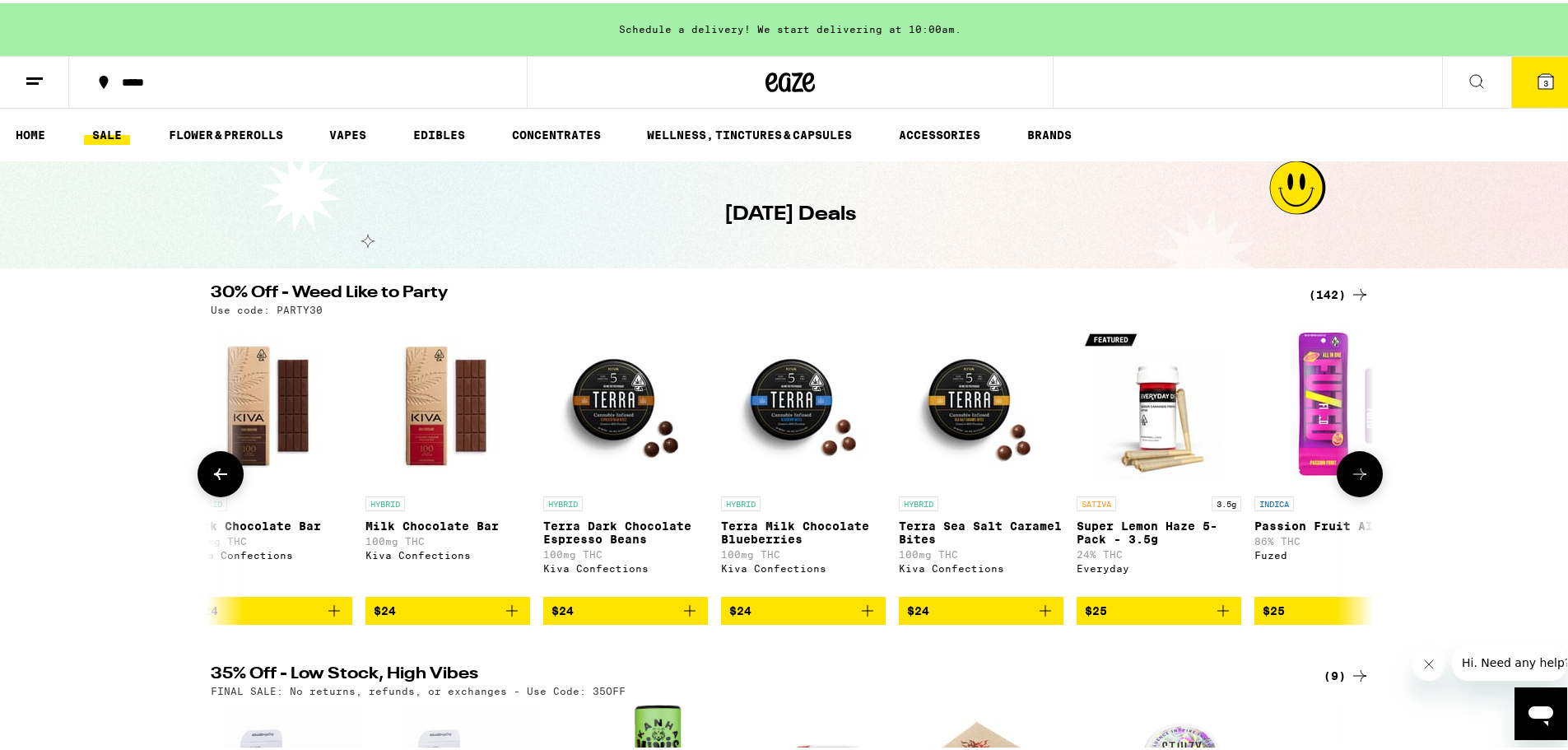
click at [1366, 474] on button at bounding box center [1359, 471] width 46 height 46
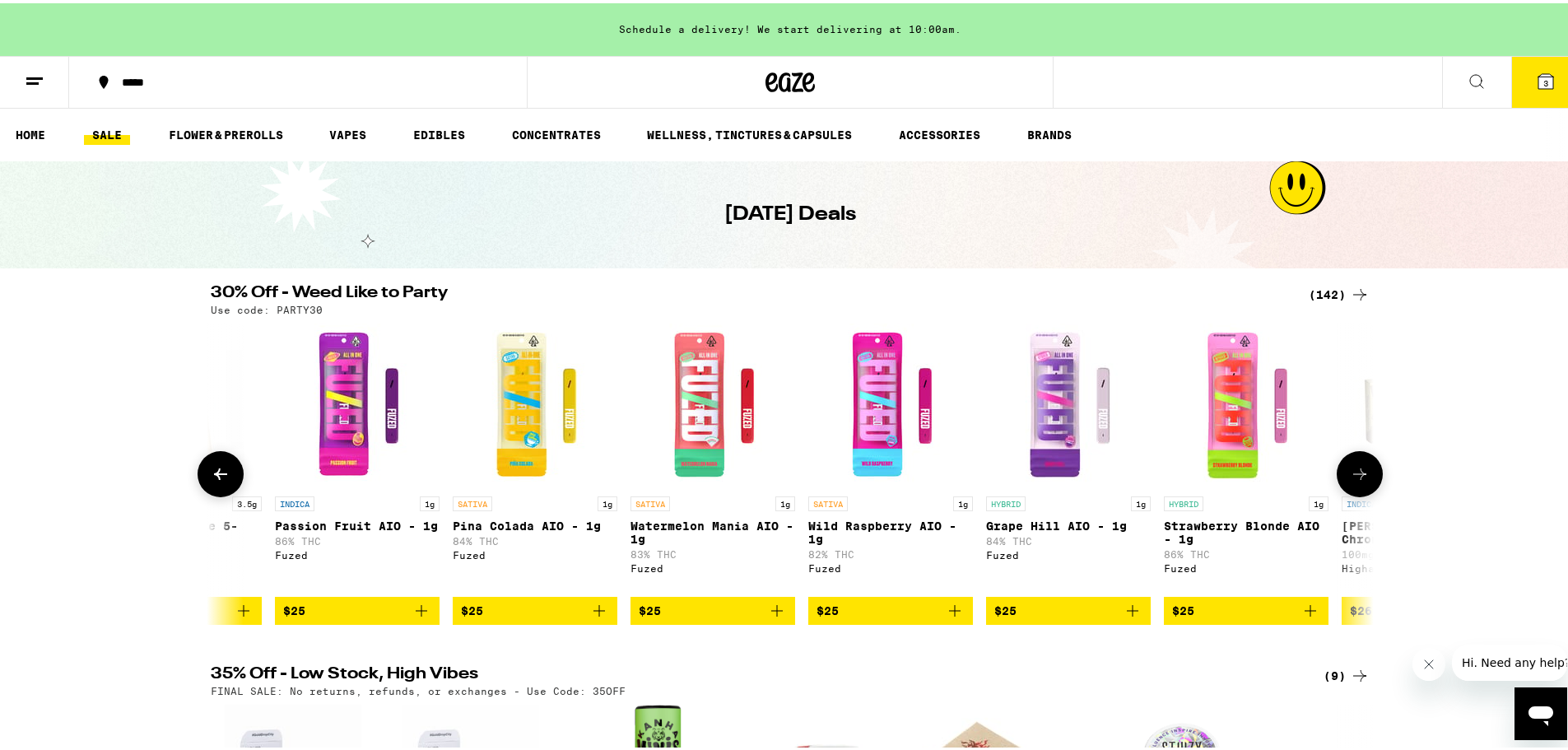
click at [1361, 474] on icon at bounding box center [1359, 471] width 19 height 19
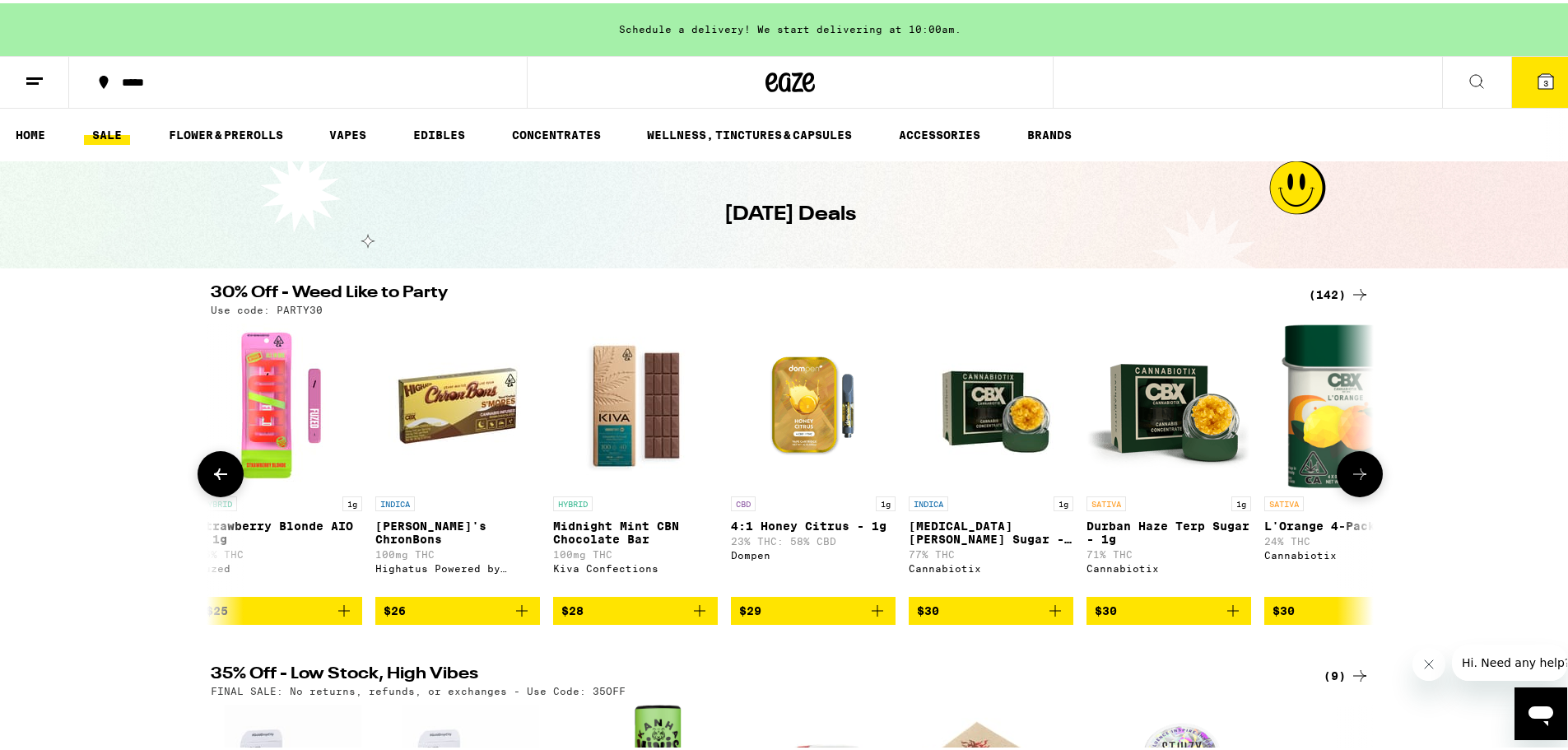
scroll to position [0, 15671]
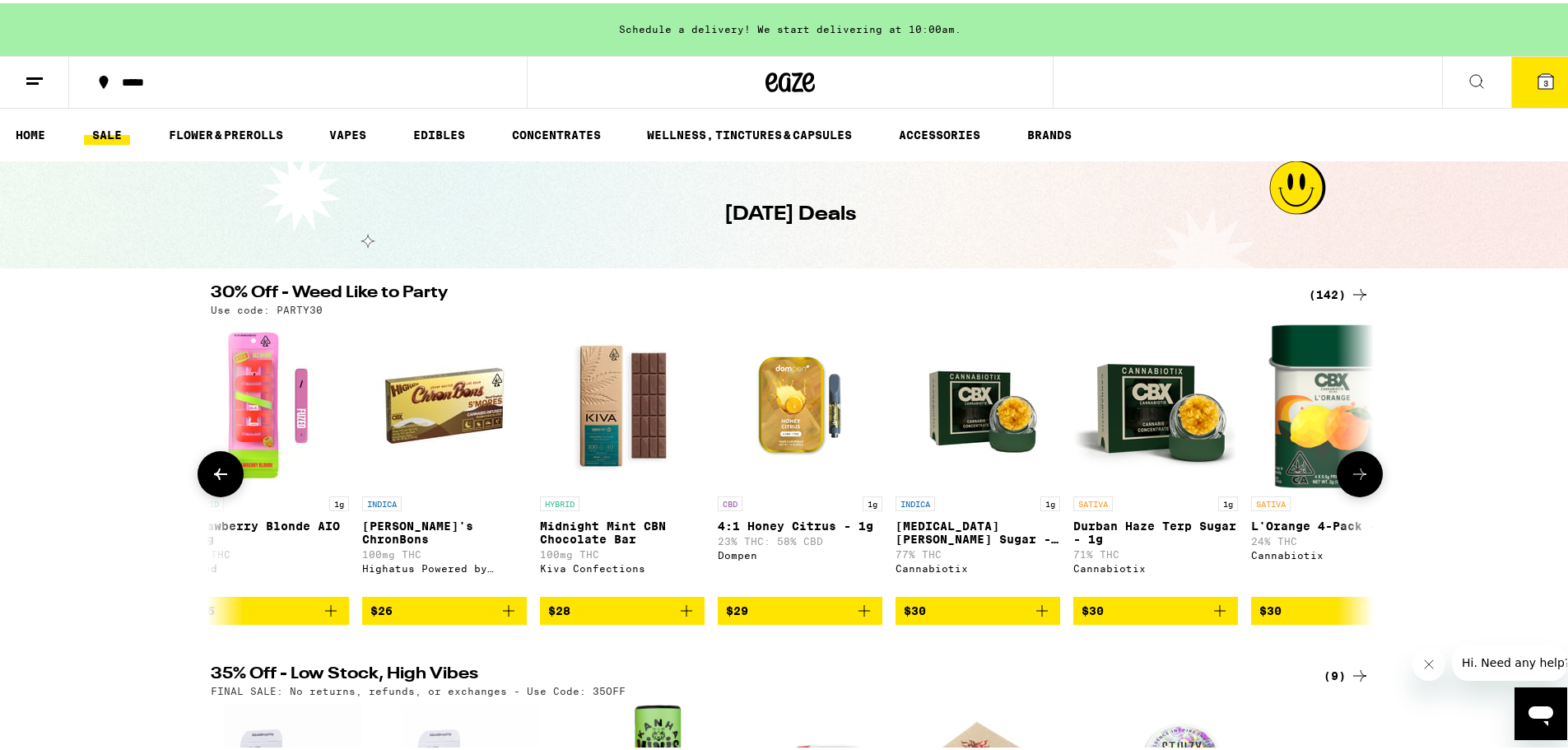
click at [216, 481] on icon at bounding box center [220, 471] width 19 height 19
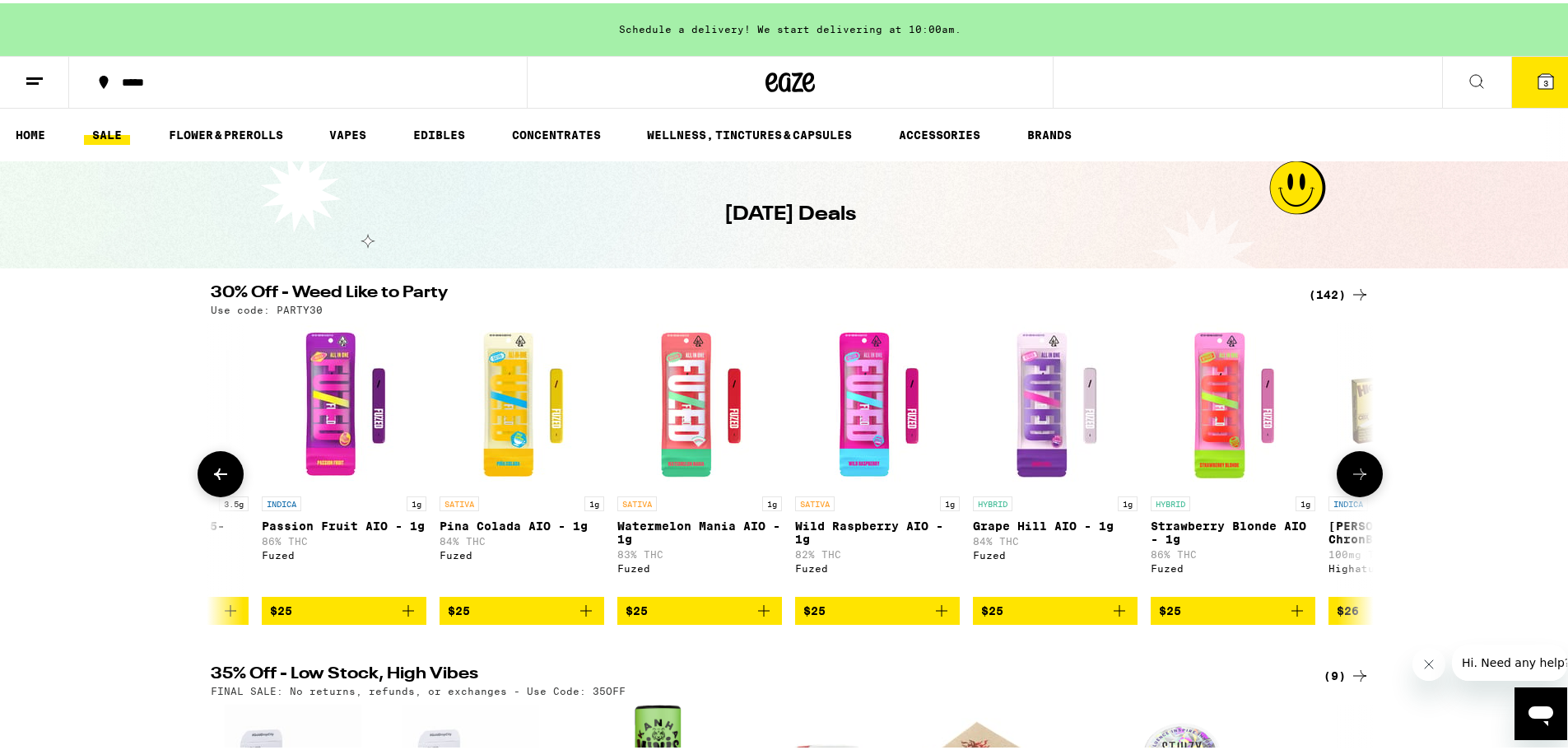
scroll to position [0, 14691]
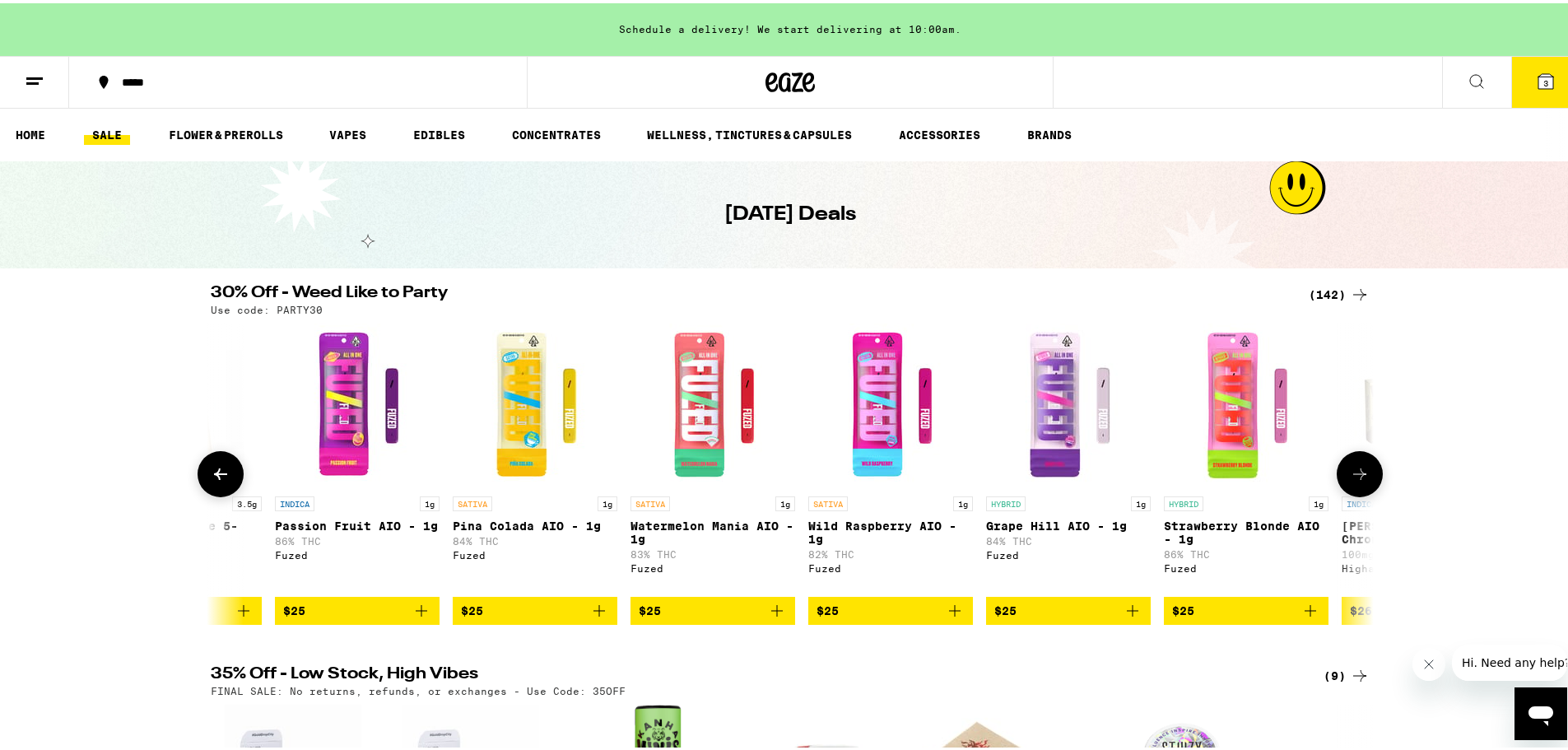
click at [1355, 478] on icon at bounding box center [1359, 471] width 19 height 19
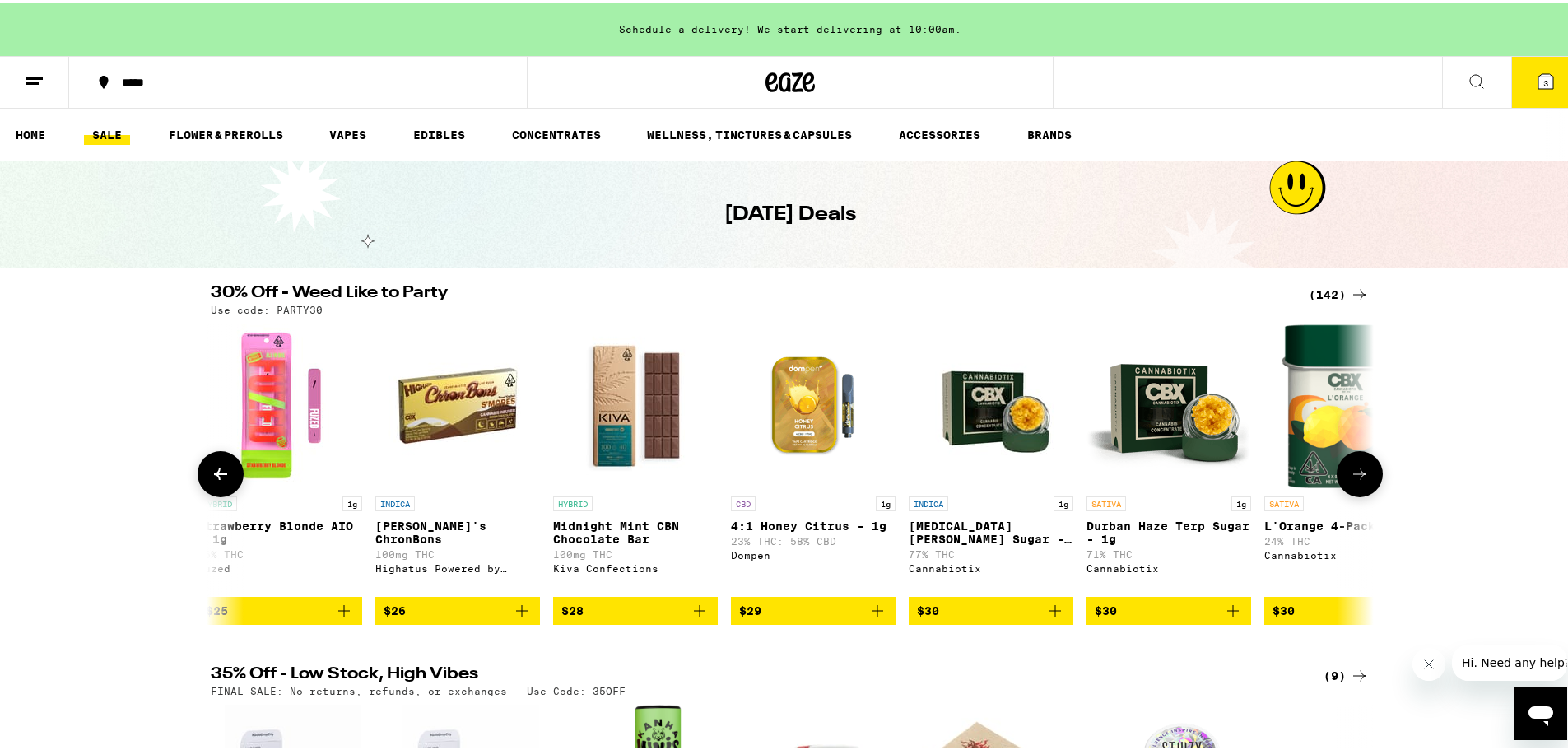
scroll to position [0, 15671]
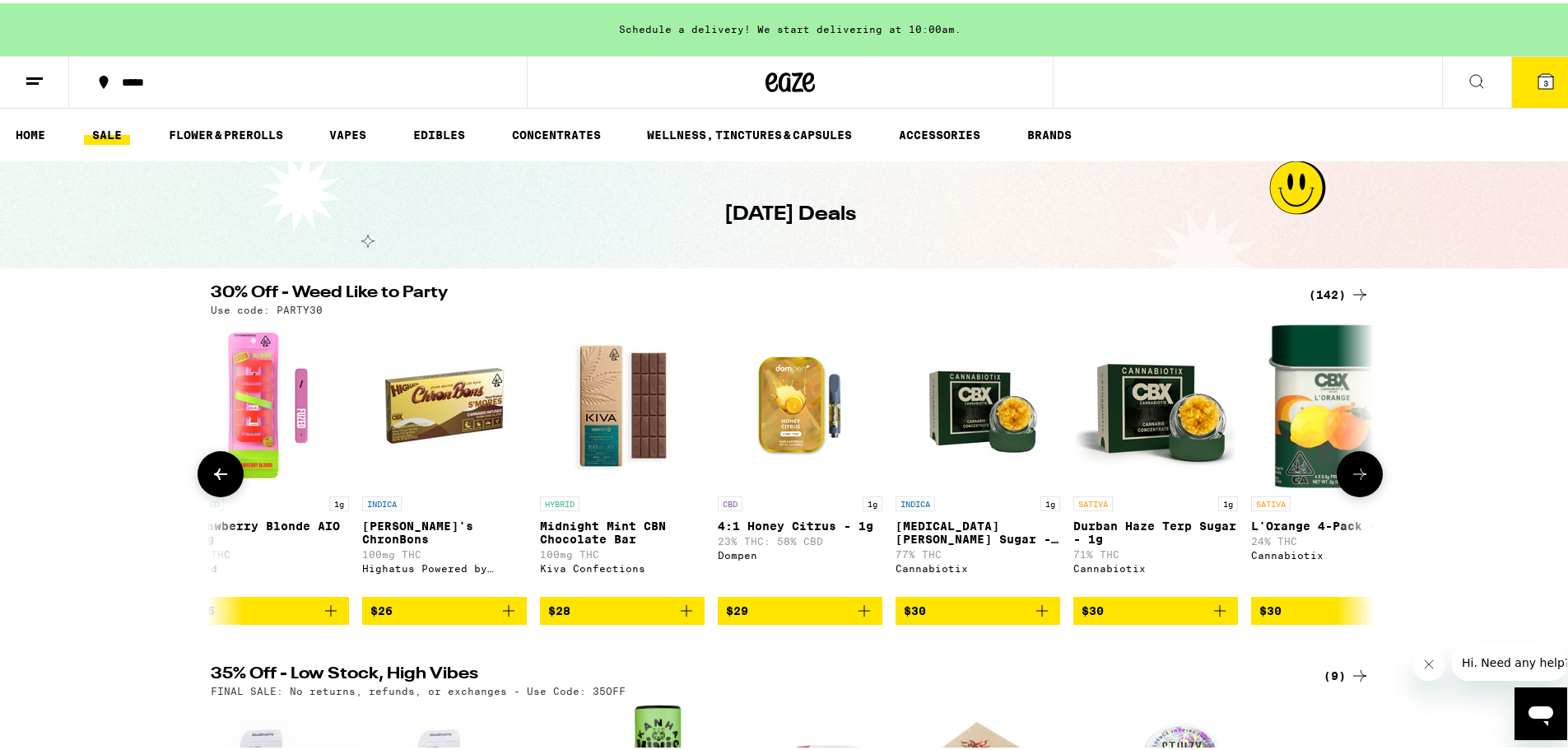
click at [1355, 480] on icon at bounding box center [1359, 471] width 19 height 19
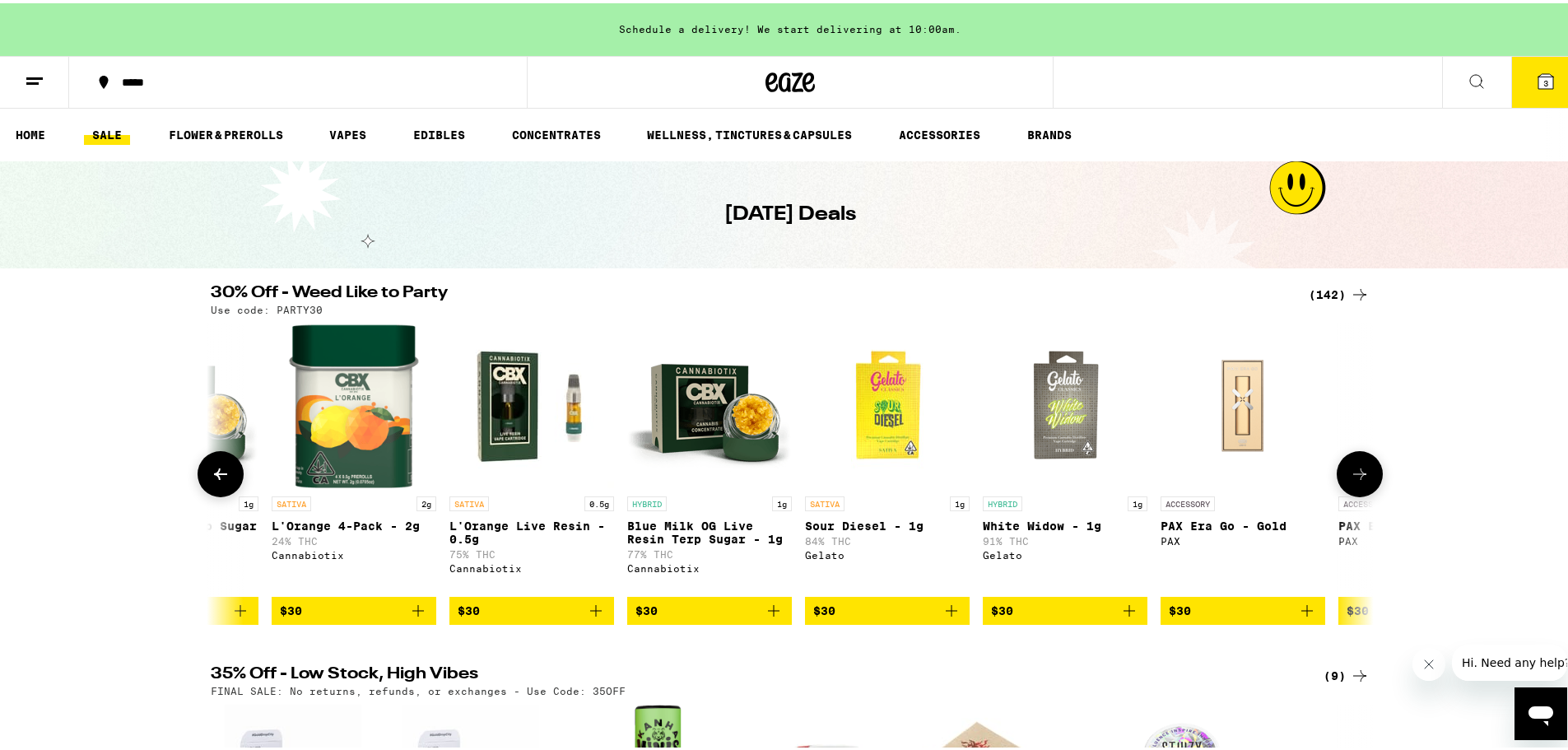
click at [1354, 481] on icon at bounding box center [1359, 471] width 19 height 19
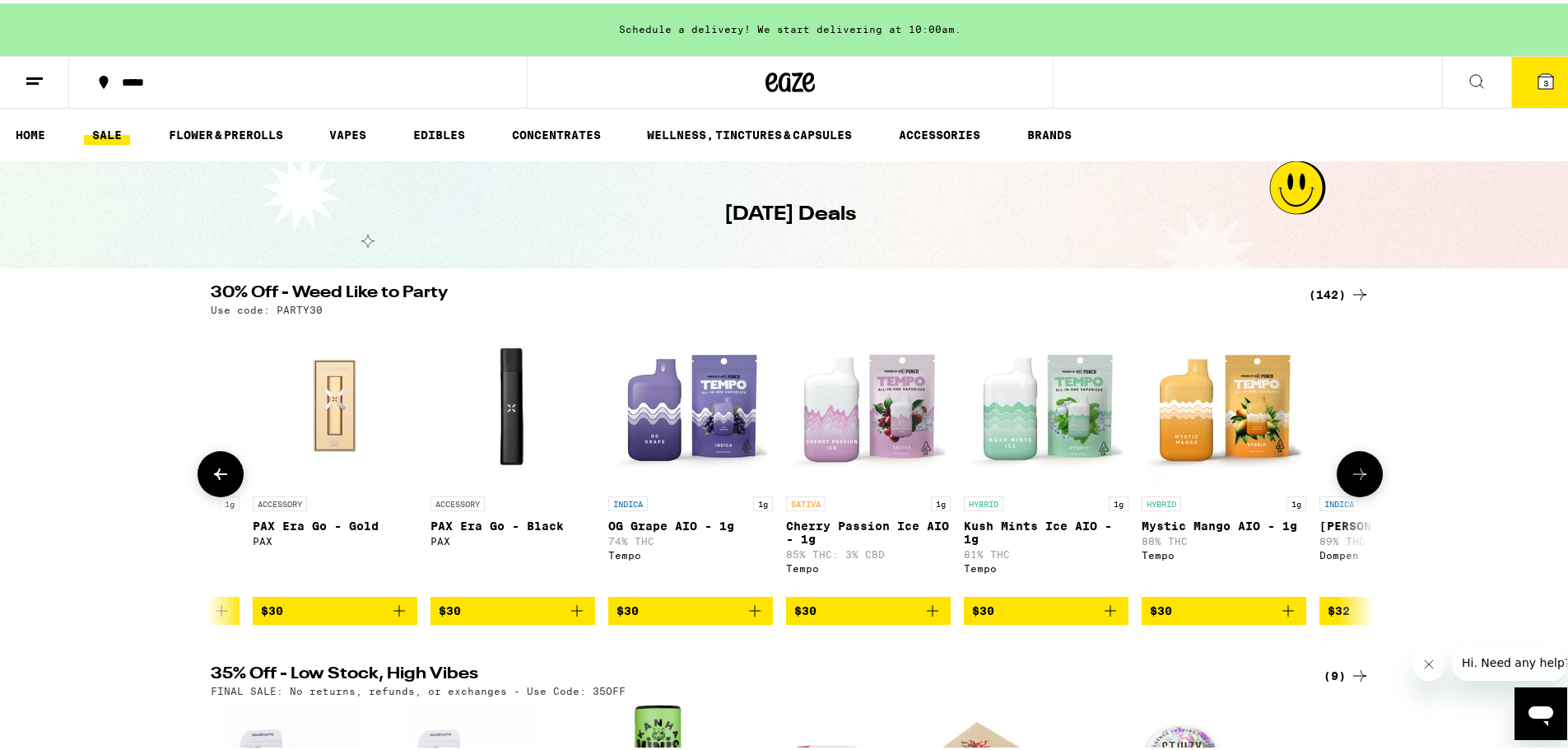
scroll to position [0, 17630]
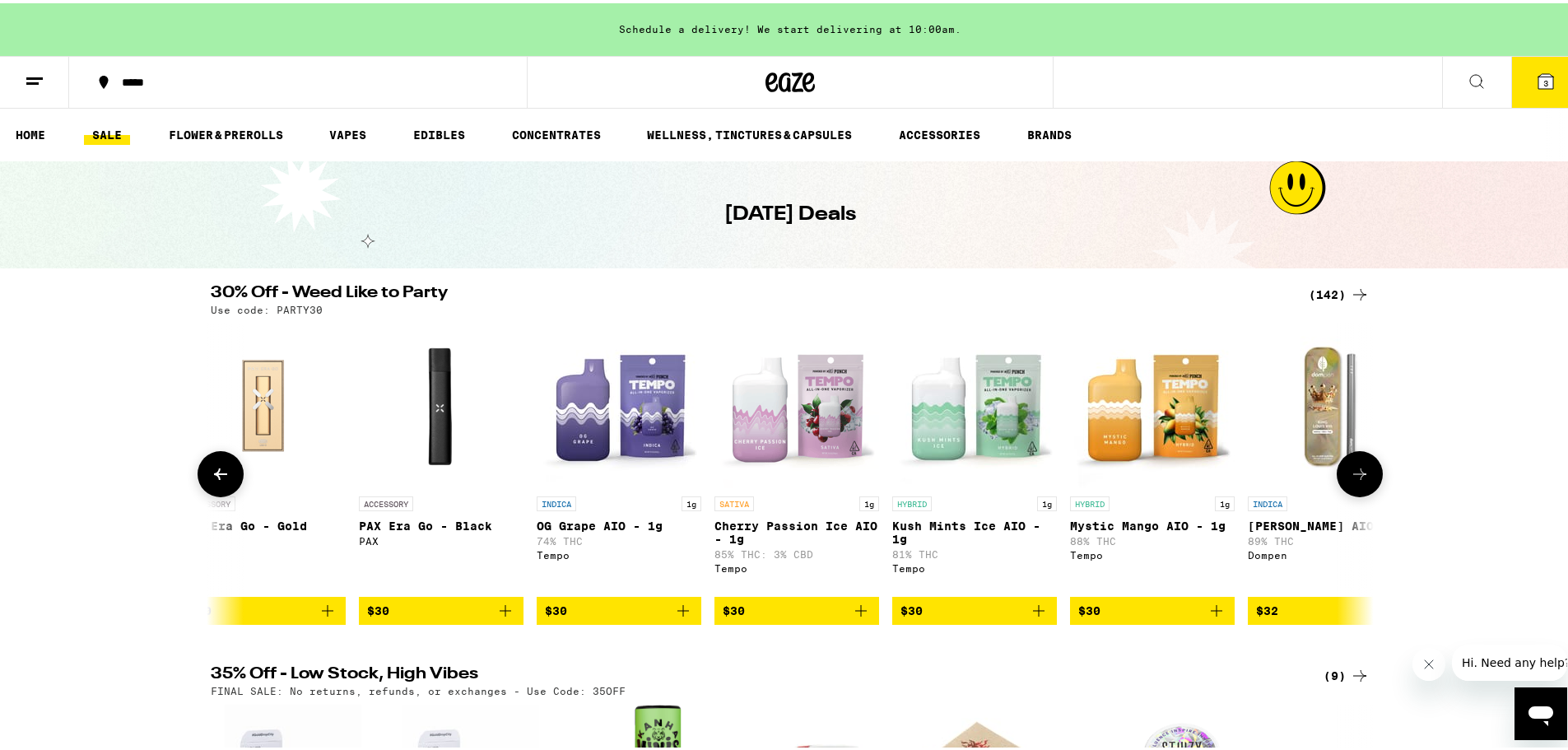
click at [1350, 474] on icon at bounding box center [1359, 471] width 19 height 19
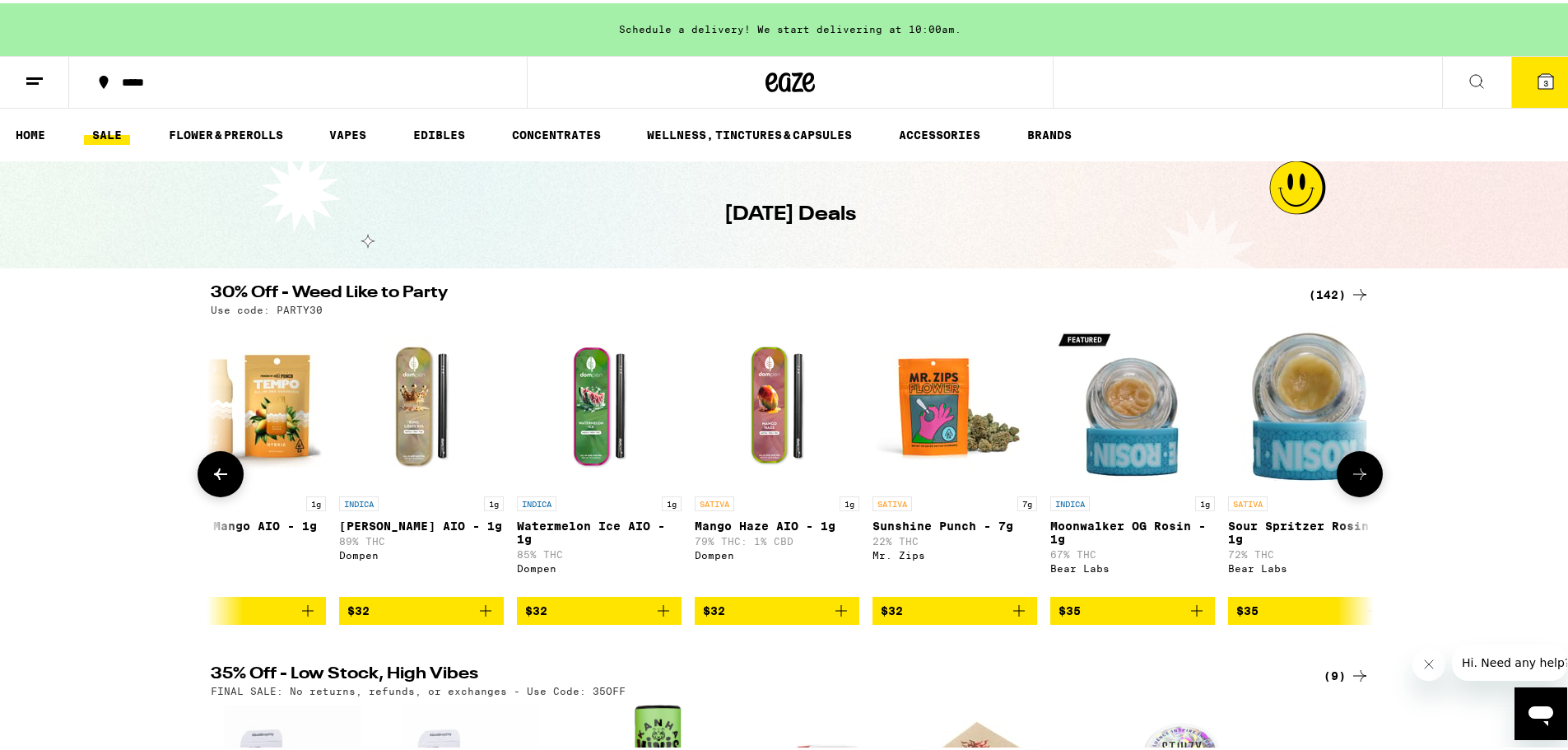
scroll to position [0, 18609]
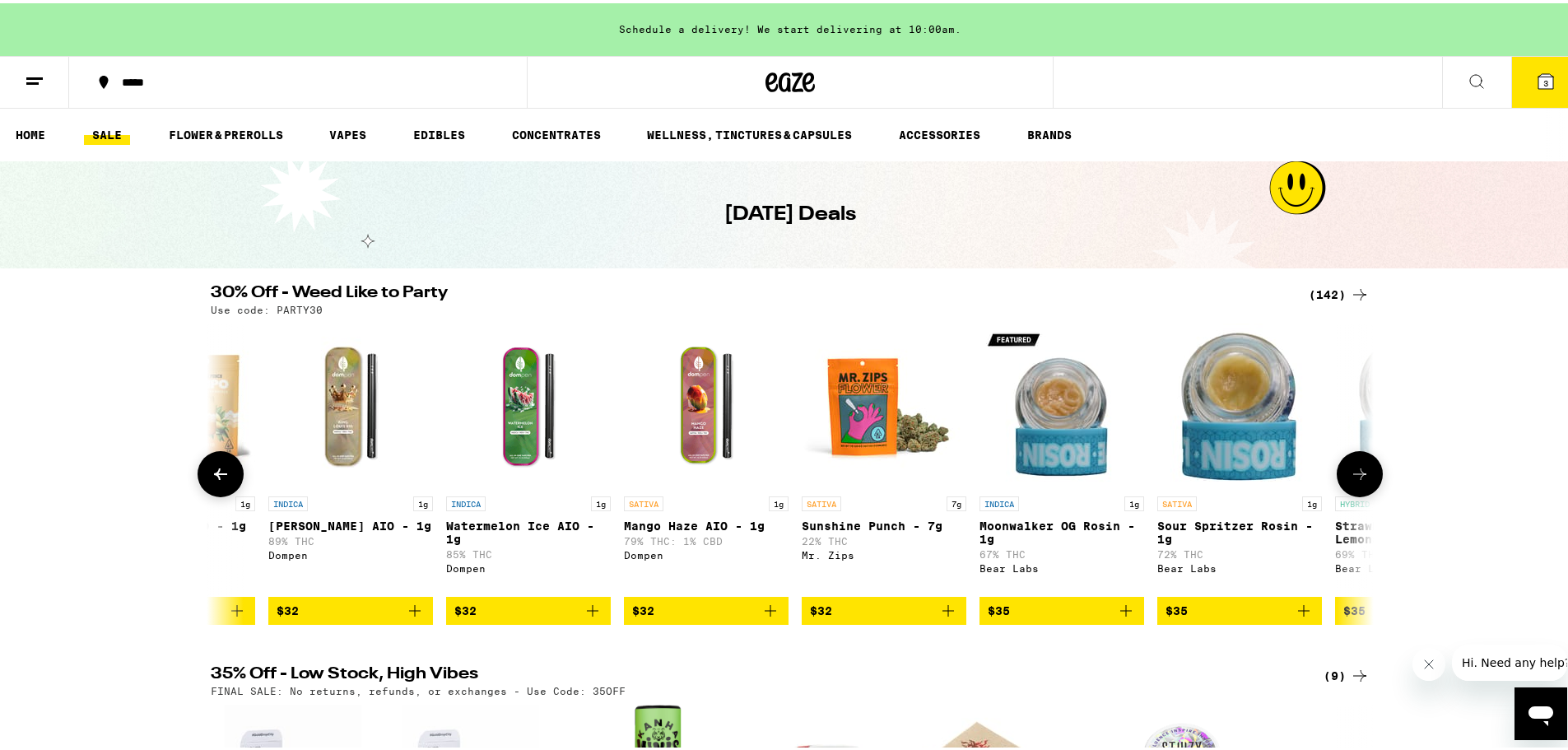
click at [217, 476] on icon at bounding box center [220, 470] width 13 height 11
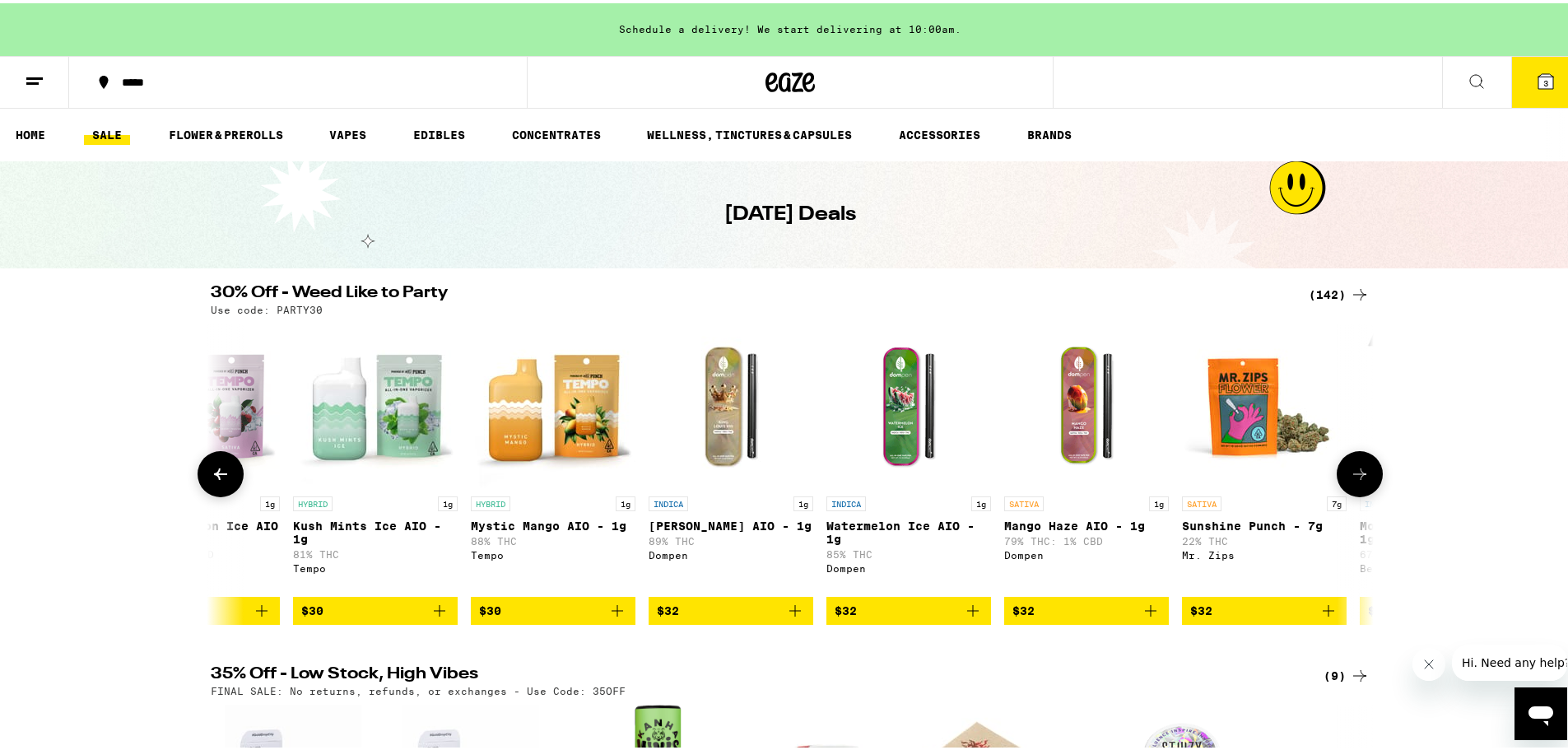
click at [217, 476] on icon at bounding box center [220, 470] width 13 height 11
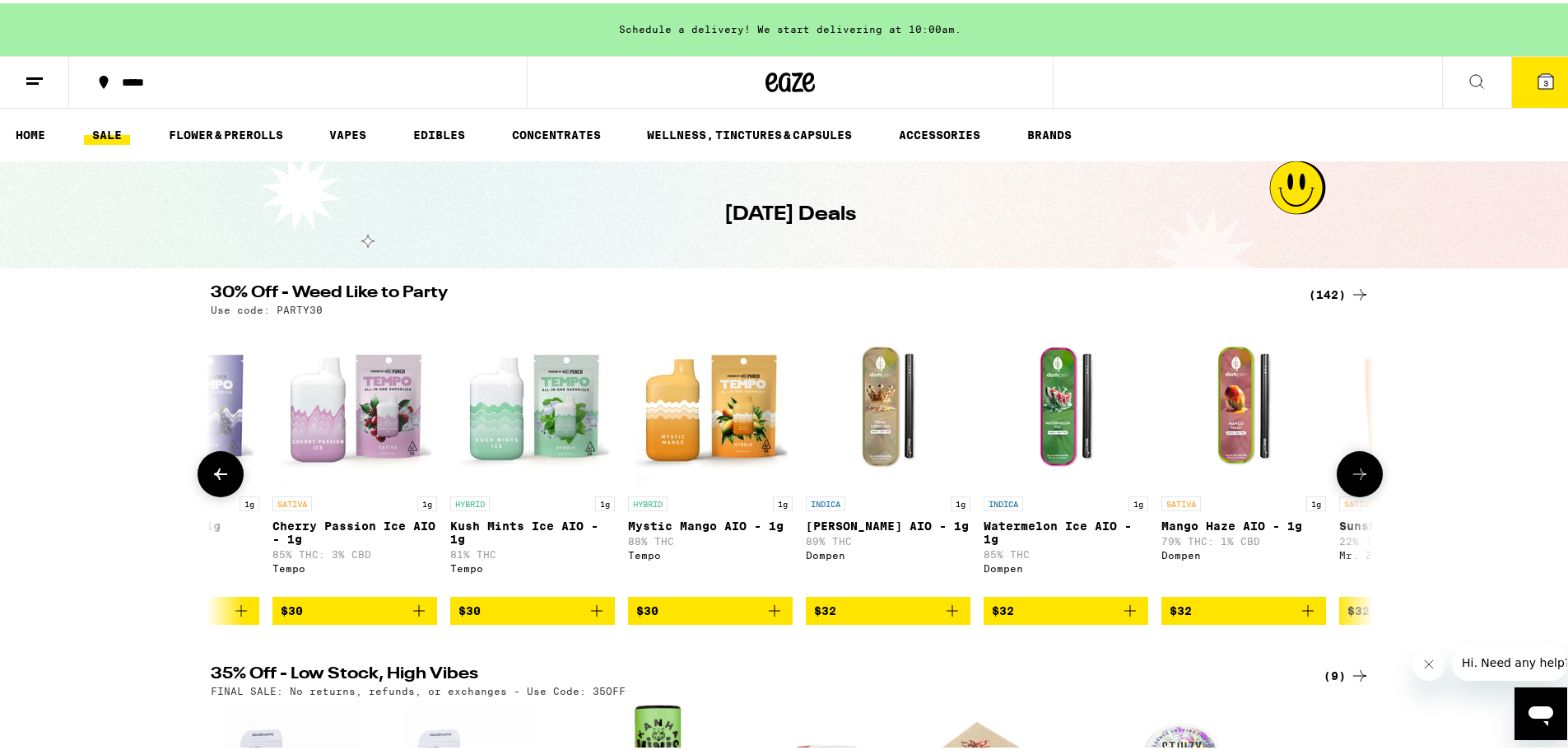
click at [217, 476] on icon at bounding box center [220, 470] width 13 height 11
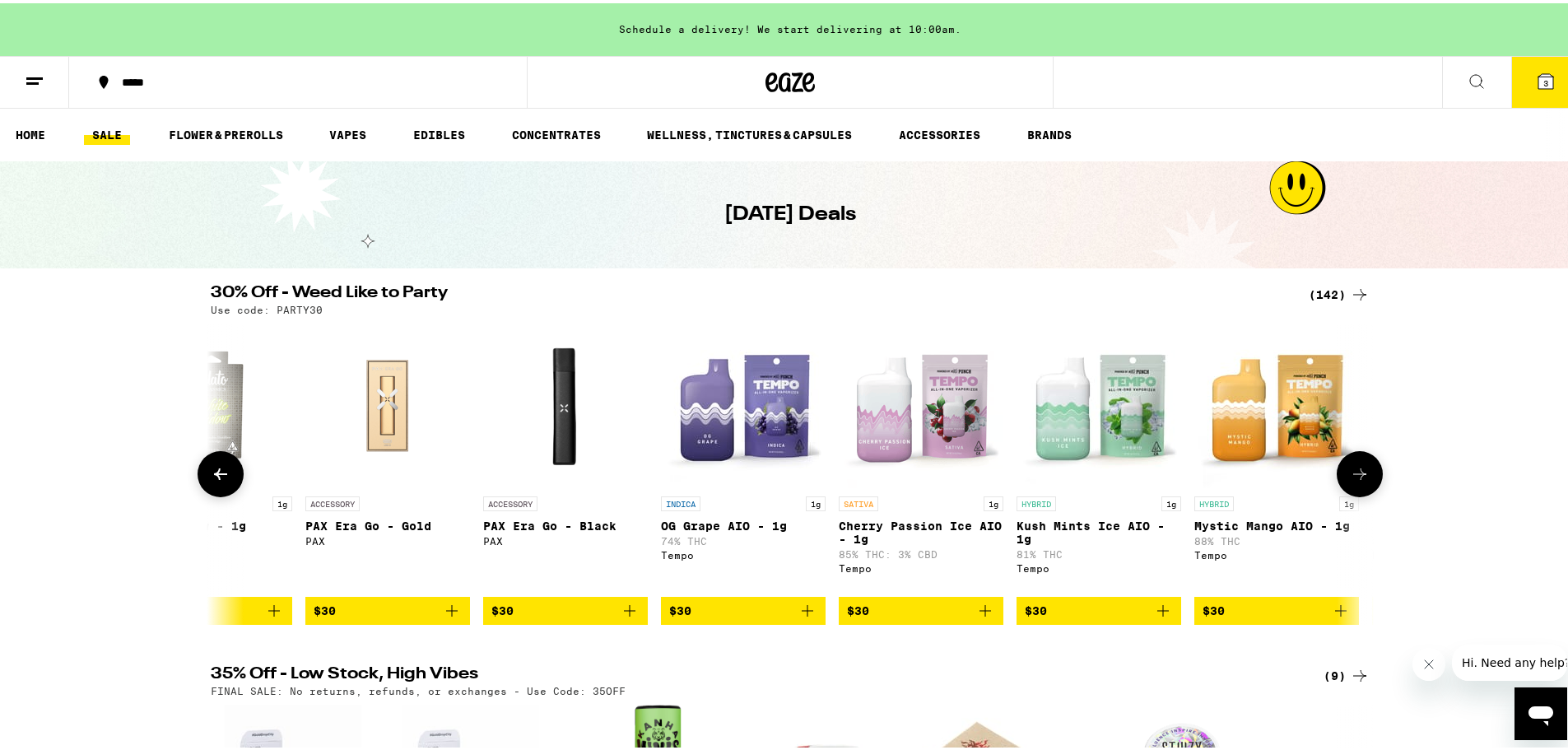
click at [217, 476] on icon at bounding box center [220, 470] width 13 height 11
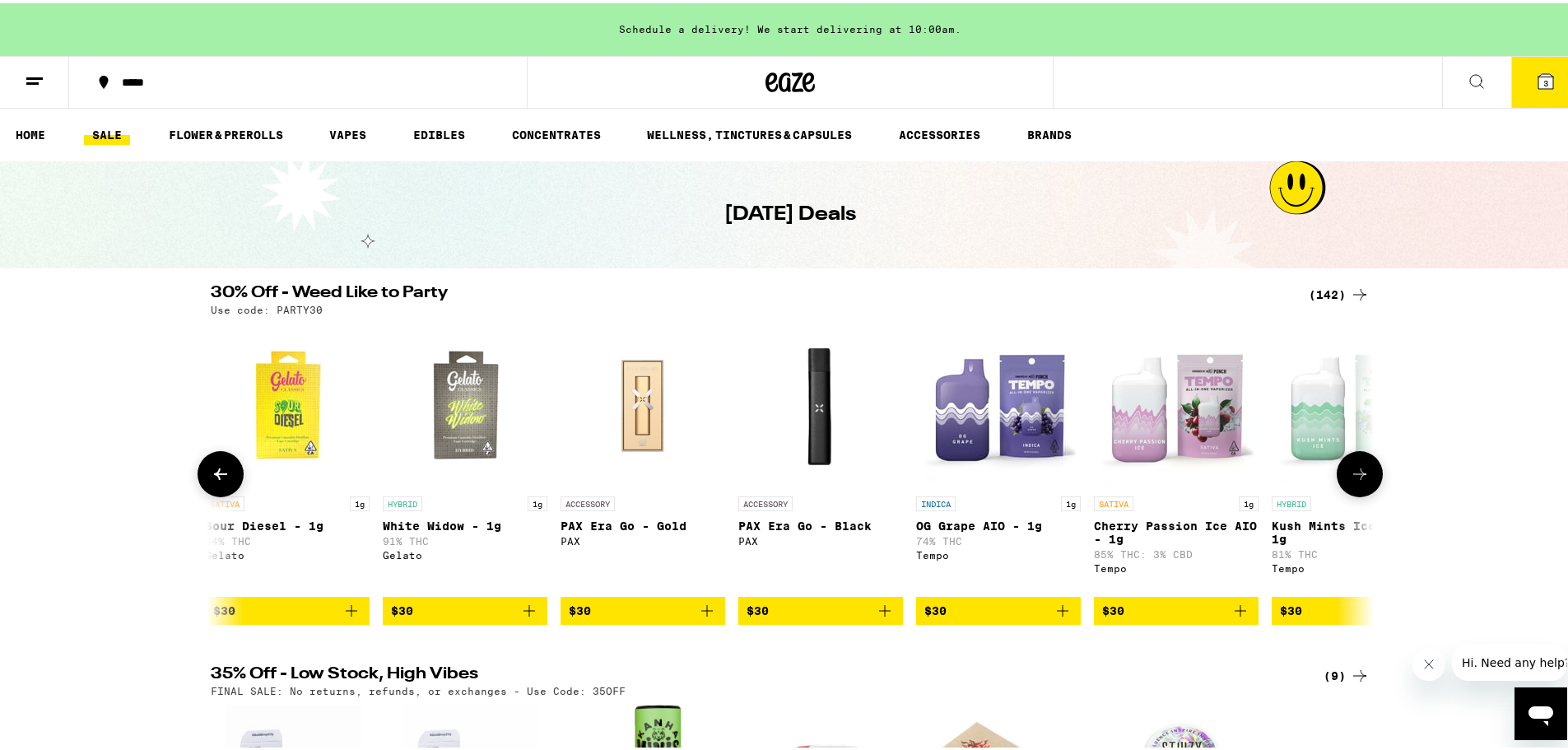
click at [217, 476] on icon at bounding box center [220, 470] width 13 height 11
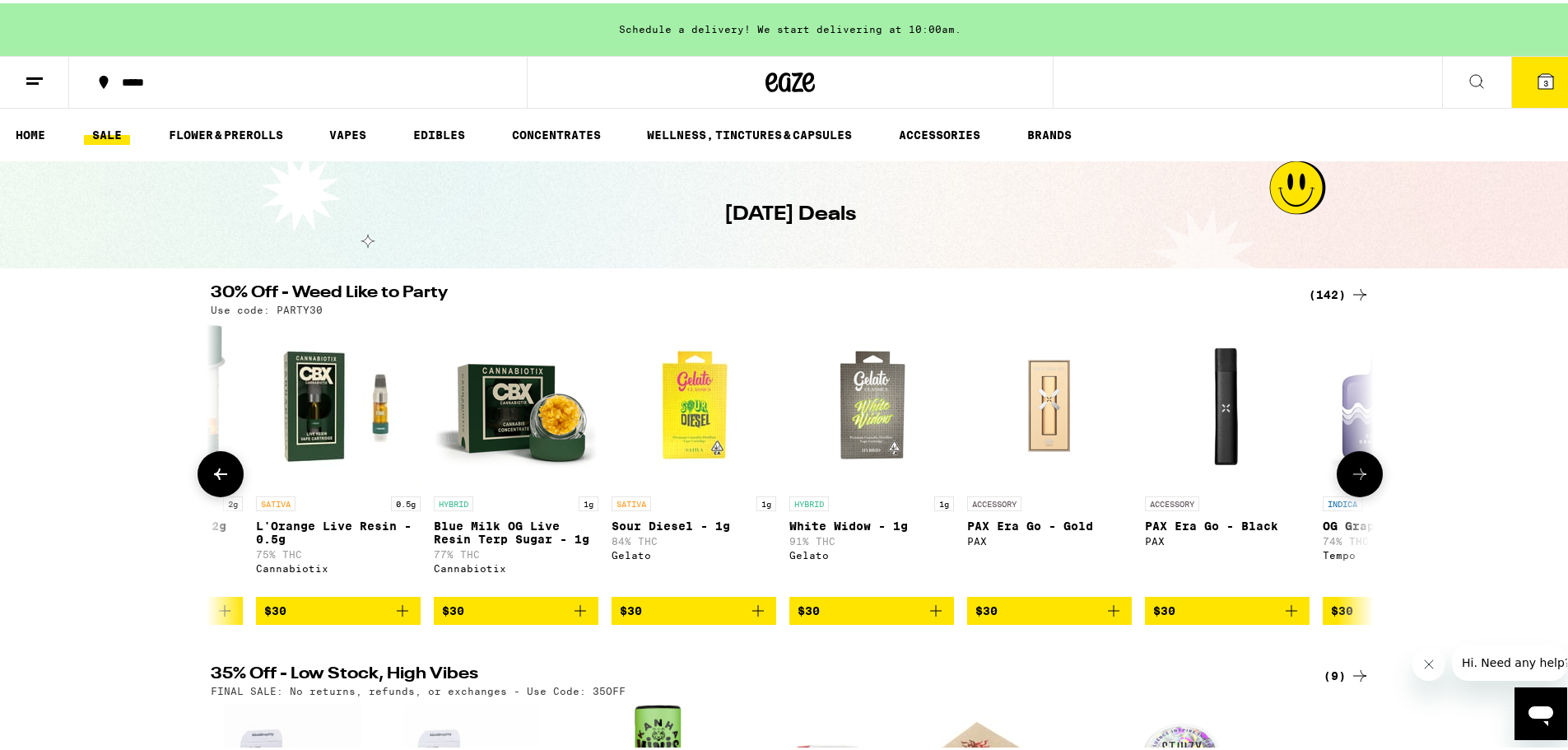
click at [217, 476] on icon at bounding box center [220, 470] width 13 height 11
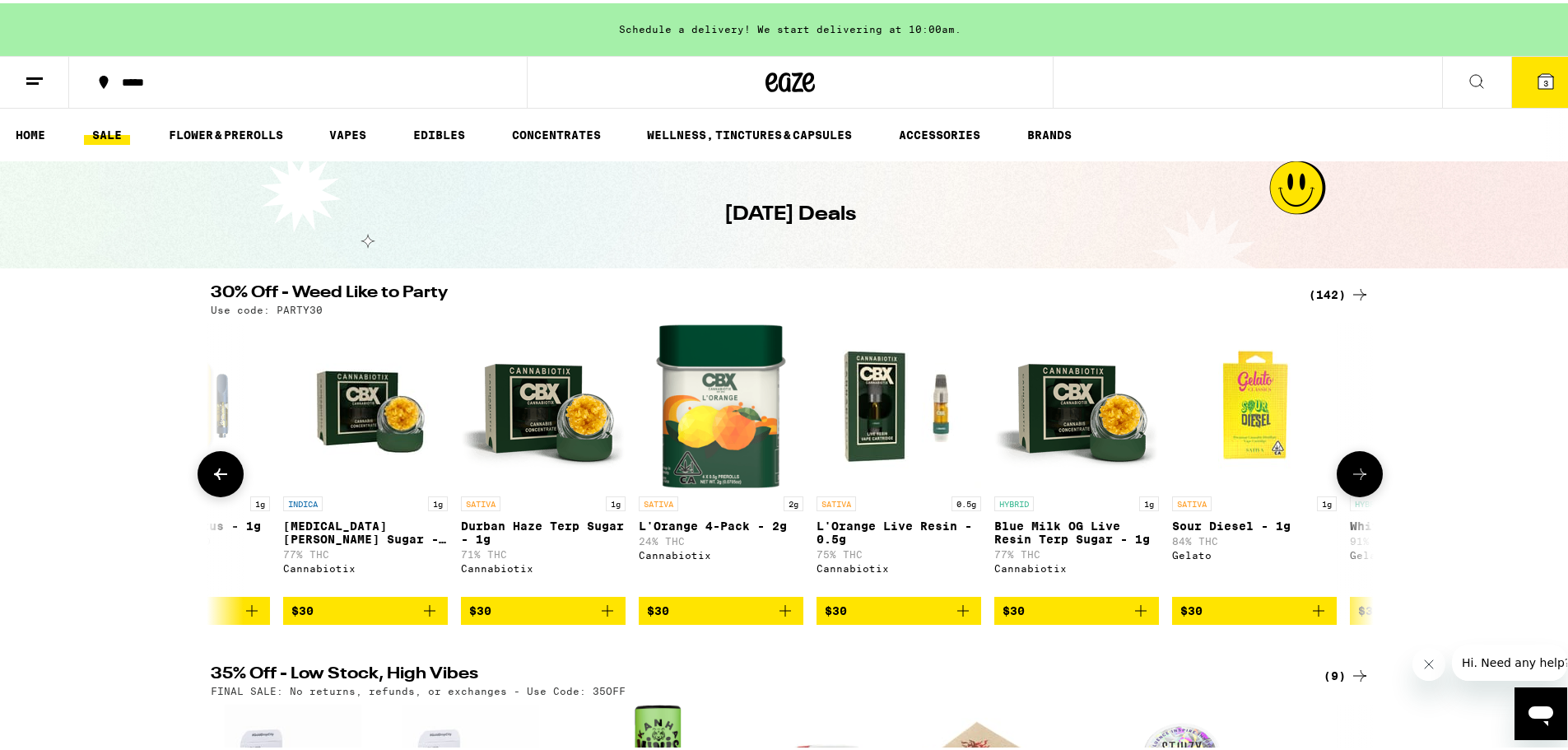
click at [217, 476] on icon at bounding box center [220, 470] width 13 height 11
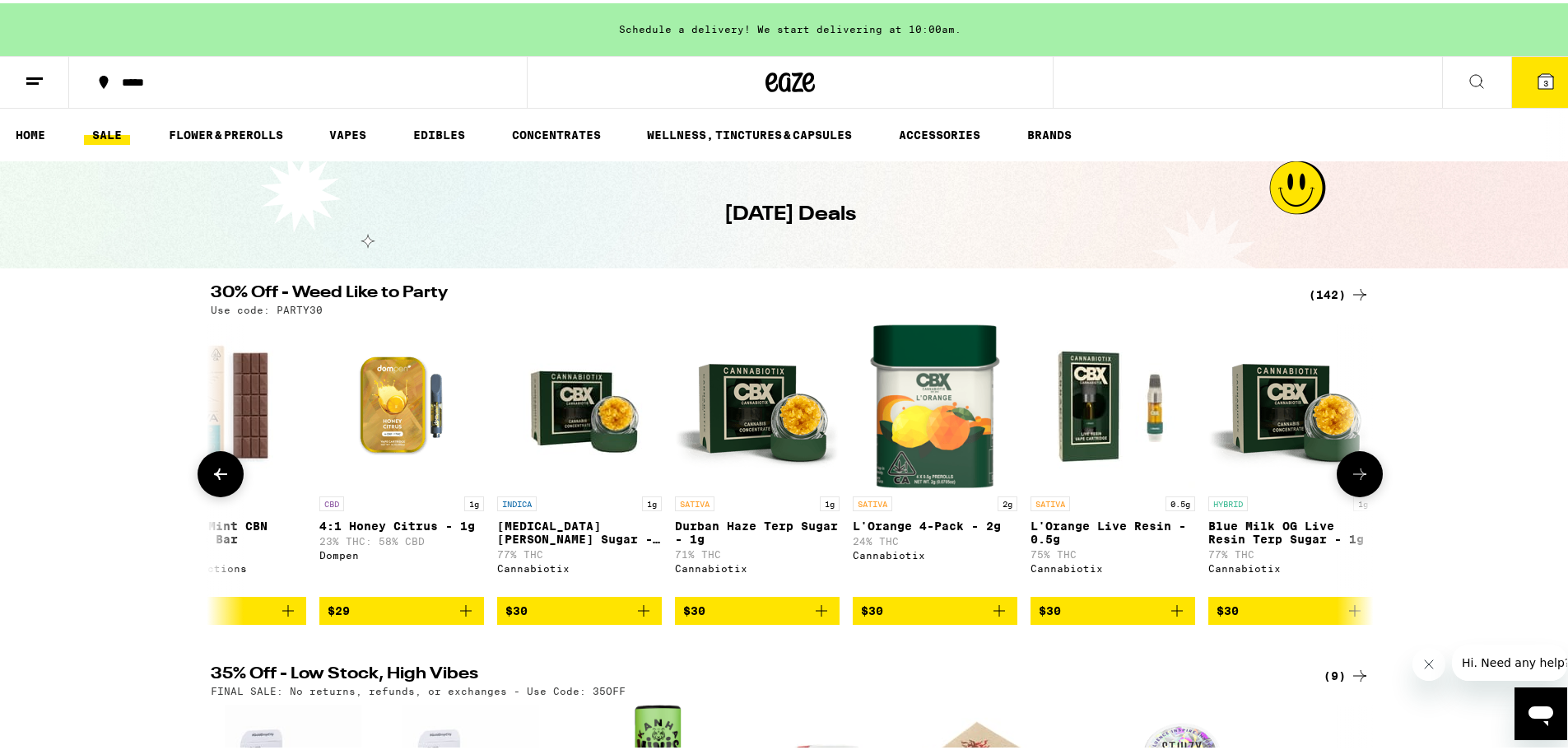
click at [217, 476] on icon at bounding box center [220, 470] width 13 height 11
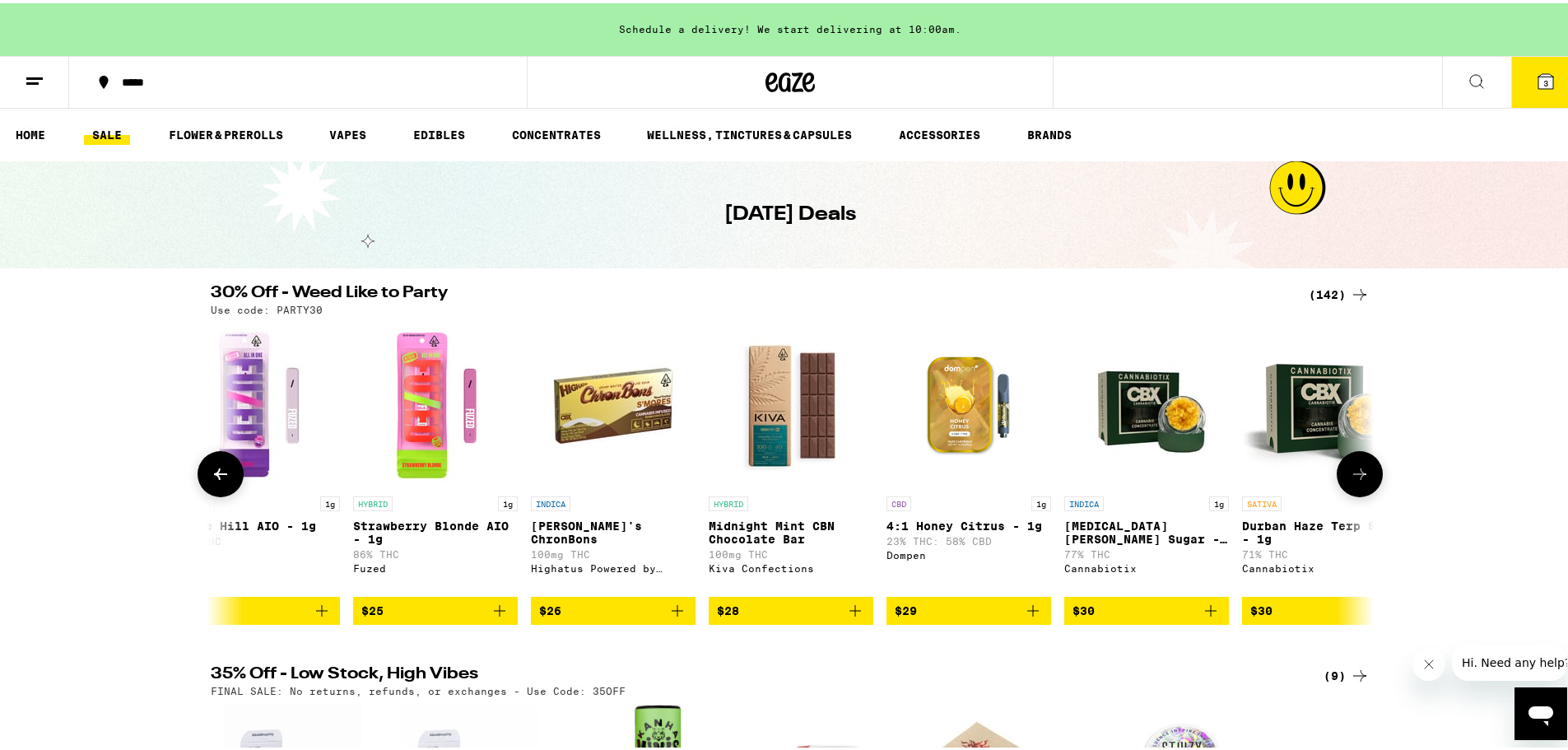
click at [217, 476] on icon at bounding box center [220, 470] width 13 height 11
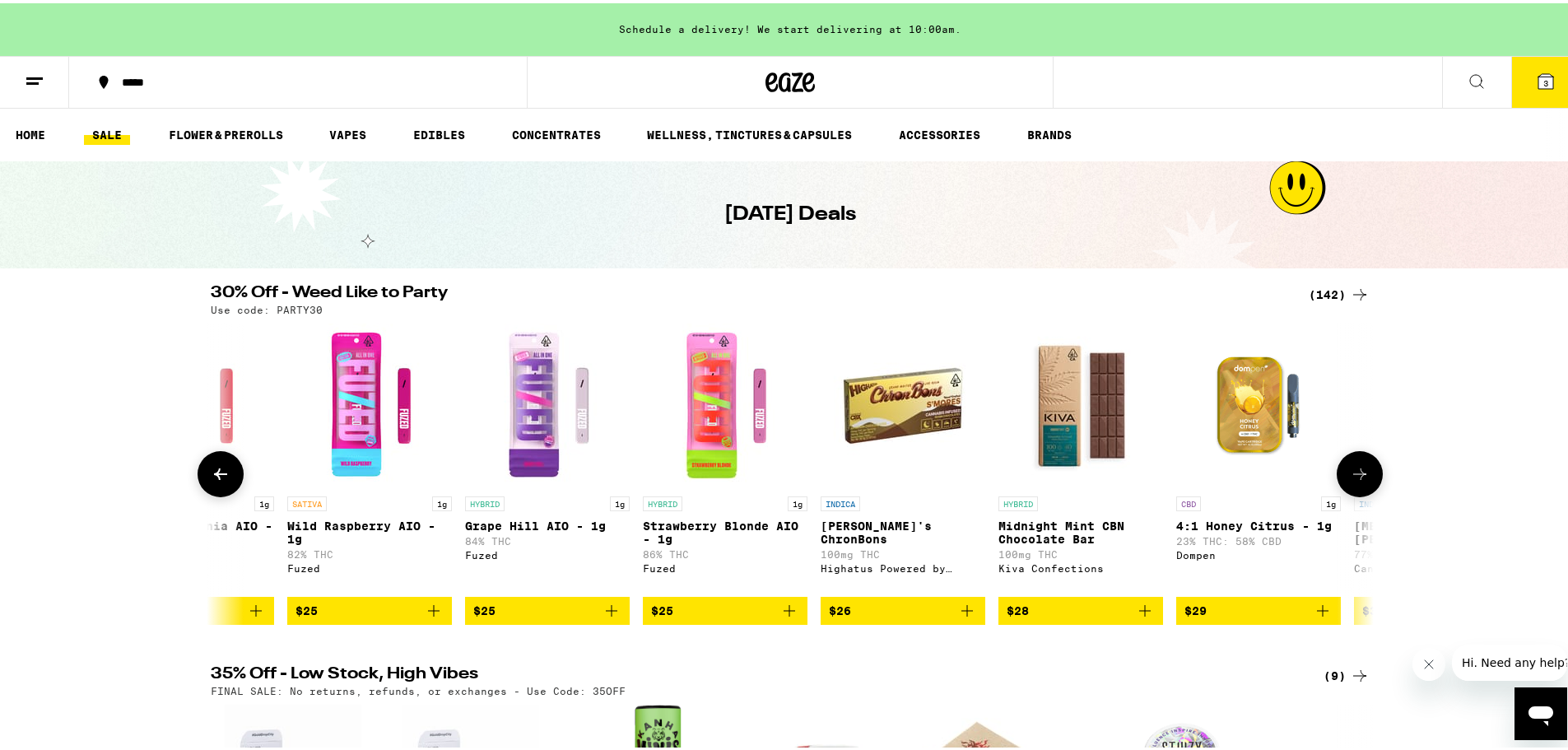
click at [217, 476] on icon at bounding box center [220, 470] width 13 height 11
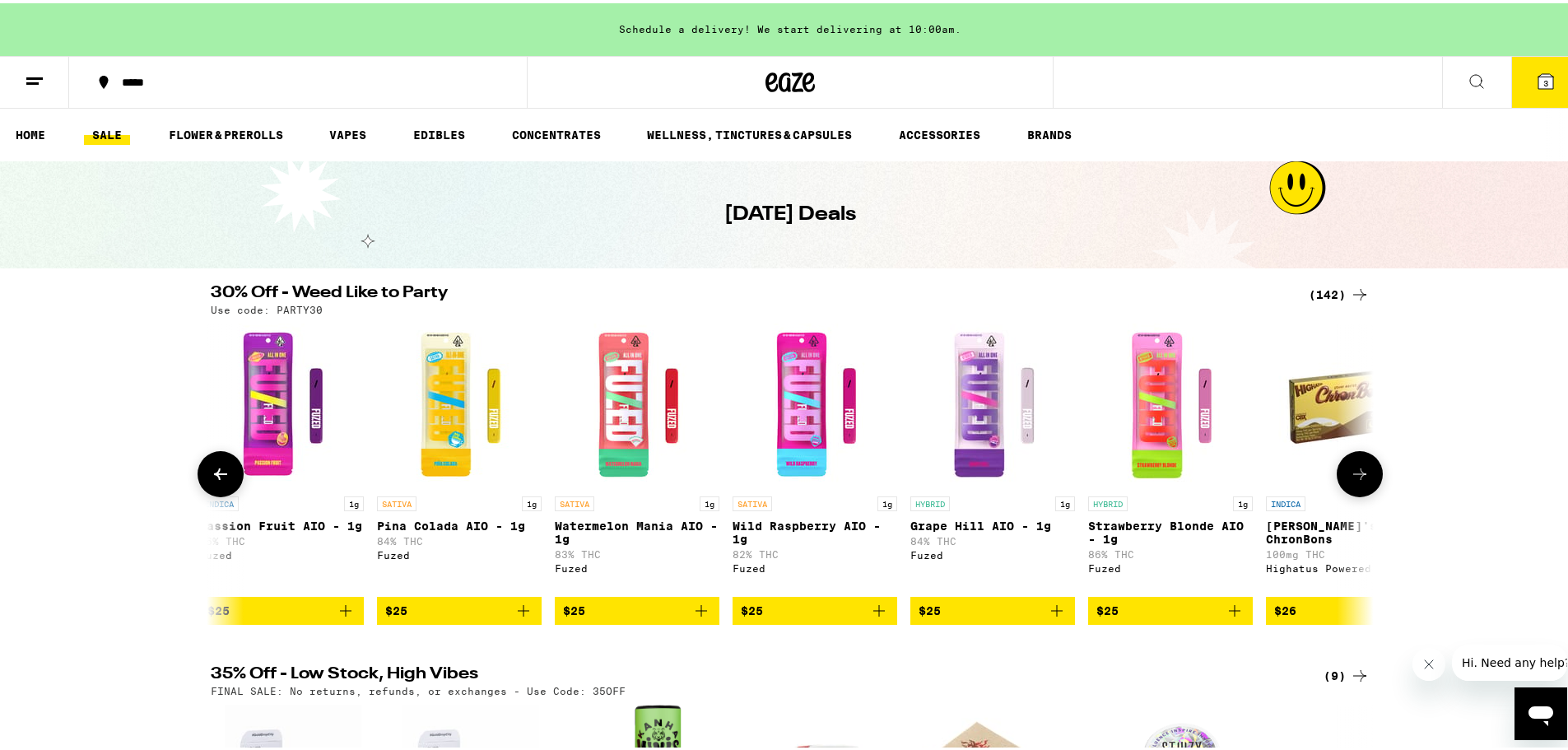
click at [217, 476] on icon at bounding box center [220, 470] width 13 height 11
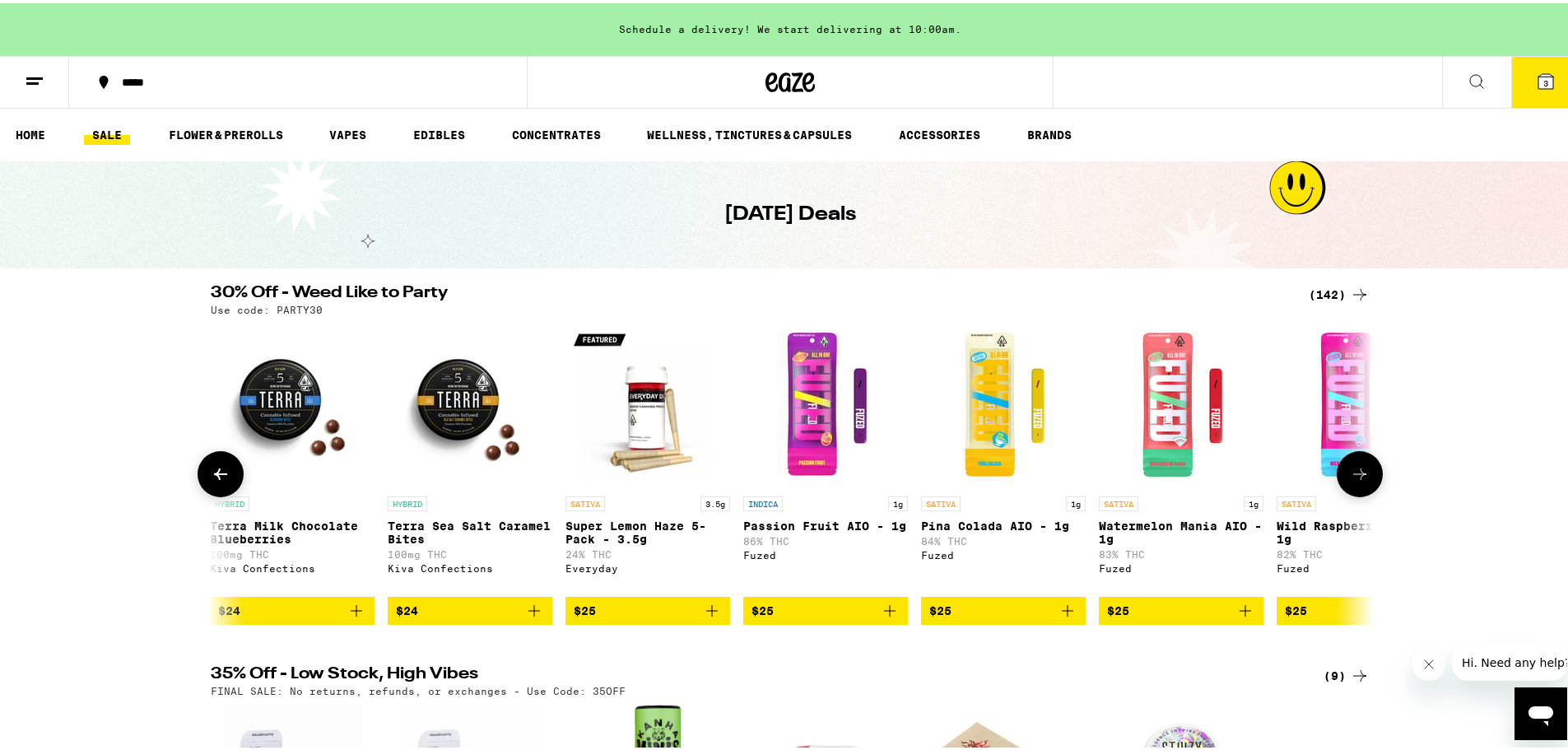
click at [217, 476] on icon at bounding box center [220, 470] width 13 height 11
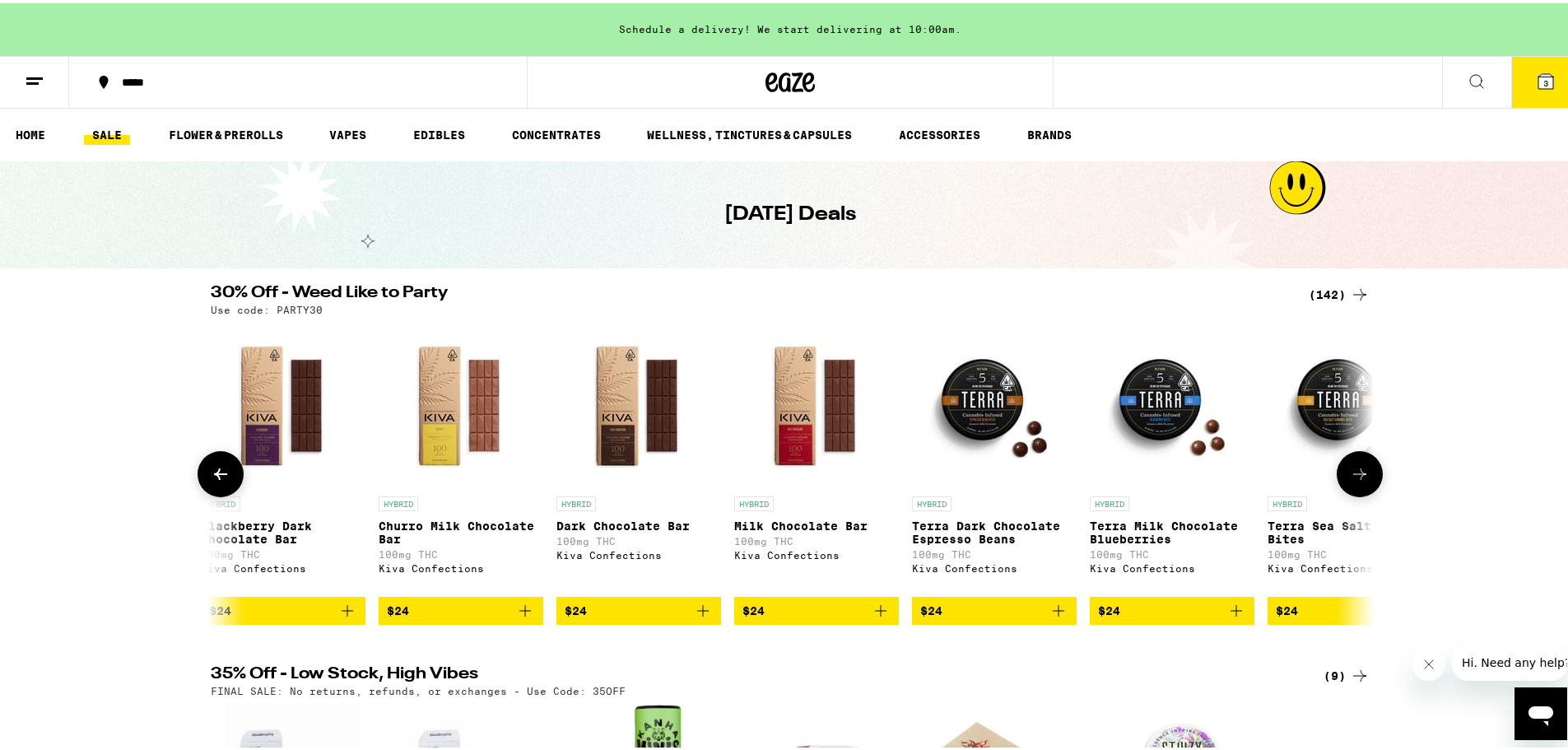
click at [217, 476] on icon at bounding box center [220, 470] width 13 height 11
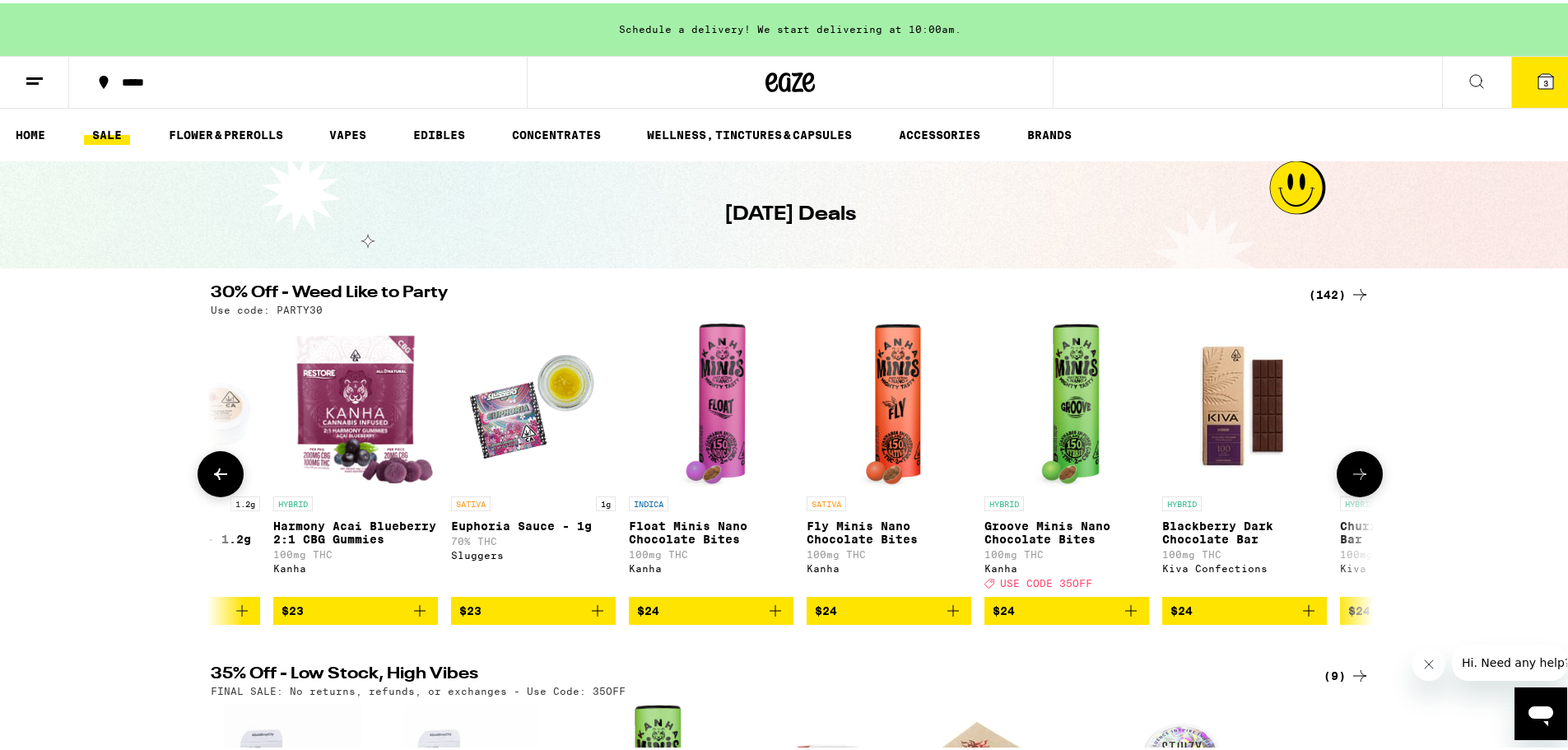
click at [217, 476] on icon at bounding box center [220, 470] width 13 height 11
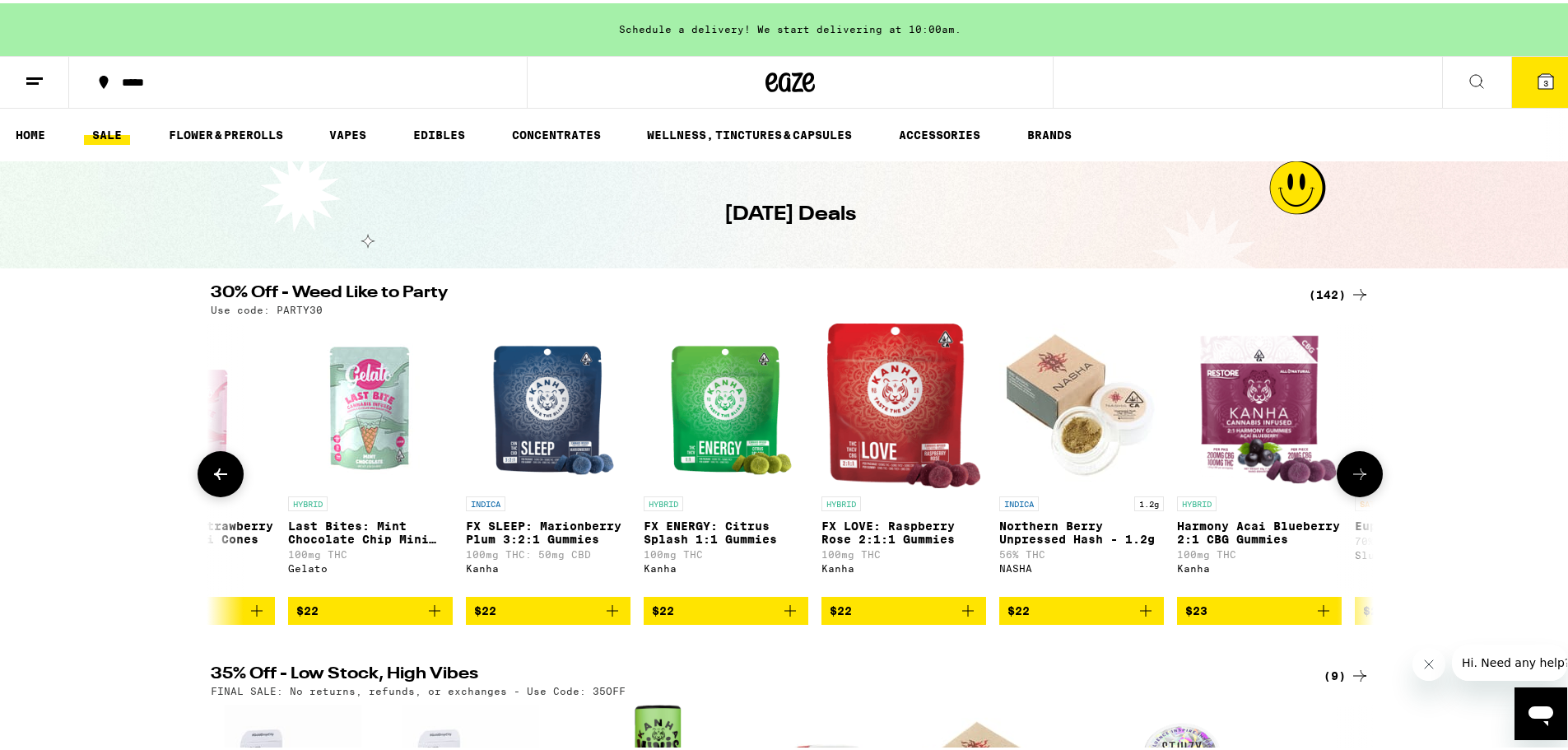
scroll to position [0, 11393]
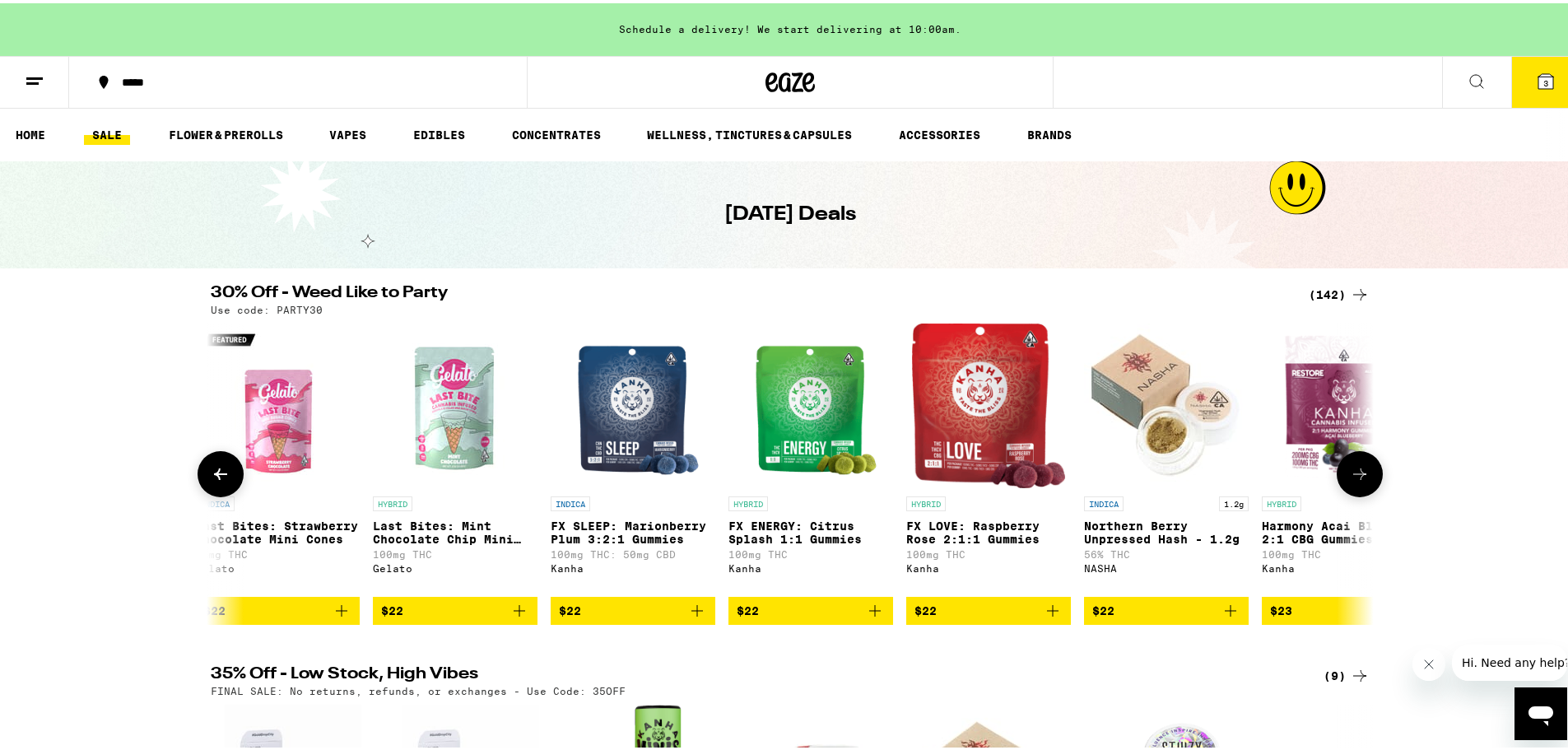
click at [217, 476] on icon at bounding box center [220, 470] width 13 height 11
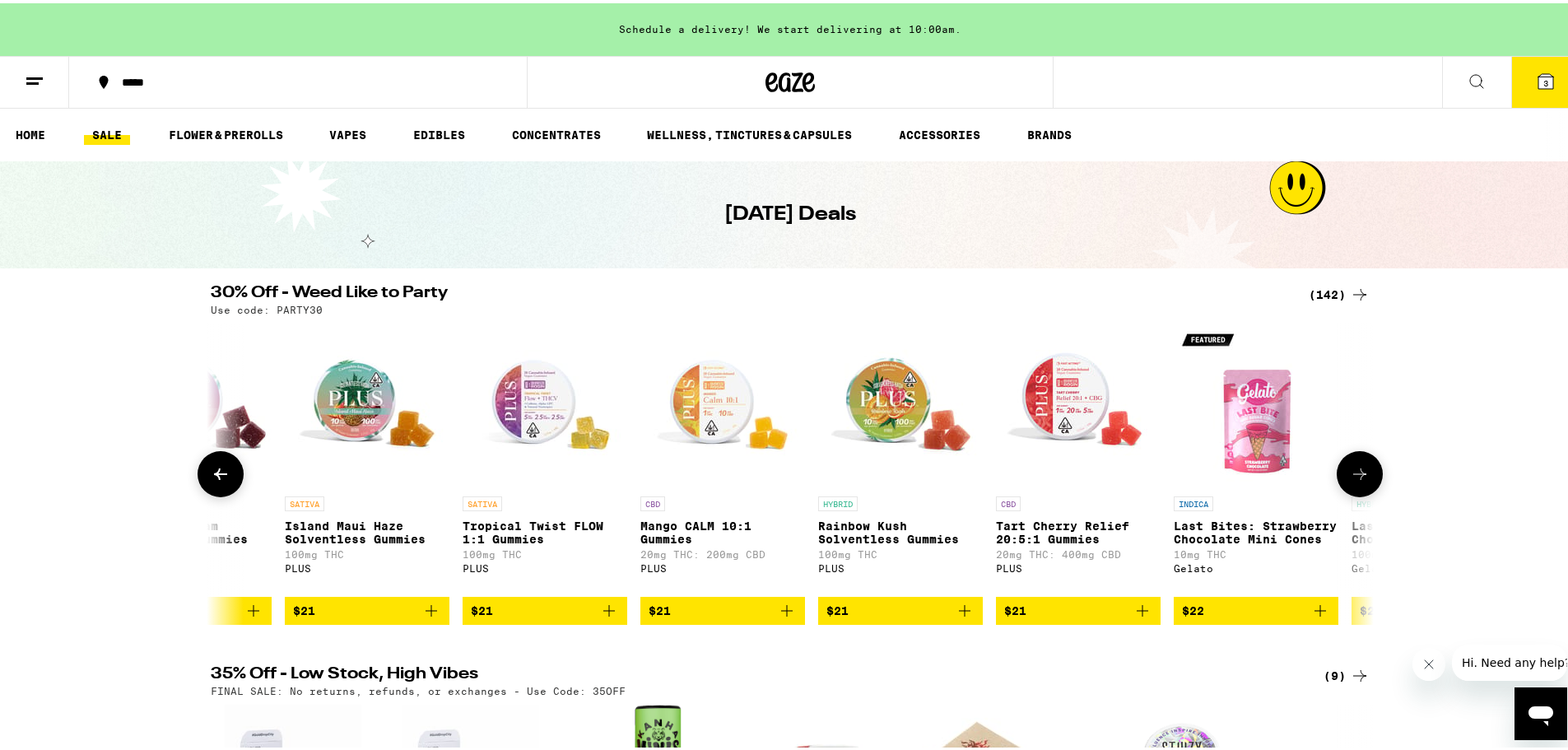
click at [217, 476] on icon at bounding box center [220, 470] width 13 height 11
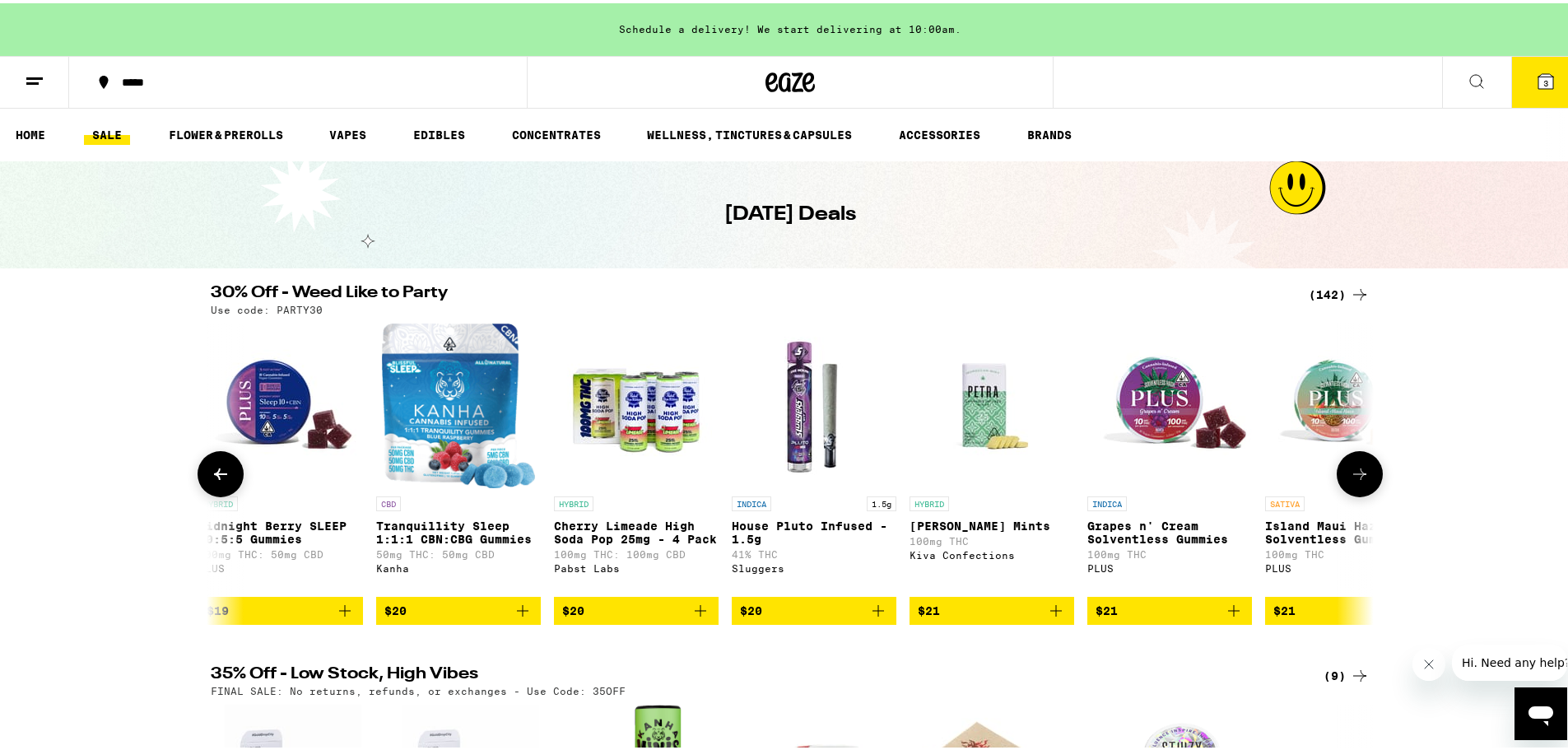
click at [217, 476] on icon at bounding box center [220, 470] width 13 height 11
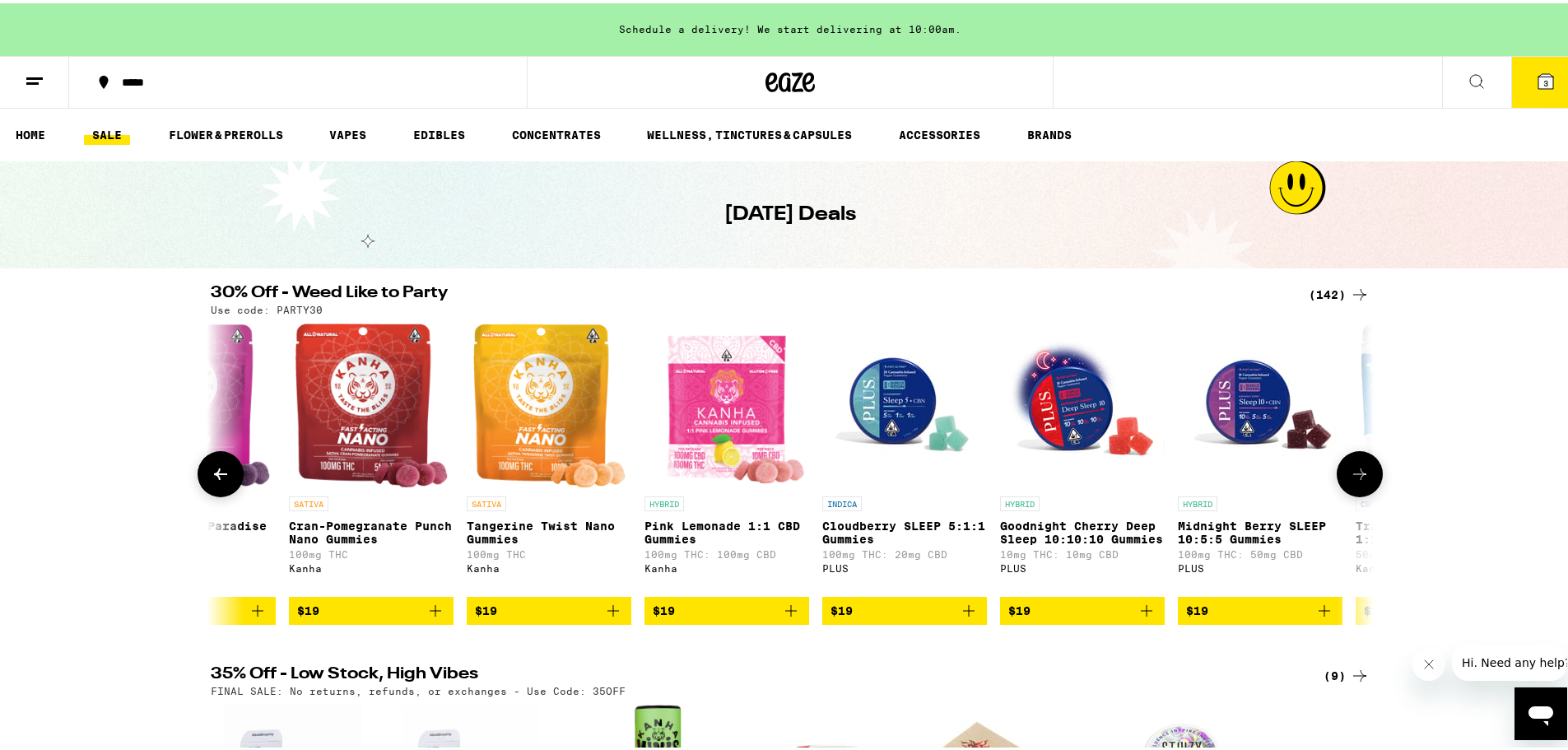
click at [217, 476] on icon at bounding box center [220, 470] width 13 height 11
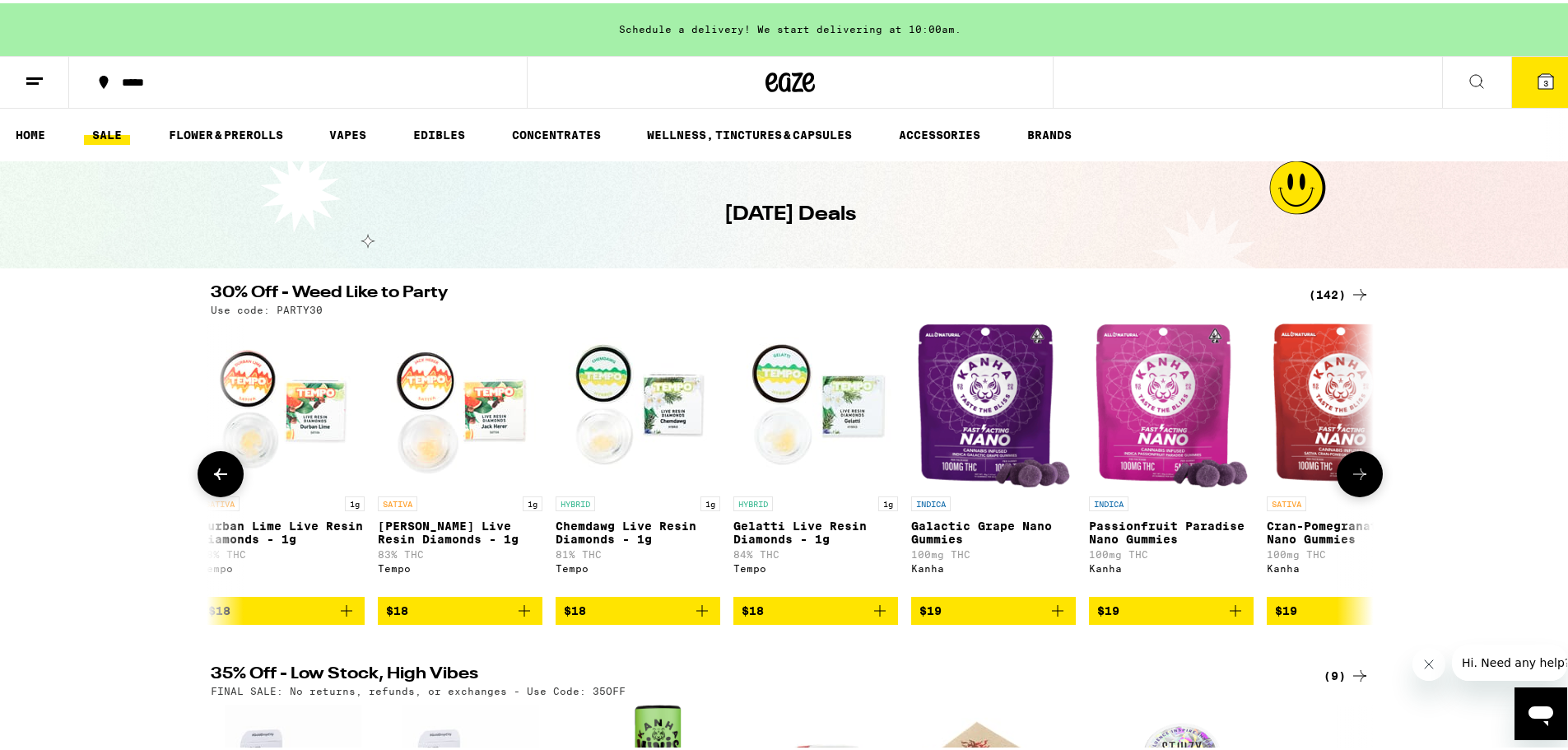
scroll to position [0, 7476]
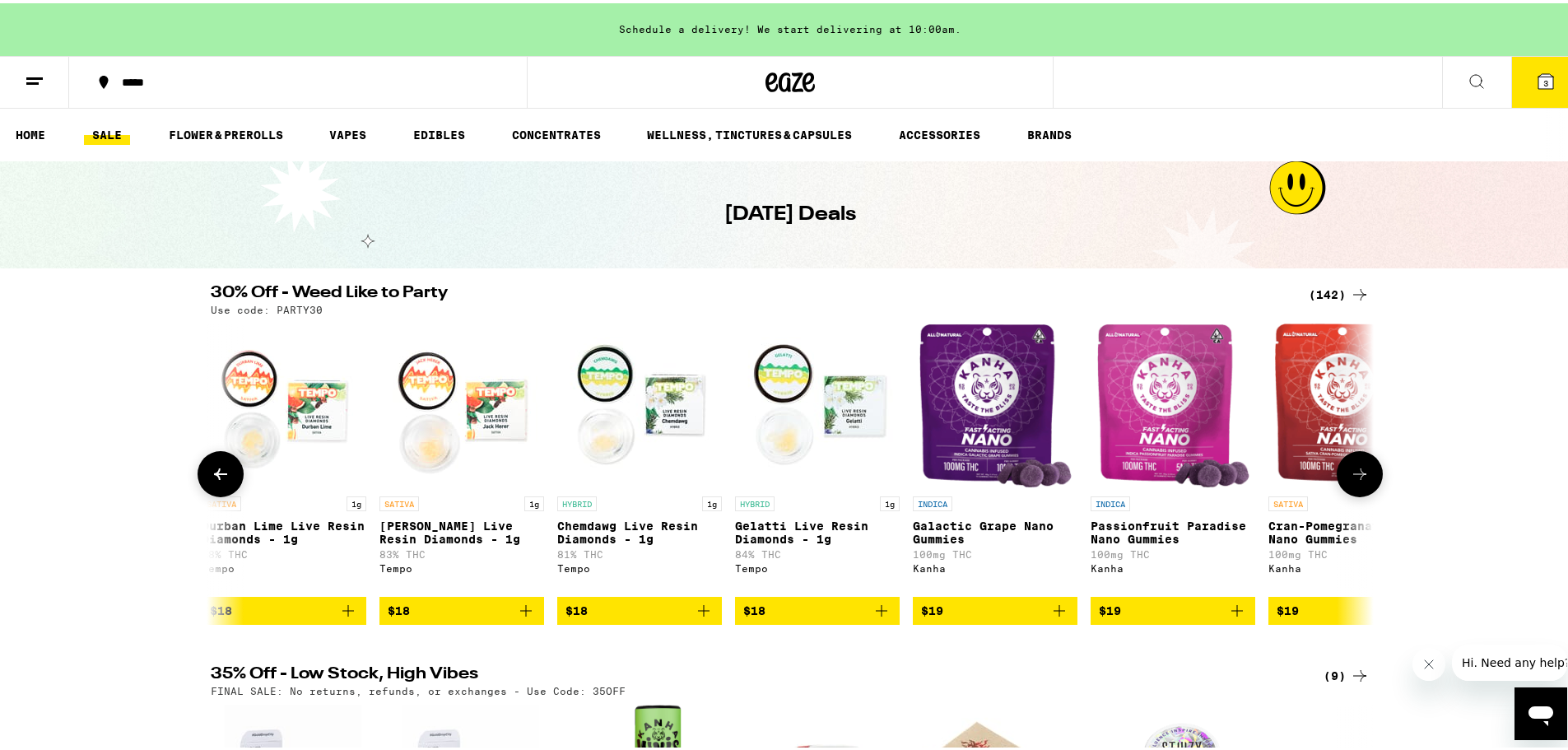
click at [217, 474] on icon at bounding box center [220, 471] width 19 height 19
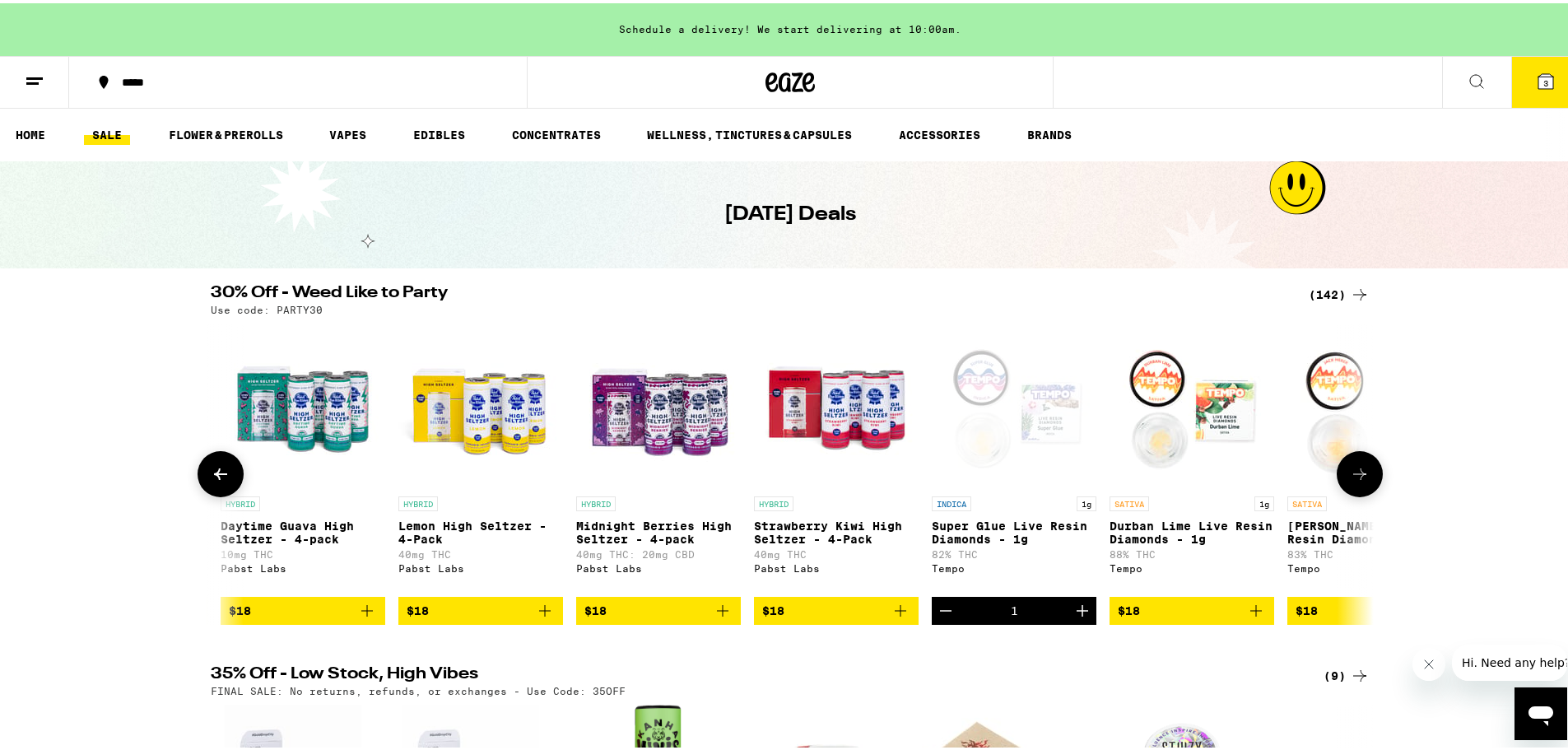
scroll to position [0, 6497]
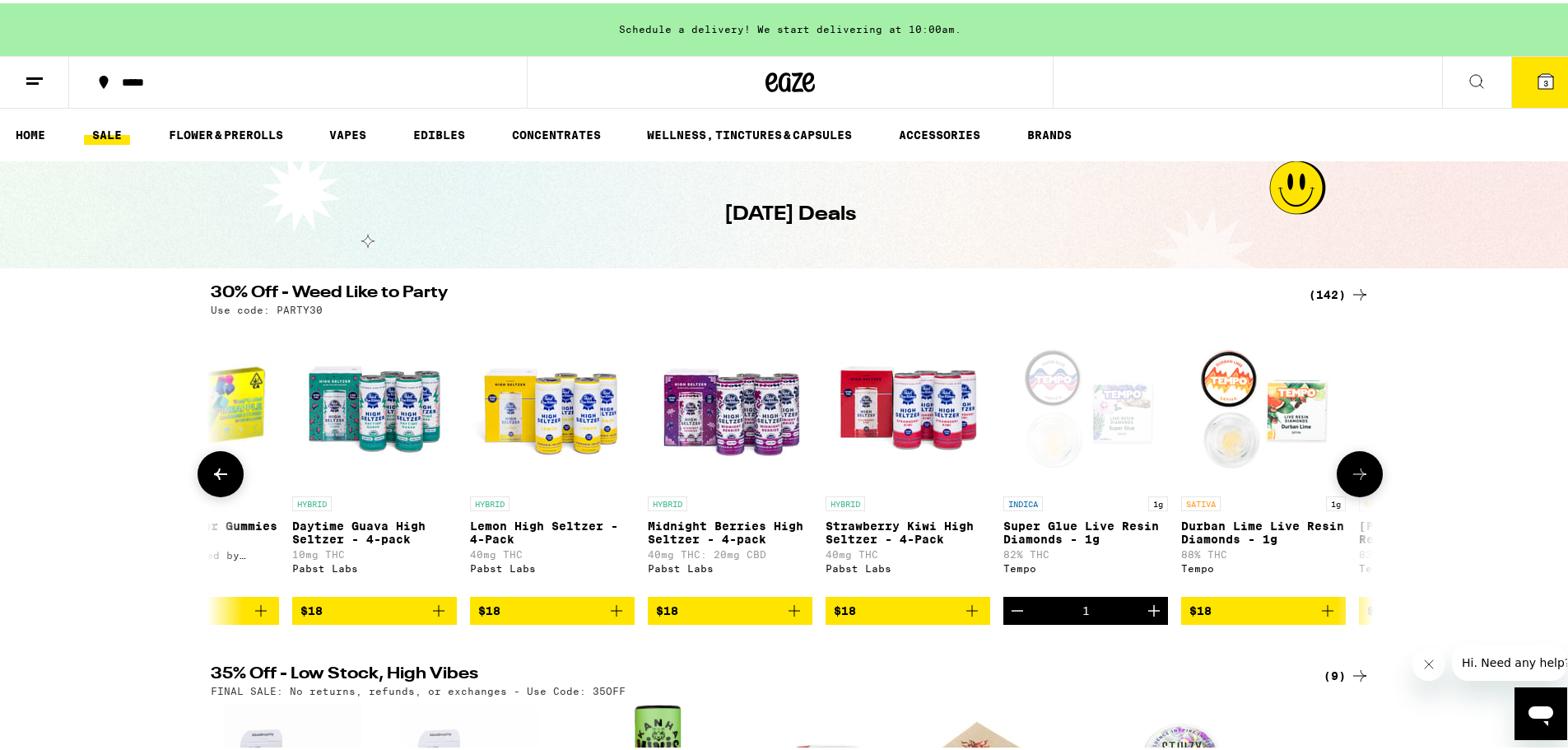
click at [1351, 491] on button at bounding box center [1359, 471] width 46 height 46
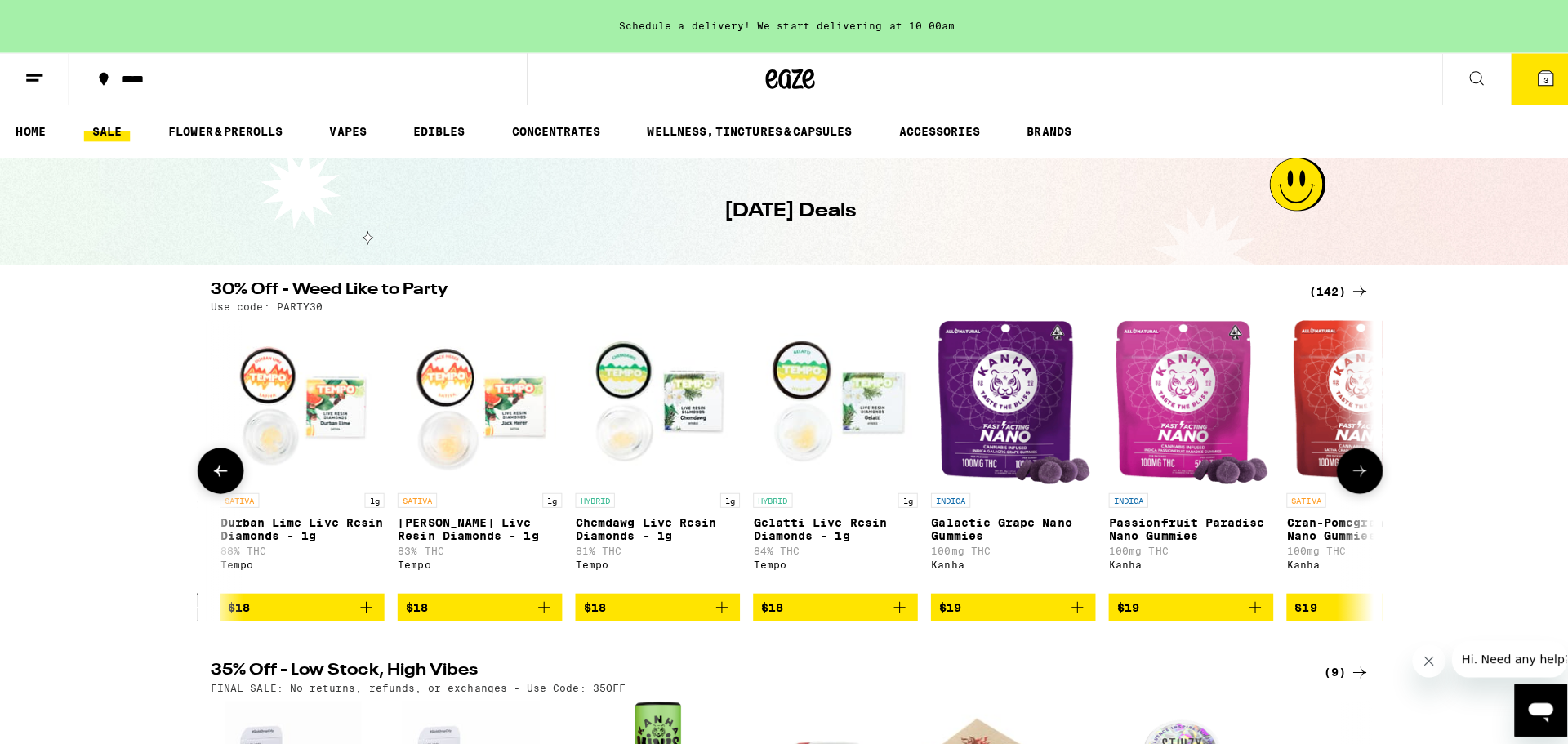
scroll to position [0, 7417]
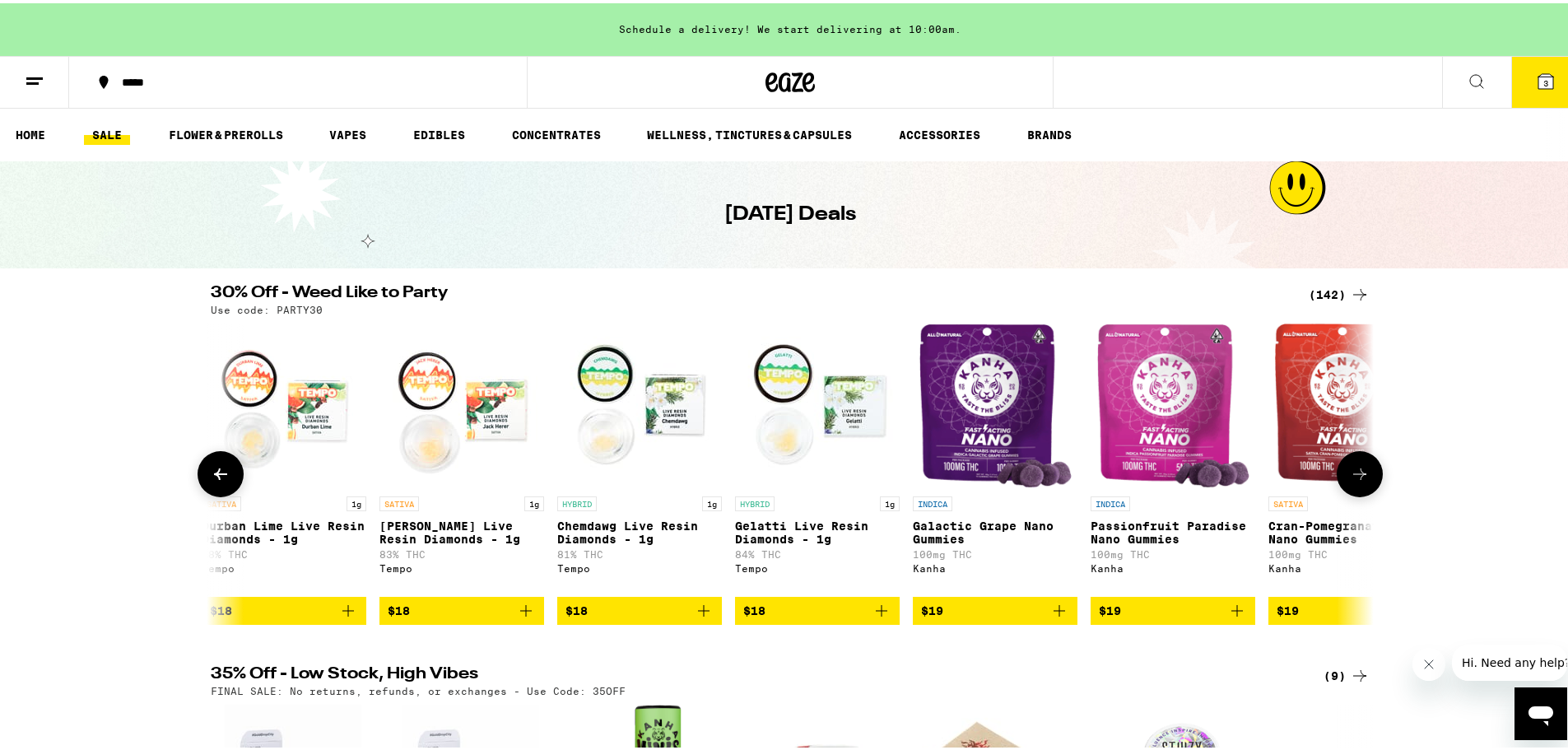
click at [895, 614] on div "HYBRID 1g Lemon Cherry Gelato - 1g 83% THC: 2% CBD Dompen $29 HYBRID 1g 24k Gol…" at bounding box center [790, 471] width 1185 height 301
click at [882, 617] on icon "Add to bag" at bounding box center [881, 607] width 19 height 19
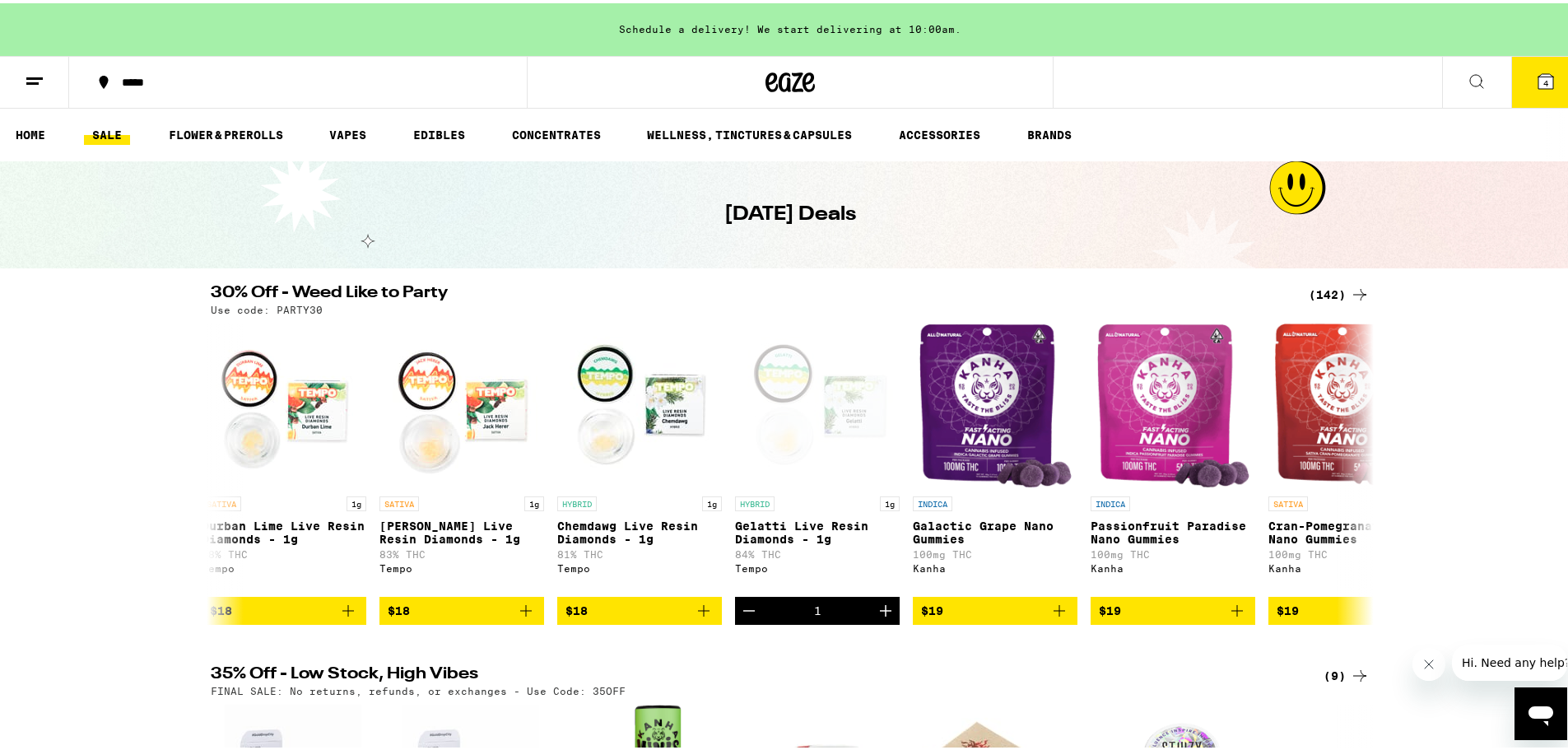
click at [1511, 89] on button "4" at bounding box center [1545, 79] width 70 height 51
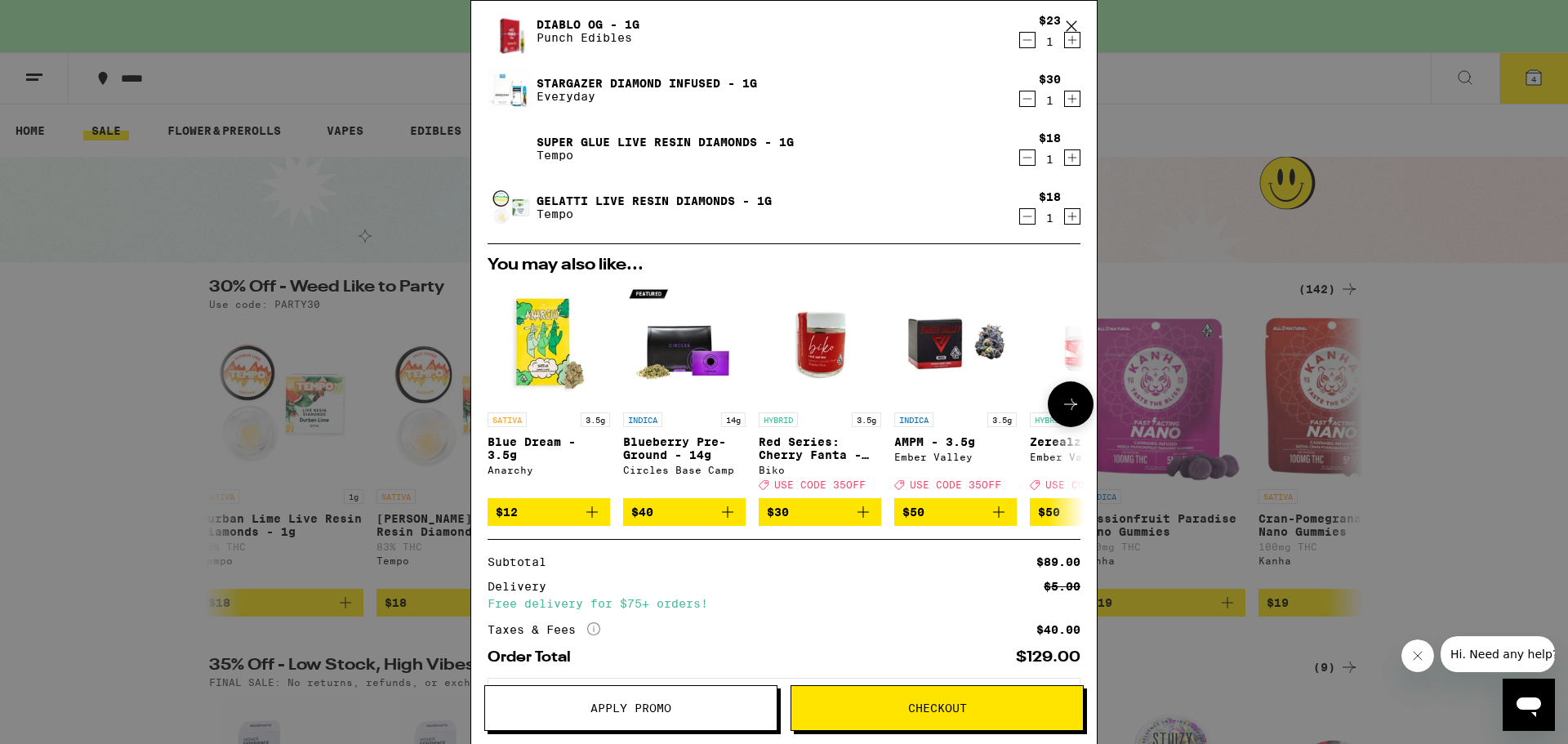
scroll to position [183, 0]
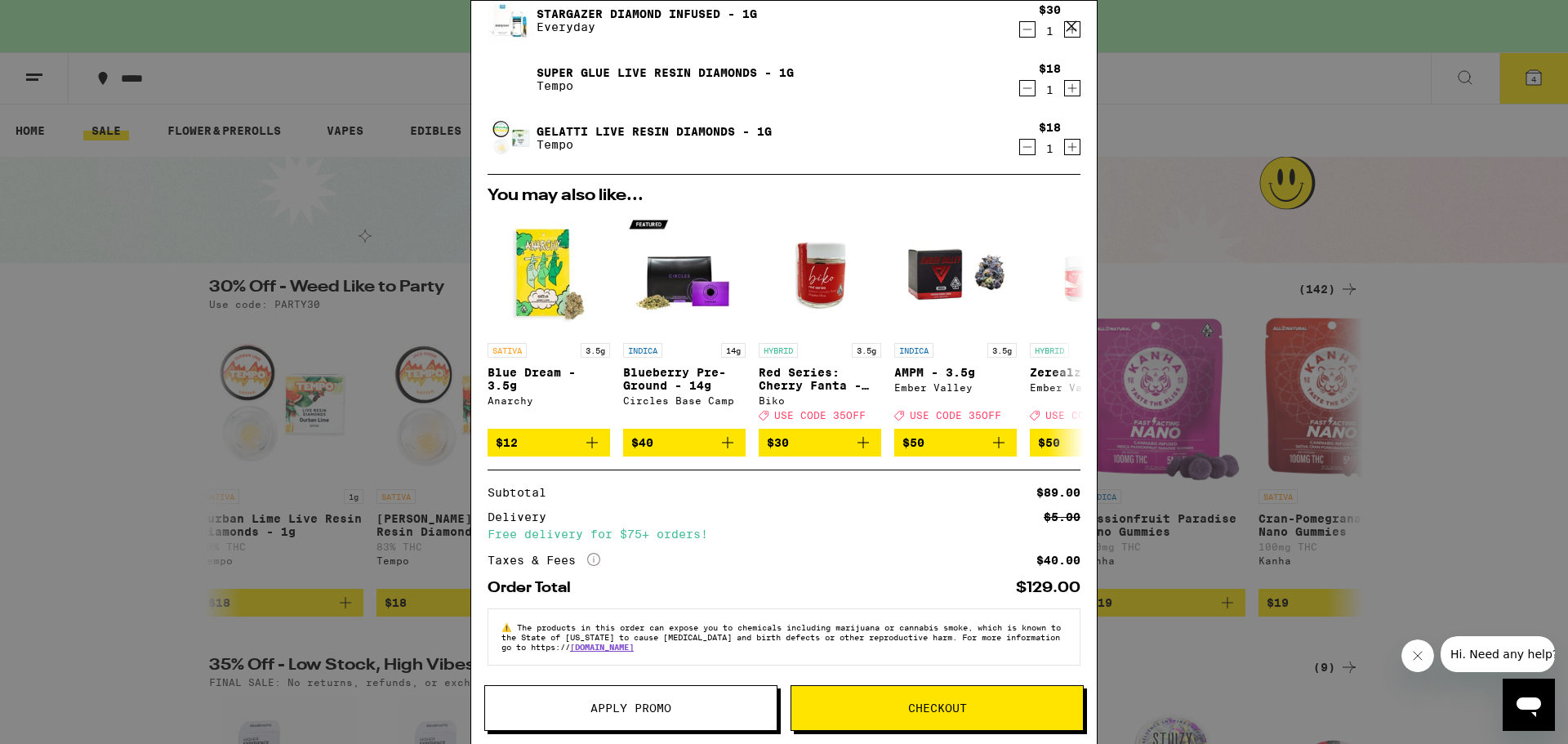
click at [597, 558] on icon "More Info" at bounding box center [593, 559] width 13 height 13
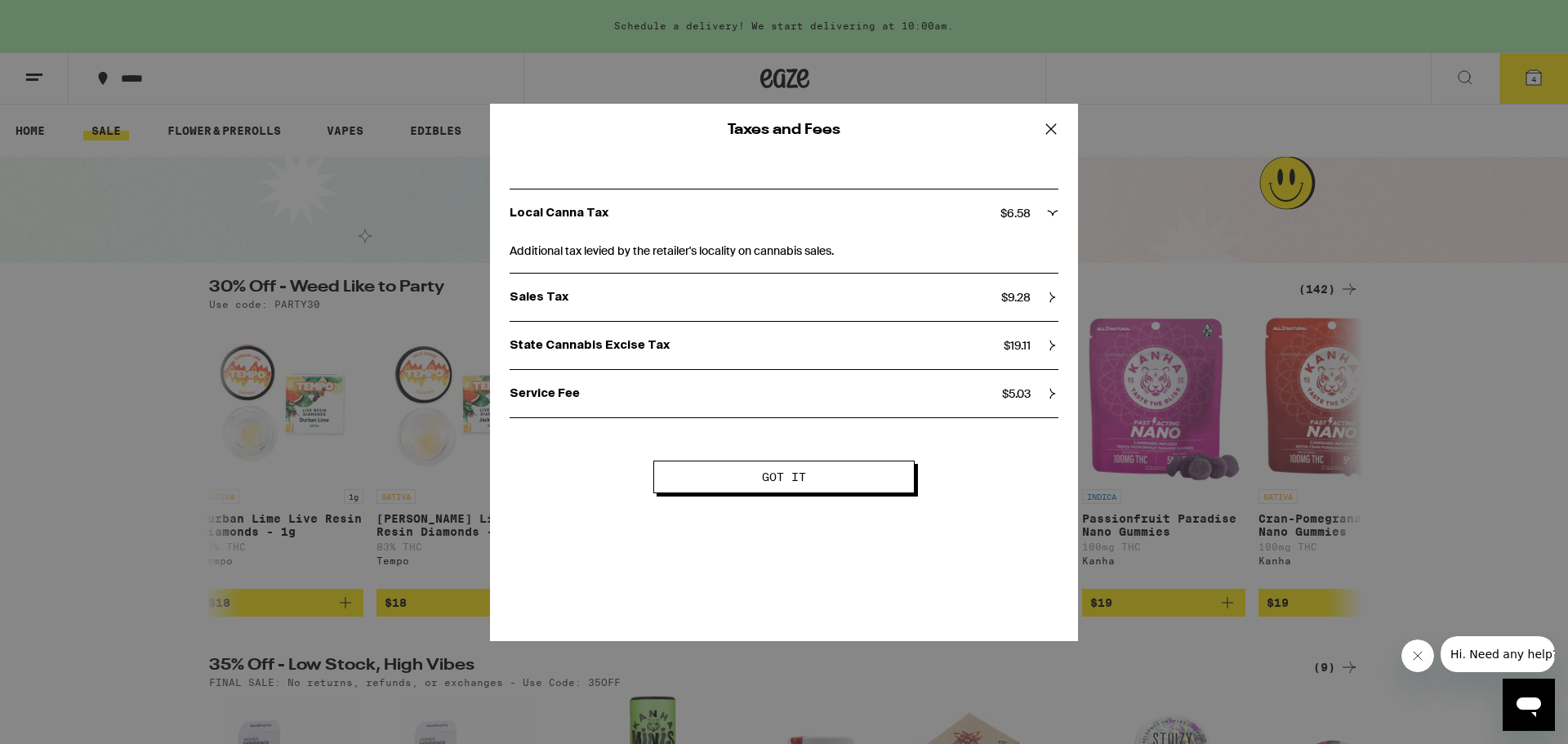
click at [1055, 301] on icon at bounding box center [1052, 297] width 11 height 11
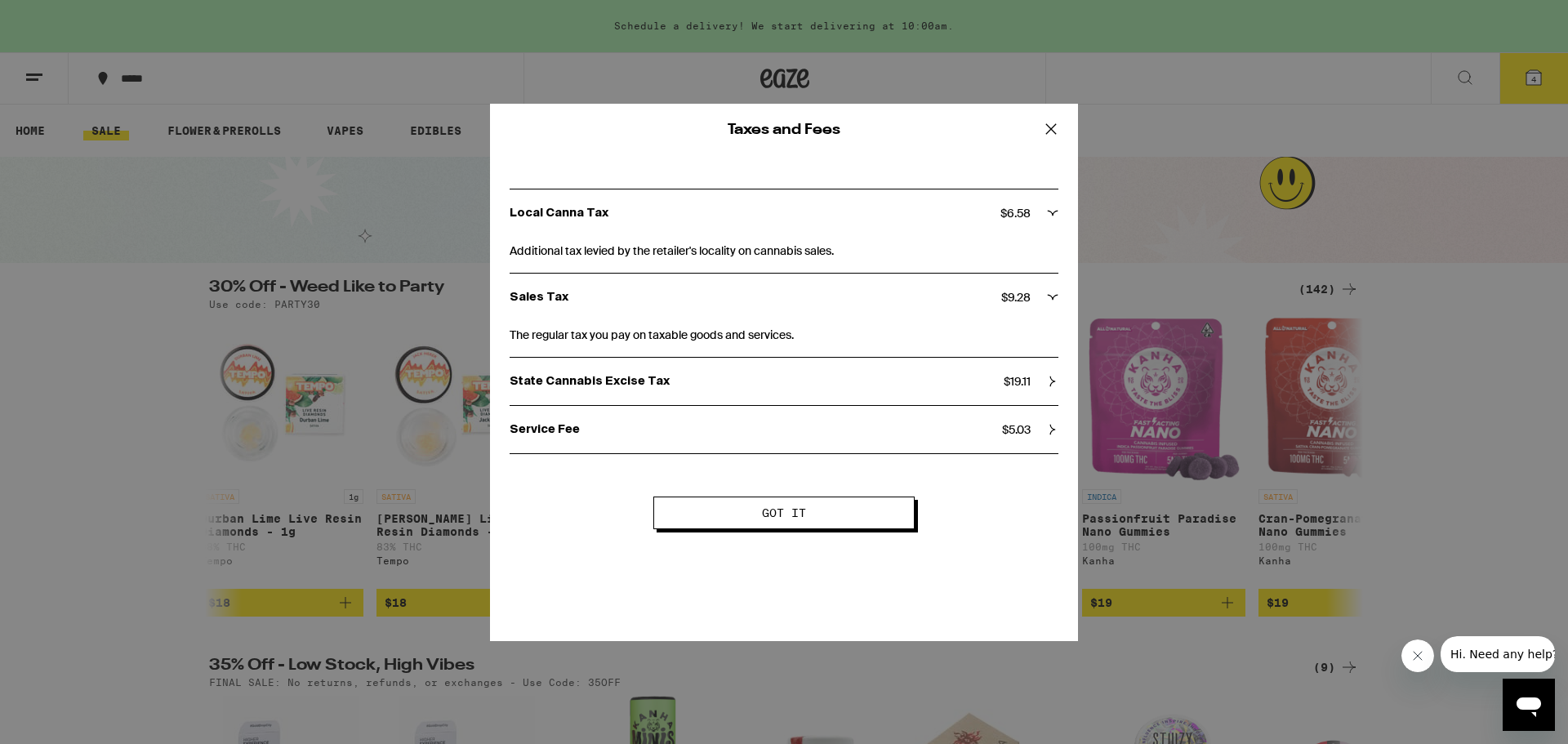
click at [1046, 381] on div "State Cannabis Excise Tax $ 19.11" at bounding box center [784, 381] width 549 height 15
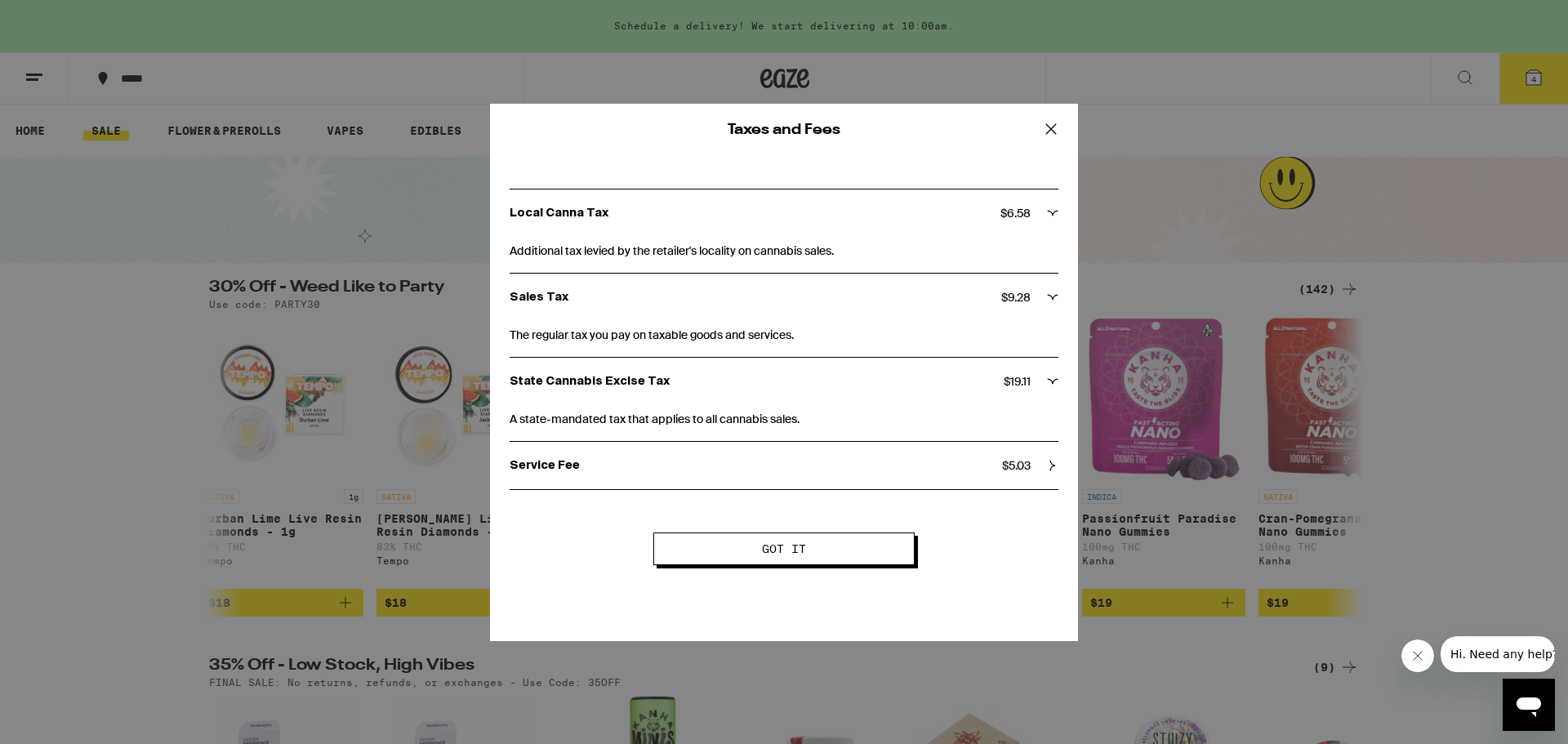
click at [1061, 143] on button at bounding box center [1051, 130] width 51 height 52
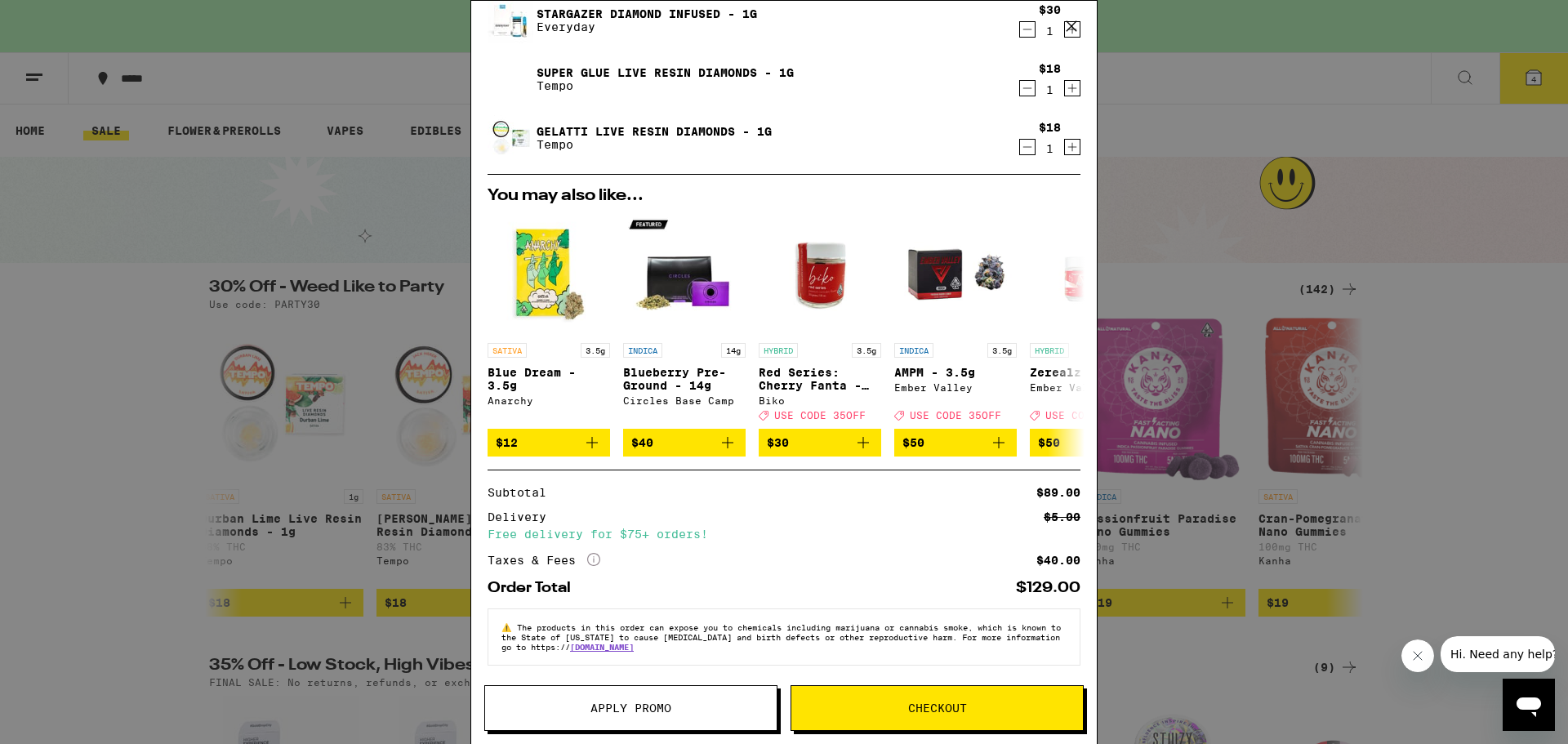
click at [689, 707] on span "Apply Promo" at bounding box center [631, 707] width 292 height 11
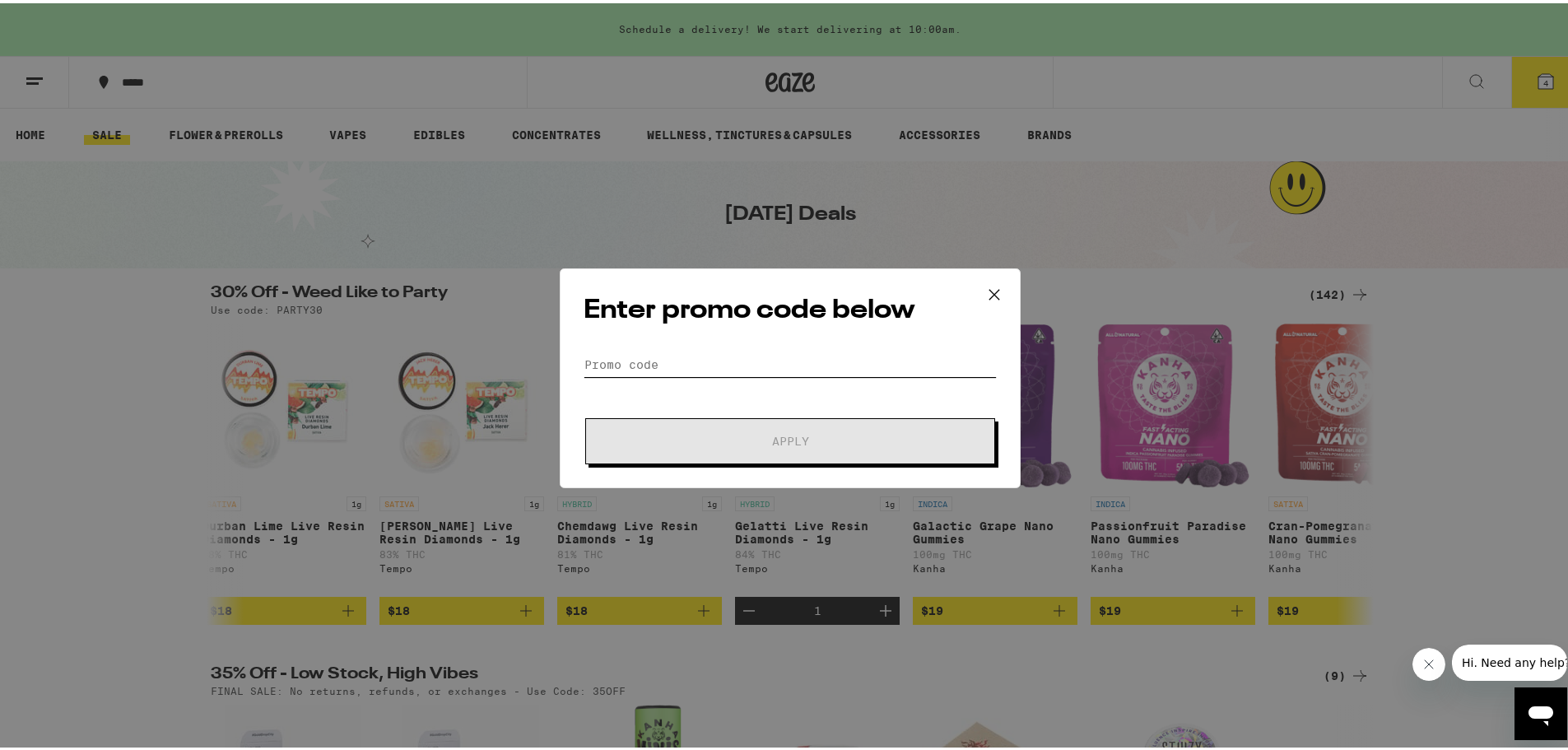
click at [615, 368] on input "Promo Code" at bounding box center [790, 361] width 413 height 25
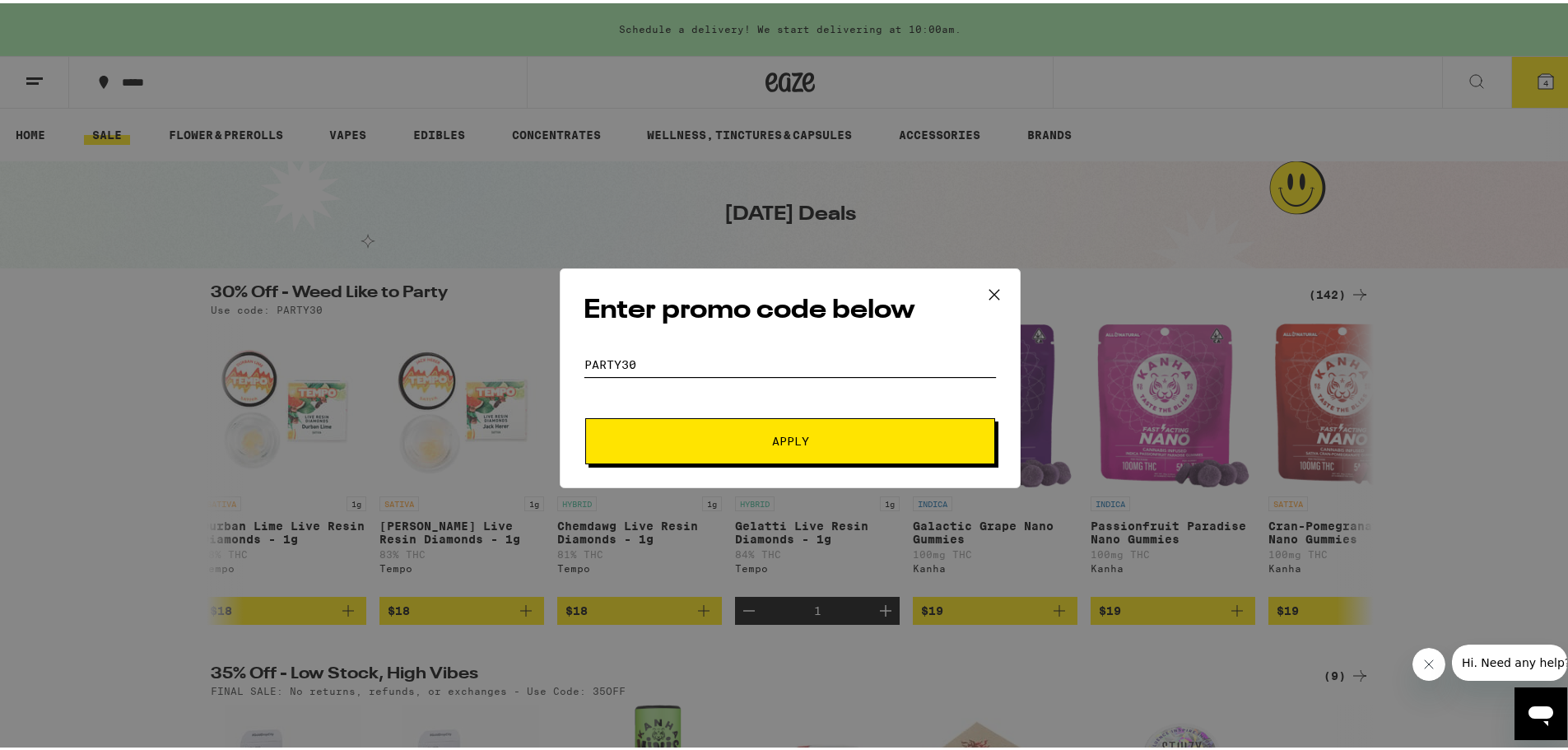
type input "party30"
click at [585, 415] on button "Apply" at bounding box center [791, 438] width 410 height 46
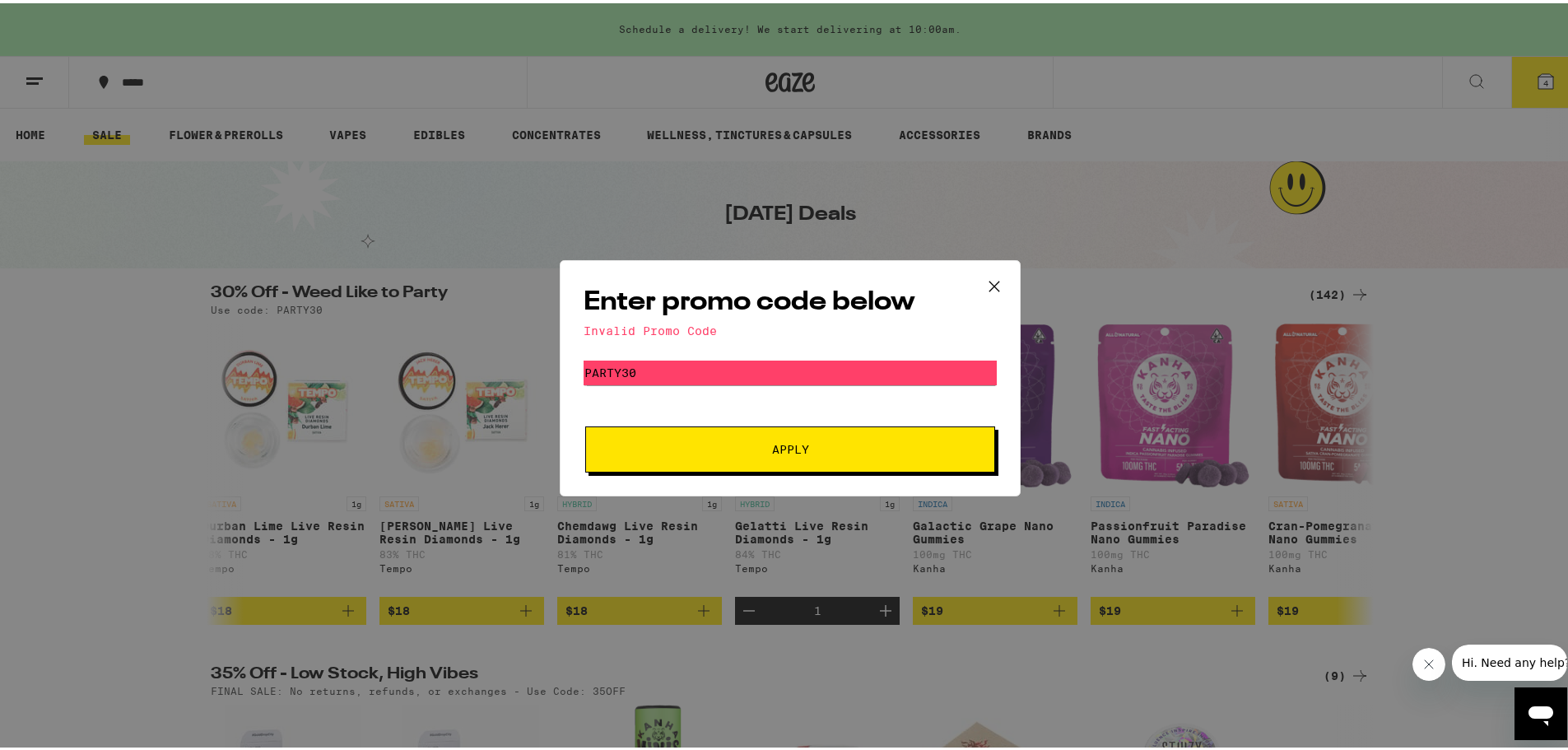
click at [643, 436] on button "Apply" at bounding box center [791, 446] width 410 height 46
click at [656, 373] on input "party30" at bounding box center [790, 370] width 413 height 25
click at [983, 279] on icon at bounding box center [994, 283] width 25 height 25
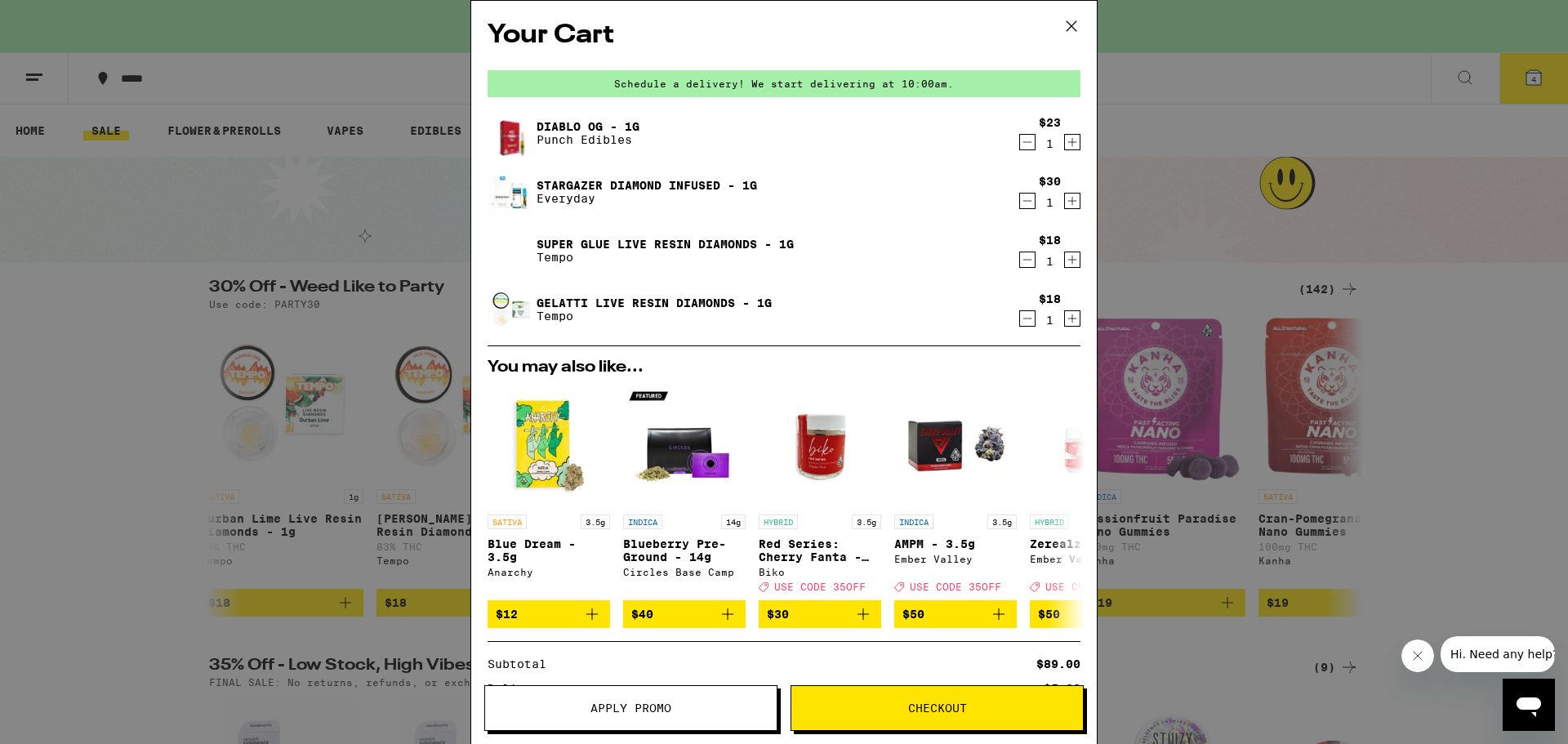
click at [1020, 316] on icon "Decrement" at bounding box center [1027, 318] width 15 height 19
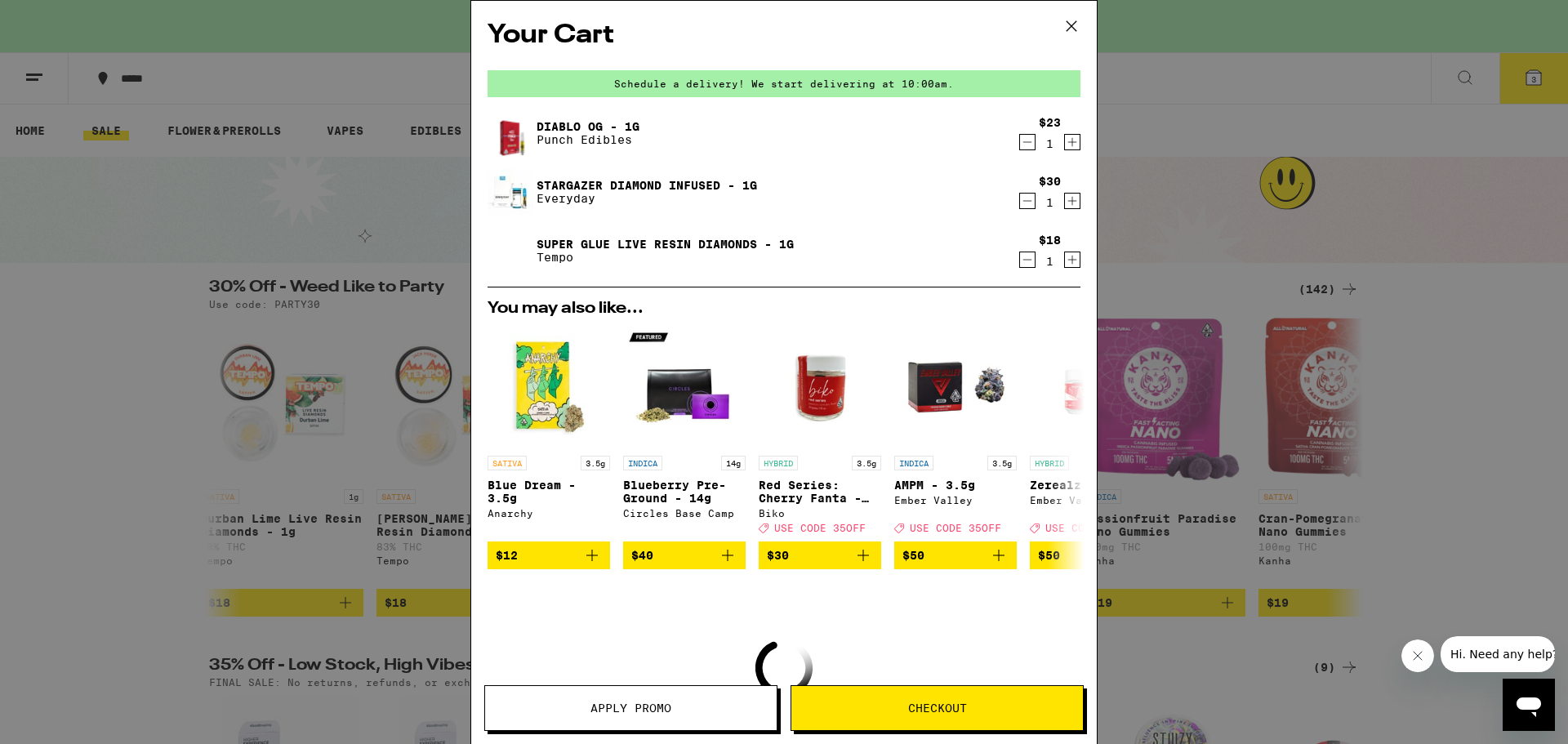
click at [1020, 262] on icon "Decrement" at bounding box center [1027, 259] width 15 height 19
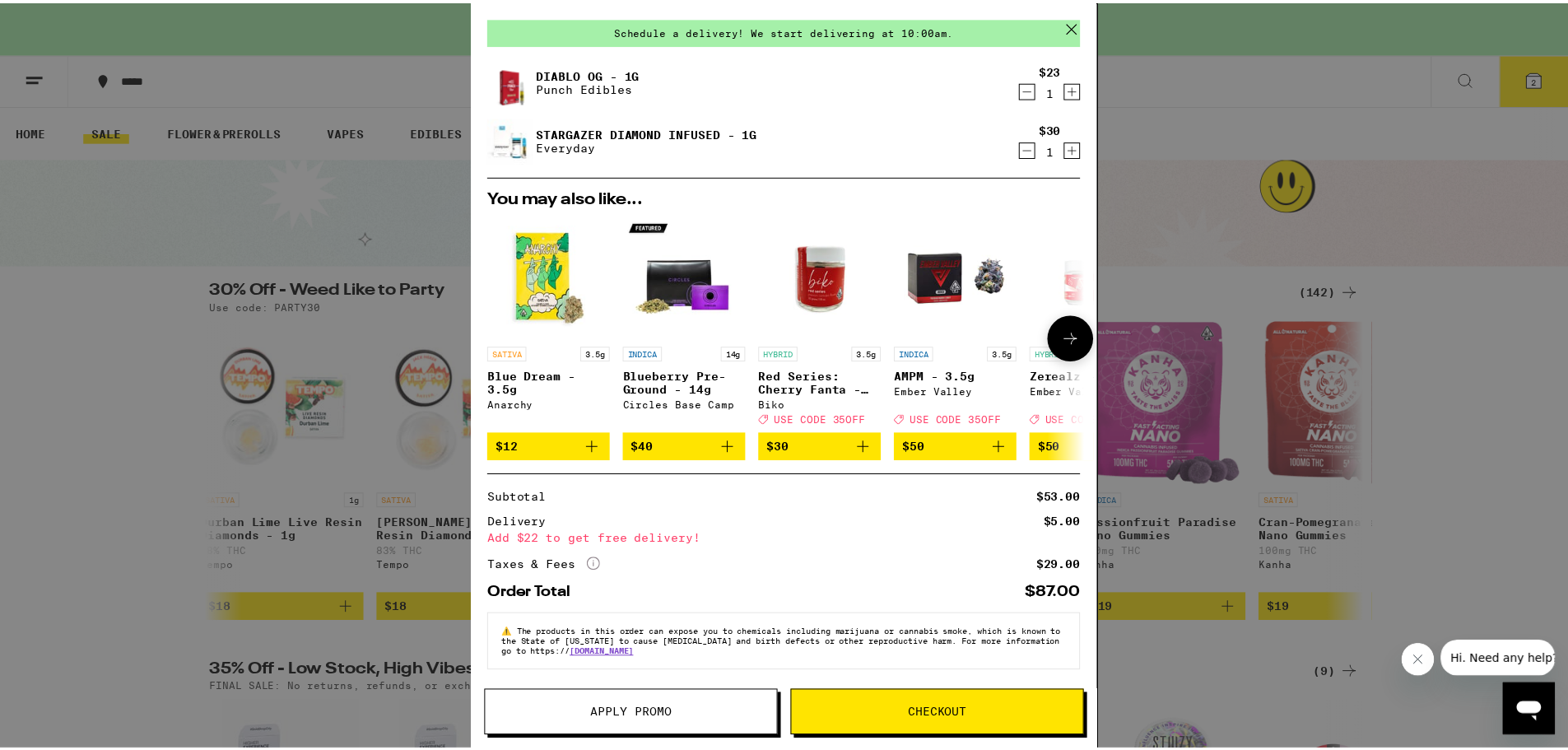
scroll to position [67, 0]
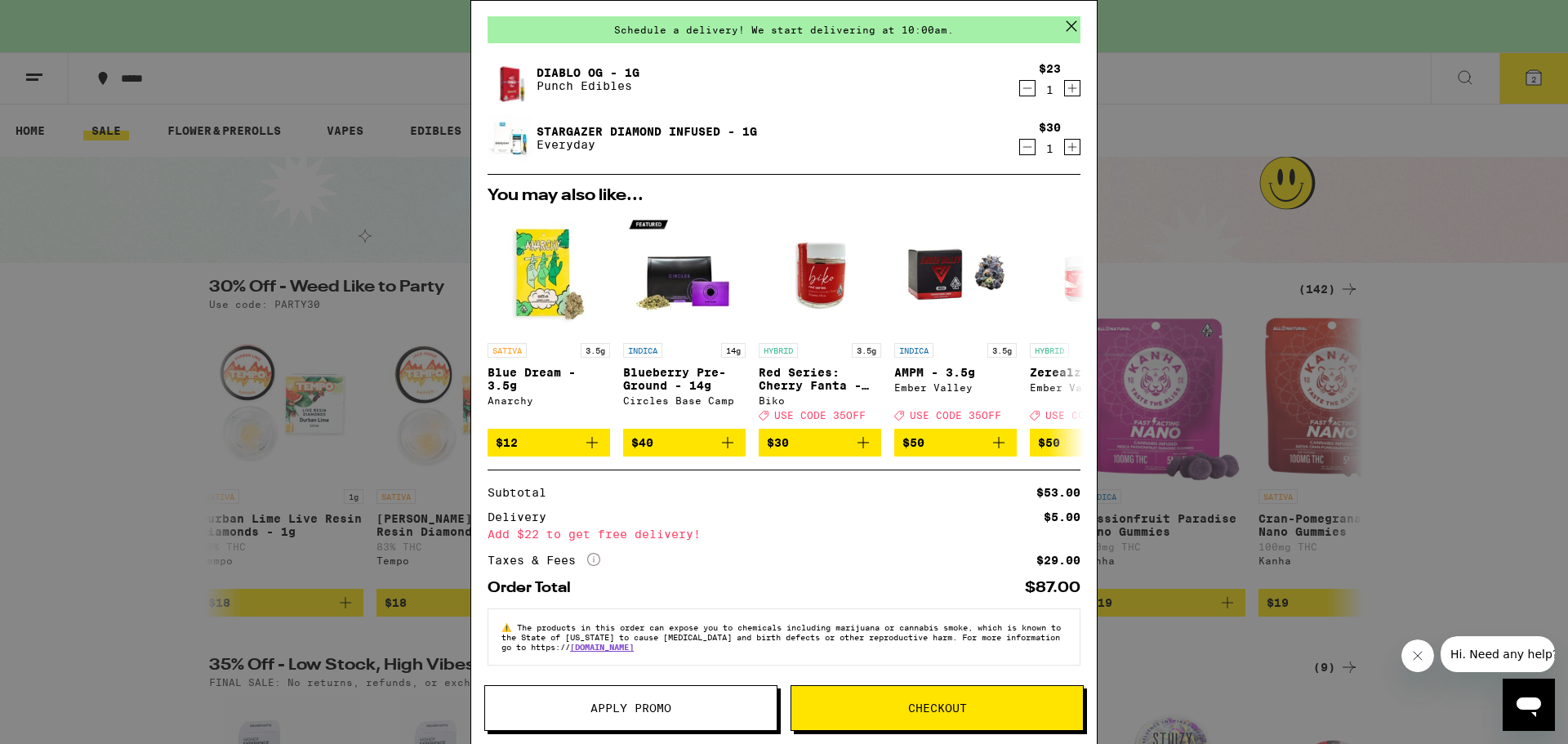
click at [1071, 26] on icon at bounding box center [1072, 26] width 24 height 24
